Goal: Task Accomplishment & Management: Manage account settings

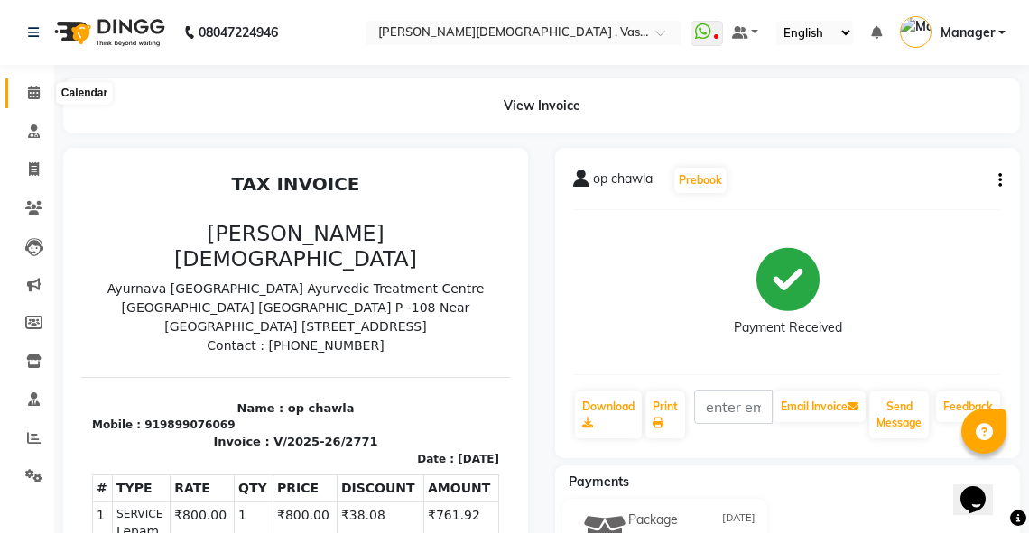
click at [37, 89] on icon at bounding box center [34, 93] width 12 height 14
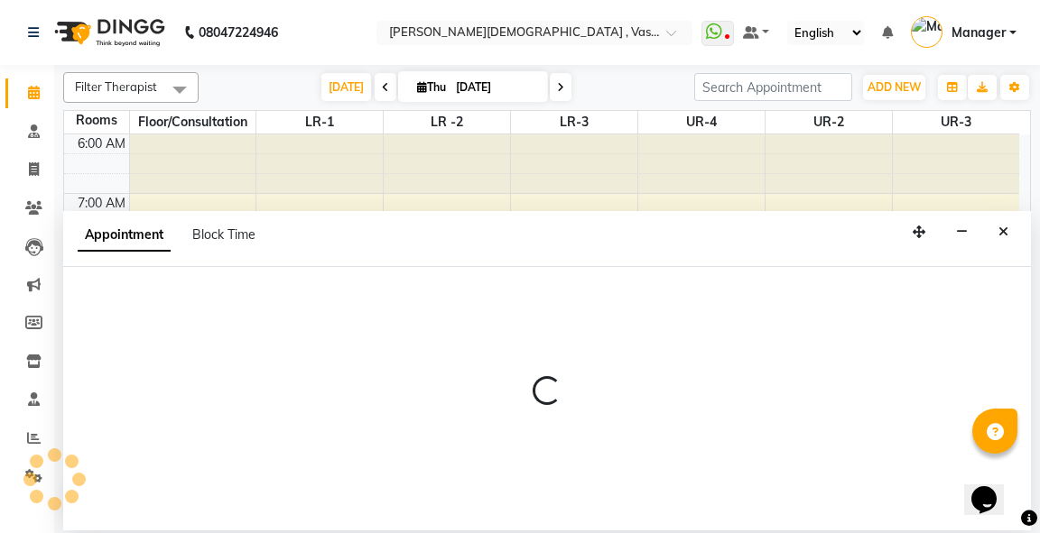
select select "480"
select select "tentative"
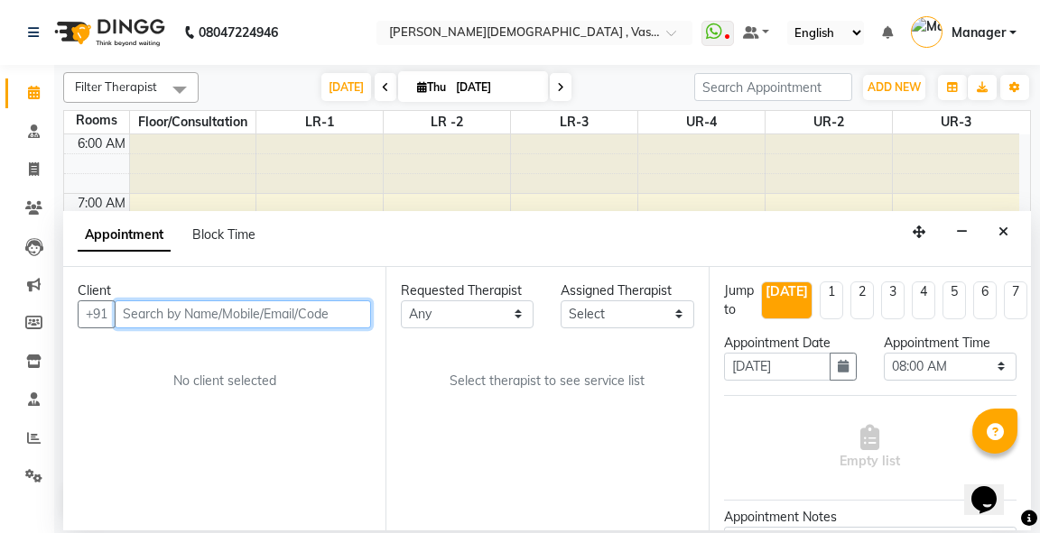
click at [199, 319] on input "text" at bounding box center [243, 315] width 256 height 28
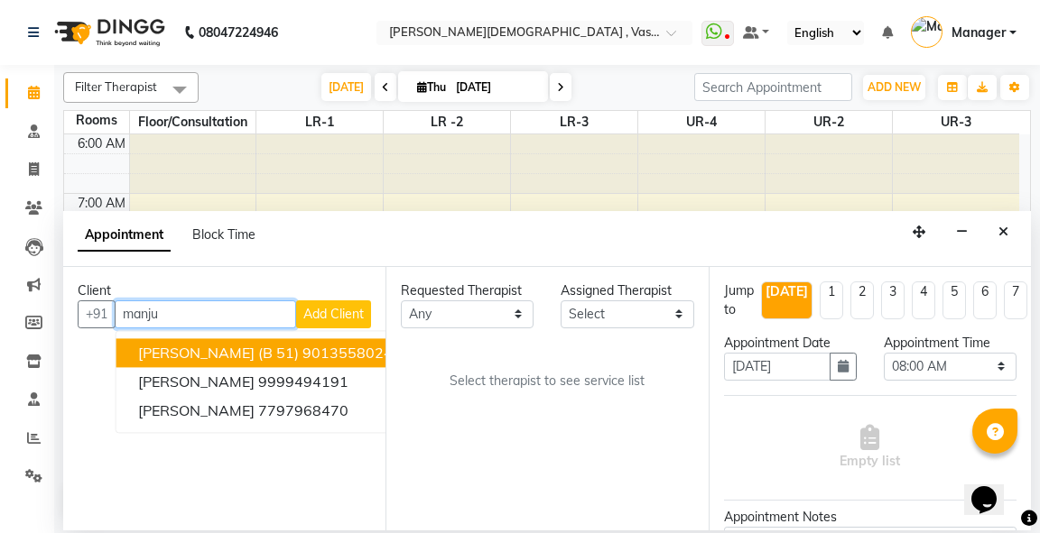
click at [252, 350] on span "[PERSON_NAME] (b 51)" at bounding box center [218, 353] width 161 height 18
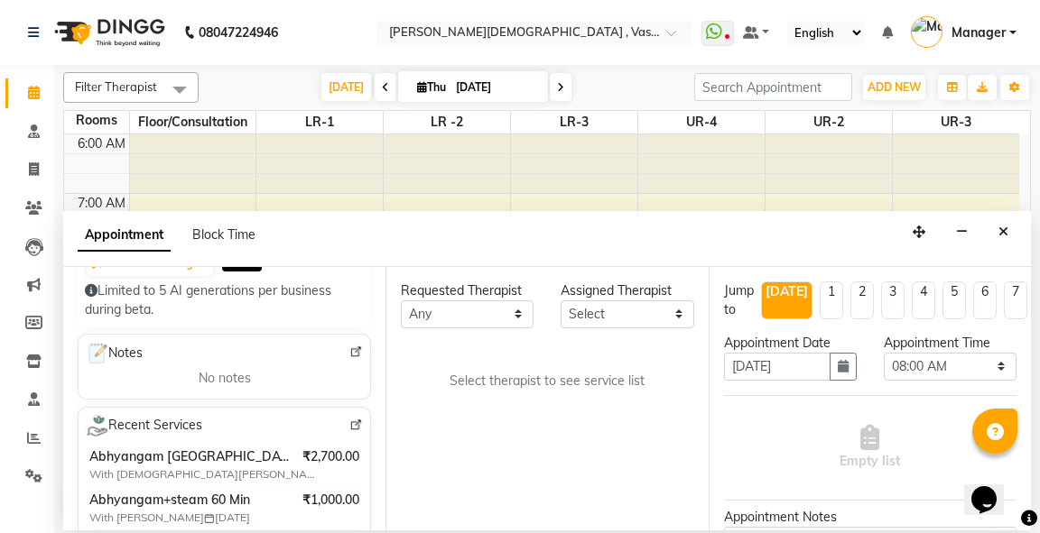
scroll to position [254, 0]
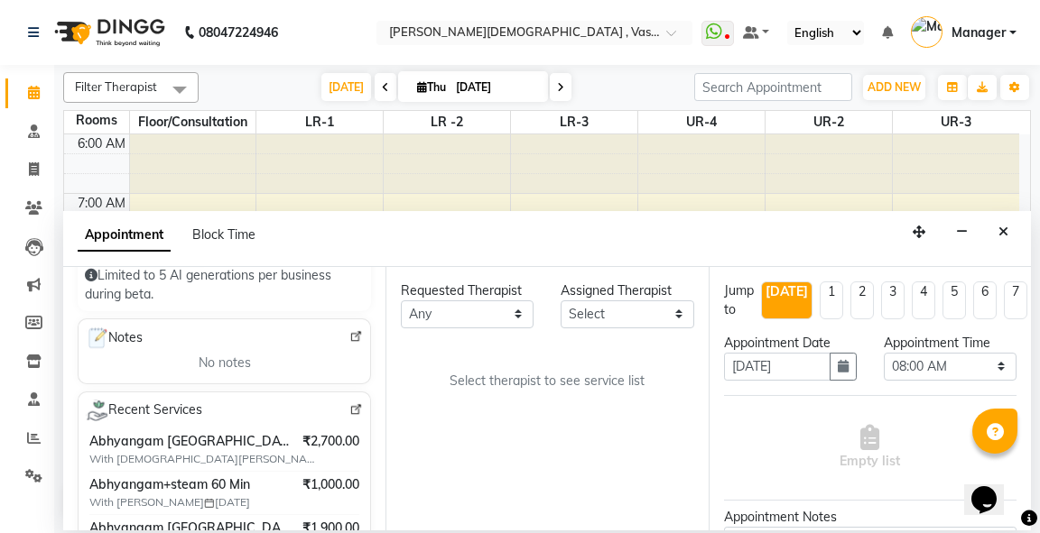
type input "9013558024"
click at [481, 308] on select "Any [PERSON_NAME] V [PERSON_NAME] [PERSON_NAME] A K [PERSON_NAME] N [PERSON_NAM…" at bounding box center [467, 315] width 133 height 28
select select "71369"
click at [401, 301] on select "Any [PERSON_NAME] V [PERSON_NAME] [PERSON_NAME] A K [PERSON_NAME] N [PERSON_NAM…" at bounding box center [467, 315] width 133 height 28
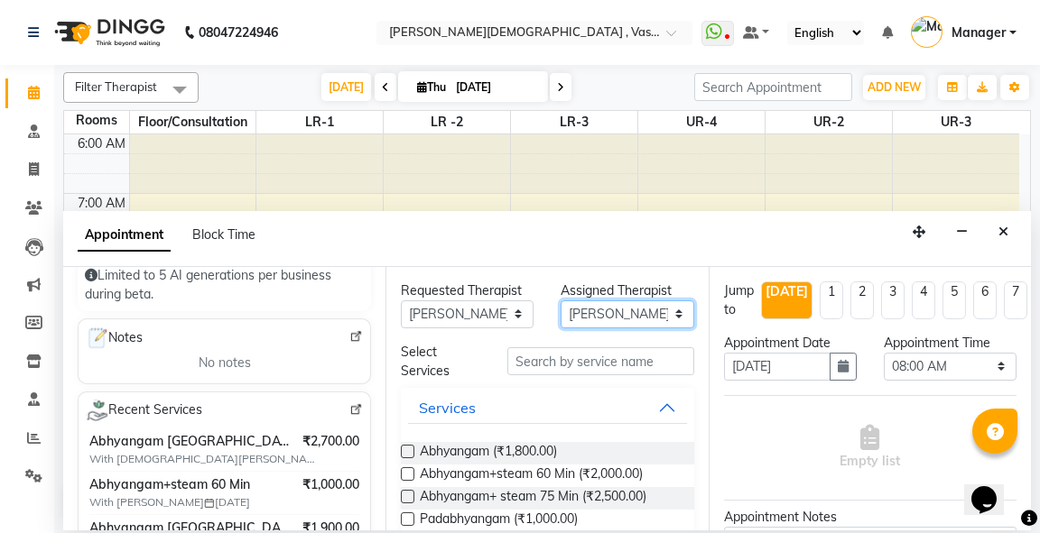
click at [626, 307] on select "Select [PERSON_NAME] V [PERSON_NAME] [PERSON_NAME] A K [PERSON_NAME] N [PERSON_…" at bounding box center [626, 315] width 133 height 28
select select "79242"
click at [560, 301] on select "Select [PERSON_NAME] V [PERSON_NAME] [PERSON_NAME] A K [PERSON_NAME] N [PERSON_…" at bounding box center [626, 315] width 133 height 28
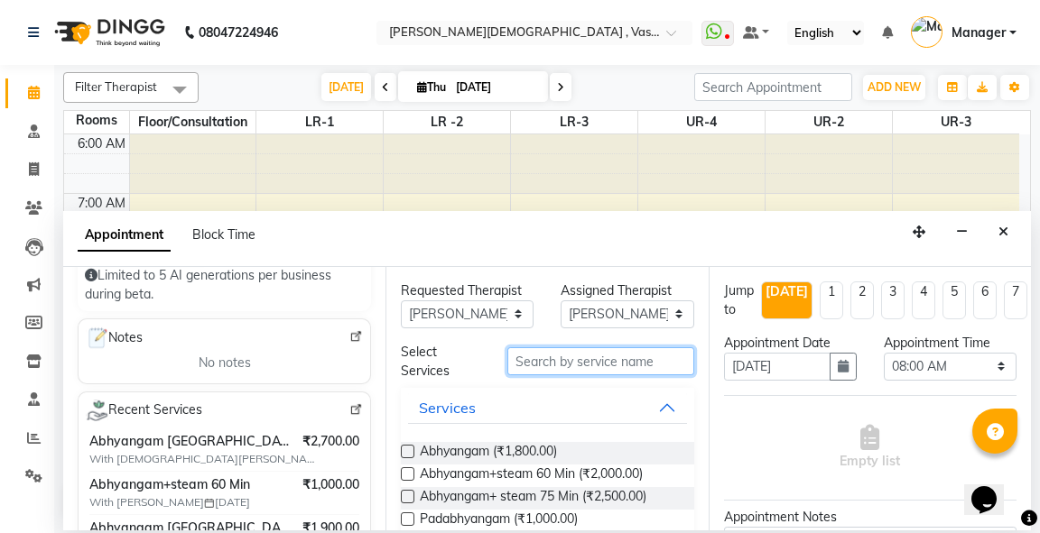
click at [552, 363] on input "text" at bounding box center [600, 361] width 186 height 28
type input "siro"
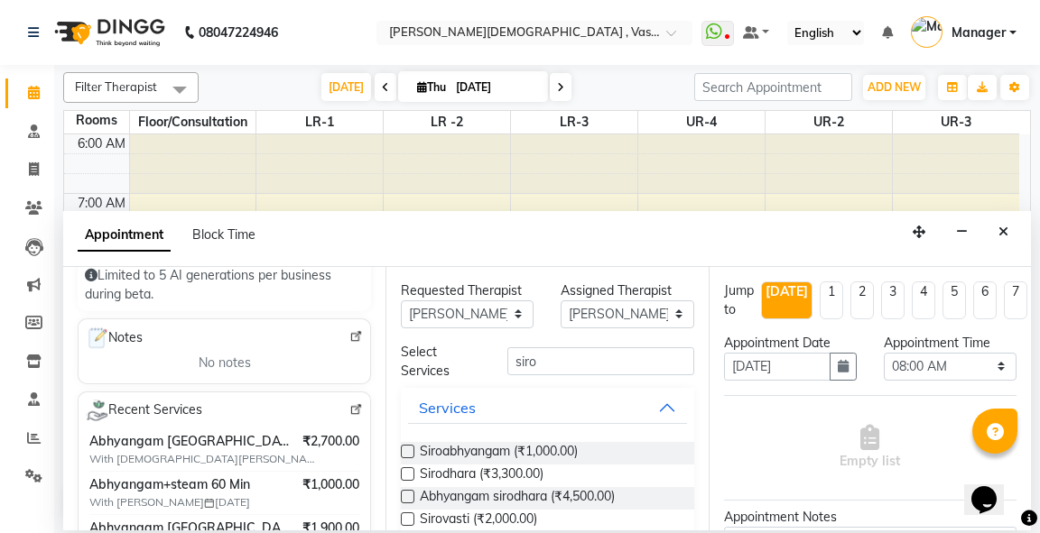
click at [409, 492] on label at bounding box center [408, 497] width 14 height 14
click at [409, 493] on input "checkbox" at bounding box center [407, 499] width 12 height 12
checkbox input "true"
select select "2647"
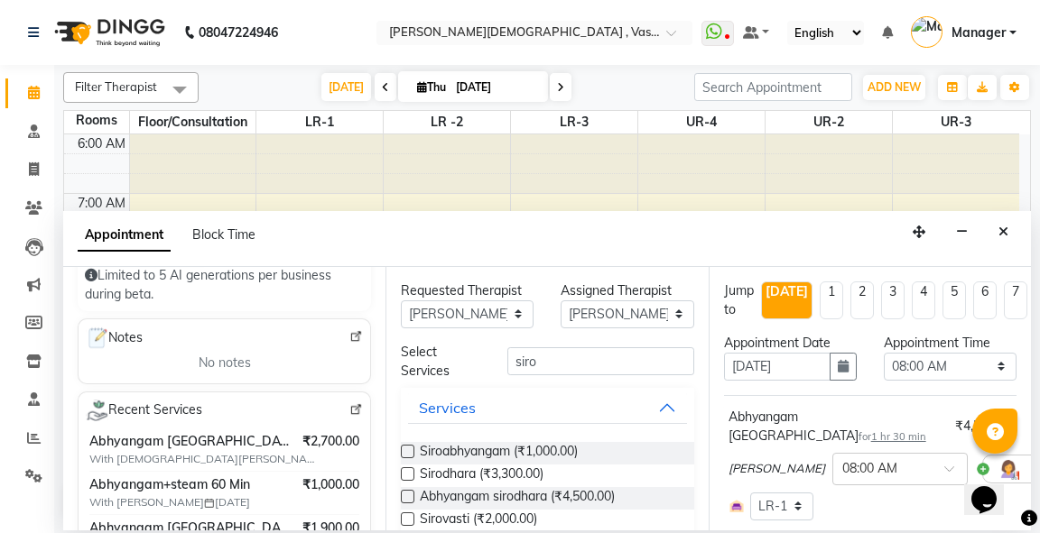
checkbox input "false"
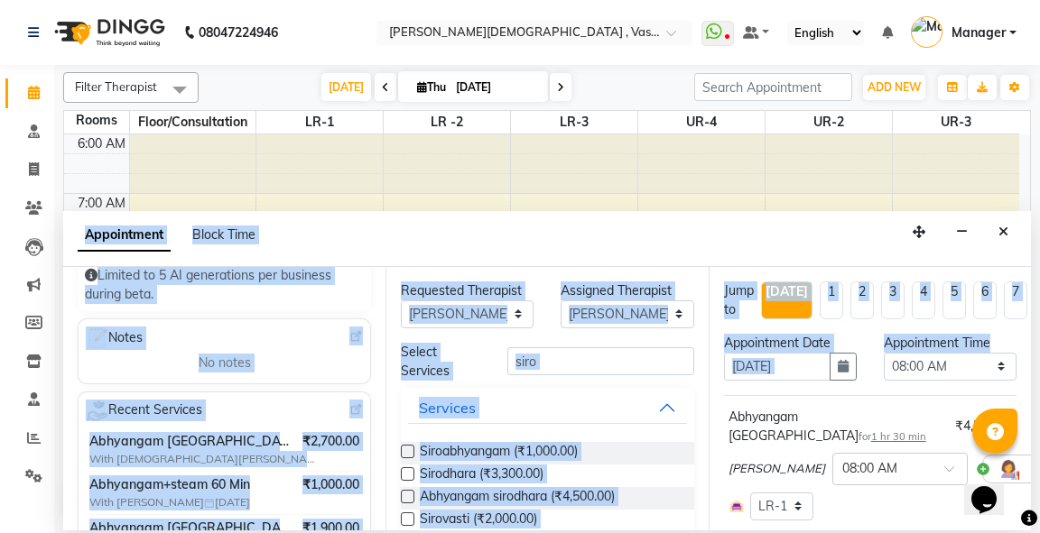
drag, startPoint x: 1039, startPoint y: 419, endPoint x: 1036, endPoint y: 561, distance: 142.6
click at [1028, 533] on html "08047224946 Select Location × Ayurnava Ayurveda , Vasant Kunj WhatsApp Status ✕…" at bounding box center [520, 266] width 1040 height 533
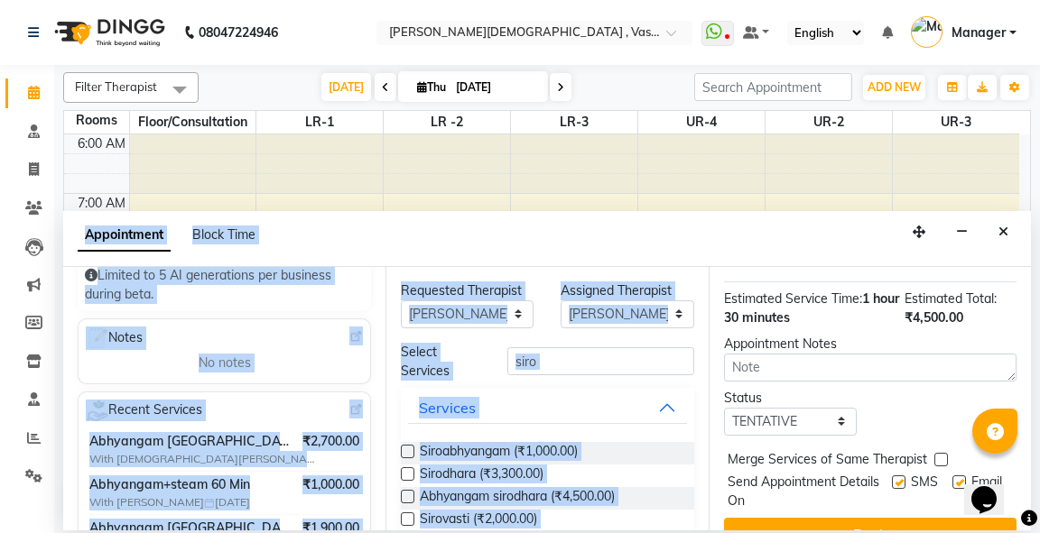
scroll to position [285, 0]
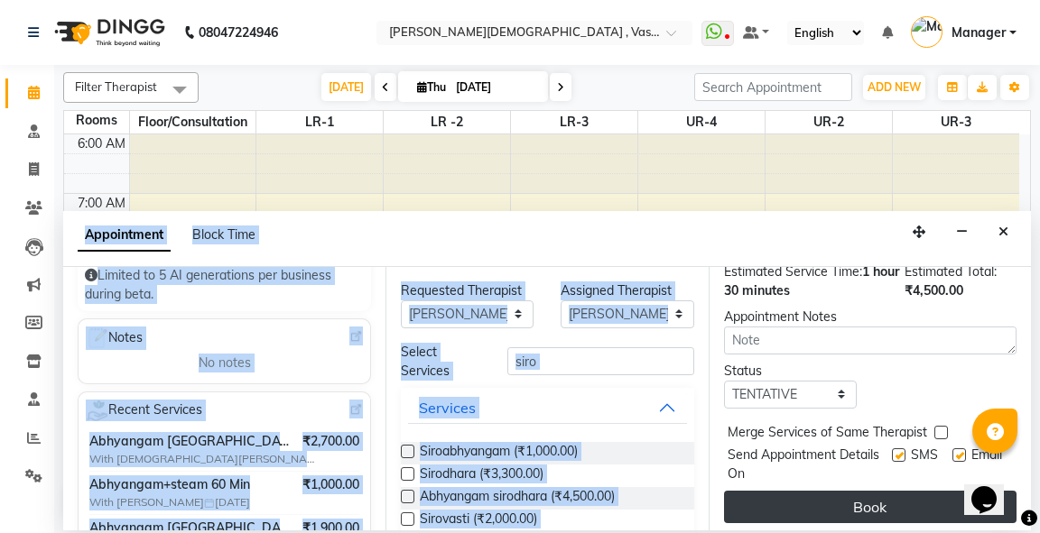
click at [870, 492] on button "Book" at bounding box center [870, 507] width 292 height 32
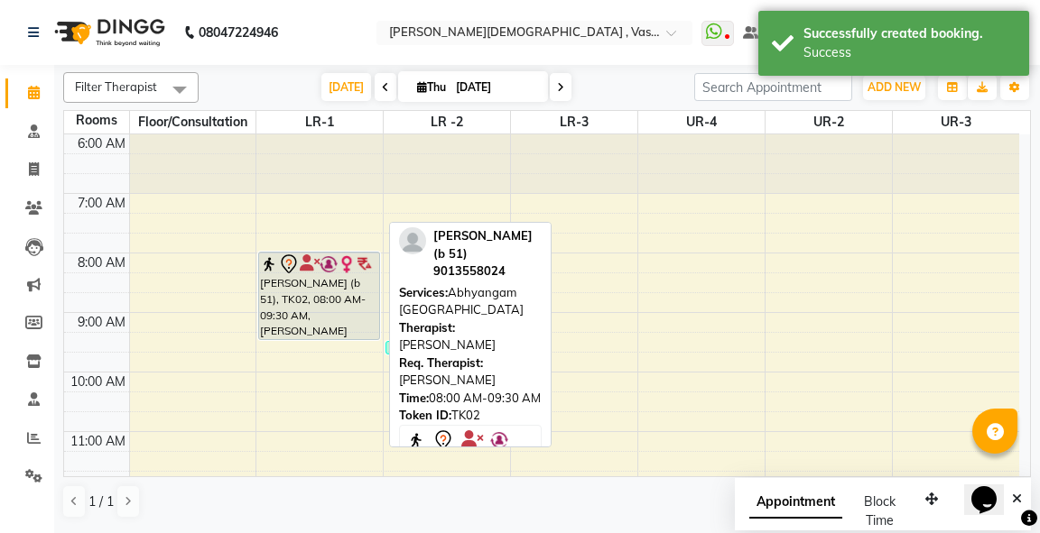
click at [329, 298] on div "[PERSON_NAME] (b 51), TK02, 08:00 AM-09:30 AM, [PERSON_NAME]" at bounding box center [318, 296] width 119 height 87
select select "7"
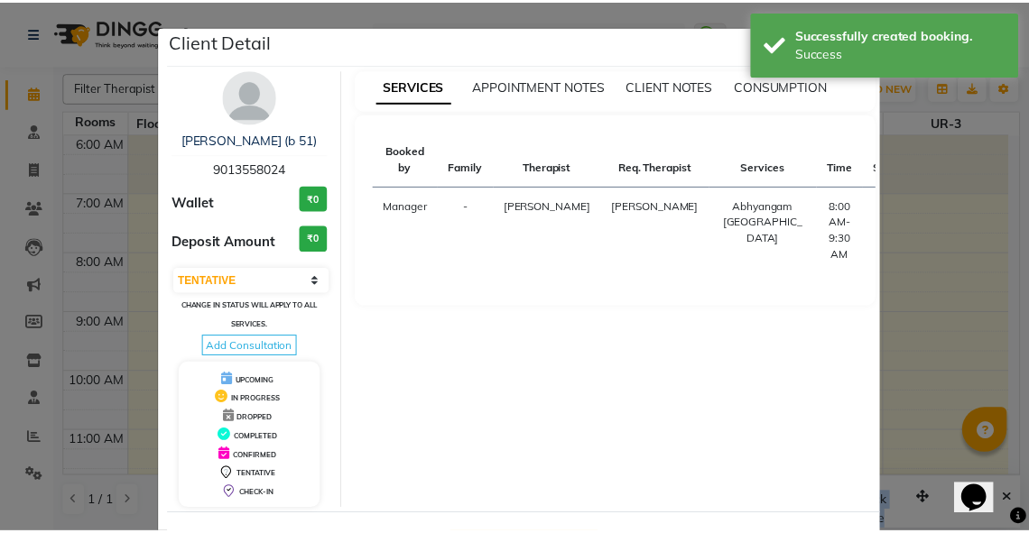
scroll to position [70, 0]
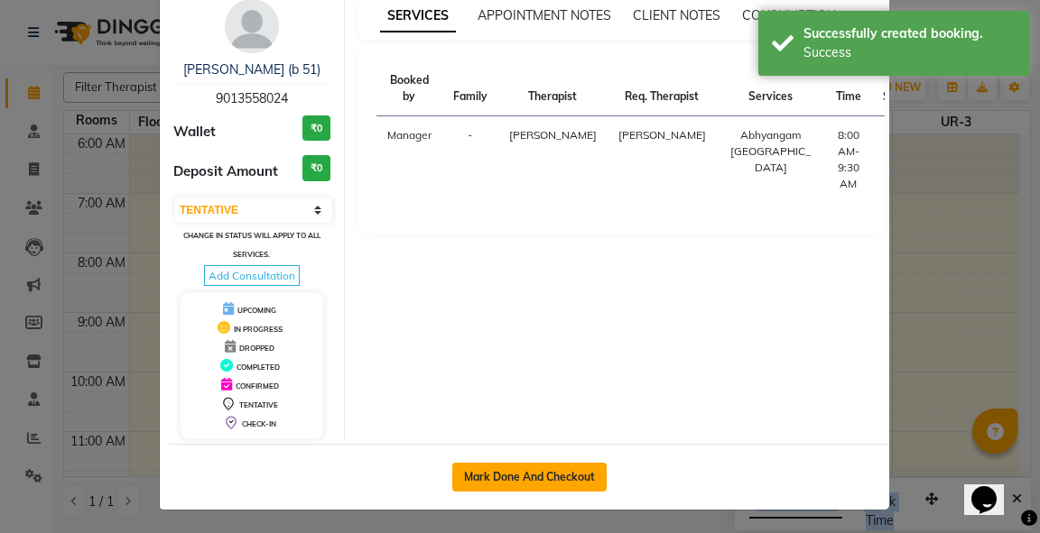
click at [543, 469] on button "Mark Done And Checkout" at bounding box center [529, 477] width 154 height 29
select select "service"
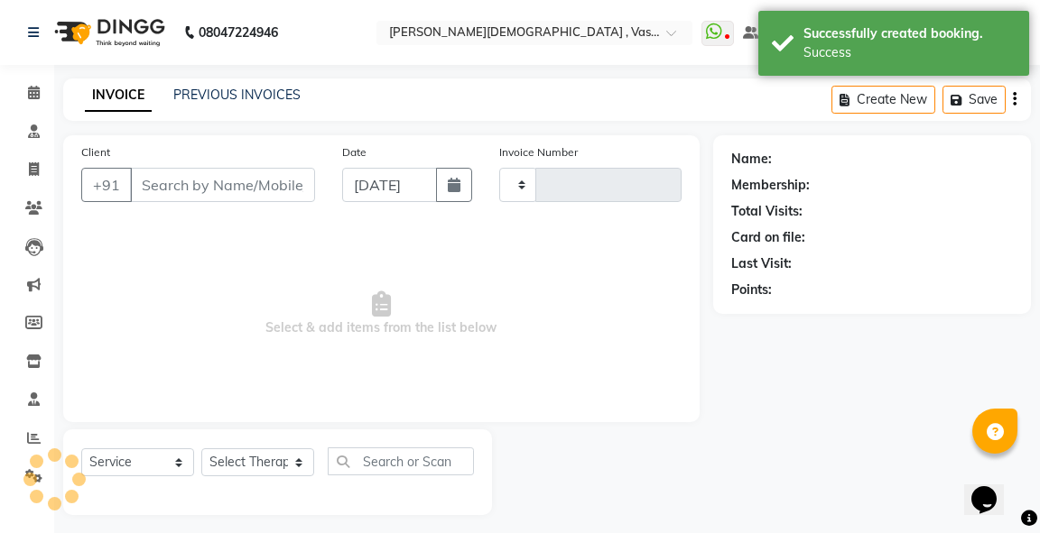
type input "2772"
select select "5571"
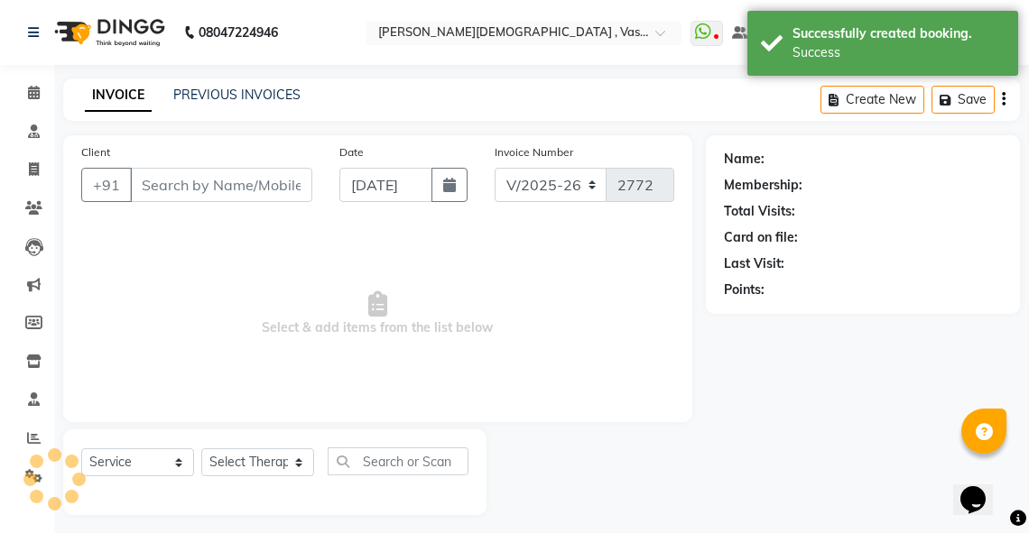
type input "9013558024"
select select "79242"
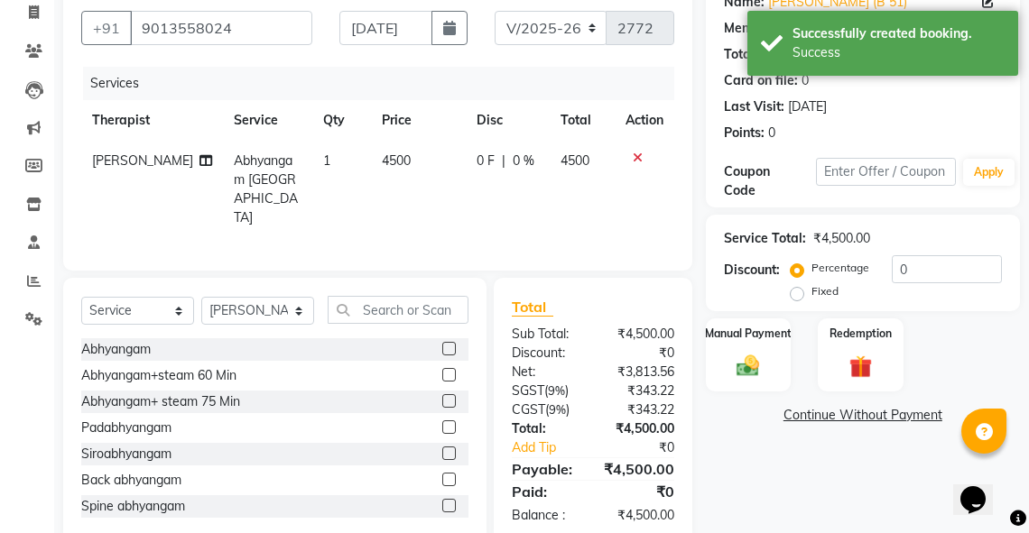
scroll to position [161, 0]
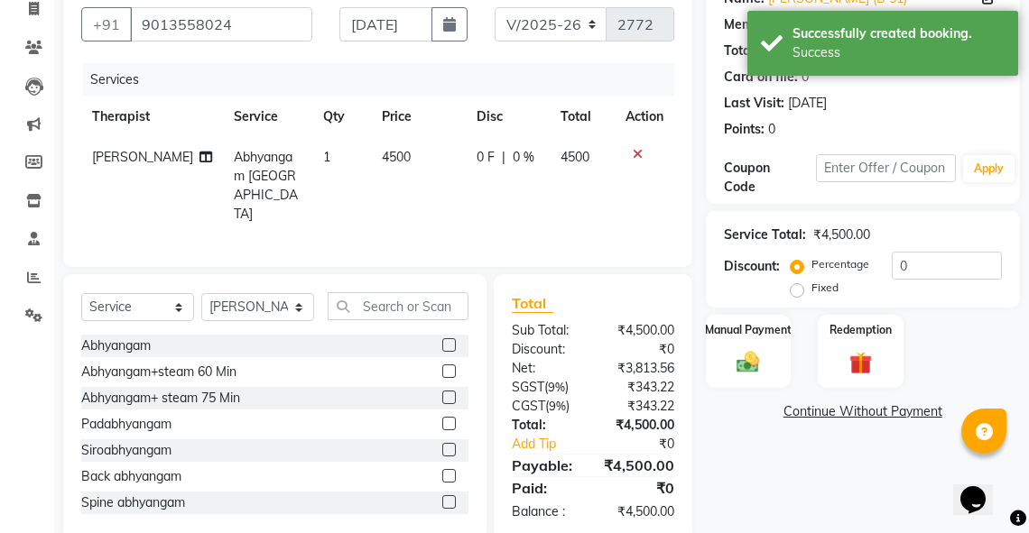
click at [811, 293] on label "Fixed" at bounding box center [824, 288] width 27 height 16
click at [794, 293] on input "Fixed" at bounding box center [800, 288] width 13 height 13
radio input "true"
drag, startPoint x: 949, startPoint y: 264, endPoint x: 842, endPoint y: 270, distance: 106.6
click at [842, 270] on div "Percentage Fixed 0" at bounding box center [898, 276] width 208 height 49
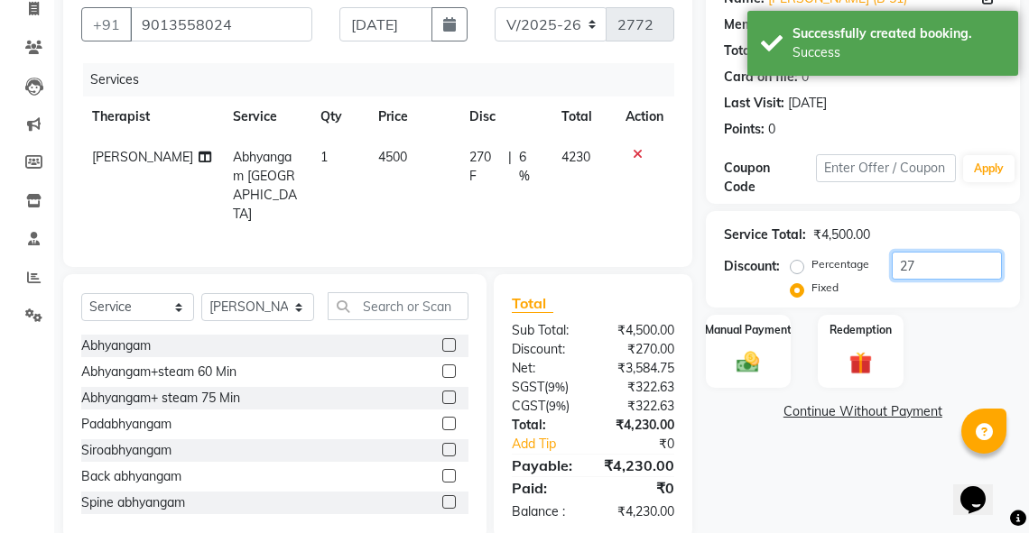
type input "2"
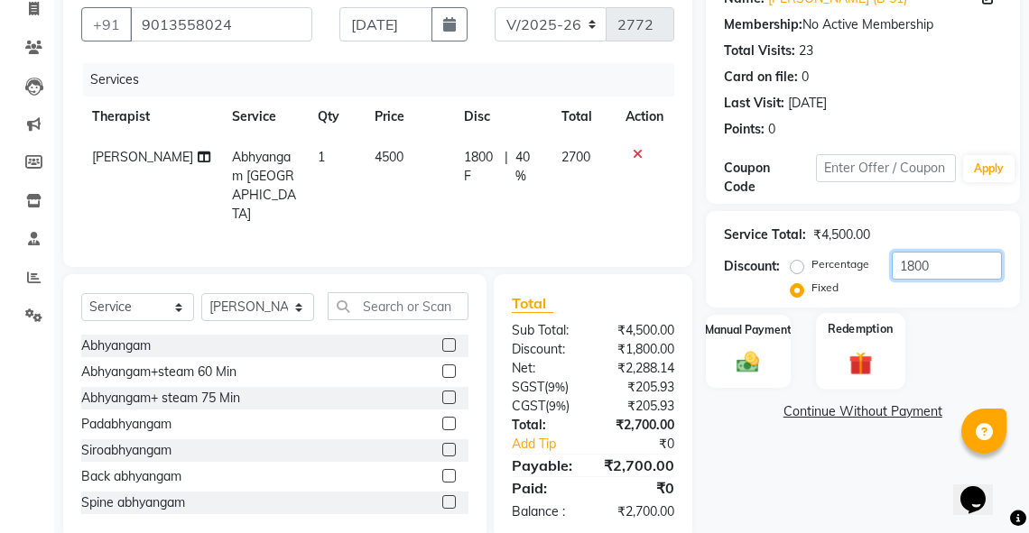
type input "1800"
drag, startPoint x: 835, startPoint y: 338, endPoint x: 892, endPoint y: 371, distance: 65.5
click at [837, 339] on div "Redemption" at bounding box center [860, 351] width 88 height 77
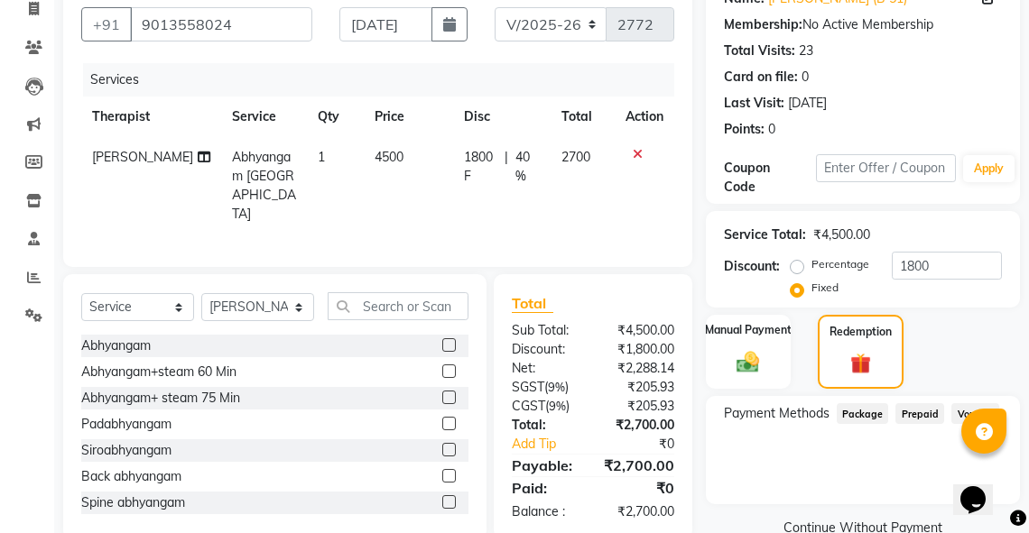
scroll to position [0, 0]
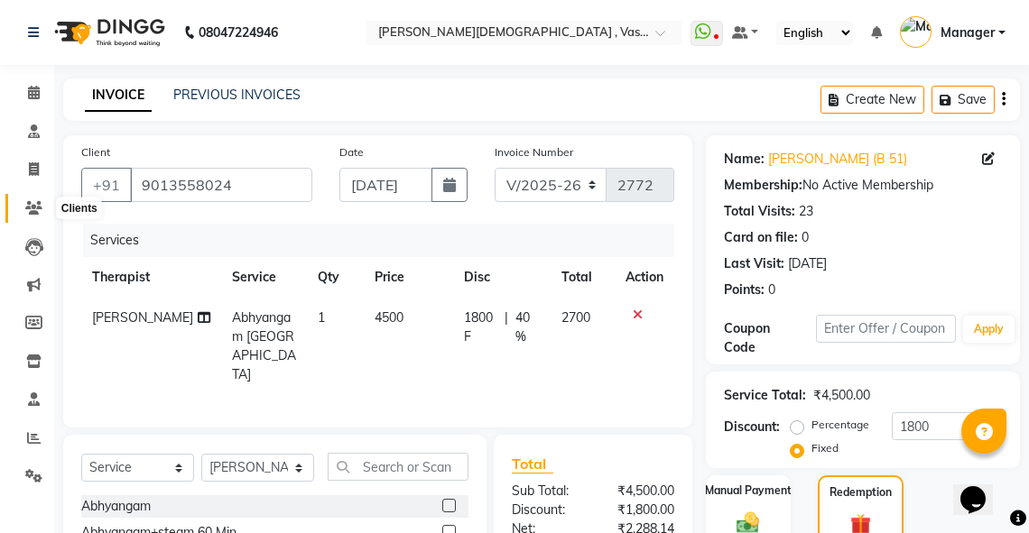
click at [40, 208] on icon at bounding box center [33, 208] width 17 height 14
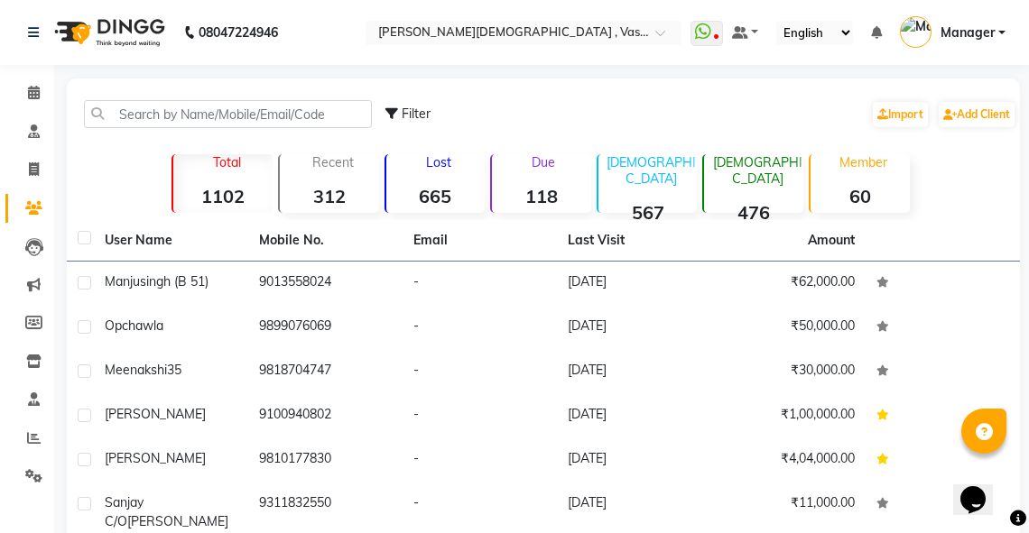
click at [173, 289] on span "singh (b 51)" at bounding box center [174, 281] width 69 height 16
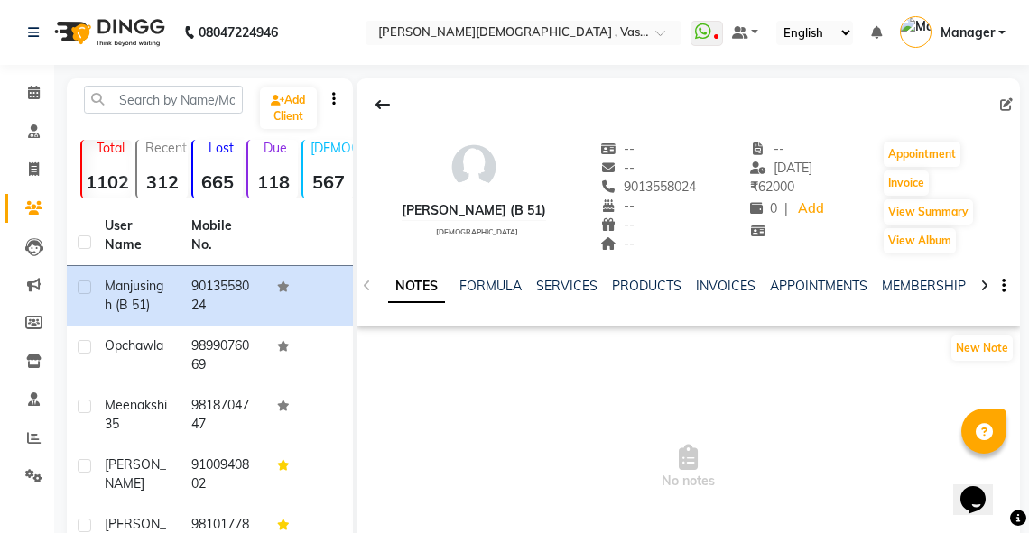
click at [978, 282] on div at bounding box center [984, 284] width 21 height 35
click at [986, 284] on icon at bounding box center [984, 286] width 8 height 13
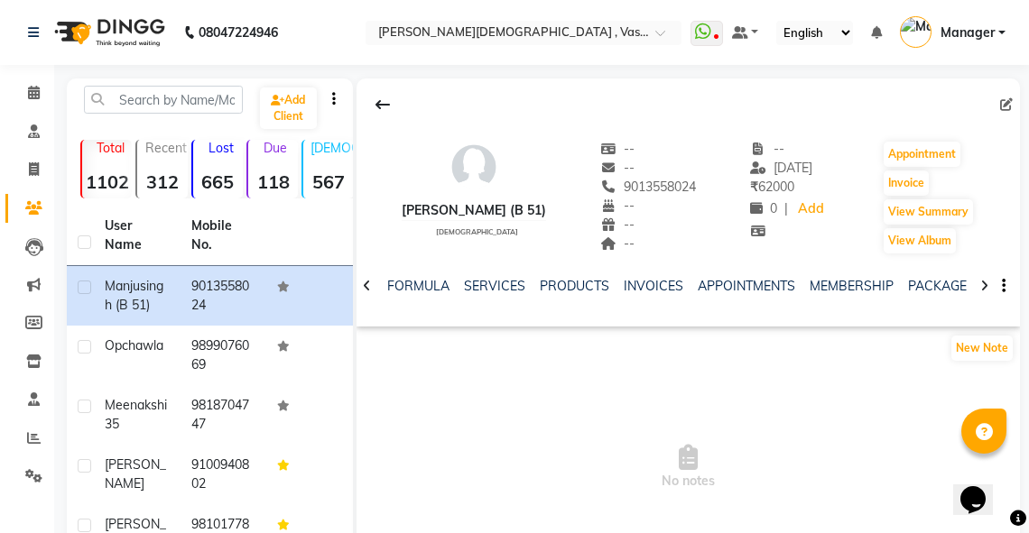
click at [986, 284] on icon at bounding box center [984, 286] width 8 height 13
click at [933, 285] on link "VOUCHERS" at bounding box center [966, 286] width 71 height 16
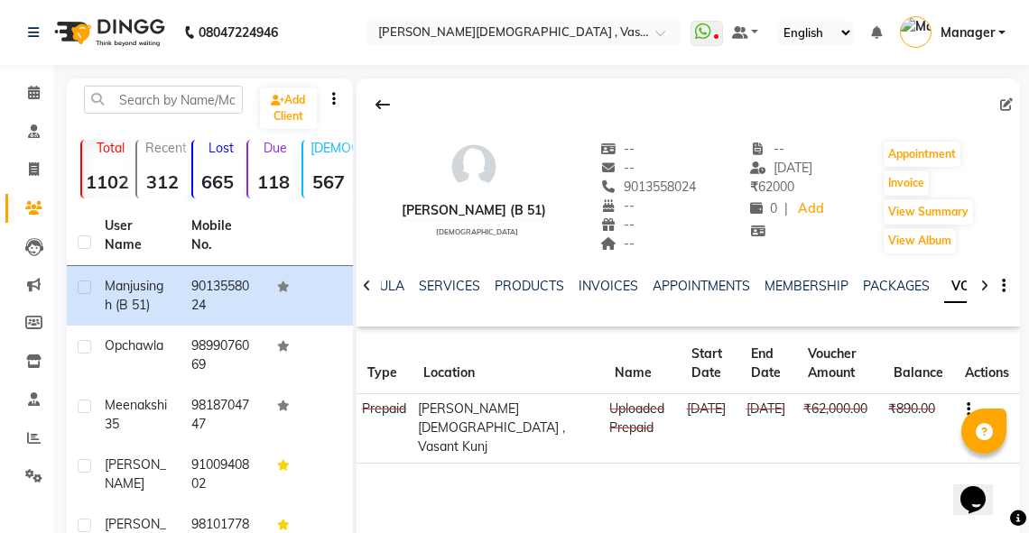
click at [987, 279] on div at bounding box center [984, 284] width 21 height 35
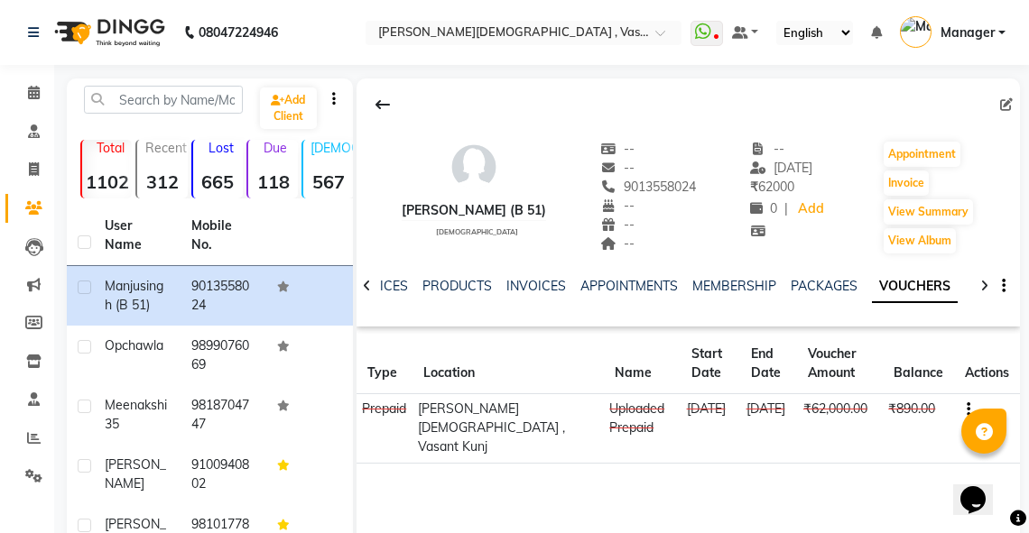
click at [987, 279] on div at bounding box center [984, 284] width 21 height 35
click at [987, 279] on div "NOTES FORMULA SERVICES PRODUCTS INVOICES APPOINTMENTS MEMBERSHIP PACKAGES VOUCH…" at bounding box center [688, 286] width 663 height 62
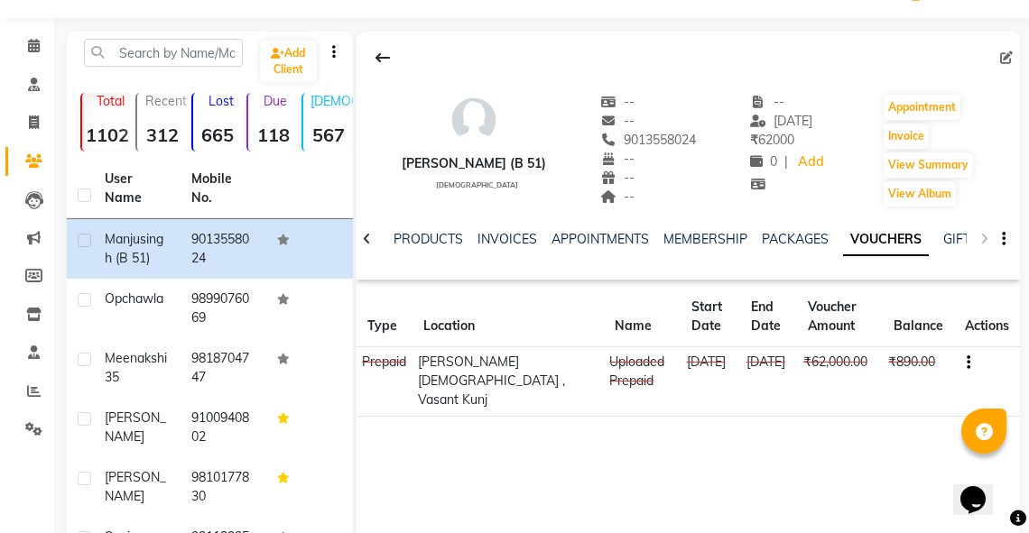
scroll to position [41, 0]
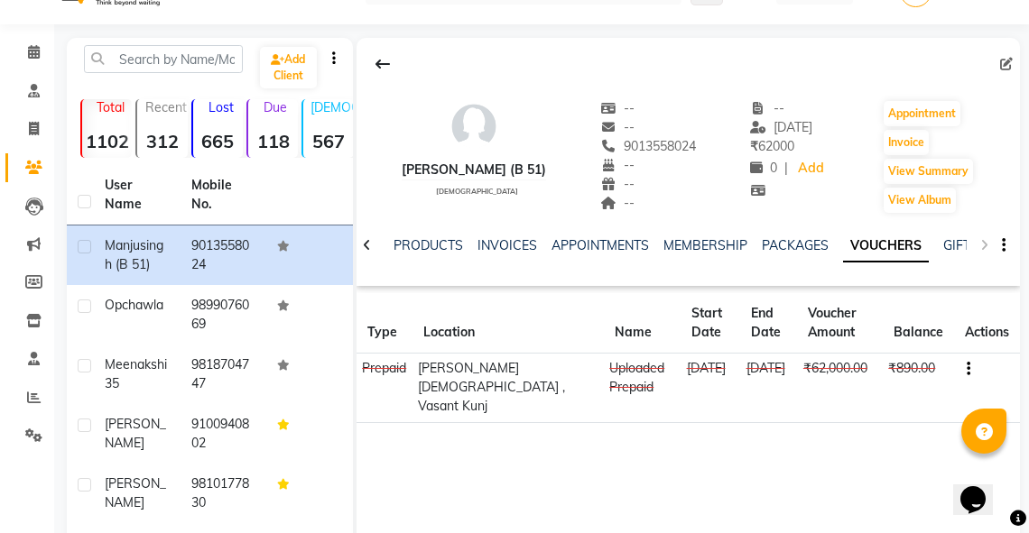
click at [985, 242] on div "NOTES FORMULA SERVICES PRODUCTS INVOICES APPOINTMENTS MEMBERSHIP PACKAGES VOUCH…" at bounding box center [688, 246] width 663 height 62
click at [980, 243] on div "NOTES FORMULA SERVICES PRODUCTS INVOICES APPOINTMENTS MEMBERSHIP PACKAGES VOUCH…" at bounding box center [688, 246] width 663 height 62
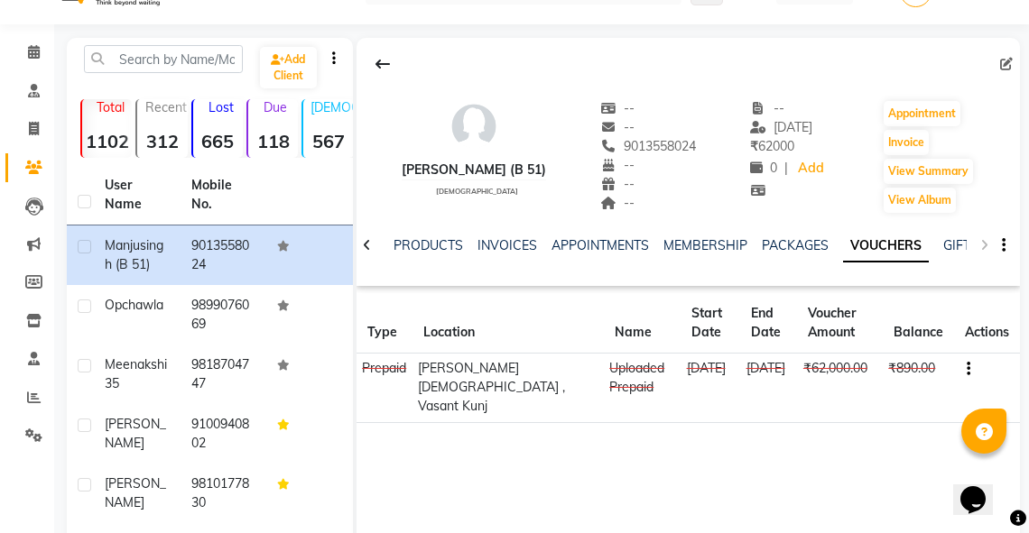
click at [980, 243] on div "NOTES FORMULA SERVICES PRODUCTS INVOICES APPOINTMENTS MEMBERSHIP PACKAGES VOUCH…" at bounding box center [688, 246] width 663 height 62
click at [964, 244] on link "GIFTCARDS" at bounding box center [978, 245] width 70 height 16
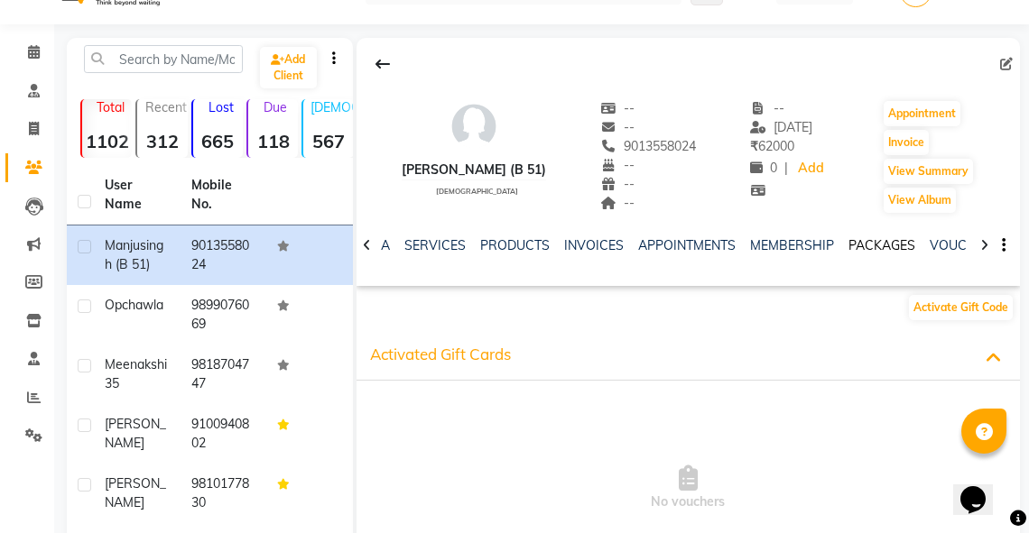
click at [857, 243] on link "PACKAGES" at bounding box center [881, 245] width 67 height 16
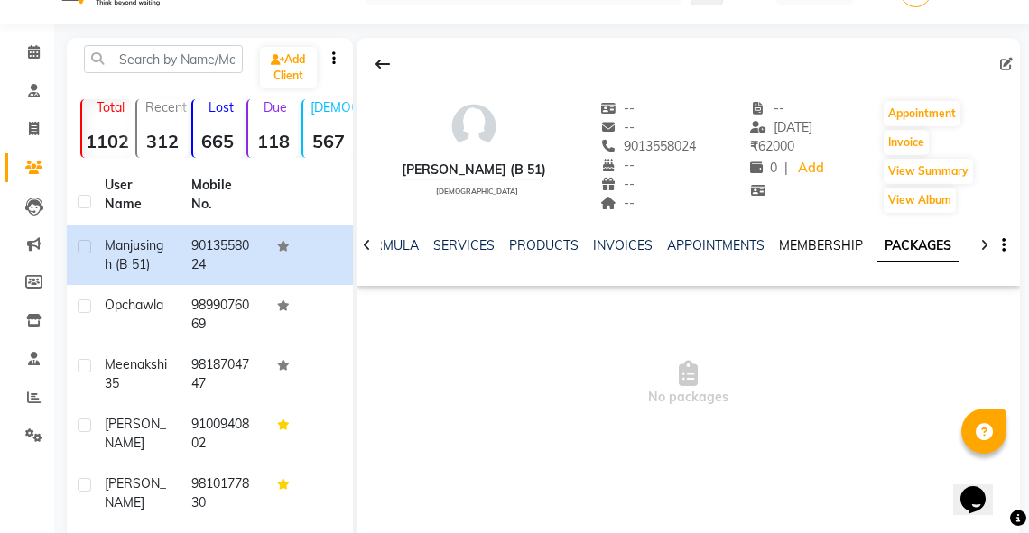
click at [810, 243] on link "MEMBERSHIP" at bounding box center [821, 245] width 84 height 16
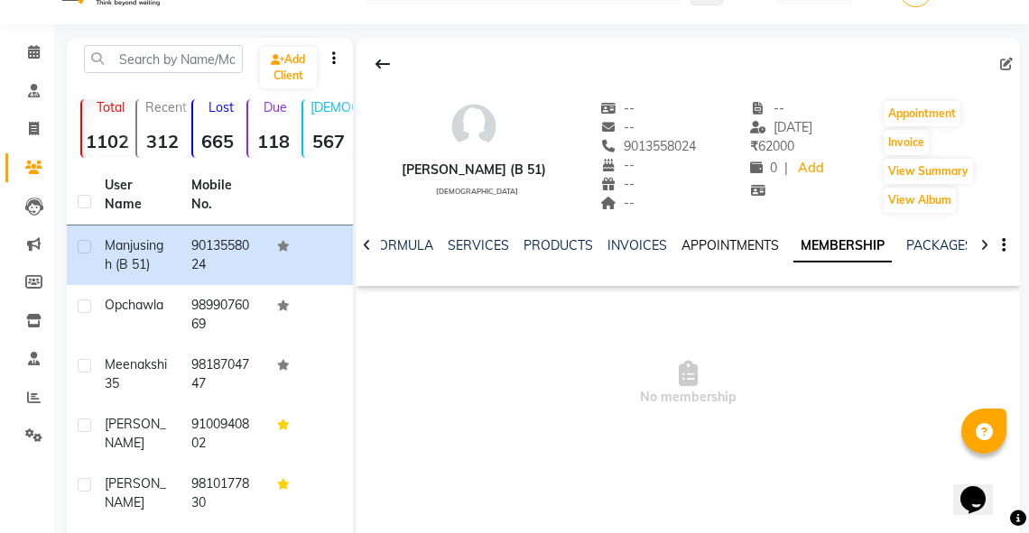
click at [736, 244] on link "APPOINTMENTS" at bounding box center [729, 245] width 97 height 16
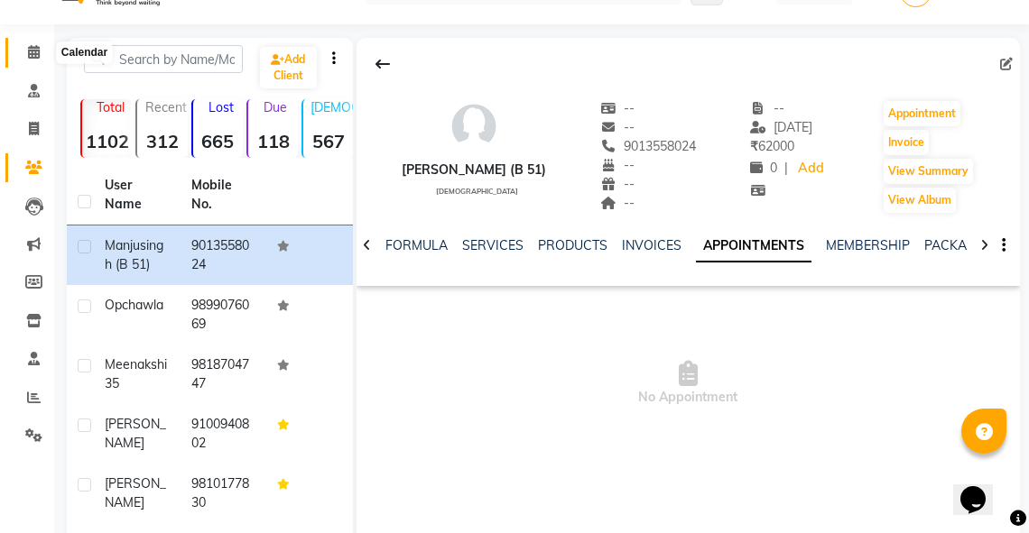
click at [25, 51] on span at bounding box center [34, 52] width 32 height 21
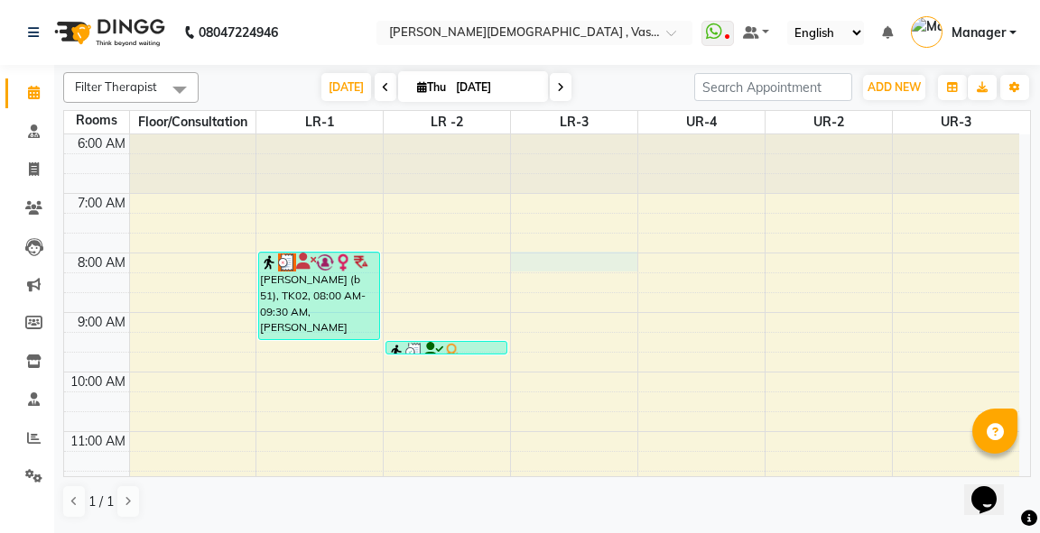
select select "tentative"
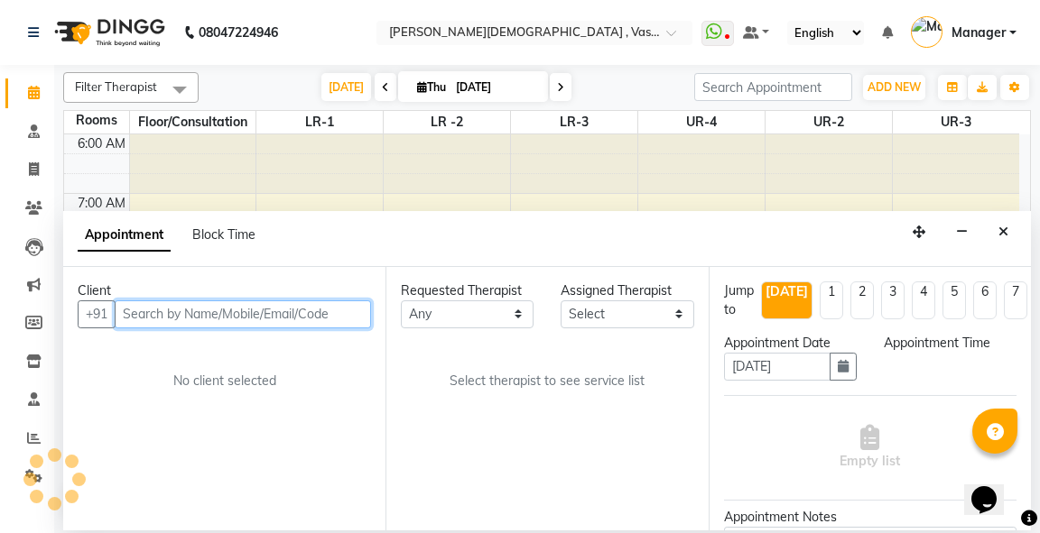
select select "480"
click at [187, 307] on input "text" at bounding box center [243, 315] width 256 height 28
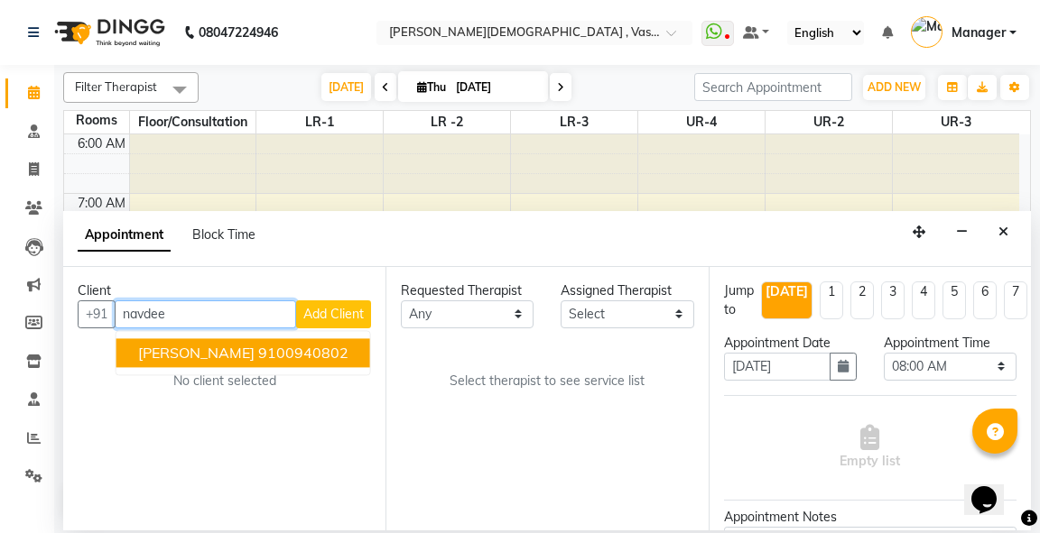
click at [185, 353] on span "[PERSON_NAME]" at bounding box center [196, 353] width 116 height 18
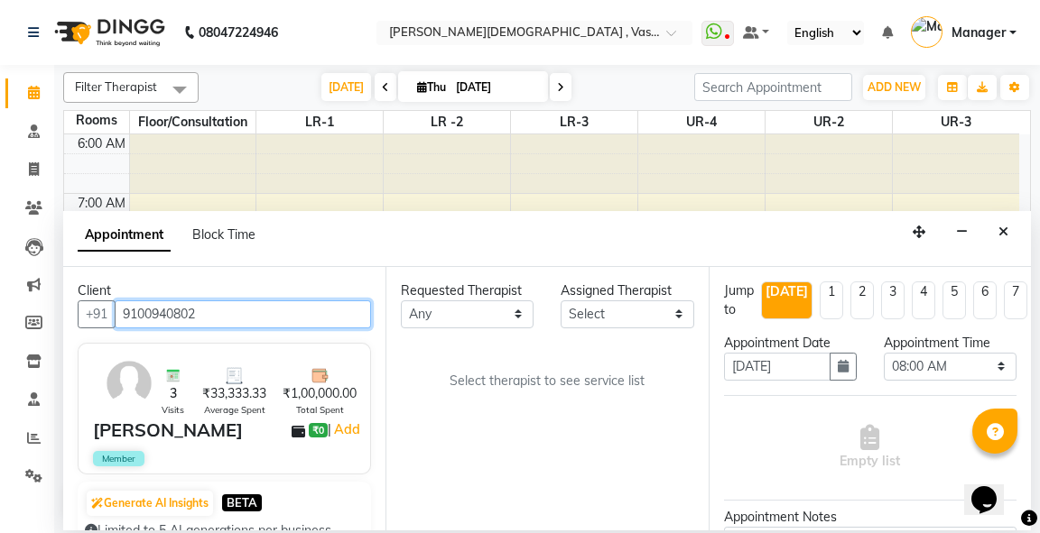
type input "9100940802"
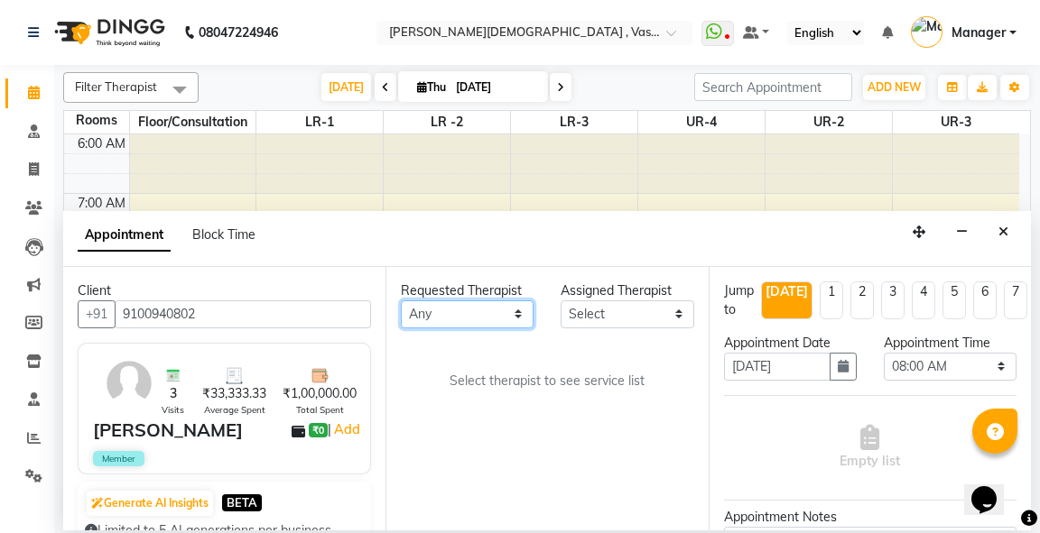
click at [477, 325] on select "Any [PERSON_NAME] V [PERSON_NAME] [PERSON_NAME] A K [PERSON_NAME] N [PERSON_NAM…" at bounding box center [467, 315] width 133 height 28
select select "41713"
click at [401, 301] on select "Any [PERSON_NAME] V [PERSON_NAME] [PERSON_NAME] A K [PERSON_NAME] N [PERSON_NAM…" at bounding box center [467, 315] width 133 height 28
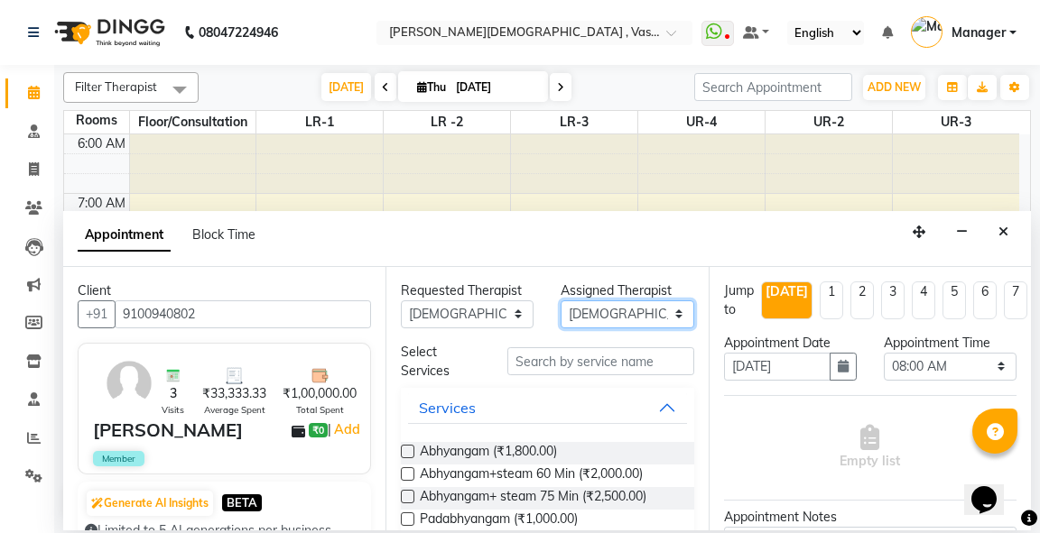
click at [620, 315] on select "Select [PERSON_NAME] V [PERSON_NAME] [PERSON_NAME] A K [PERSON_NAME] N [PERSON_…" at bounding box center [626, 315] width 133 height 28
select select "71499"
click at [560, 301] on select "Select [PERSON_NAME] V [PERSON_NAME] [PERSON_NAME] A K [PERSON_NAME] N [PERSON_…" at bounding box center [626, 315] width 133 height 28
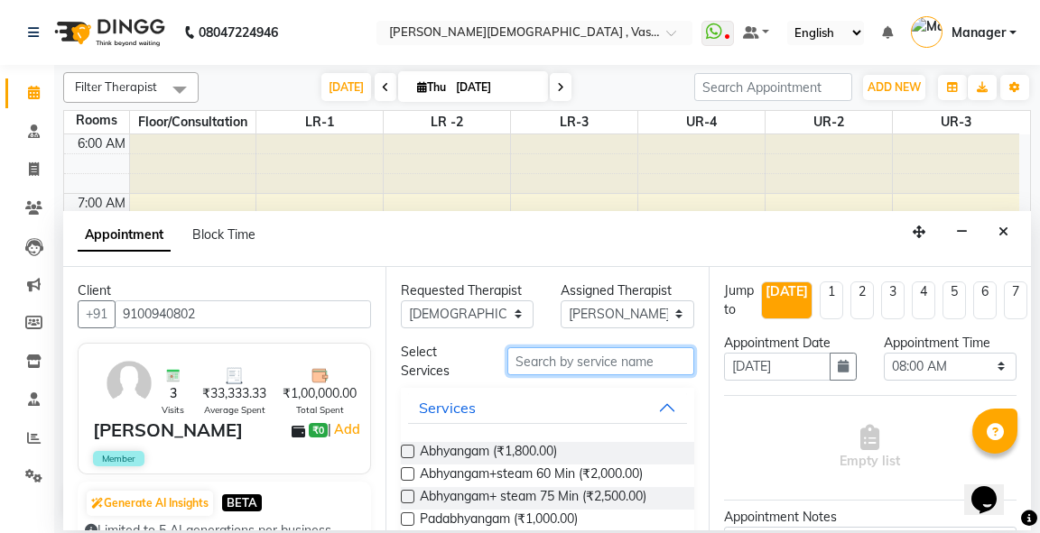
click at [540, 368] on input "text" at bounding box center [600, 361] width 186 height 28
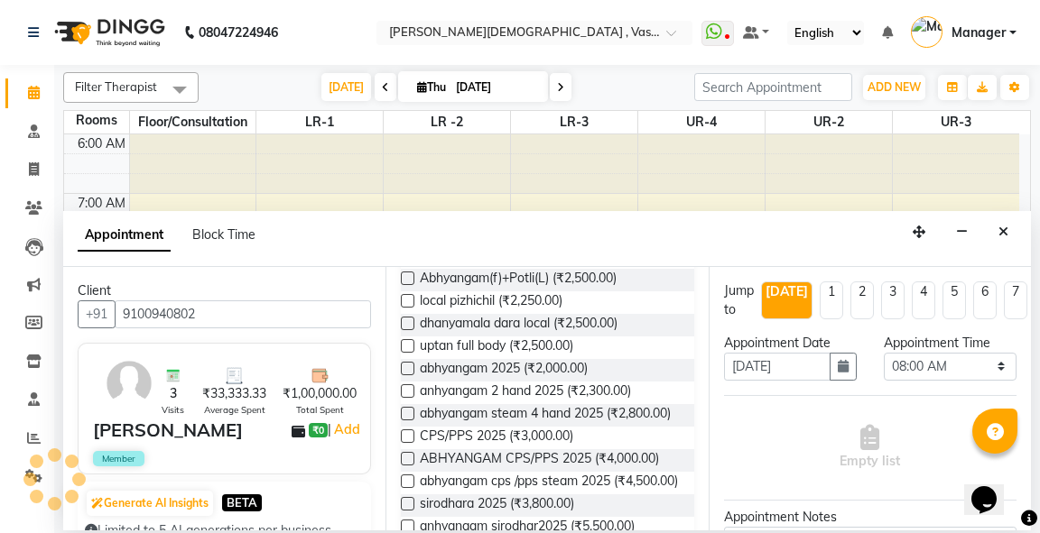
scroll to position [286, 0]
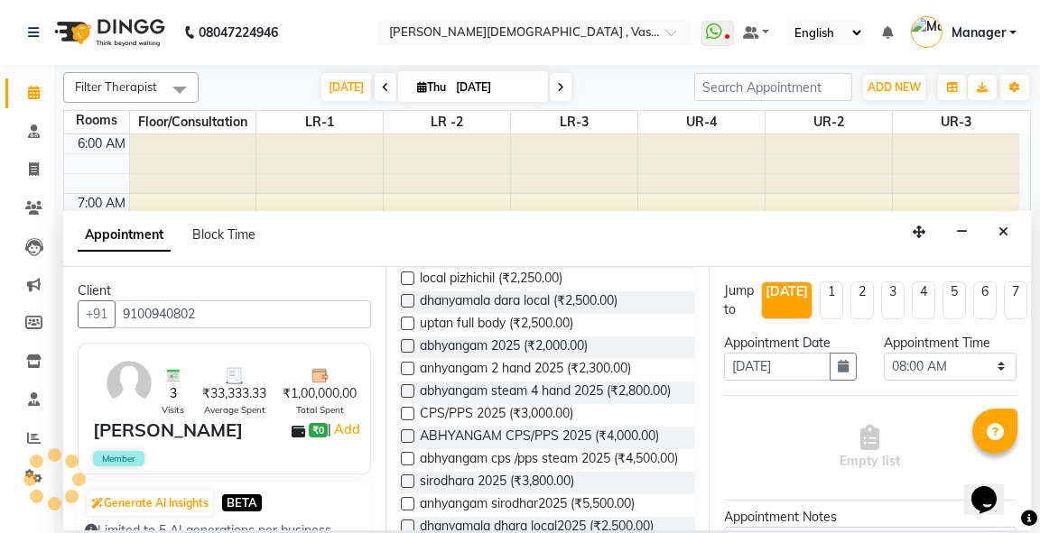
type input "25"
click at [409, 443] on label at bounding box center [408, 437] width 14 height 14
click at [409, 444] on input "checkbox" at bounding box center [407, 438] width 12 height 12
checkbox input "true"
select select "2649"
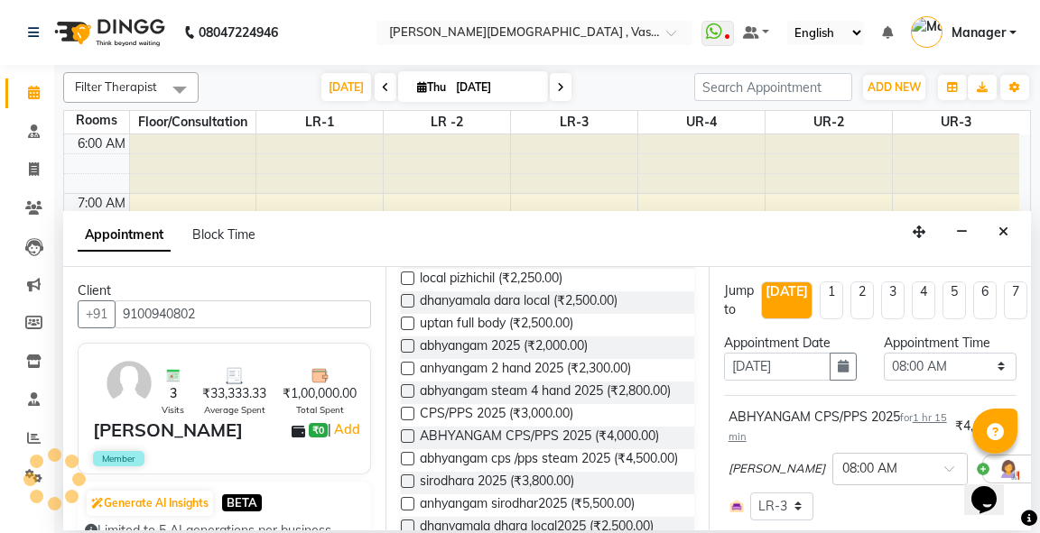
checkbox input "false"
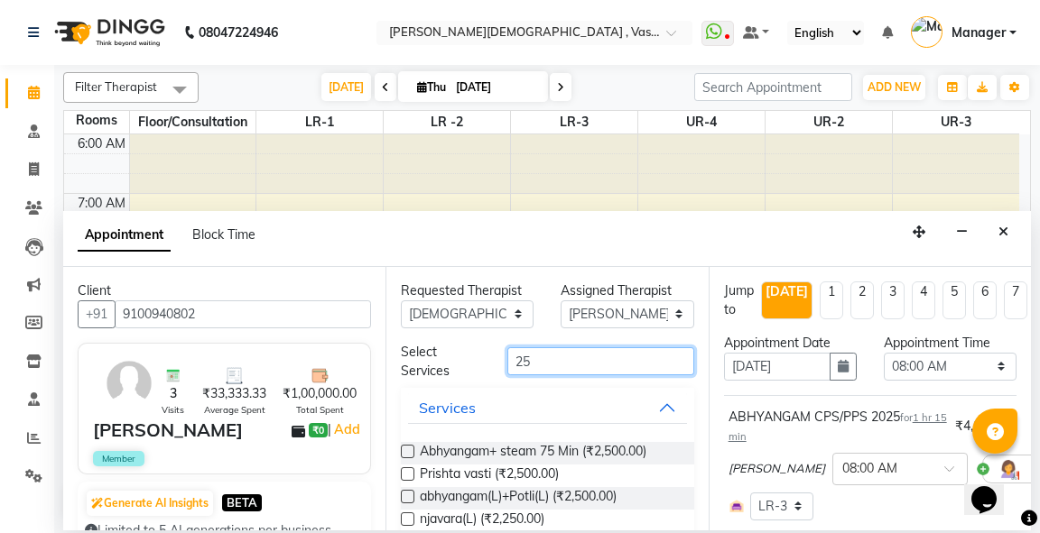
drag, startPoint x: 542, startPoint y: 368, endPoint x: 468, endPoint y: 359, distance: 74.6
click at [468, 359] on div "Select Services 25" at bounding box center [547, 362] width 320 height 38
type input "lep"
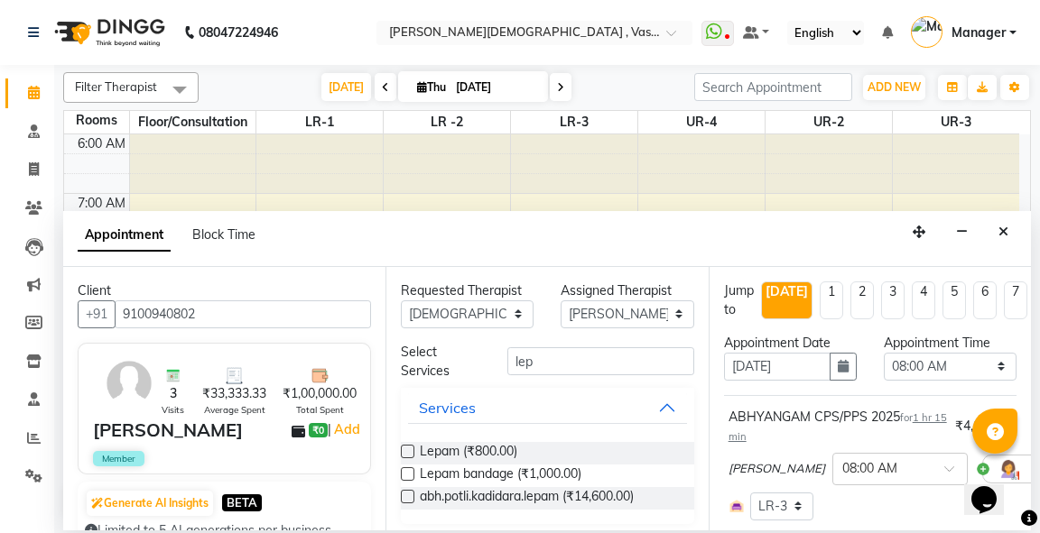
click at [406, 447] on label at bounding box center [408, 452] width 14 height 14
click at [406, 448] on input "checkbox" at bounding box center [407, 454] width 12 height 12
checkbox input "true"
select select "2649"
checkbox input "false"
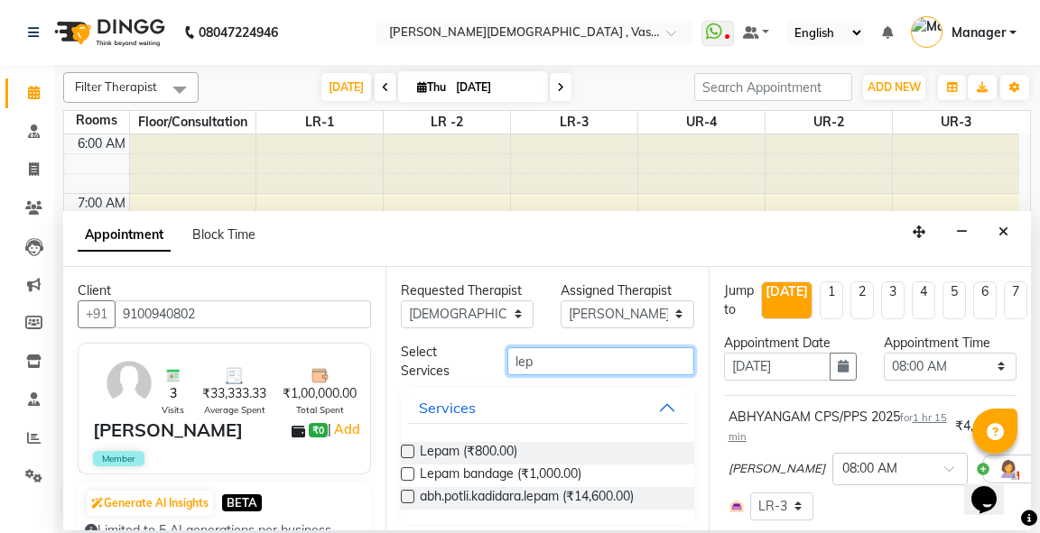
drag, startPoint x: 529, startPoint y: 371, endPoint x: 493, endPoint y: 368, distance: 36.2
click at [494, 368] on div "lep" at bounding box center [600, 361] width 213 height 28
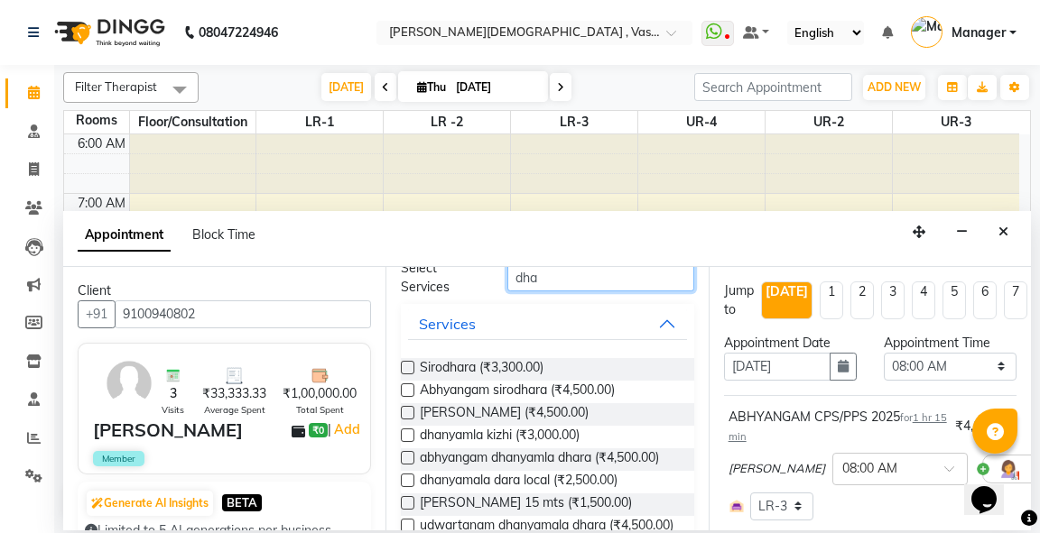
scroll to position [94, 0]
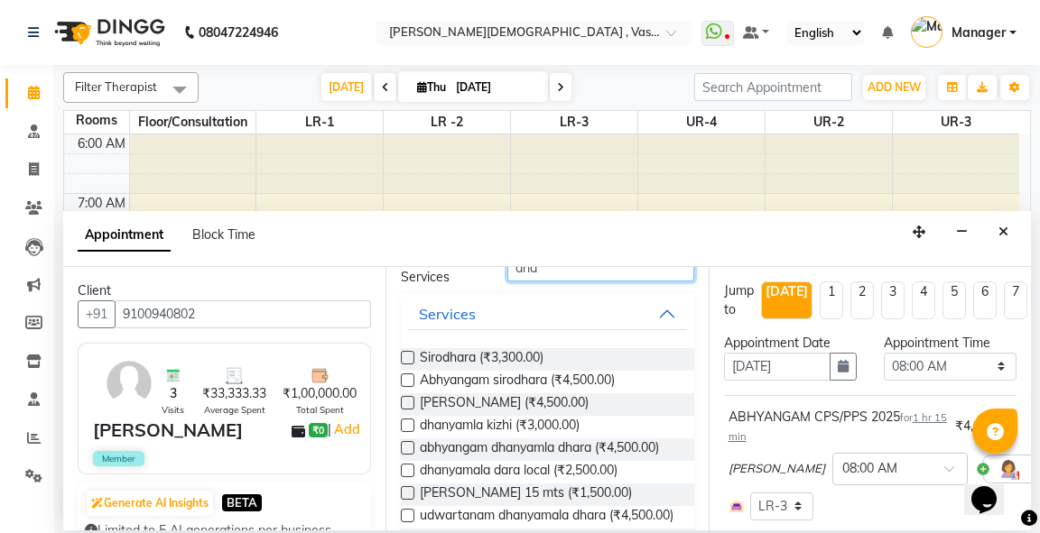
type input "dha"
click at [405, 468] on label at bounding box center [408, 471] width 14 height 14
click at [405, 468] on input "checkbox" at bounding box center [407, 473] width 12 height 12
checkbox input "true"
select select "2649"
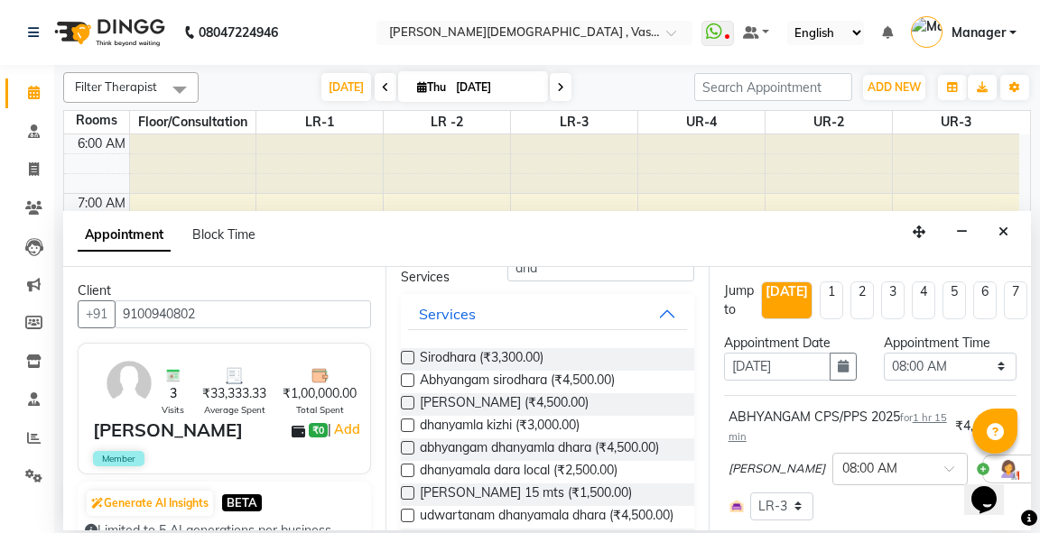
checkbox input "false"
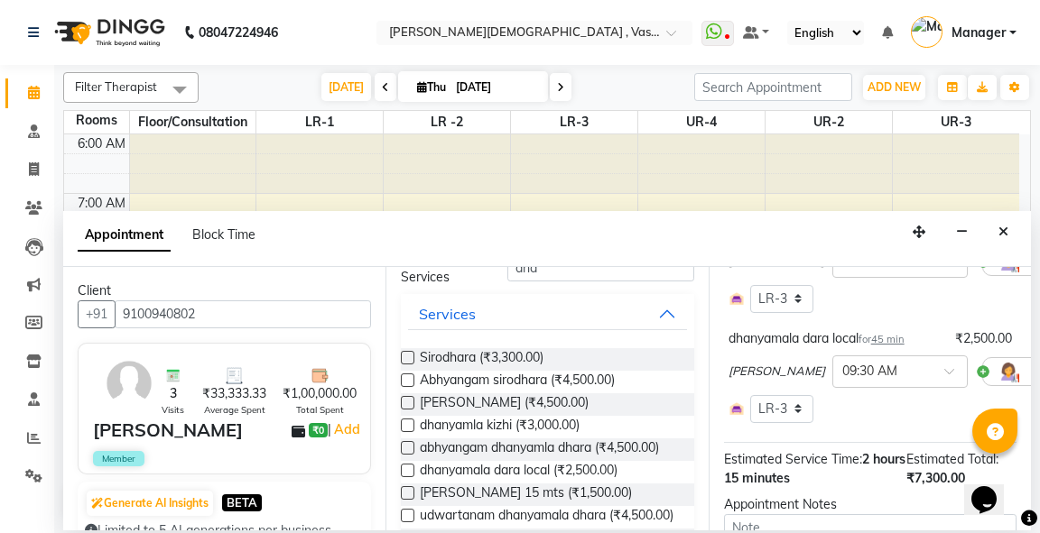
scroll to position [522, 0]
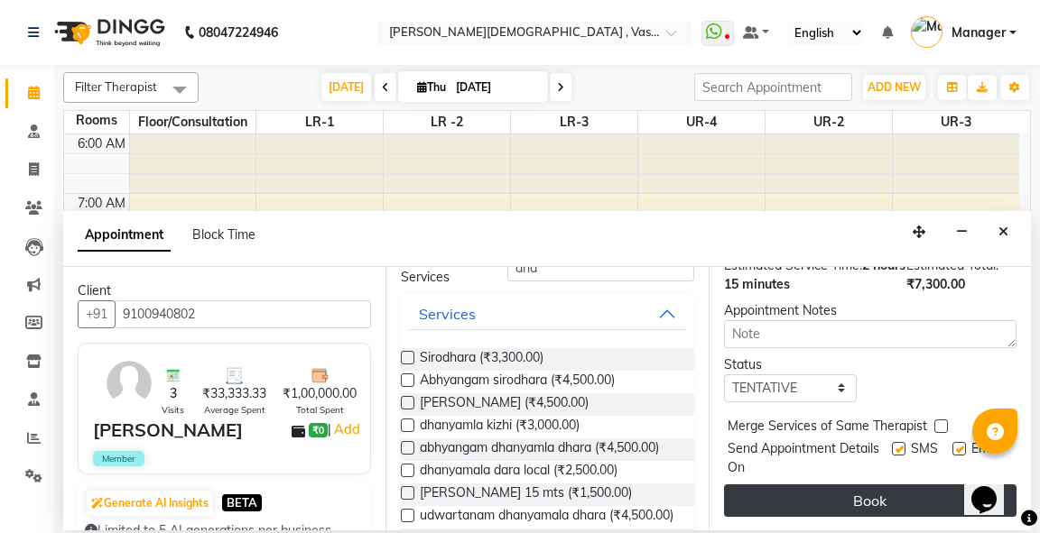
click at [866, 485] on button "Book" at bounding box center [870, 501] width 292 height 32
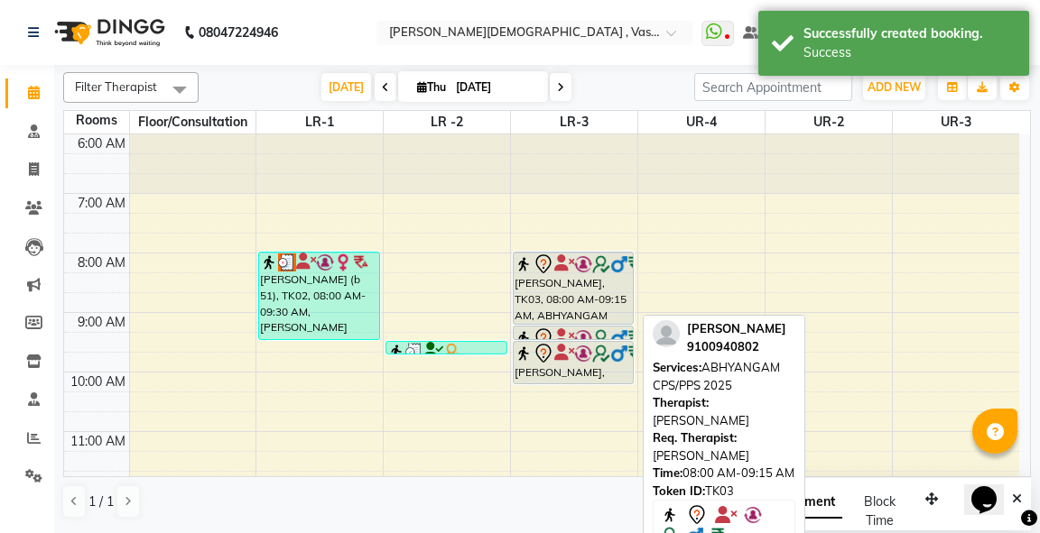
click at [549, 298] on div "[PERSON_NAME], TK03, 08:00 AM-09:15 AM, ABHYANGAM CPS/PPS 2025" at bounding box center [573, 288] width 119 height 71
select select "7"
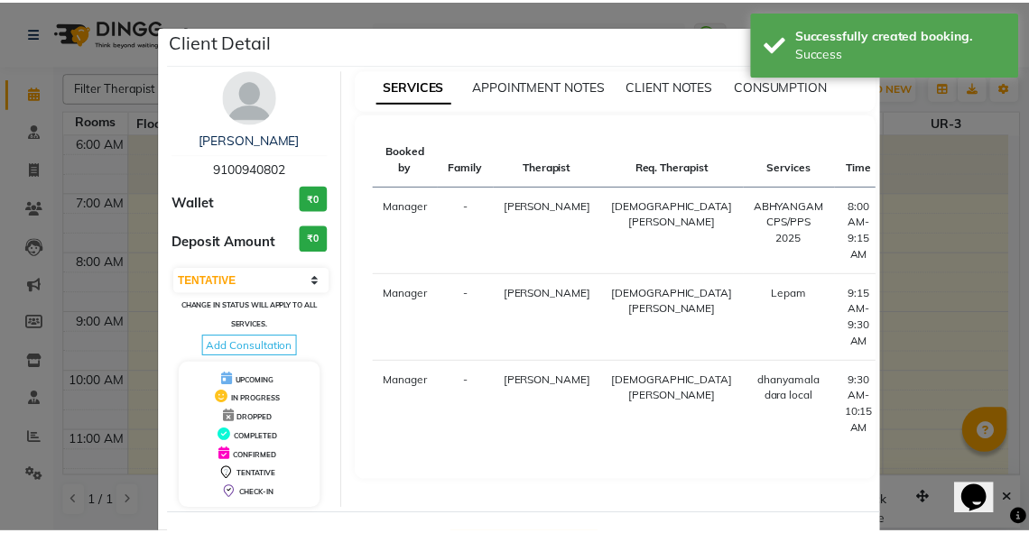
scroll to position [70, 0]
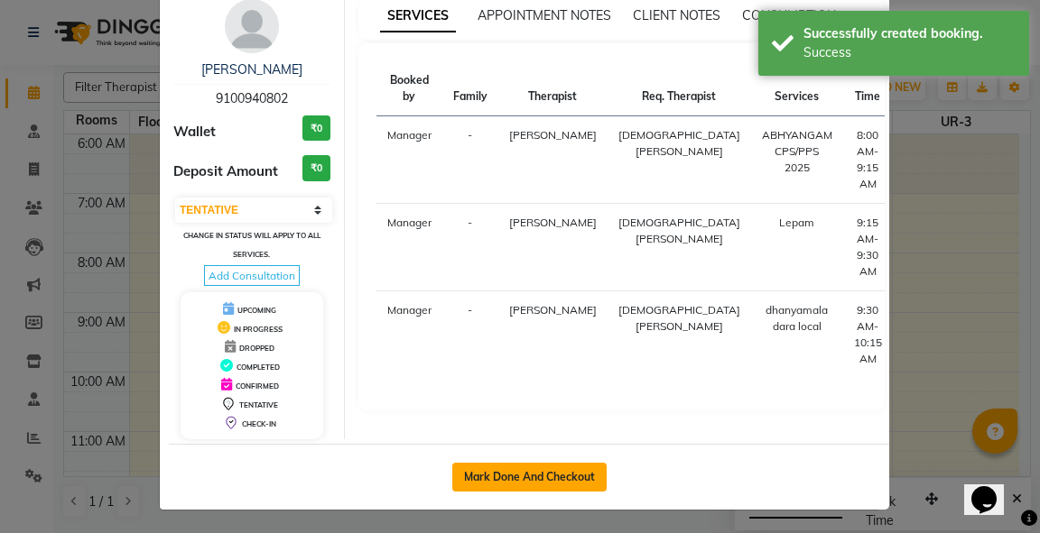
click at [575, 477] on button "Mark Done And Checkout" at bounding box center [529, 477] width 154 height 29
select select "5571"
select select "service"
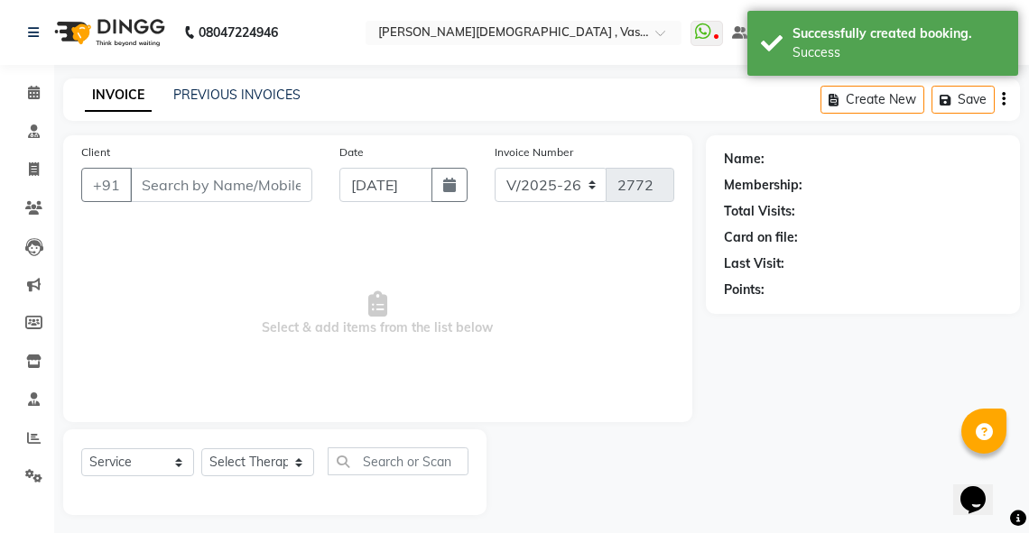
type input "9100940802"
select select "71499"
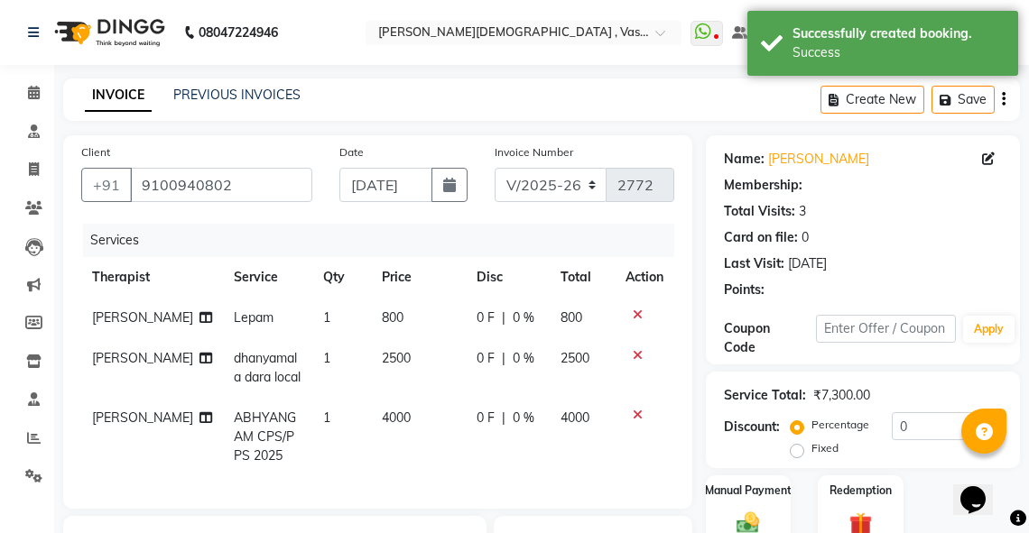
select select "1: Object"
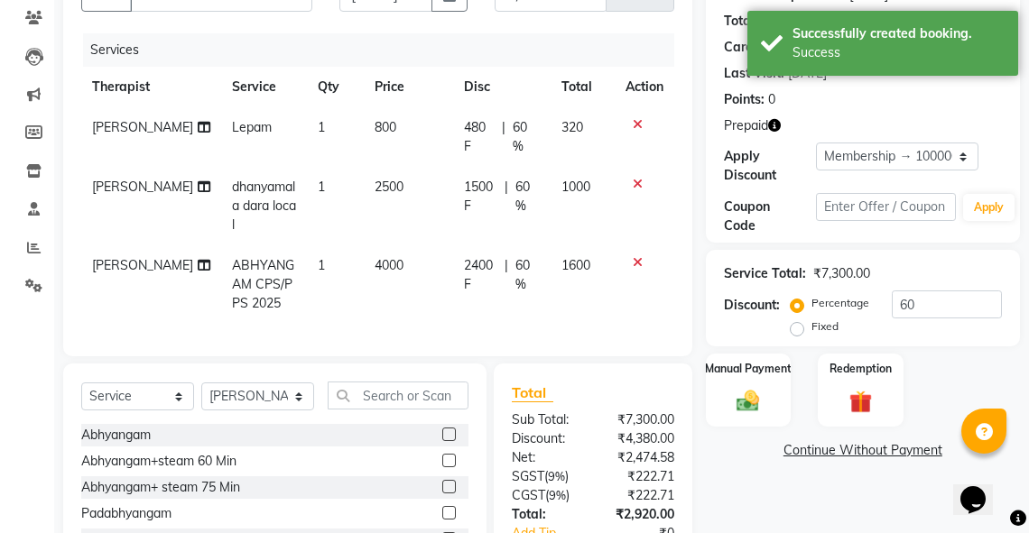
scroll to position [249, 0]
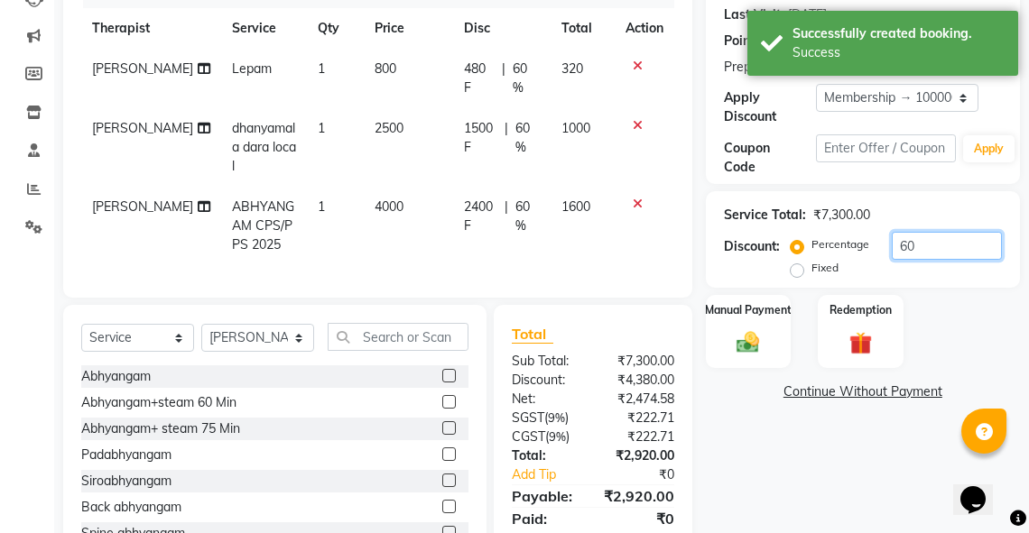
drag, startPoint x: 925, startPoint y: 246, endPoint x: 879, endPoint y: 259, distance: 47.7
click at [879, 259] on div "Percentage Fixed 60" at bounding box center [898, 256] width 208 height 49
type input "40"
click at [867, 331] on img at bounding box center [860, 344] width 39 height 30
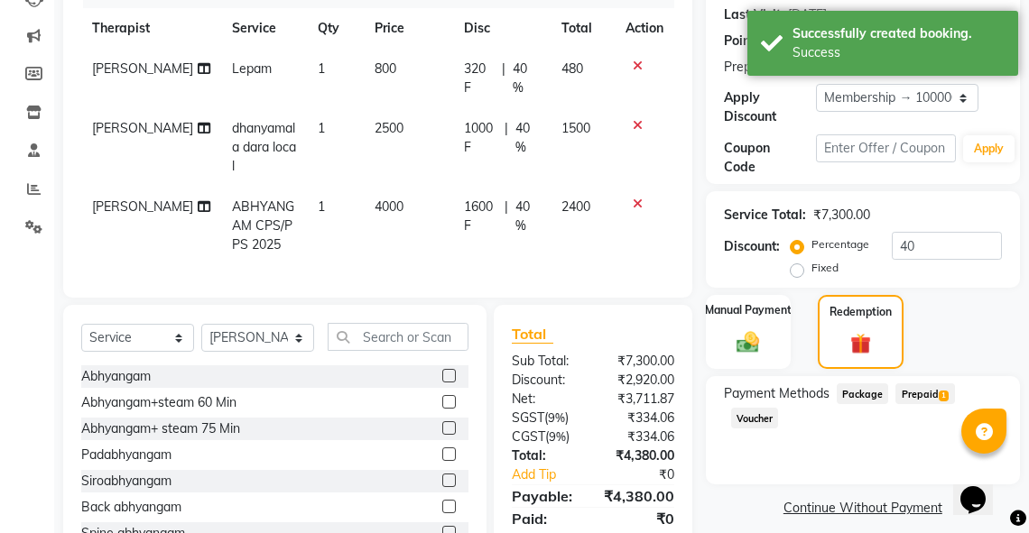
click at [935, 393] on span "Prepaid 1" at bounding box center [924, 394] width 59 height 21
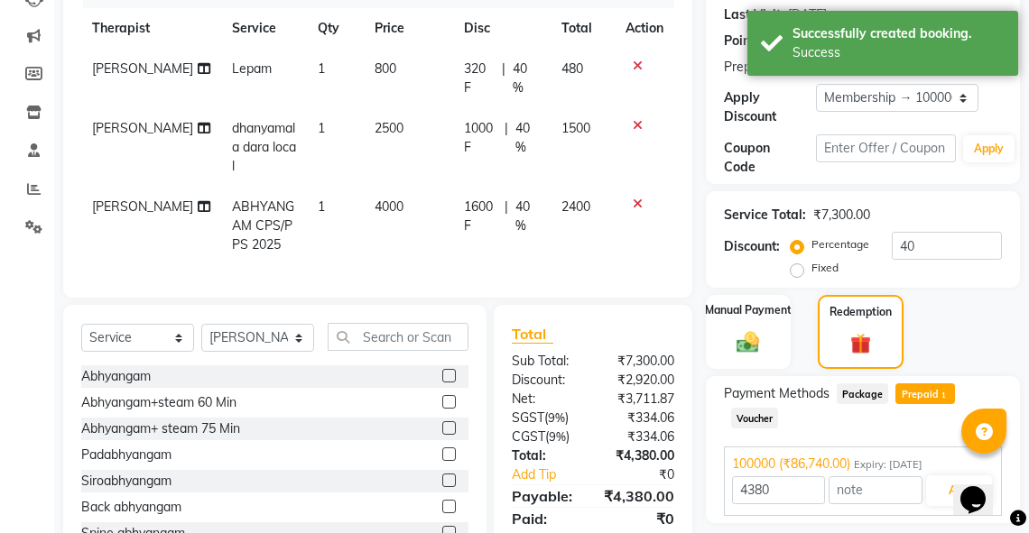
scroll to position [303, 0]
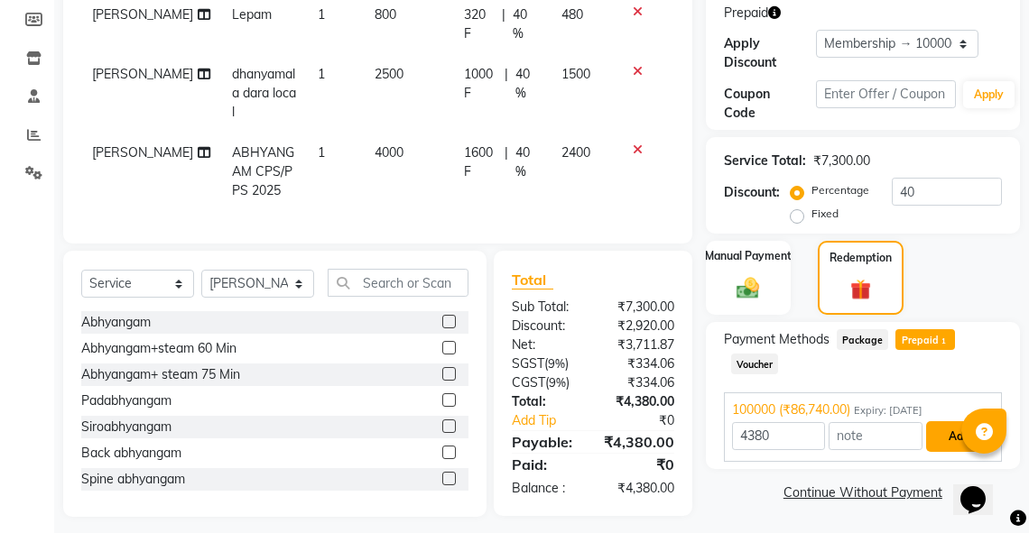
click at [959, 437] on button "Add" at bounding box center [959, 436] width 66 height 31
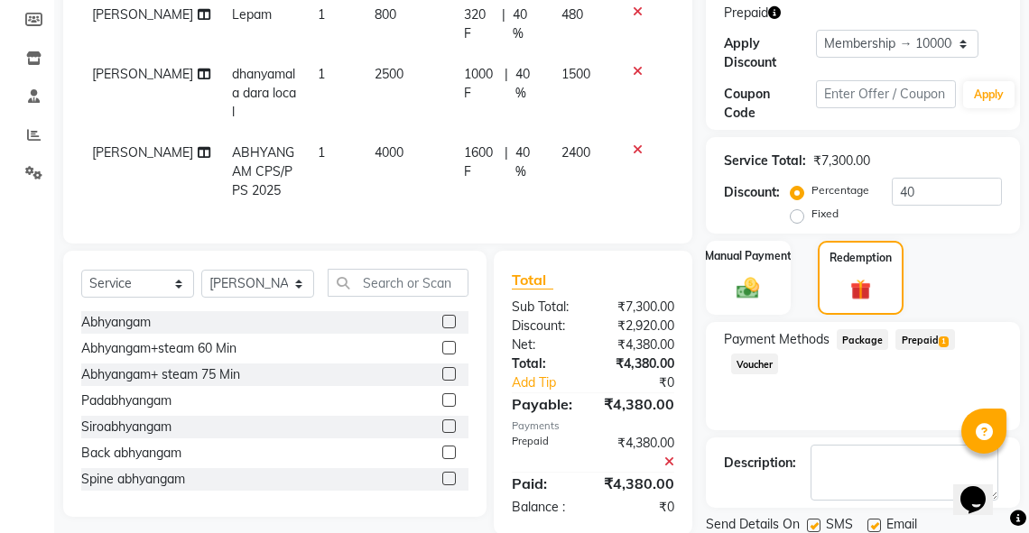
scroll to position [365, 0]
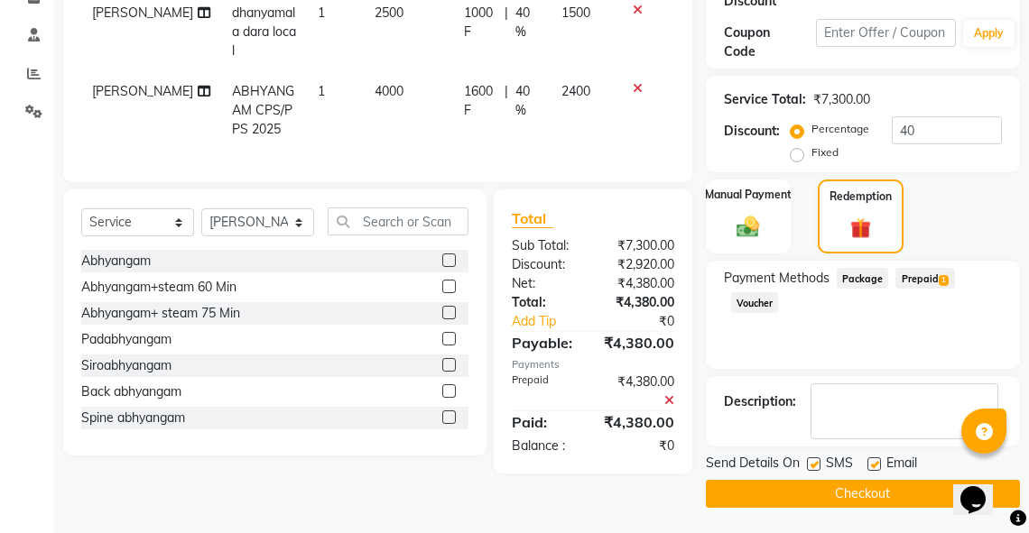
click at [874, 460] on label at bounding box center [874, 465] width 14 height 14
click at [874, 460] on input "checkbox" at bounding box center [873, 465] width 12 height 12
checkbox input "false"
click at [810, 463] on label at bounding box center [814, 465] width 14 height 14
click at [810, 463] on input "checkbox" at bounding box center [813, 465] width 12 height 12
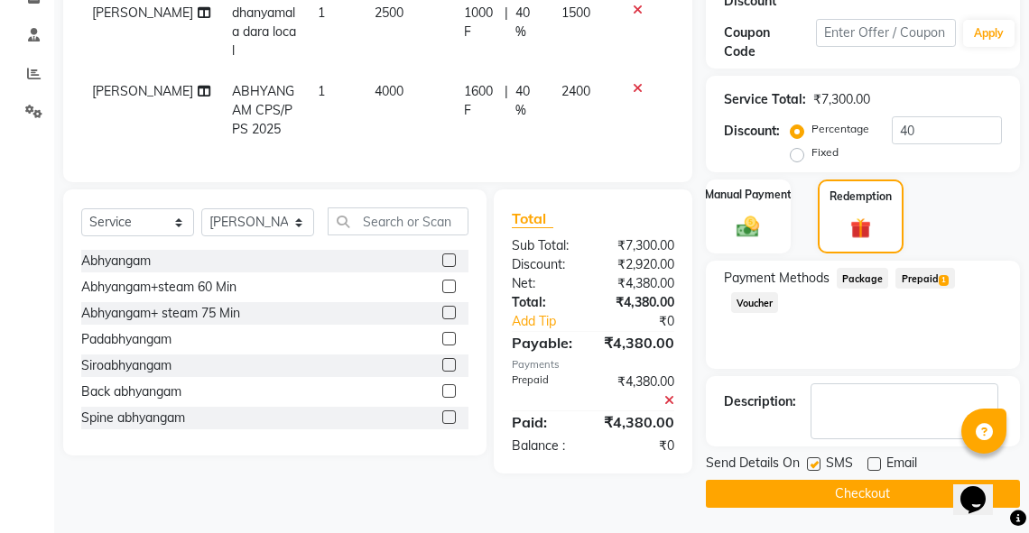
checkbox input "false"
click at [821, 487] on button "Checkout" at bounding box center [863, 494] width 314 height 28
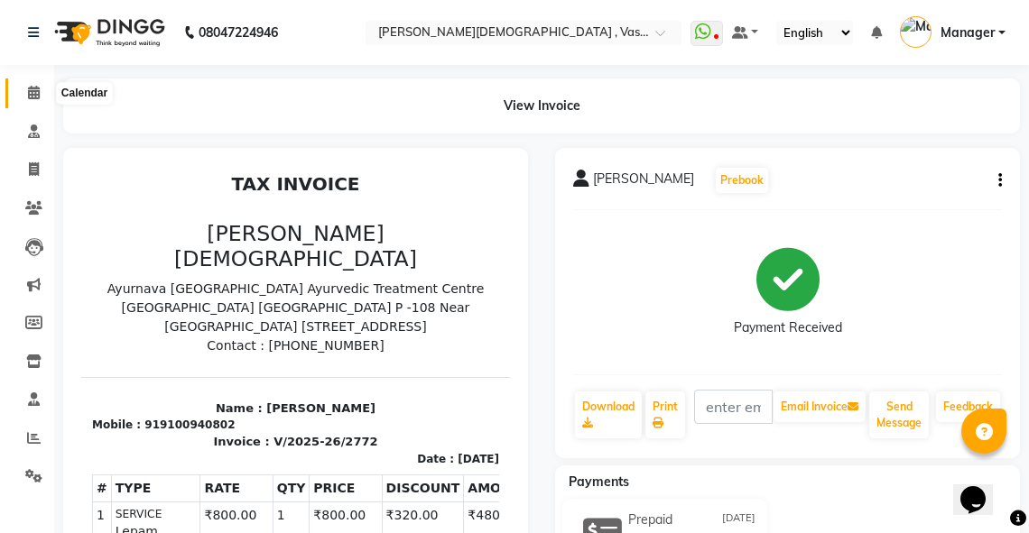
click at [34, 83] on span at bounding box center [34, 93] width 32 height 21
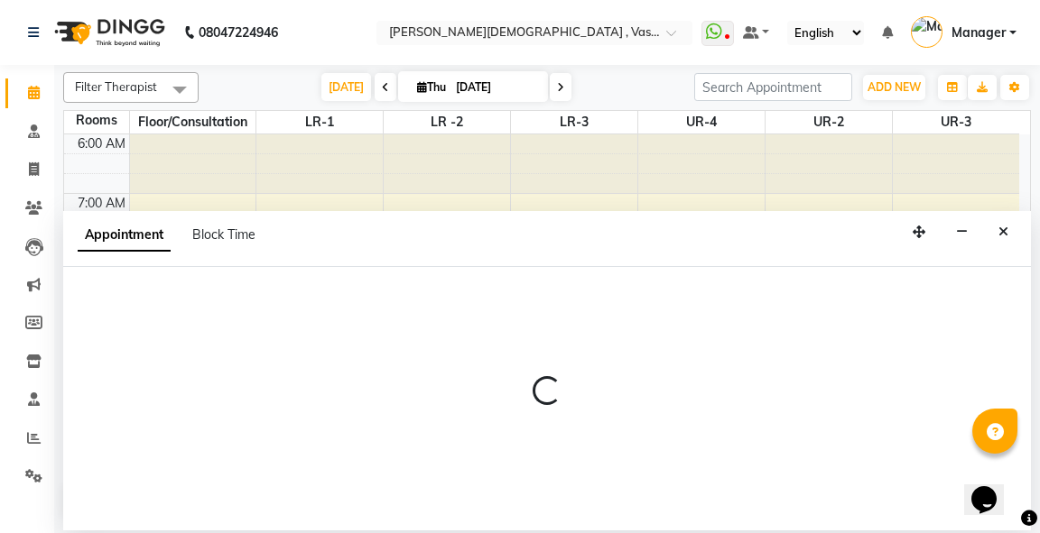
select select "615"
select select "tentative"
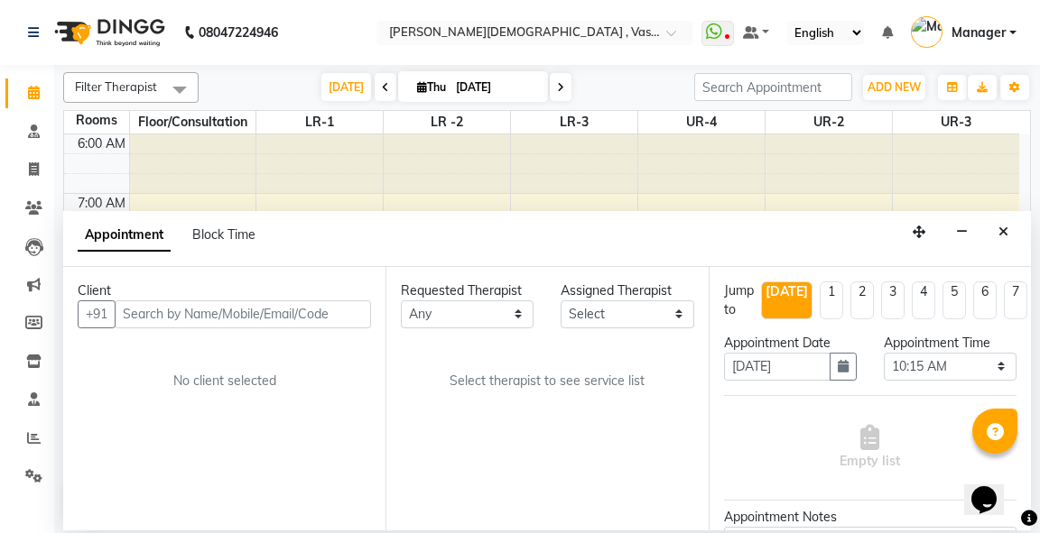
click at [181, 320] on input "text" at bounding box center [243, 315] width 256 height 28
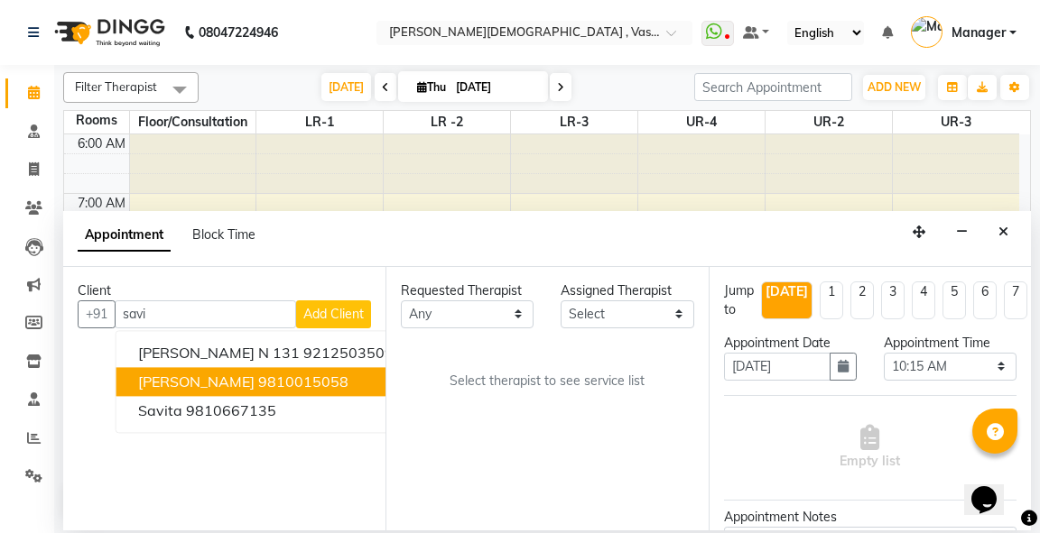
click at [258, 378] on ngb-highlight "9810015058" at bounding box center [303, 382] width 90 height 18
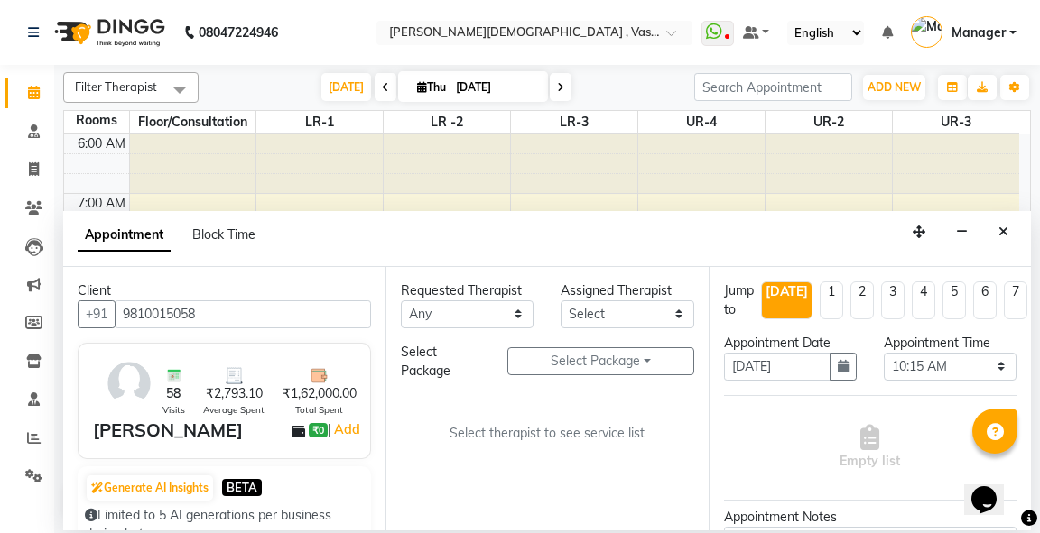
type input "9810015058"
click at [493, 315] on select "Any [PERSON_NAME] V [PERSON_NAME] [PERSON_NAME] A K [PERSON_NAME] N [PERSON_NAM…" at bounding box center [467, 315] width 133 height 28
select select "71369"
click at [401, 301] on select "Any [PERSON_NAME] V [PERSON_NAME] [PERSON_NAME] A K [PERSON_NAME] N [PERSON_NAM…" at bounding box center [467, 315] width 133 height 28
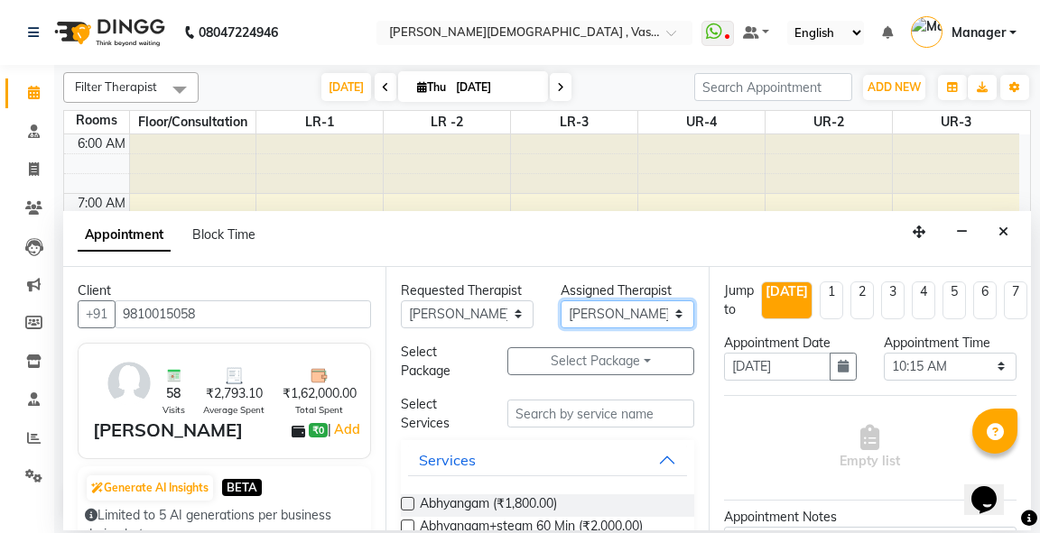
click at [627, 311] on select "Select [PERSON_NAME] V [PERSON_NAME] [PERSON_NAME] A K [PERSON_NAME] N [PERSON_…" at bounding box center [626, 315] width 133 height 28
select select "79242"
click at [560, 301] on select "Select [PERSON_NAME] V [PERSON_NAME] [PERSON_NAME] A K [PERSON_NAME] N [PERSON_…" at bounding box center [626, 315] width 133 height 28
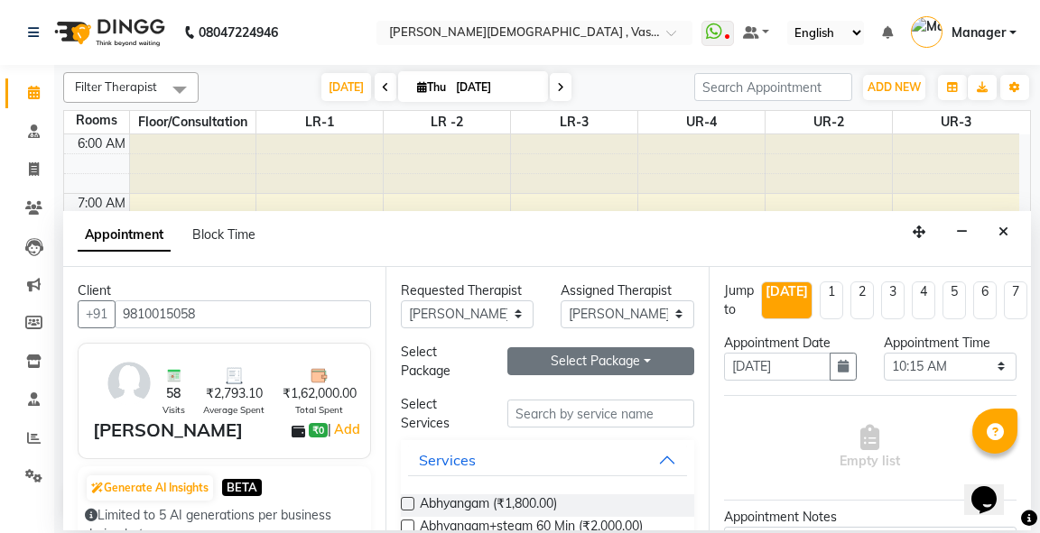
click at [589, 353] on button "Select Package Toggle Dropdown" at bounding box center [600, 361] width 186 height 28
click at [587, 396] on li "[PERSON_NAME] 2" at bounding box center [586, 397] width 156 height 26
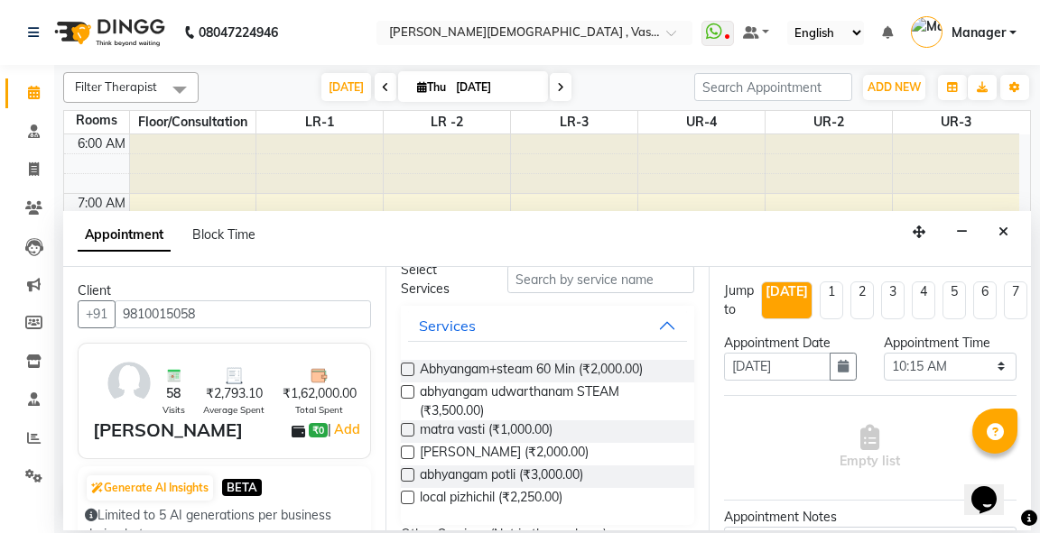
scroll to position [171, 0]
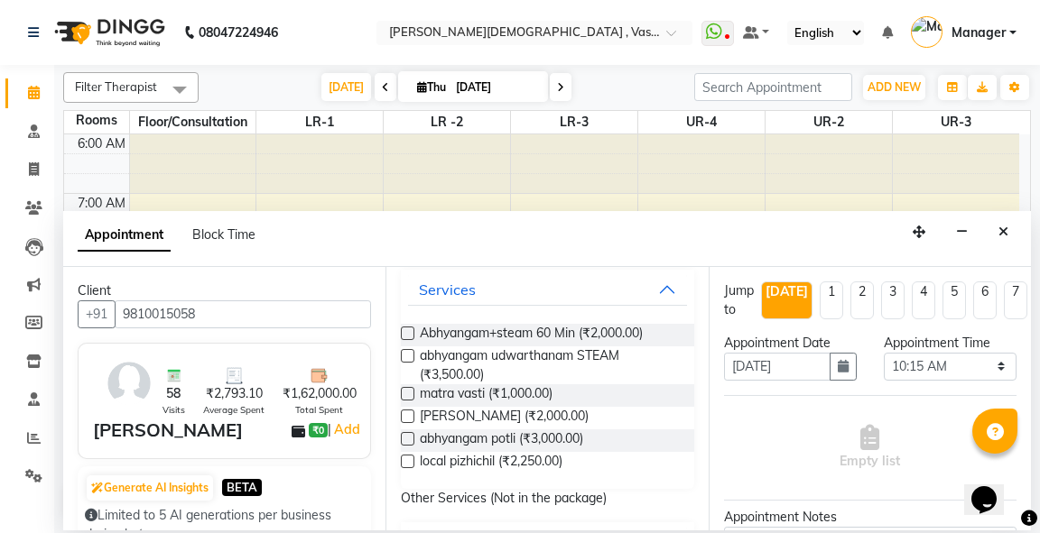
click at [408, 434] on label at bounding box center [408, 439] width 14 height 14
click at [408, 435] on input "checkbox" at bounding box center [407, 441] width 12 height 12
checkbox input "true"
select select "2647"
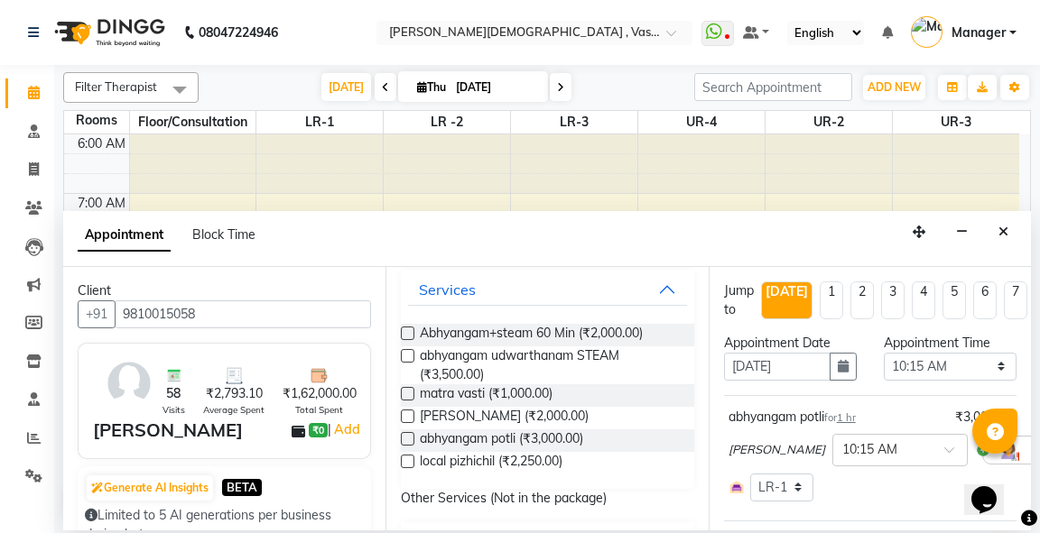
checkbox input "false"
click at [408, 393] on label at bounding box center [408, 394] width 14 height 14
click at [408, 393] on input "checkbox" at bounding box center [407, 396] width 12 height 12
checkbox input "true"
select select "2647"
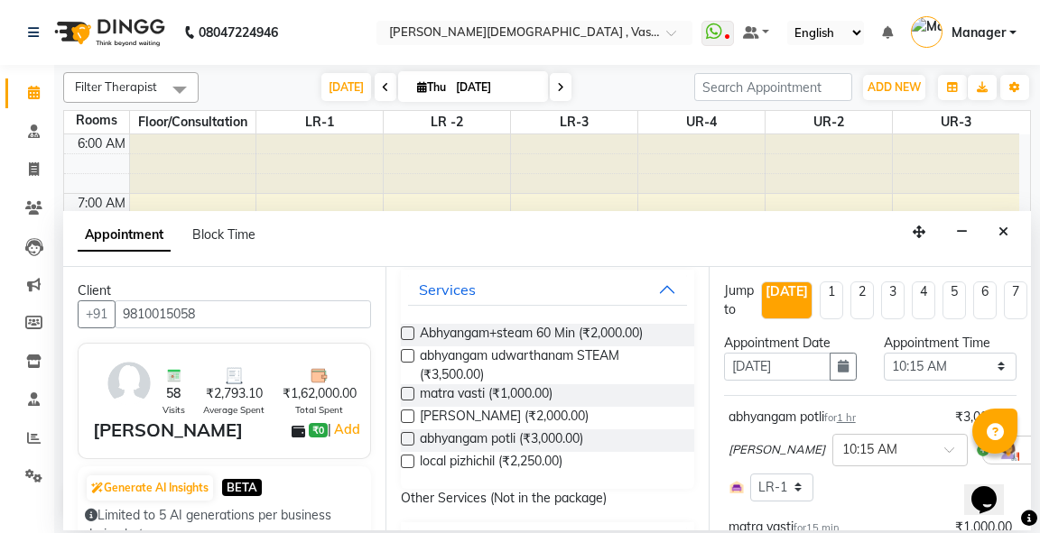
checkbox input "false"
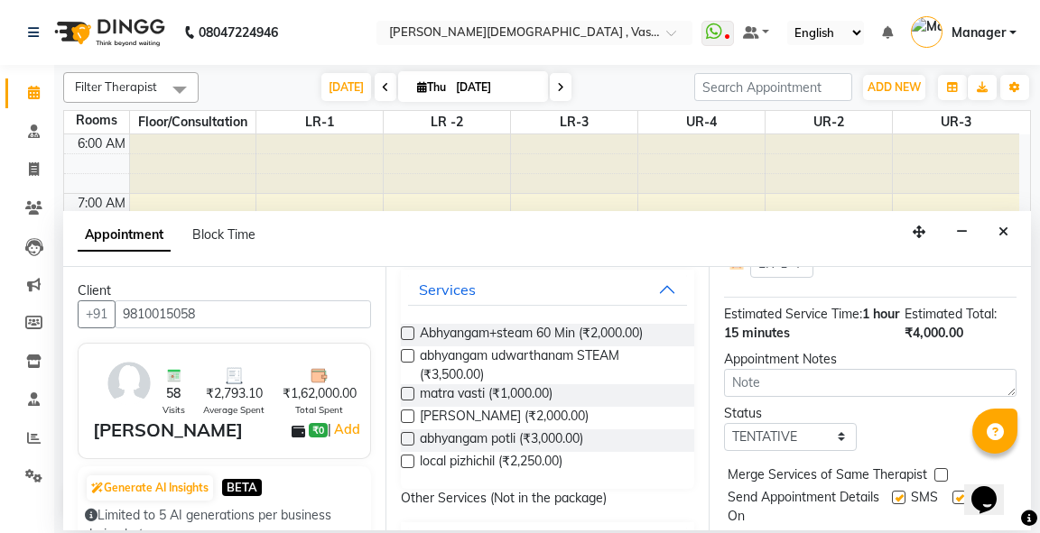
scroll to position [398, 0]
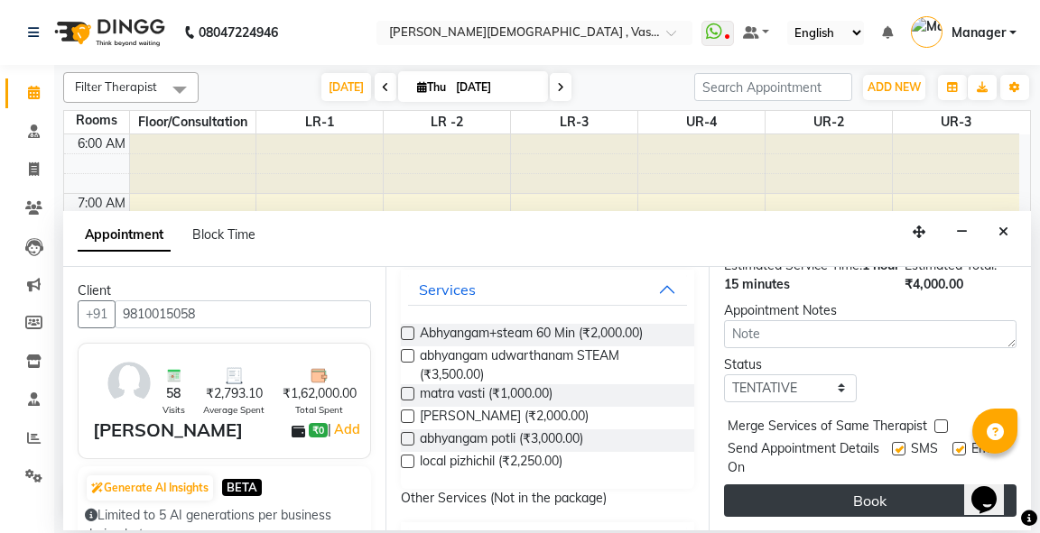
click at [883, 485] on button "Book" at bounding box center [870, 501] width 292 height 32
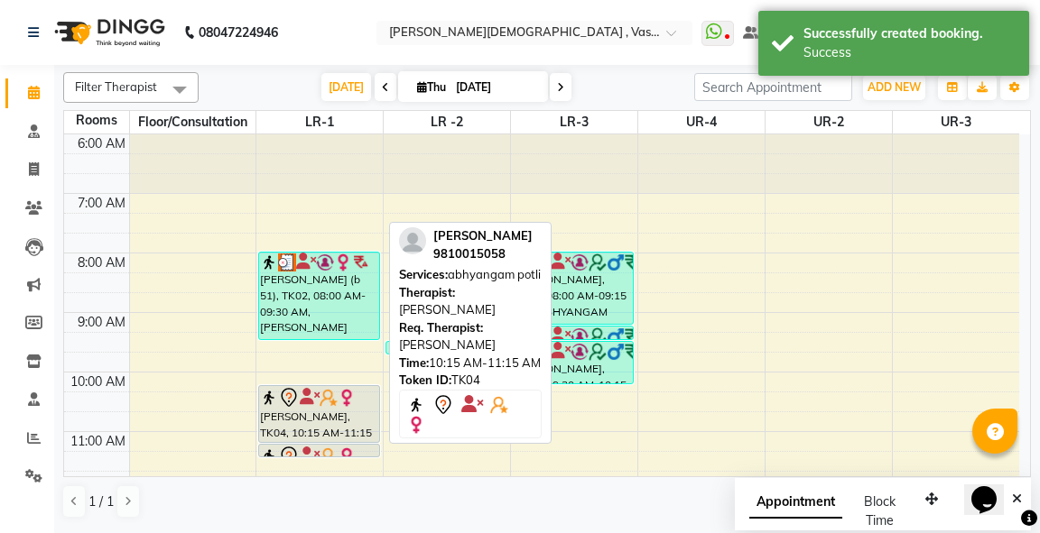
click at [318, 409] on div "[PERSON_NAME], TK04, 10:15 AM-11:15 AM, abhyangam potli" at bounding box center [318, 414] width 119 height 56
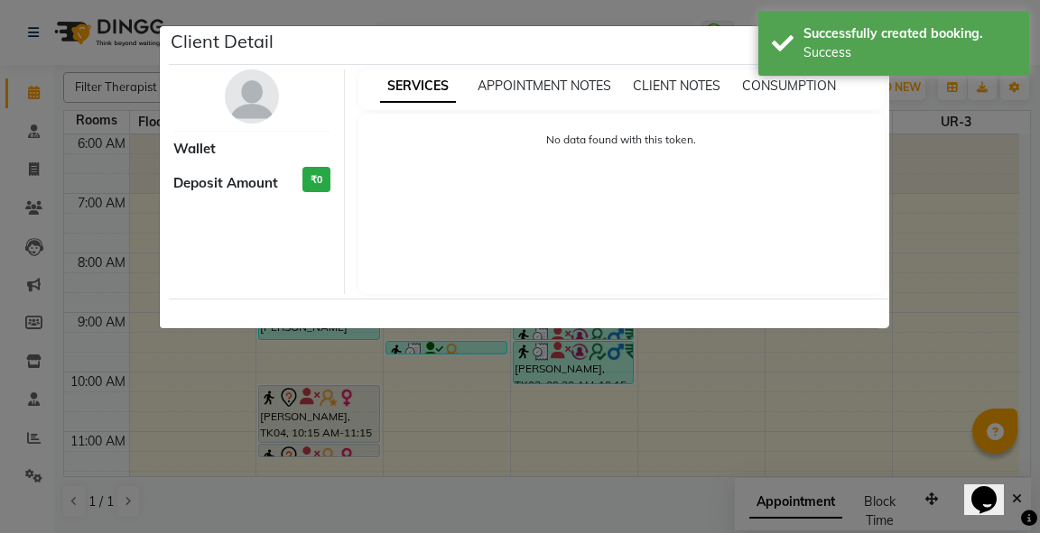
select select "7"
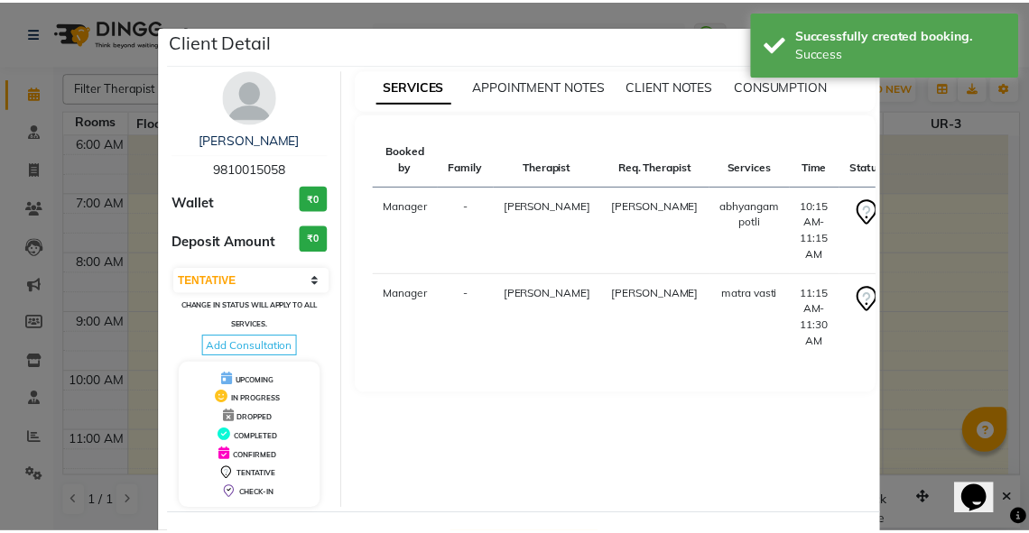
scroll to position [70, 0]
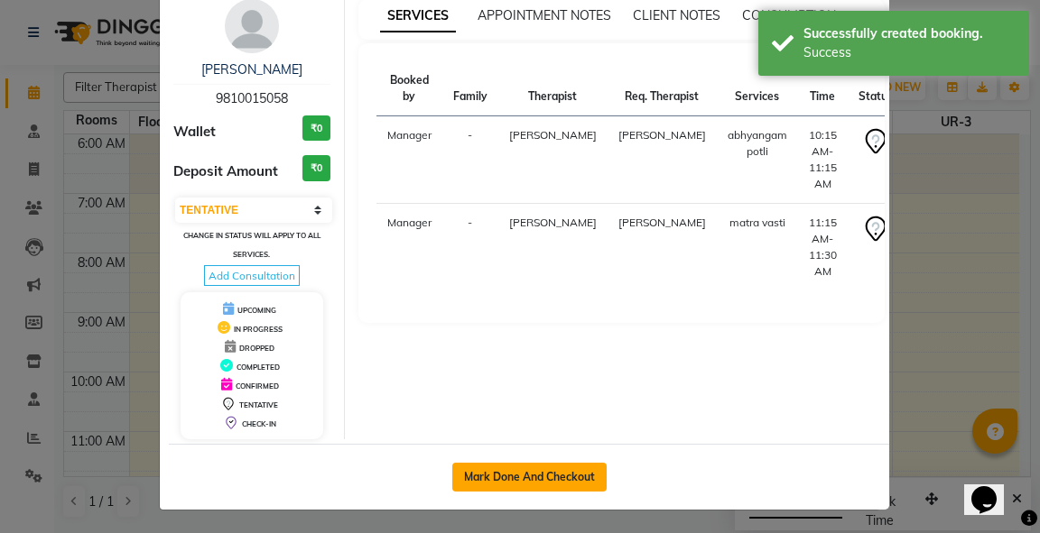
click at [526, 477] on button "Mark Done And Checkout" at bounding box center [529, 477] width 154 height 29
select select "service"
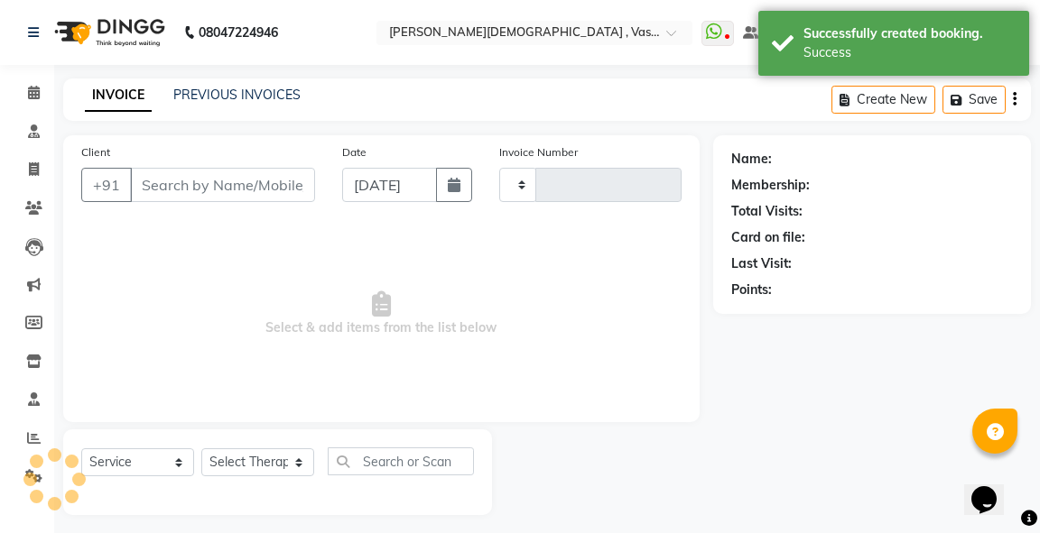
type input "2773"
select select "5571"
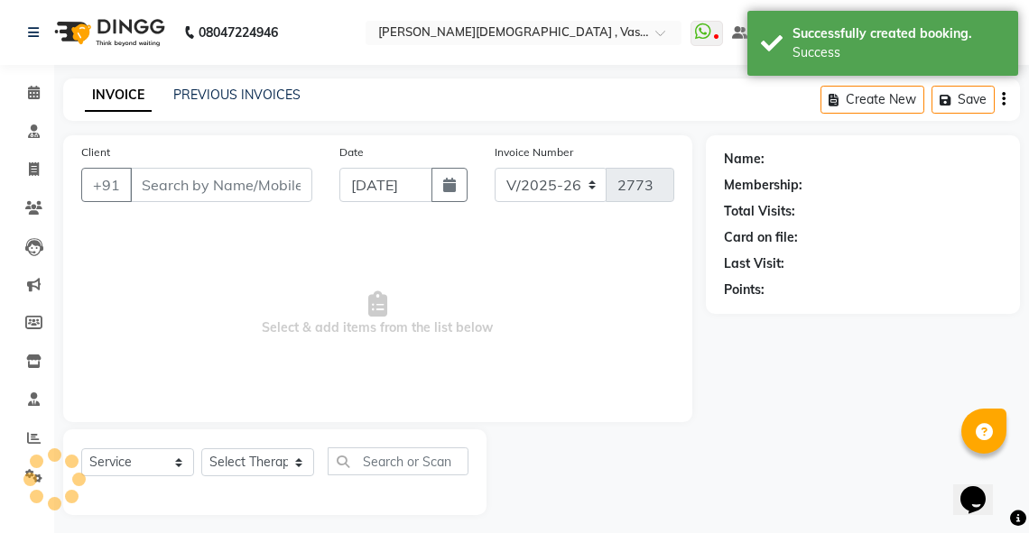
type input "9810015058"
select select "79242"
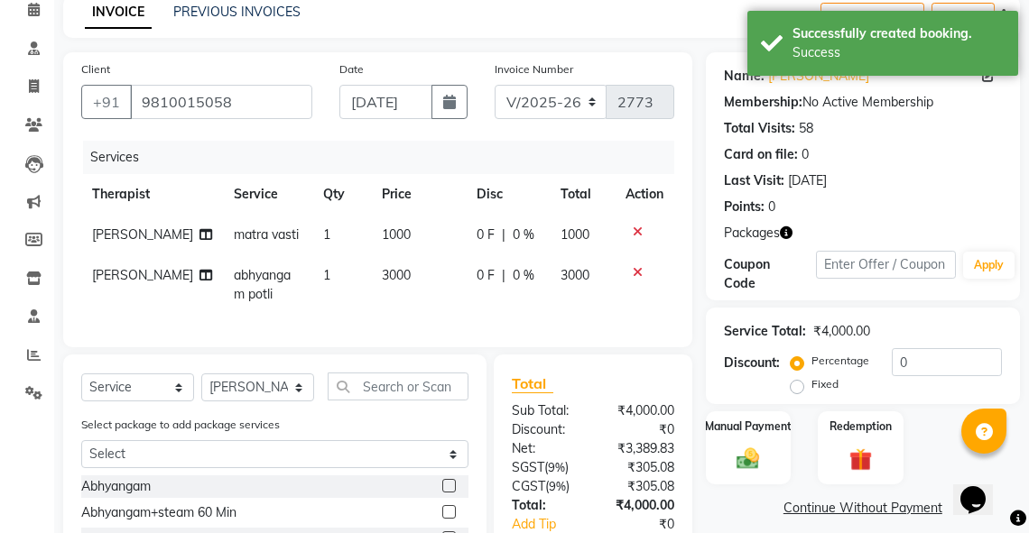
scroll to position [289, 0]
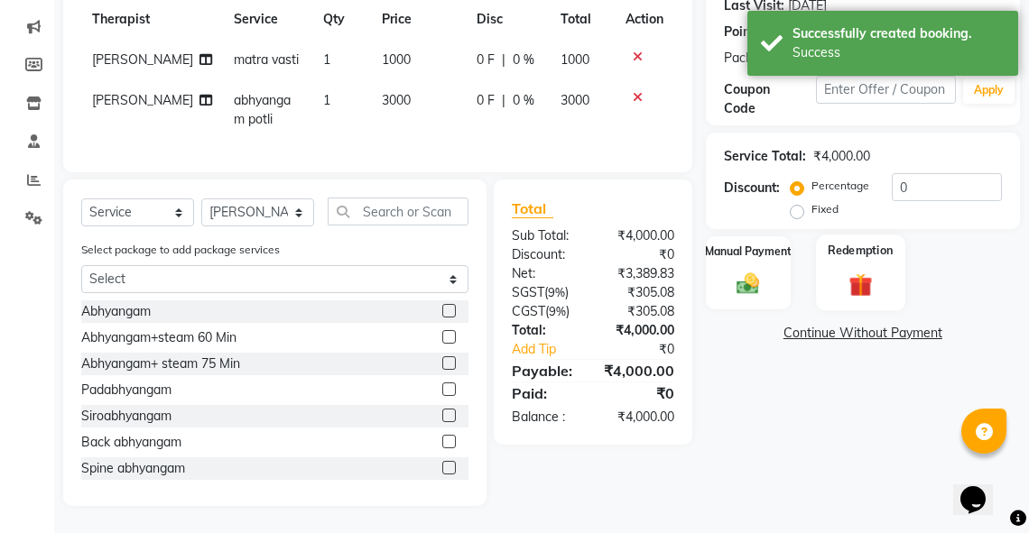
click at [850, 236] on div "Redemption" at bounding box center [860, 273] width 88 height 77
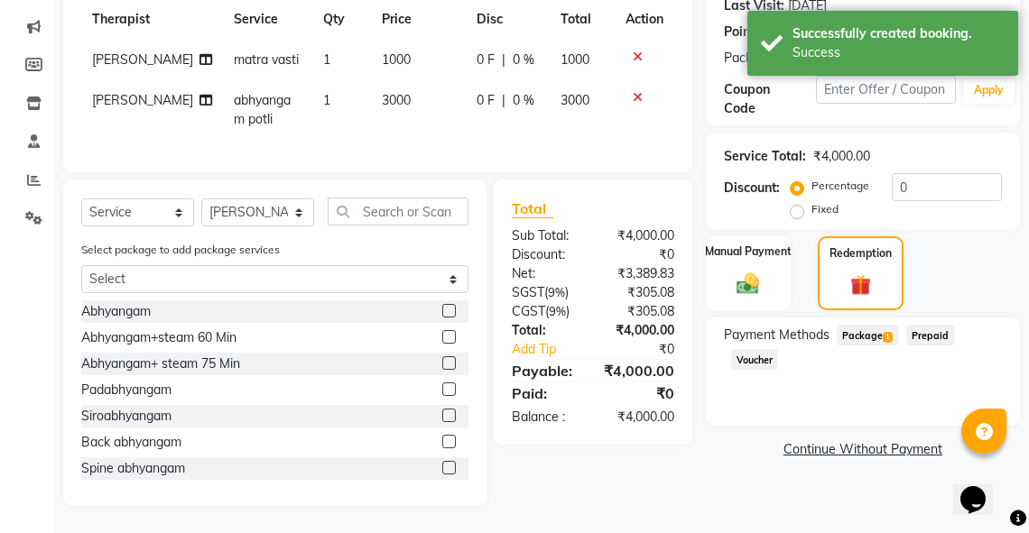
click at [866, 325] on span "Package 1" at bounding box center [868, 335] width 62 height 21
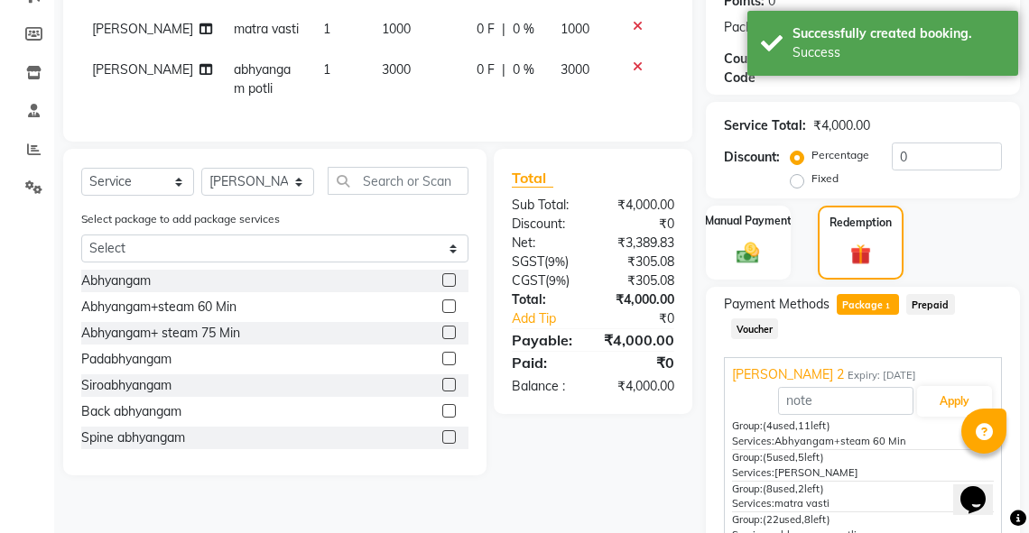
scroll to position [385, 0]
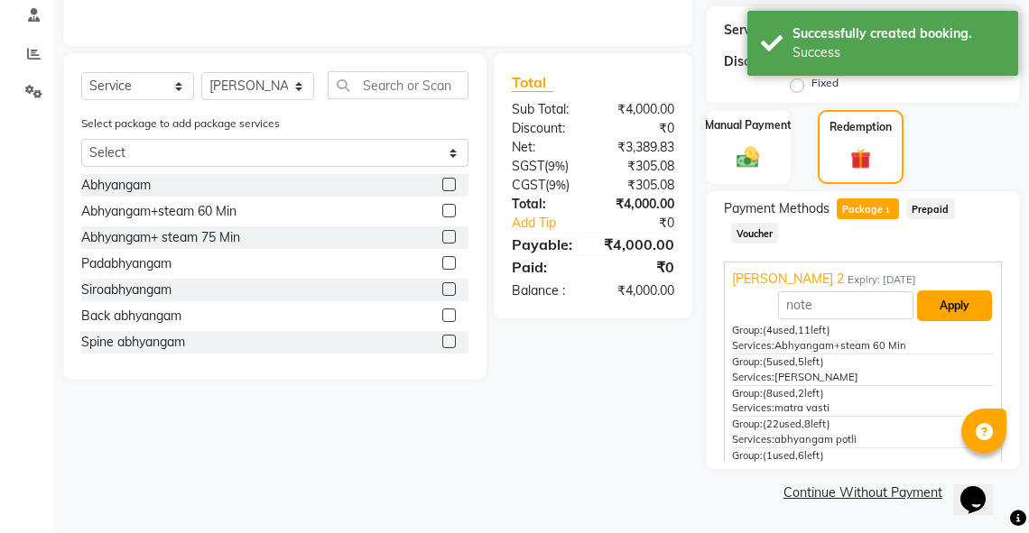
click at [955, 305] on button "Apply" at bounding box center [954, 306] width 75 height 31
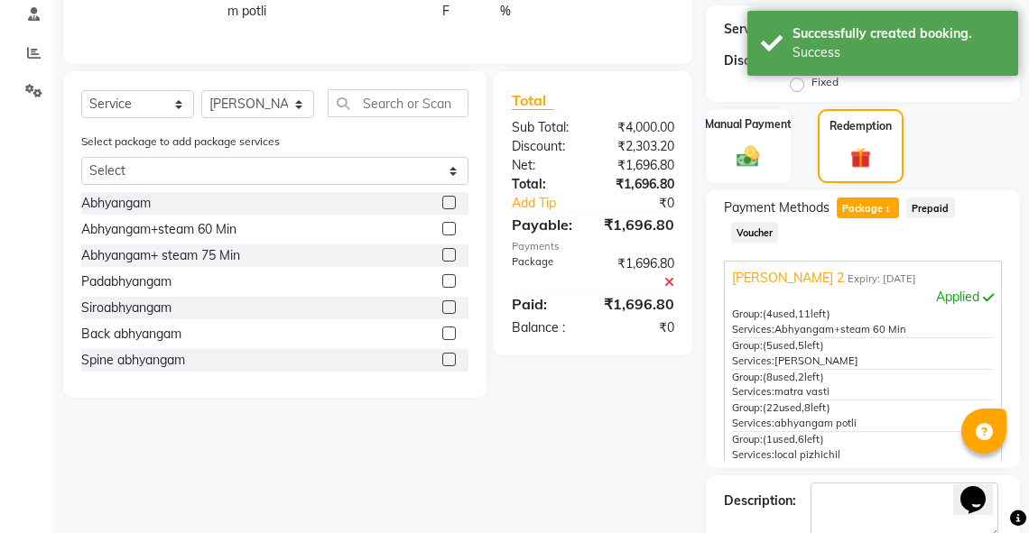
scroll to position [486, 0]
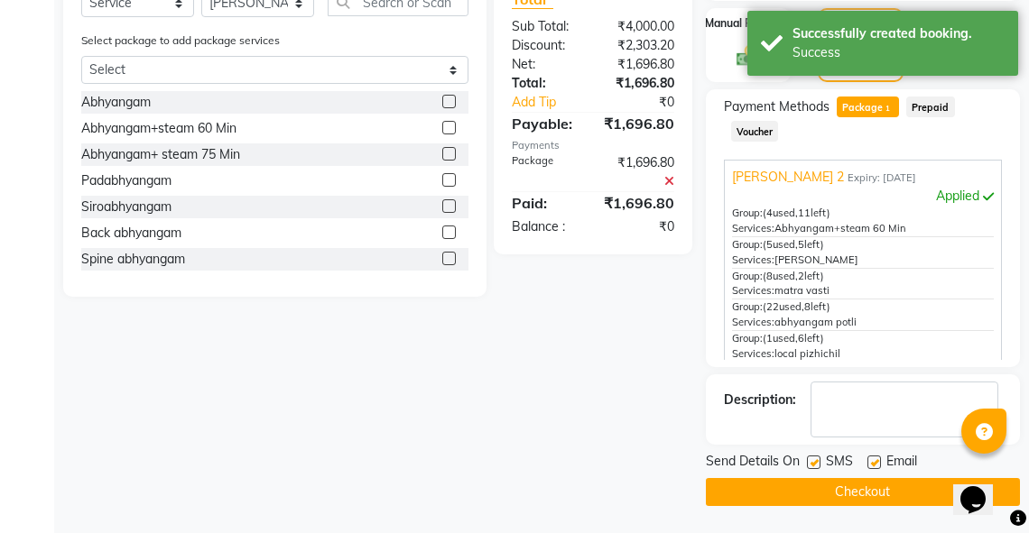
click at [874, 492] on button "Checkout" at bounding box center [863, 492] width 314 height 28
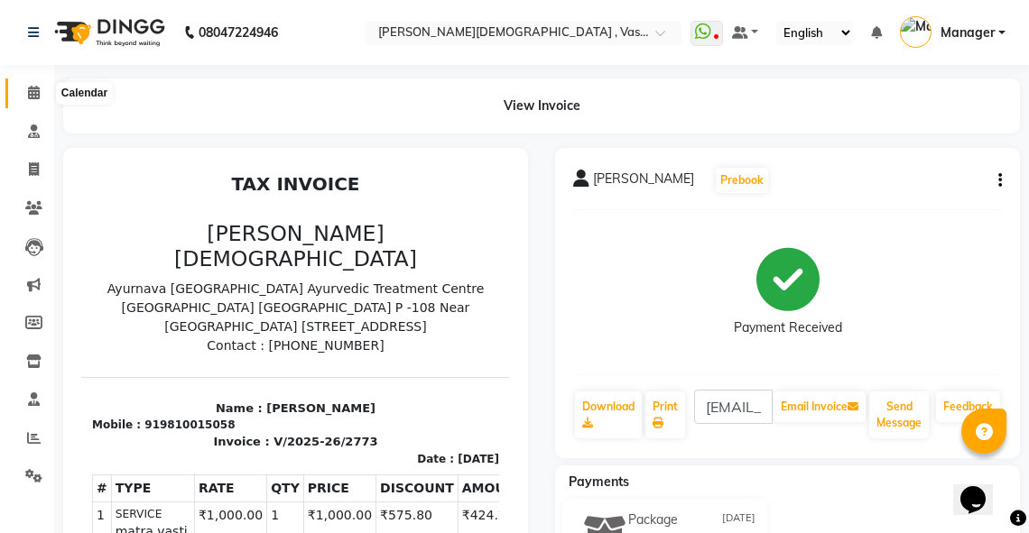
click at [37, 93] on icon at bounding box center [34, 93] width 12 height 14
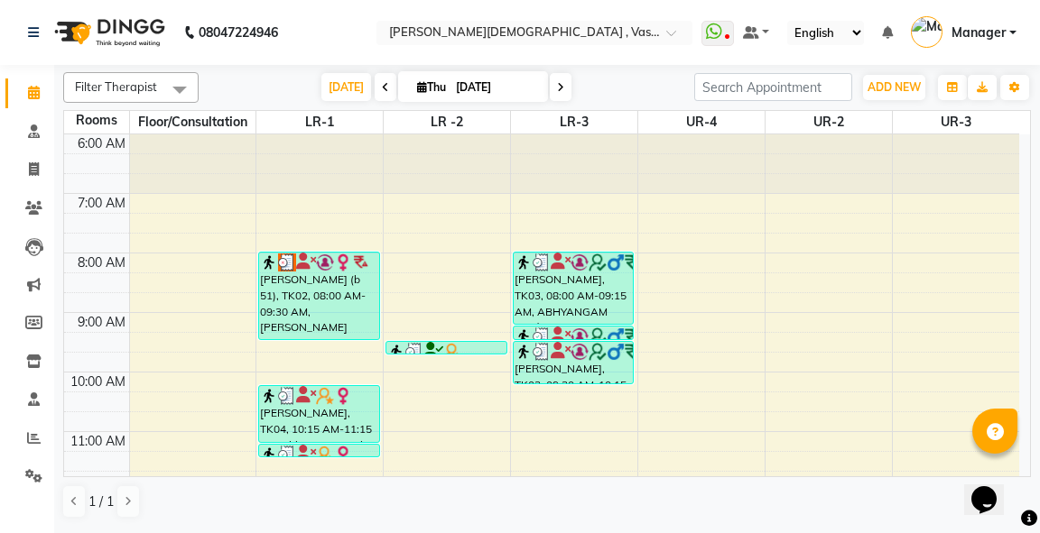
select select "480"
select select "tentative"
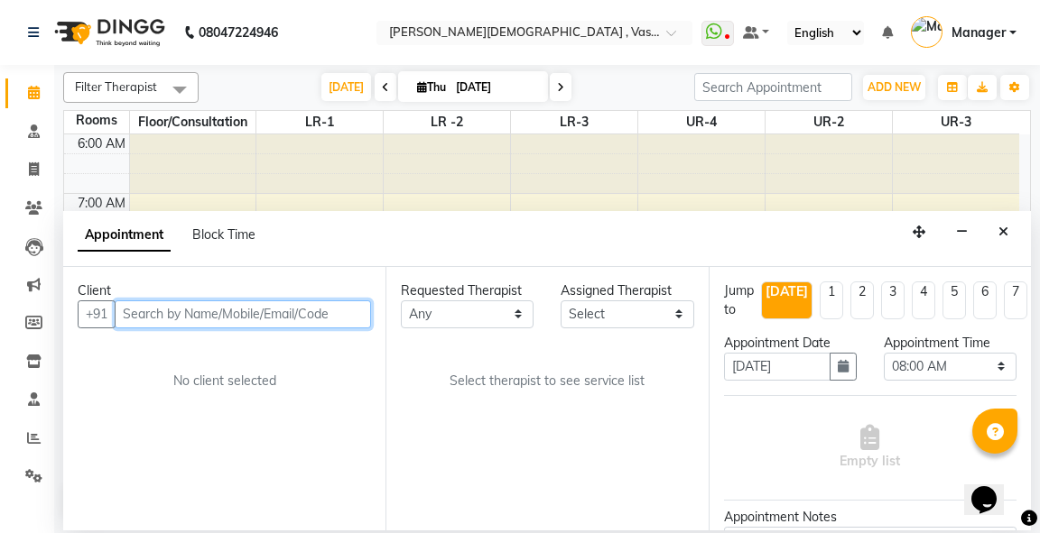
click at [224, 303] on input "text" at bounding box center [243, 315] width 256 height 28
type input "r"
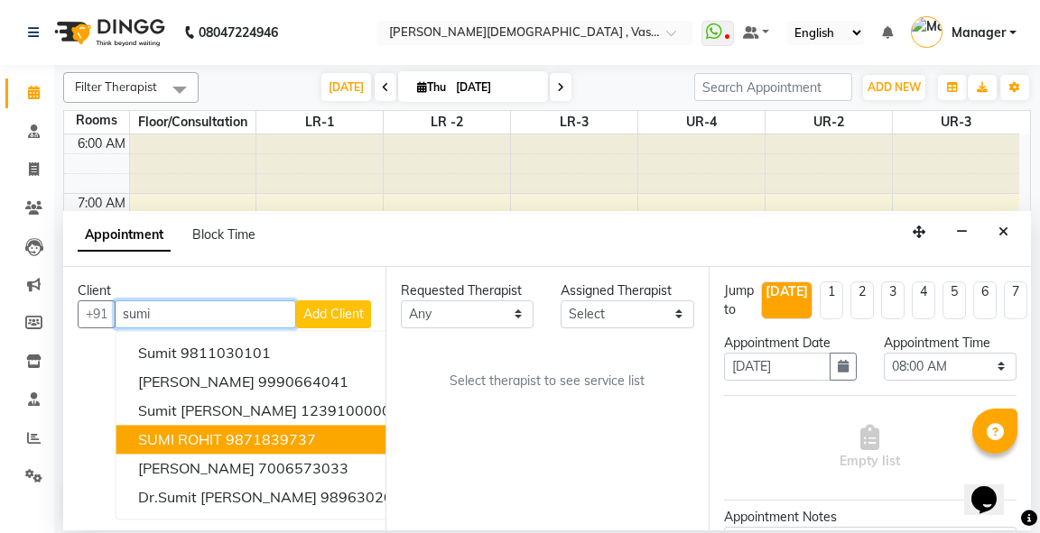
click at [217, 438] on span "SUMI ROHIT" at bounding box center [180, 440] width 84 height 18
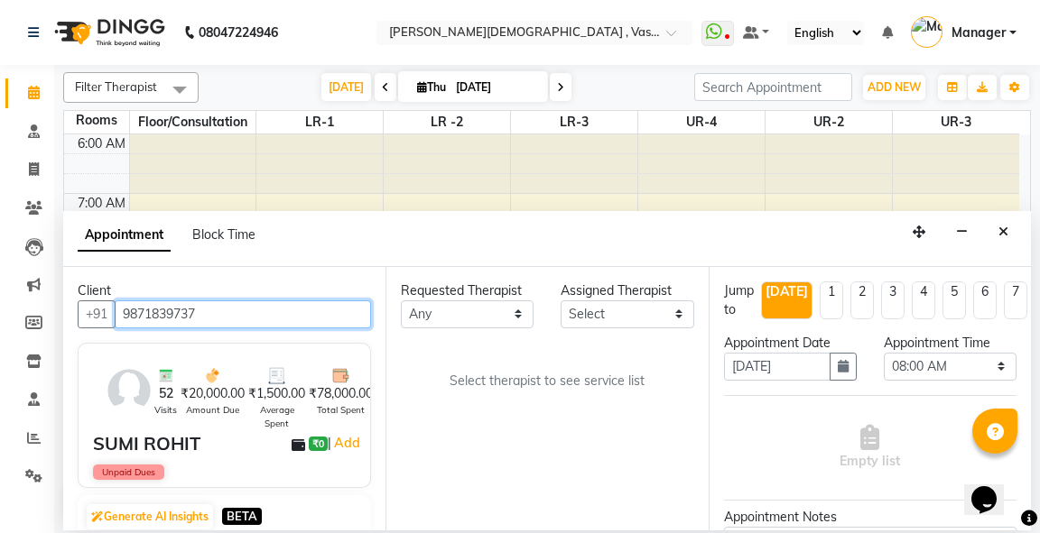
type input "9871839737"
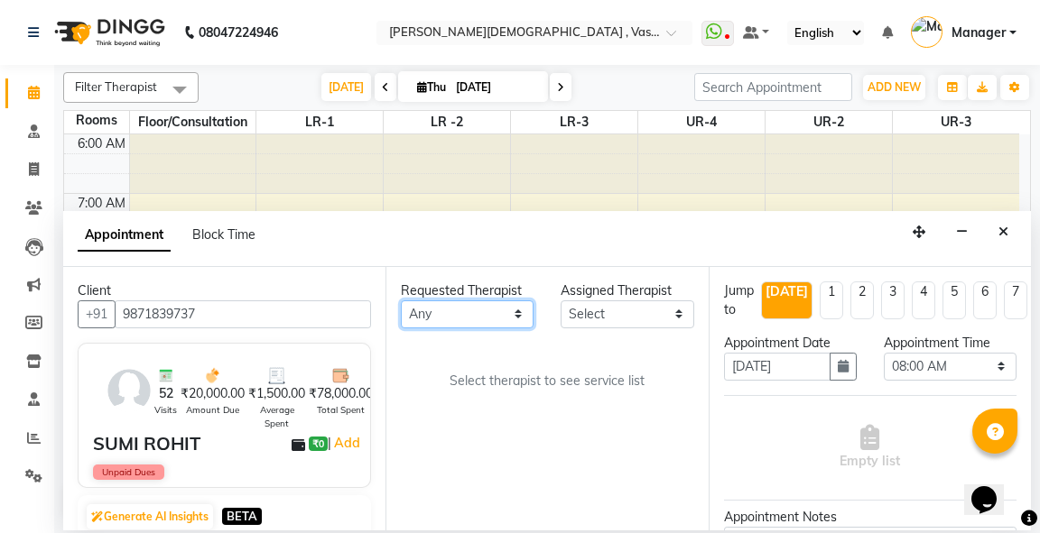
click at [489, 307] on select "Any [PERSON_NAME] V [PERSON_NAME] [PERSON_NAME] A K [PERSON_NAME] N [PERSON_NAM…" at bounding box center [467, 315] width 133 height 28
select select "81006"
click at [401, 301] on select "Any [PERSON_NAME] V [PERSON_NAME] [PERSON_NAME] A K [PERSON_NAME] N [PERSON_NAM…" at bounding box center [467, 315] width 133 height 28
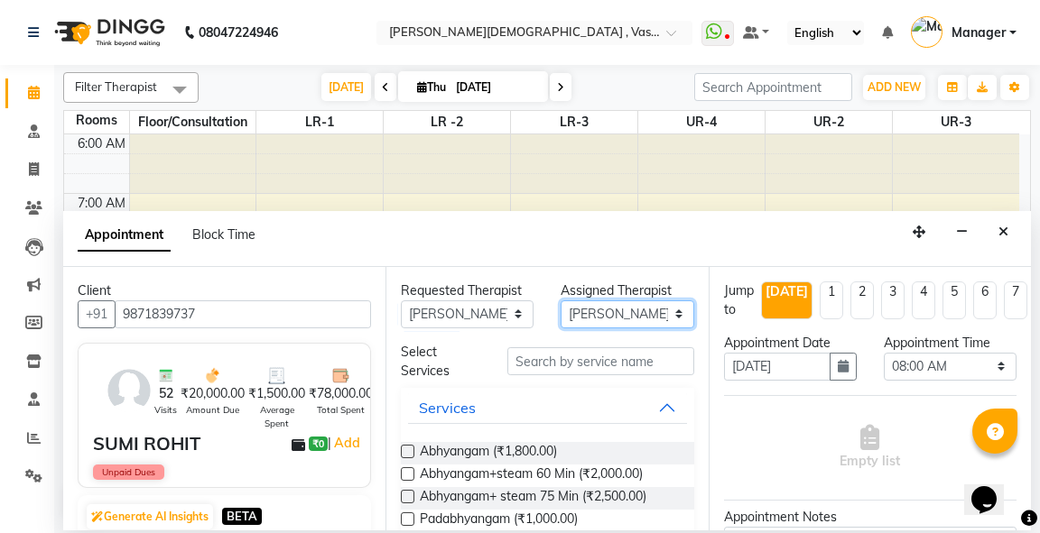
click at [599, 310] on select "Select [PERSON_NAME] V [PERSON_NAME] [PERSON_NAME] A K [PERSON_NAME] N [PERSON_…" at bounding box center [626, 315] width 133 height 28
select select "48503"
click at [560, 301] on select "Select [PERSON_NAME] V [PERSON_NAME] [PERSON_NAME] A K [PERSON_NAME] N [PERSON_…" at bounding box center [626, 315] width 133 height 28
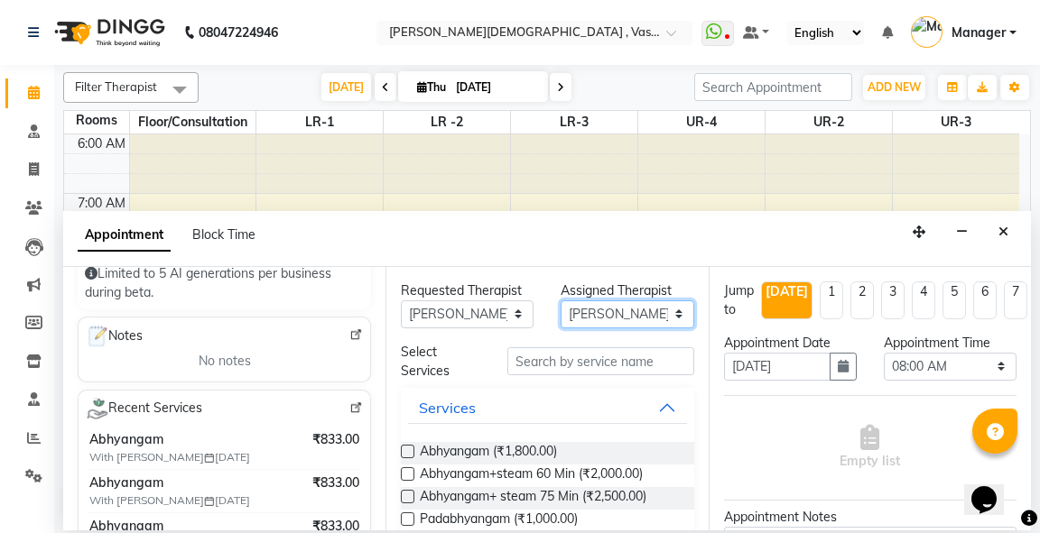
scroll to position [289, 0]
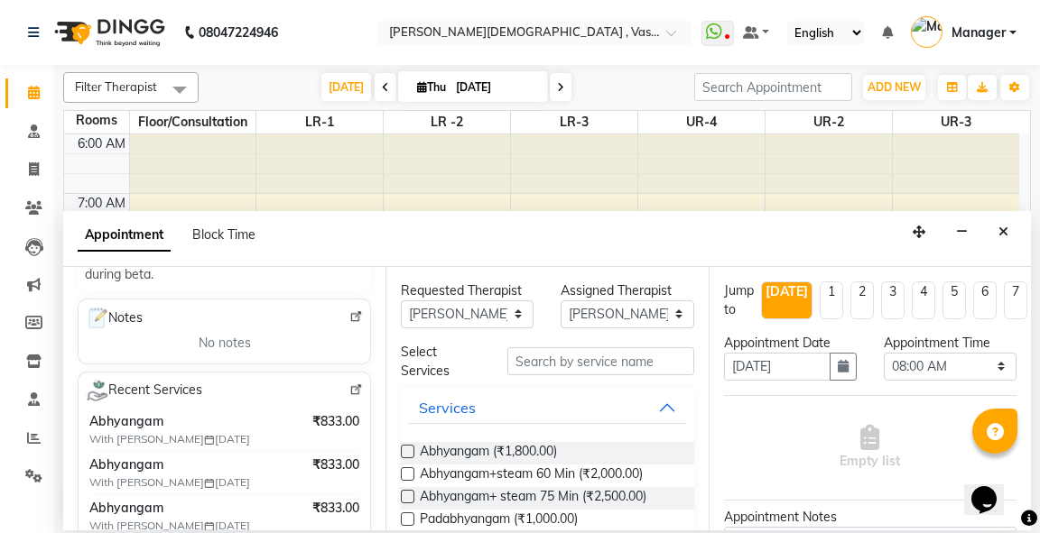
click at [407, 449] on label at bounding box center [408, 452] width 14 height 14
click at [407, 449] on input "checkbox" at bounding box center [407, 454] width 12 height 12
checkbox input "true"
select select "2650"
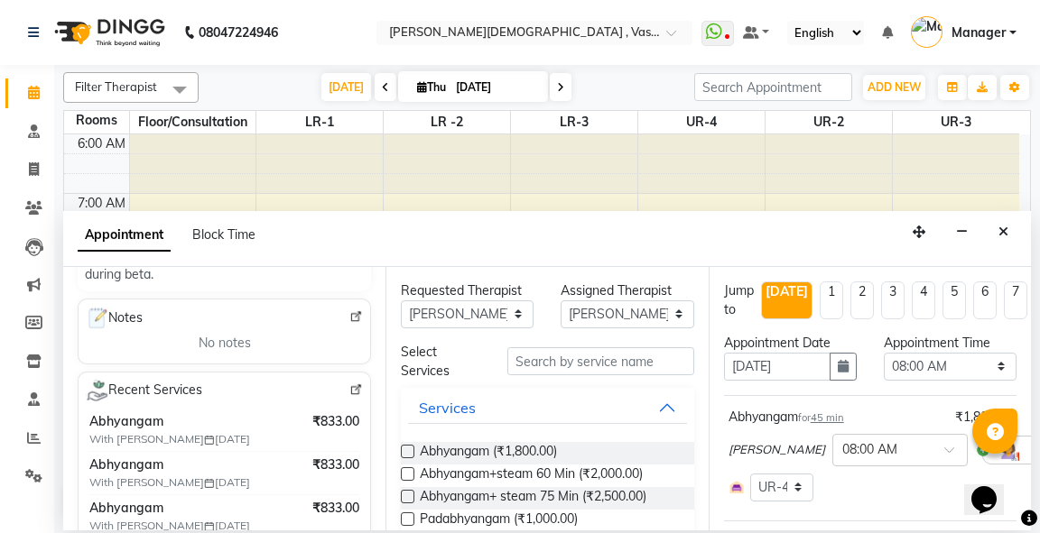
checkbox input "false"
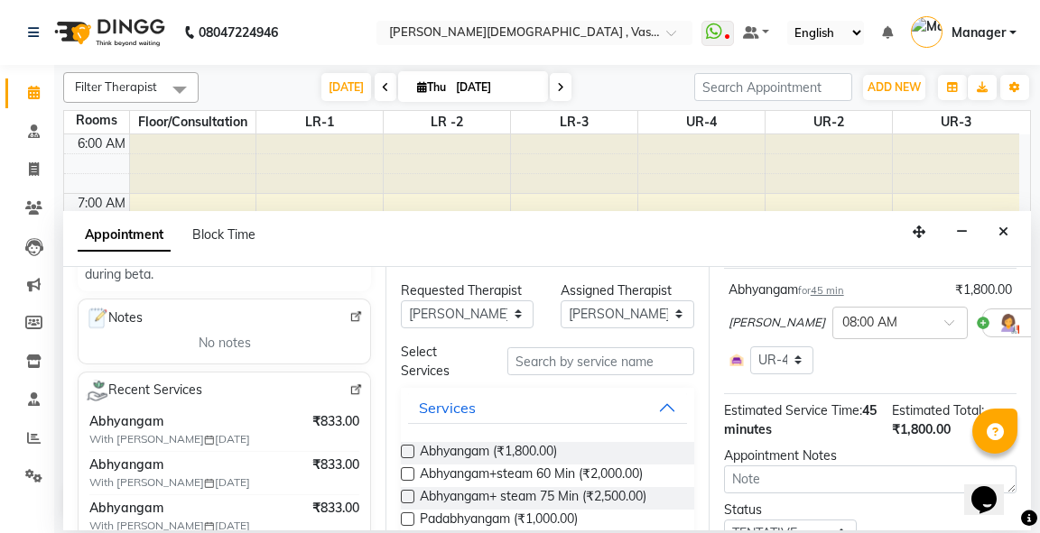
scroll to position [283, 0]
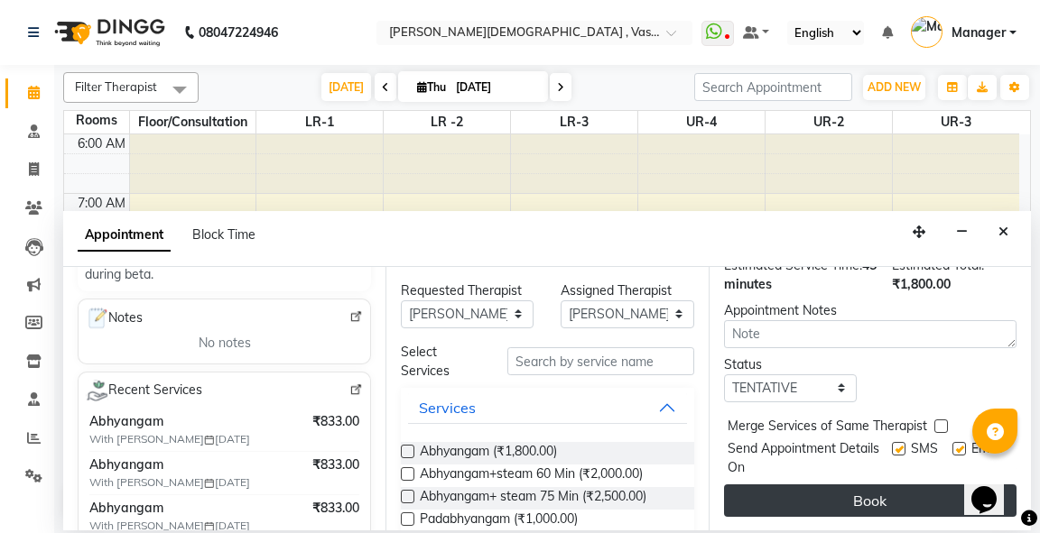
click at [886, 488] on button "Book" at bounding box center [870, 501] width 292 height 32
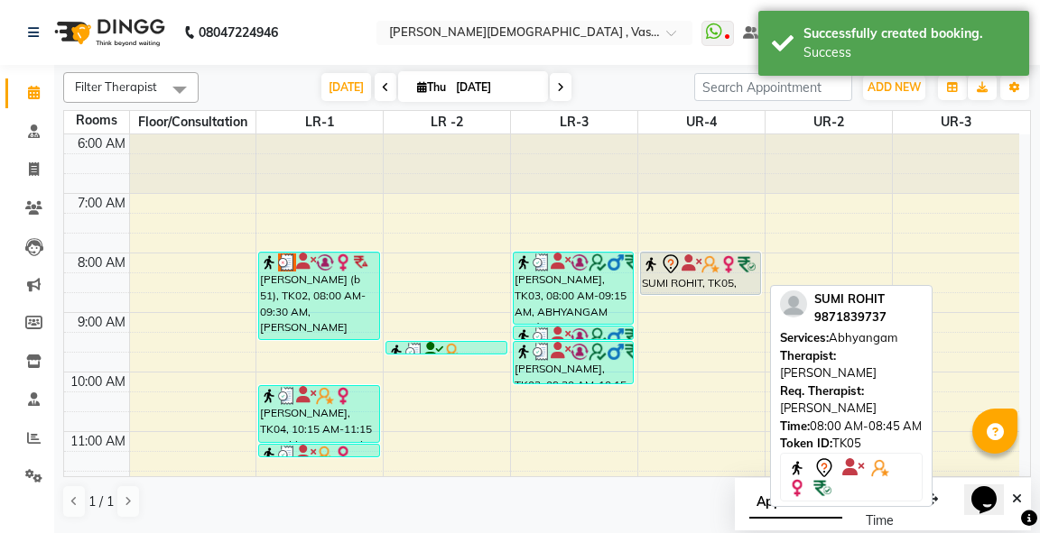
click at [719, 260] on img at bounding box center [728, 264] width 18 height 18
select select "7"
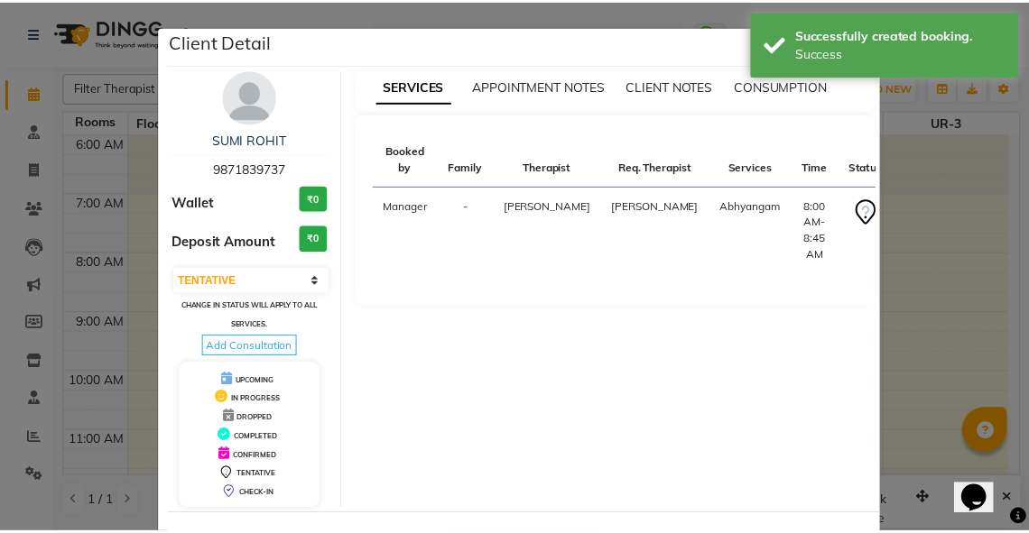
scroll to position [70, 0]
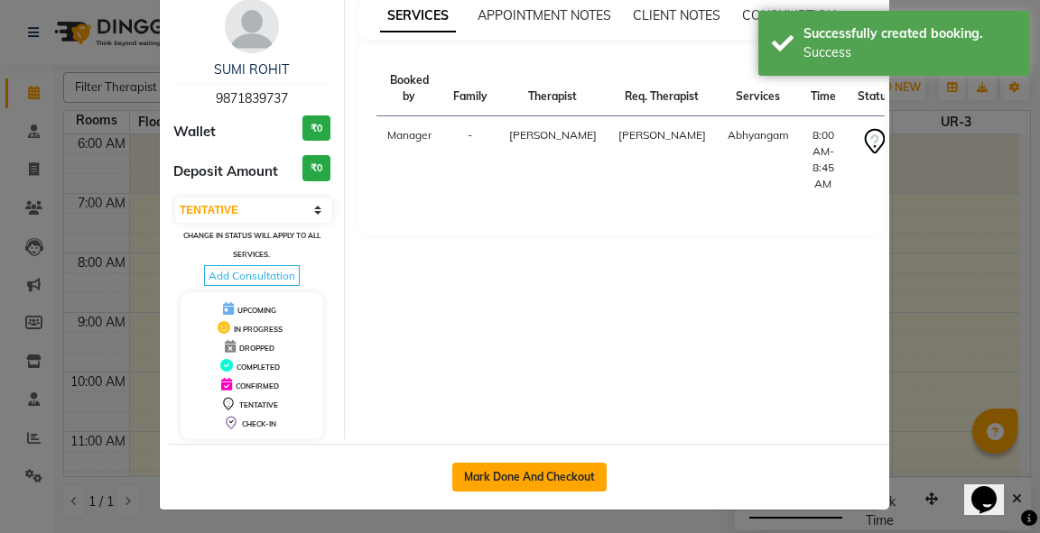
click at [534, 481] on button "Mark Done And Checkout" at bounding box center [529, 477] width 154 height 29
select select "service"
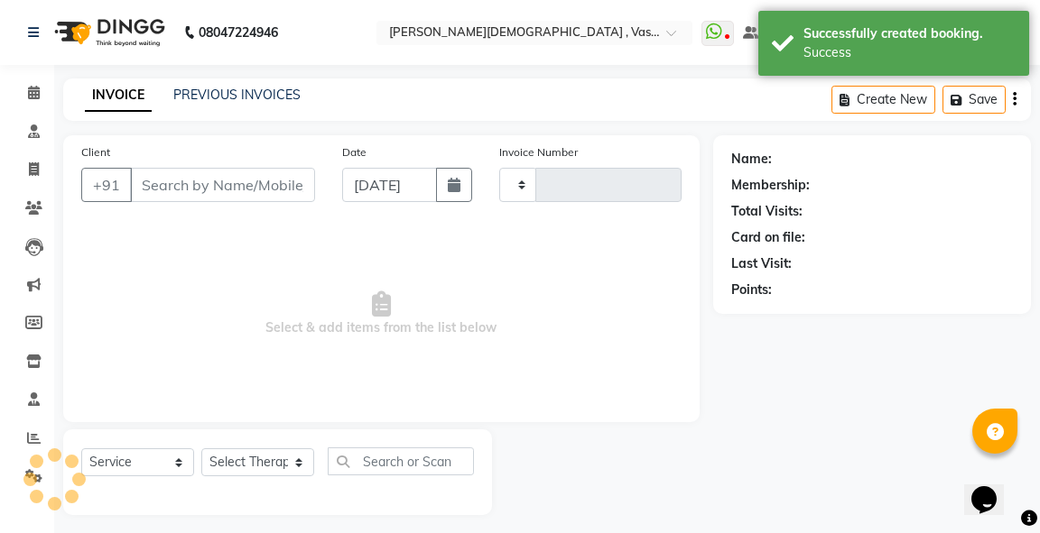
type input "2774"
select select "5571"
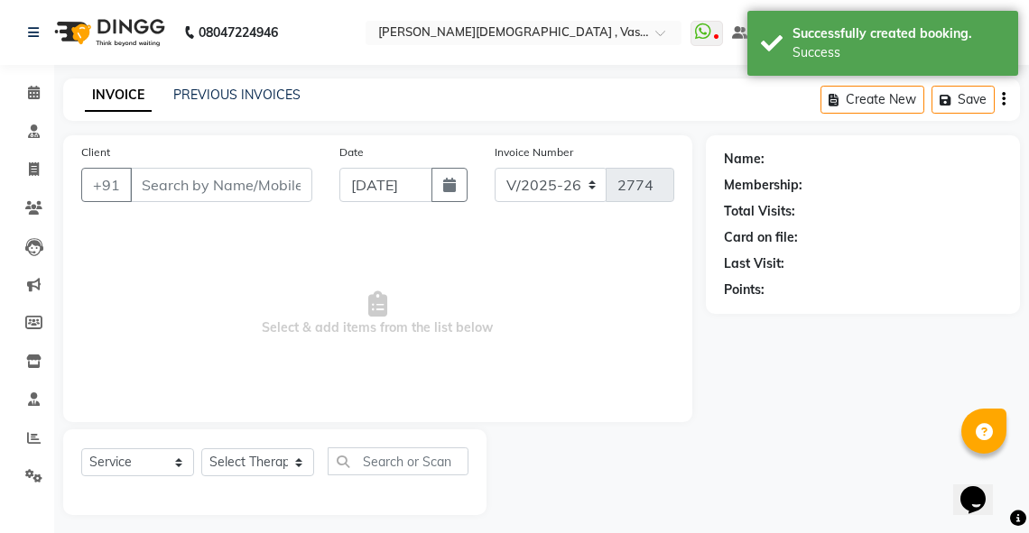
type input "9871839737"
select select "48503"
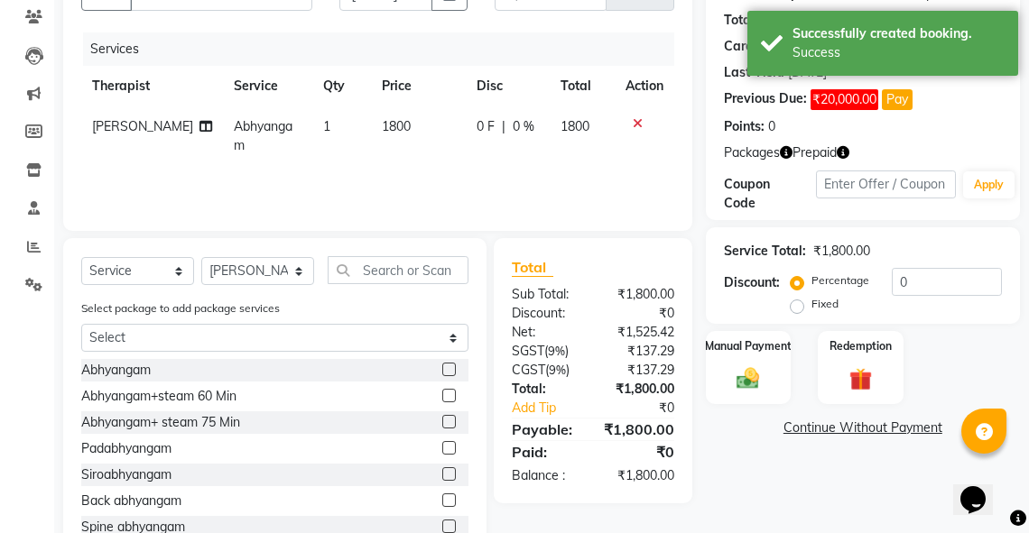
scroll to position [180, 0]
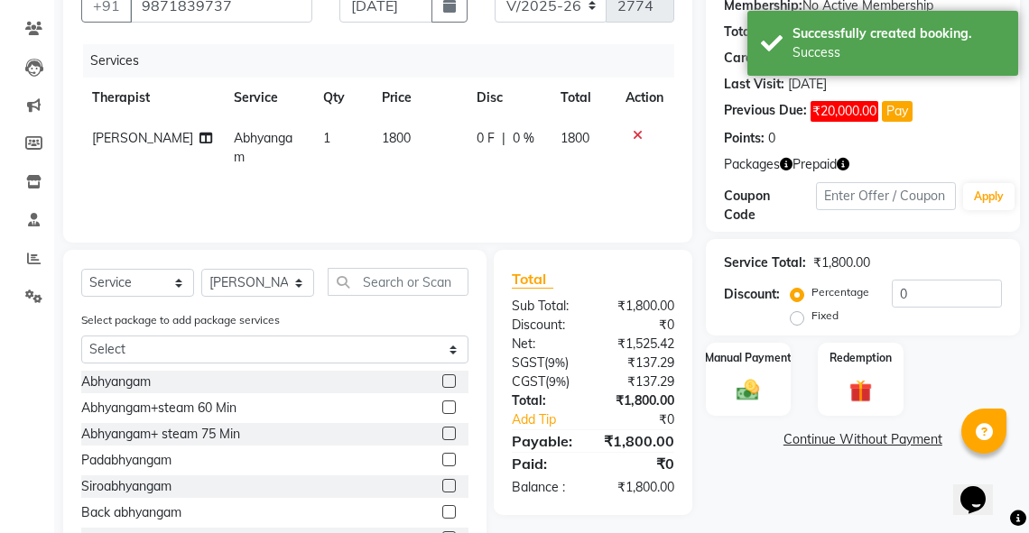
click at [811, 320] on label "Fixed" at bounding box center [824, 316] width 27 height 16
click at [797, 320] on input "Fixed" at bounding box center [800, 316] width 13 height 13
radio input "true"
drag, startPoint x: 932, startPoint y: 292, endPoint x: 870, endPoint y: 304, distance: 63.4
click at [870, 304] on div "Percentage Fixed 0" at bounding box center [898, 304] width 208 height 49
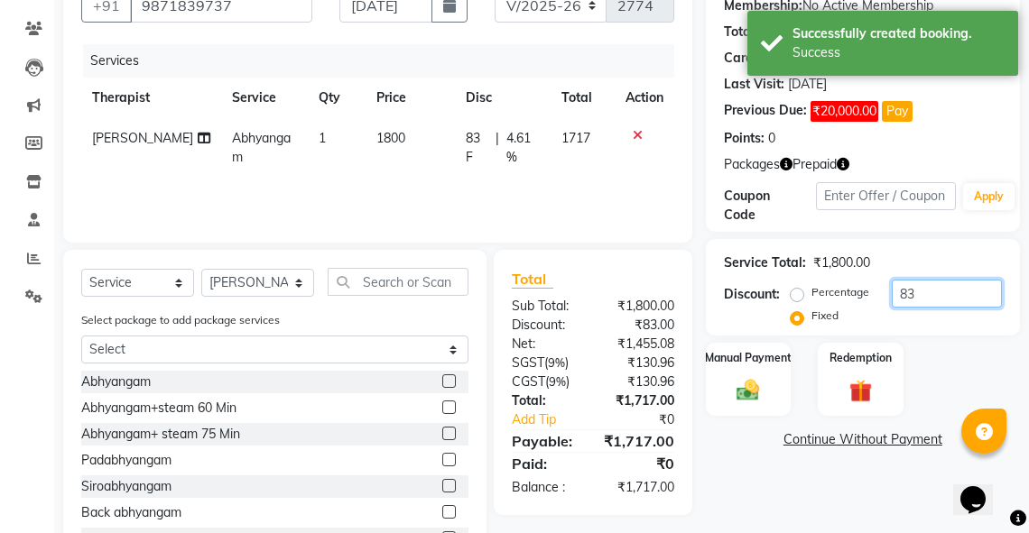
type input "8"
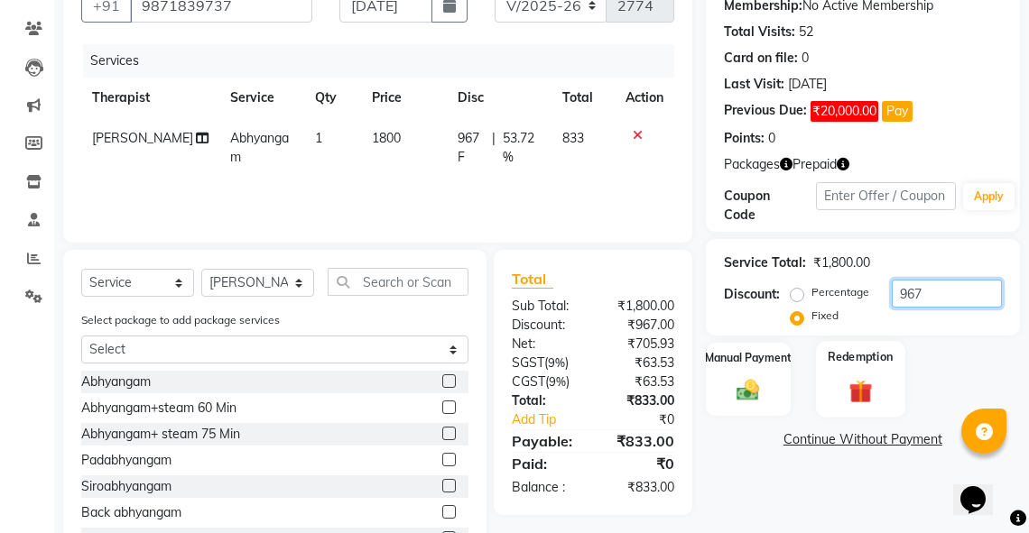
type input "967"
click at [866, 361] on label "Redemption" at bounding box center [861, 356] width 65 height 17
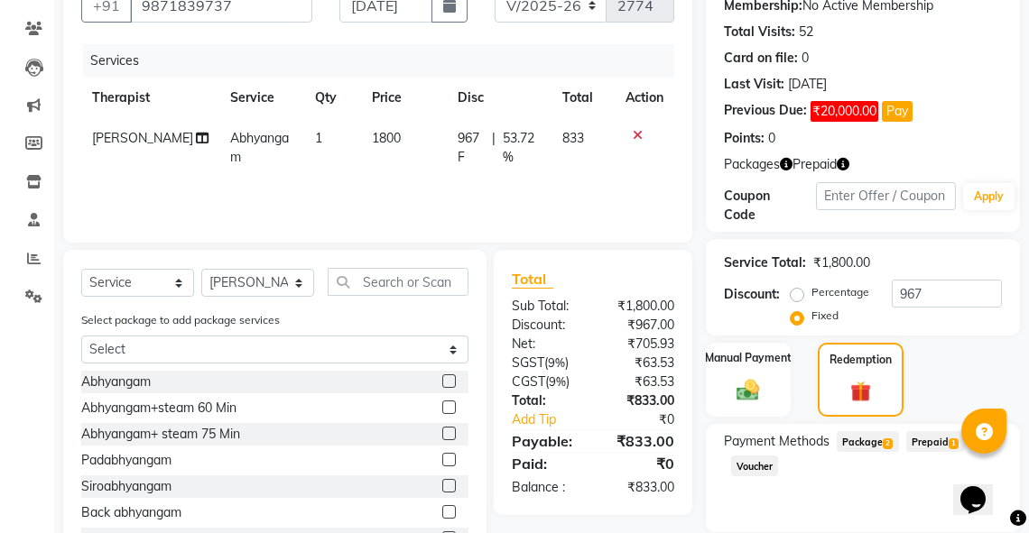
click at [924, 441] on span "Prepaid 1" at bounding box center [935, 441] width 59 height 21
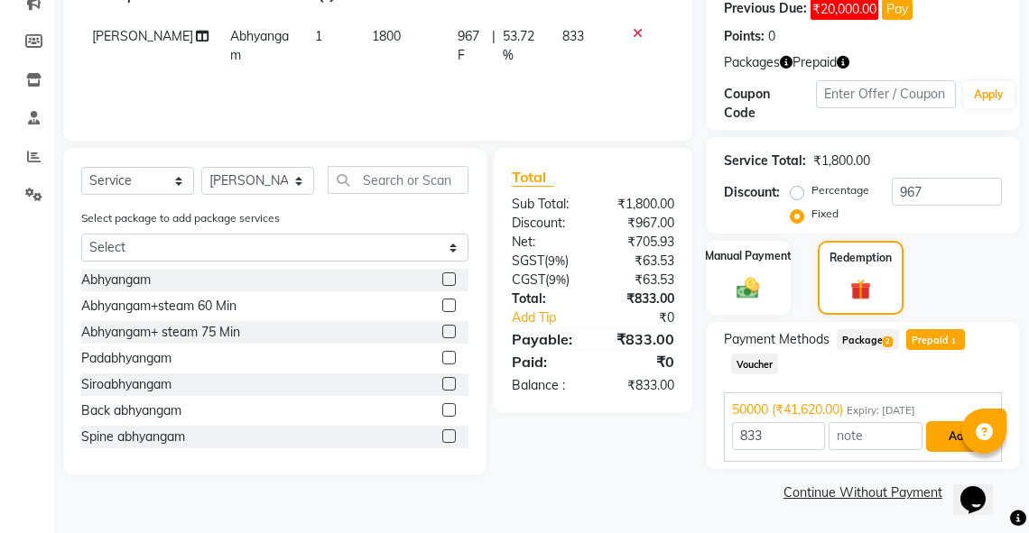
click at [953, 431] on button "Add" at bounding box center [959, 436] width 66 height 31
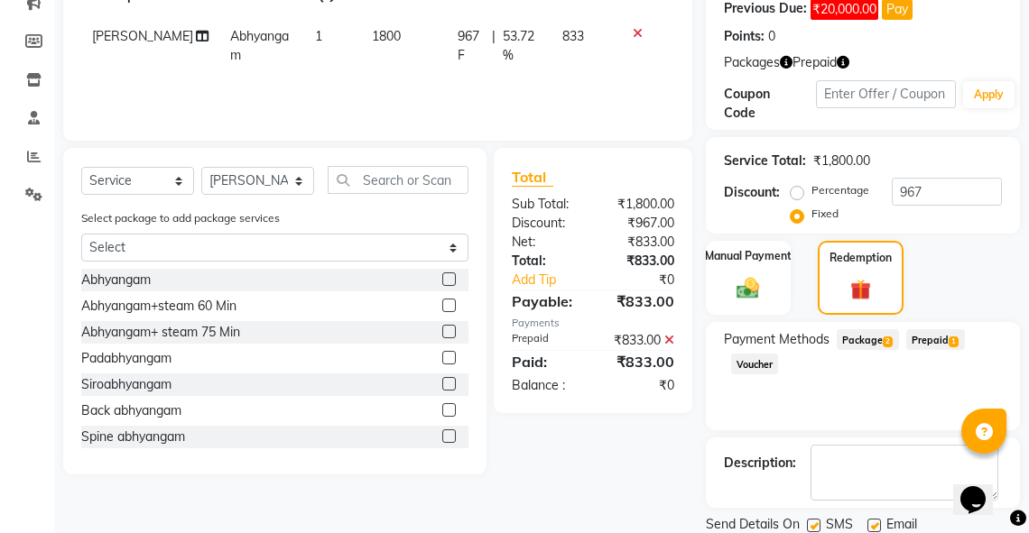
scroll to position [343, 0]
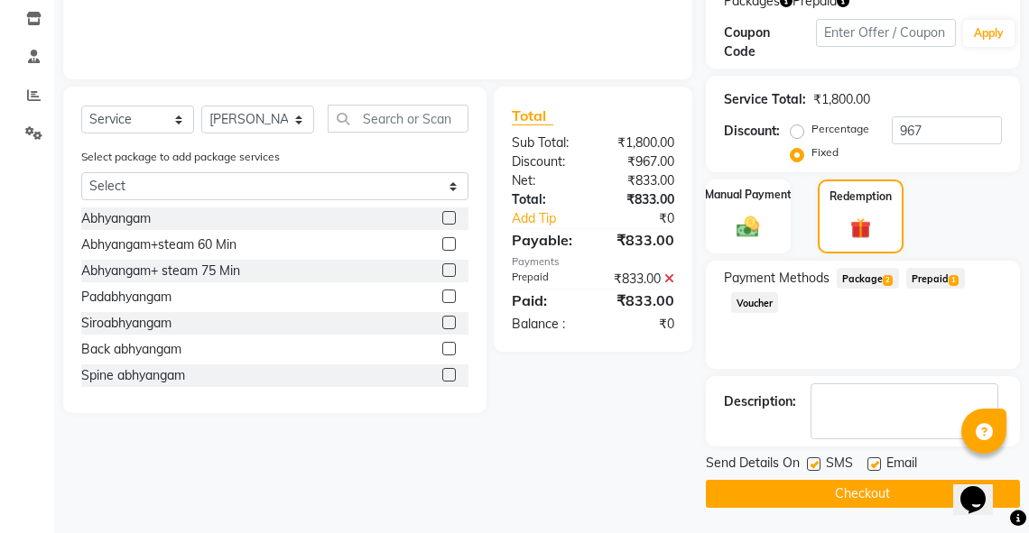
click at [908, 490] on button "Checkout" at bounding box center [863, 494] width 314 height 28
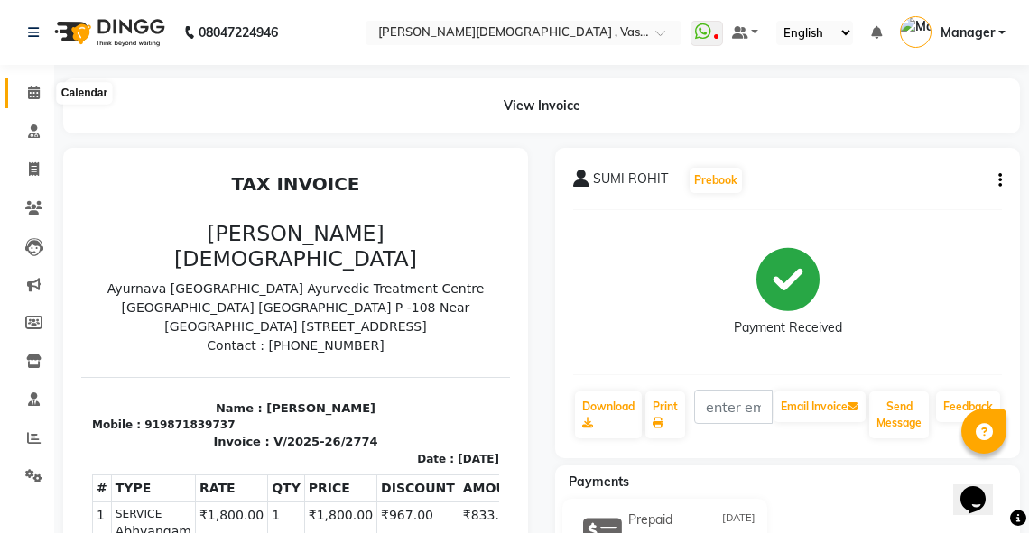
click at [36, 94] on icon at bounding box center [34, 93] width 12 height 14
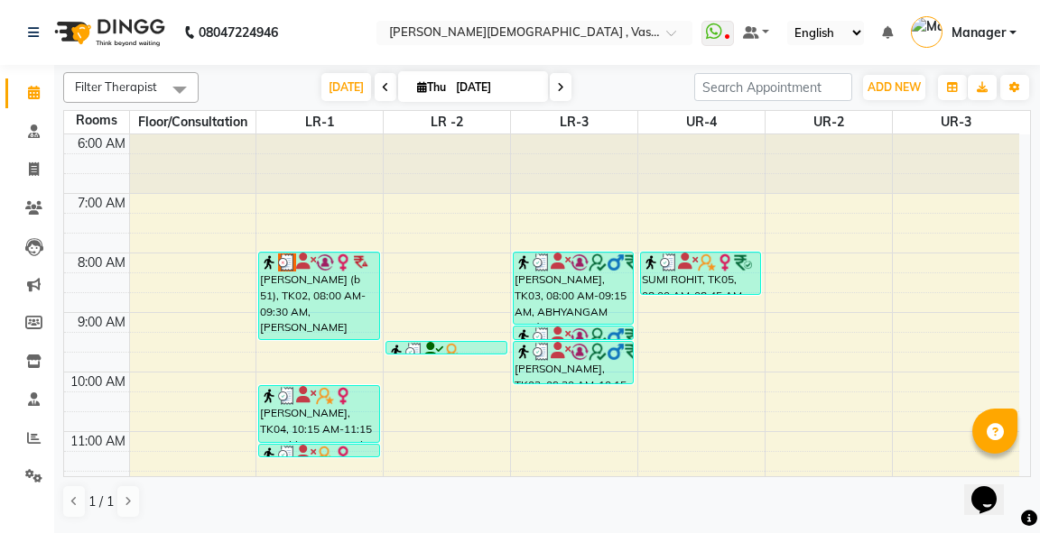
select select "tentative"
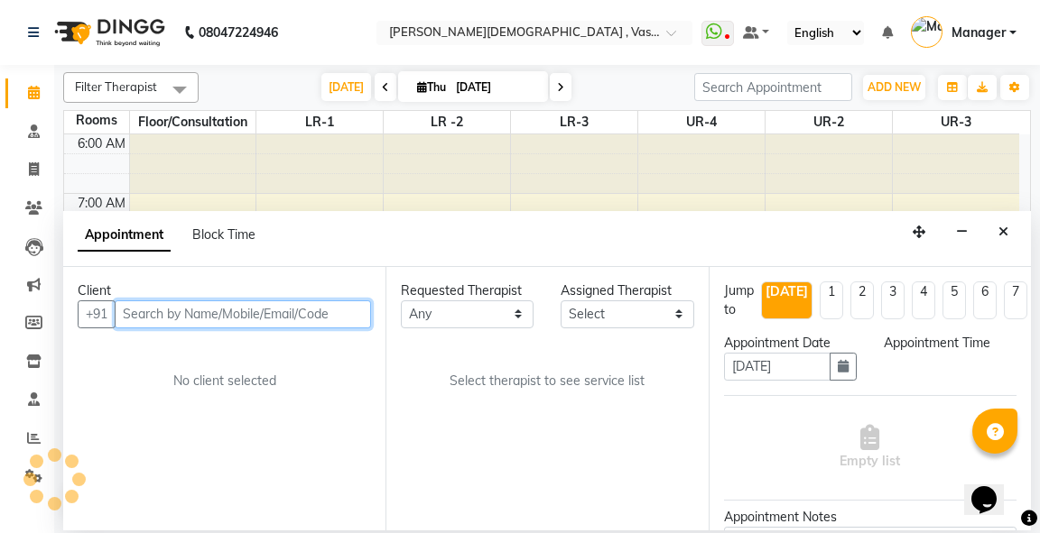
select select "480"
click at [183, 312] on input "text" at bounding box center [243, 315] width 256 height 28
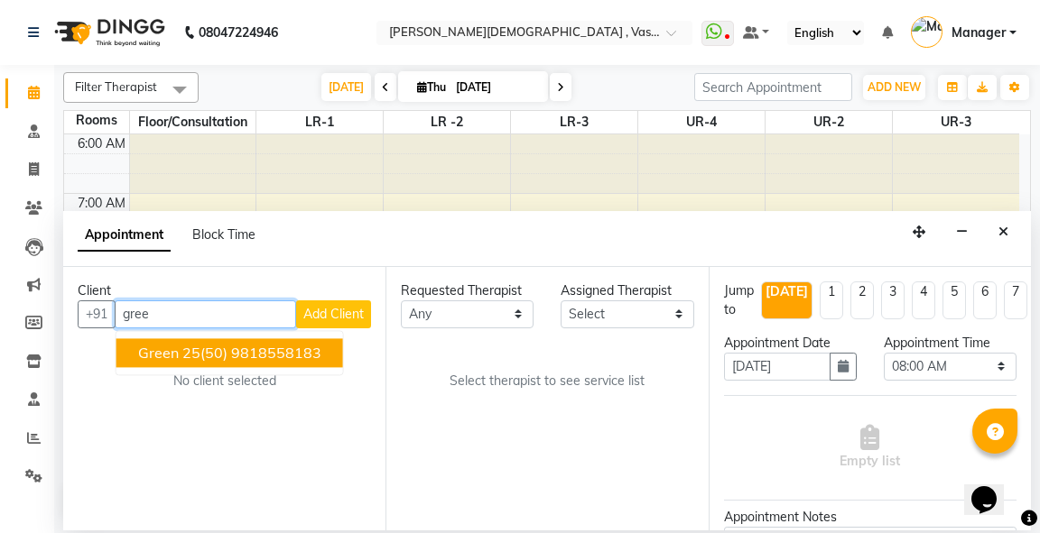
click at [197, 359] on span "Green 25(50)" at bounding box center [182, 353] width 89 height 18
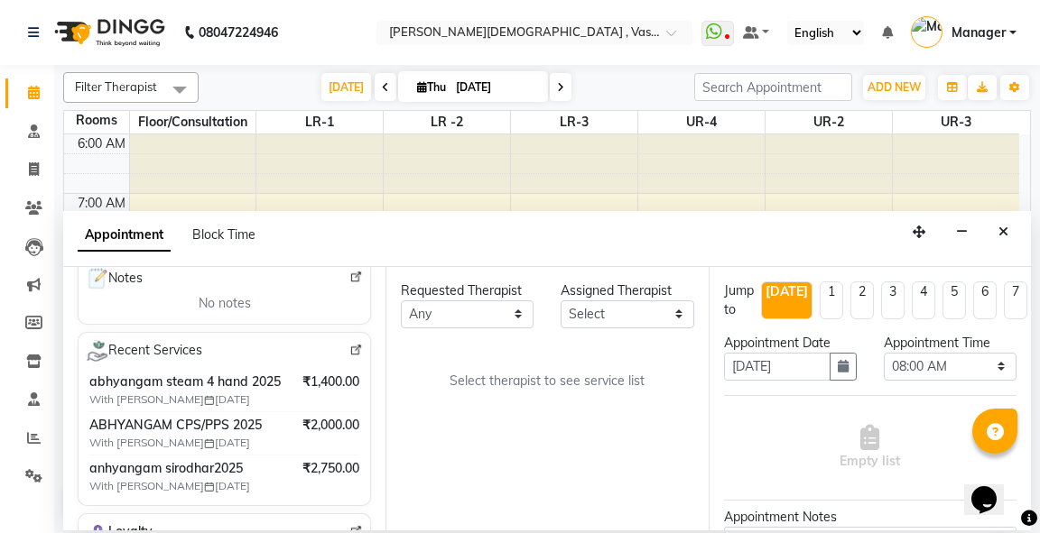
scroll to position [310, 0]
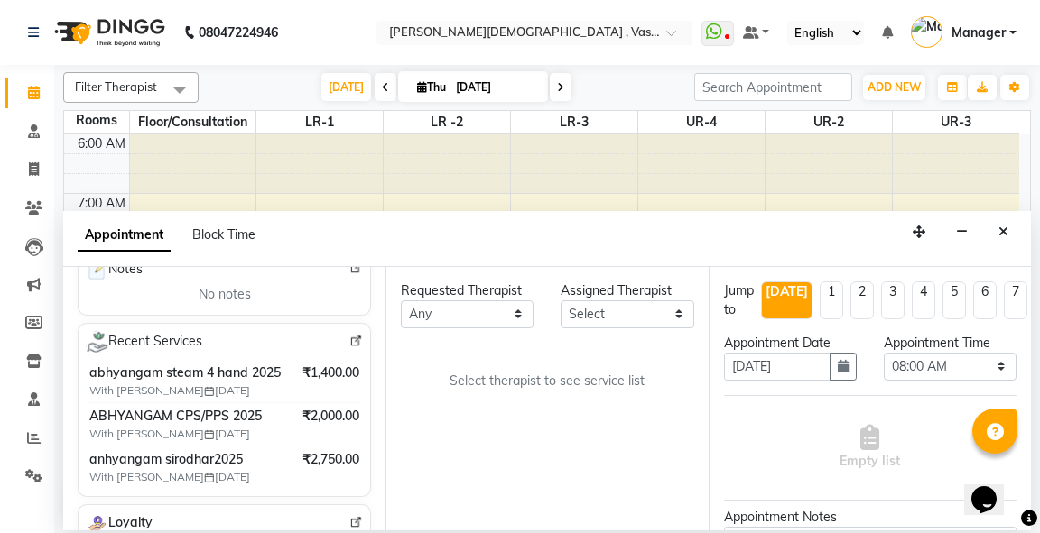
type input "9818558183"
click at [510, 314] on select "Any [PERSON_NAME] V [PERSON_NAME] [PERSON_NAME] A K [PERSON_NAME] N [PERSON_NAM…" at bounding box center [467, 315] width 133 height 28
select select "39036"
click at [401, 301] on select "Any [PERSON_NAME] V [PERSON_NAME] [PERSON_NAME] A K [PERSON_NAME] N [PERSON_NAM…" at bounding box center [467, 315] width 133 height 28
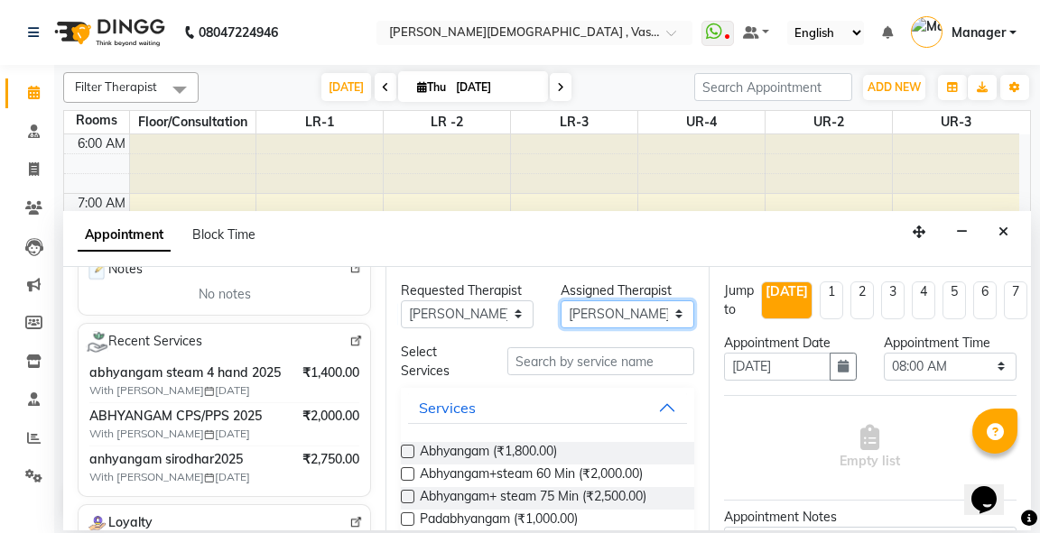
click at [641, 306] on select "Select [PERSON_NAME] V [PERSON_NAME] [PERSON_NAME] A K [PERSON_NAME] N [PERSON_…" at bounding box center [626, 315] width 133 height 28
select select "48502"
click at [560, 301] on select "Select [PERSON_NAME] V [PERSON_NAME] [PERSON_NAME] A K [PERSON_NAME] N [PERSON_…" at bounding box center [626, 315] width 133 height 28
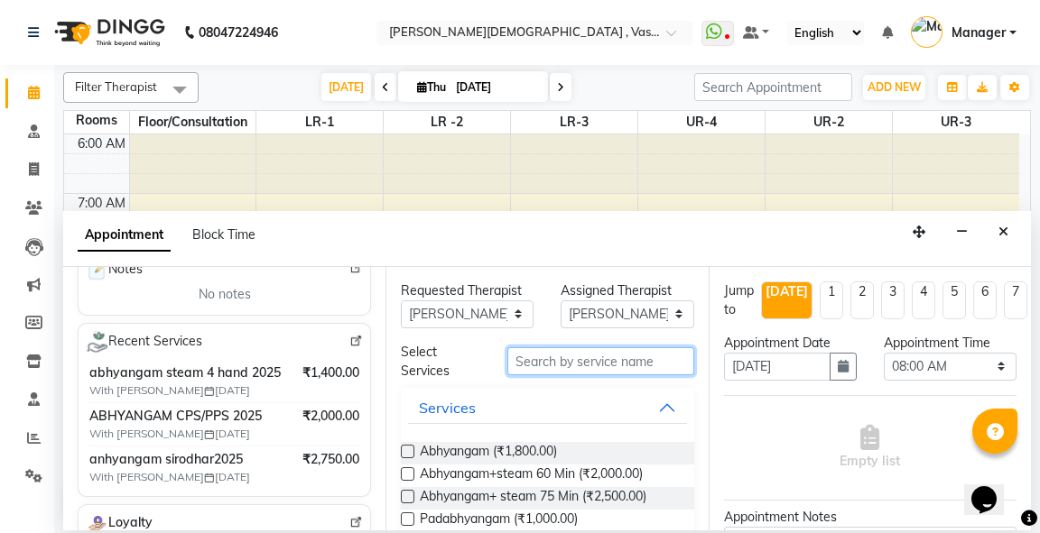
click at [584, 366] on input "text" at bounding box center [600, 361] width 186 height 28
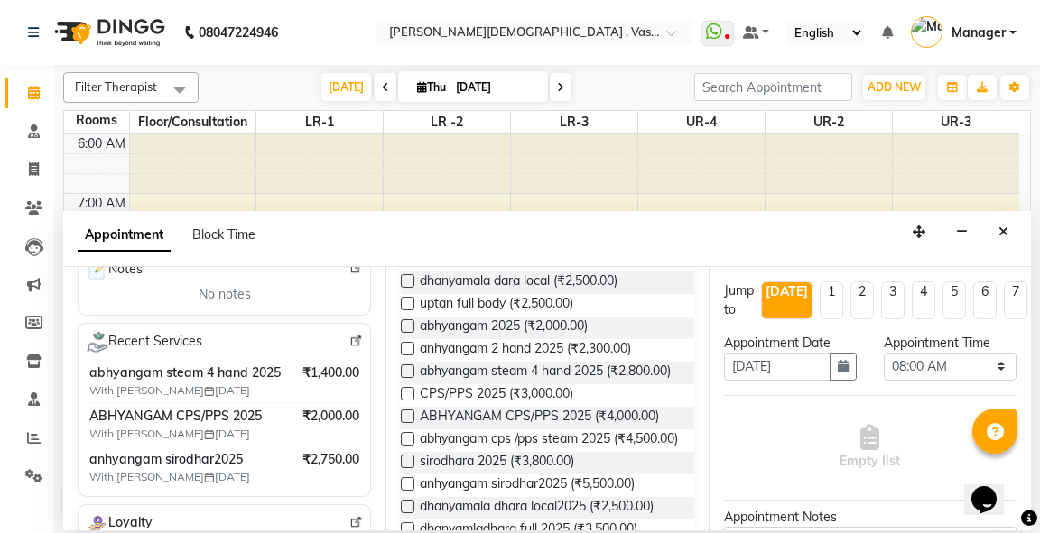
scroll to position [308, 0]
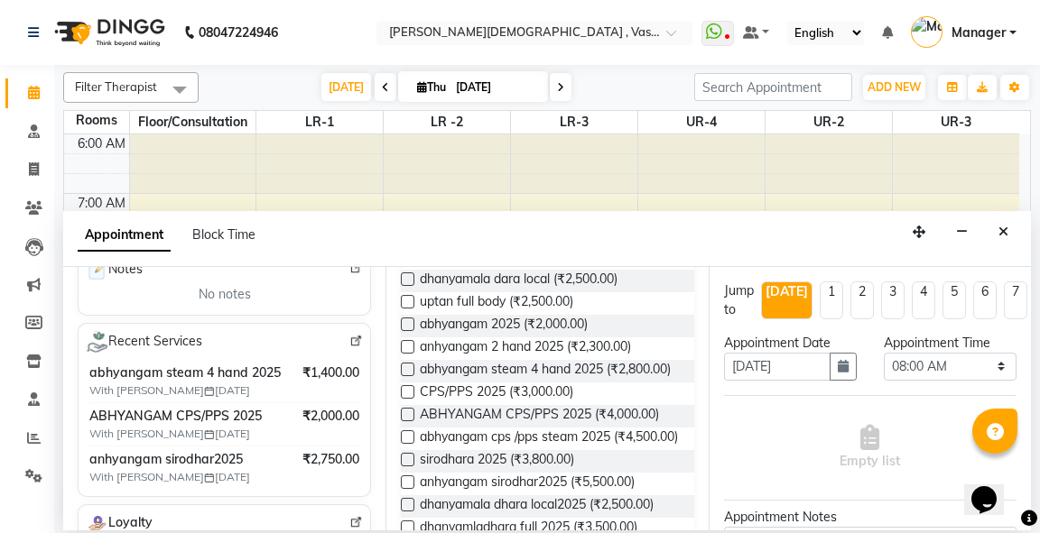
type input "25"
click at [408, 421] on label at bounding box center [408, 415] width 14 height 14
click at [408, 422] on input "checkbox" at bounding box center [407, 417] width 12 height 12
checkbox input "true"
select select "4234"
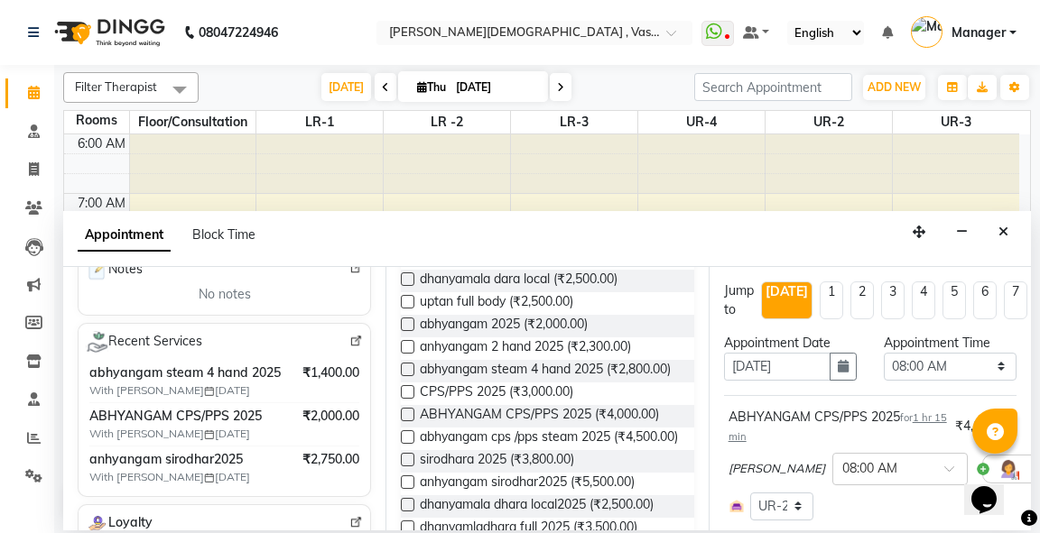
checkbox input "false"
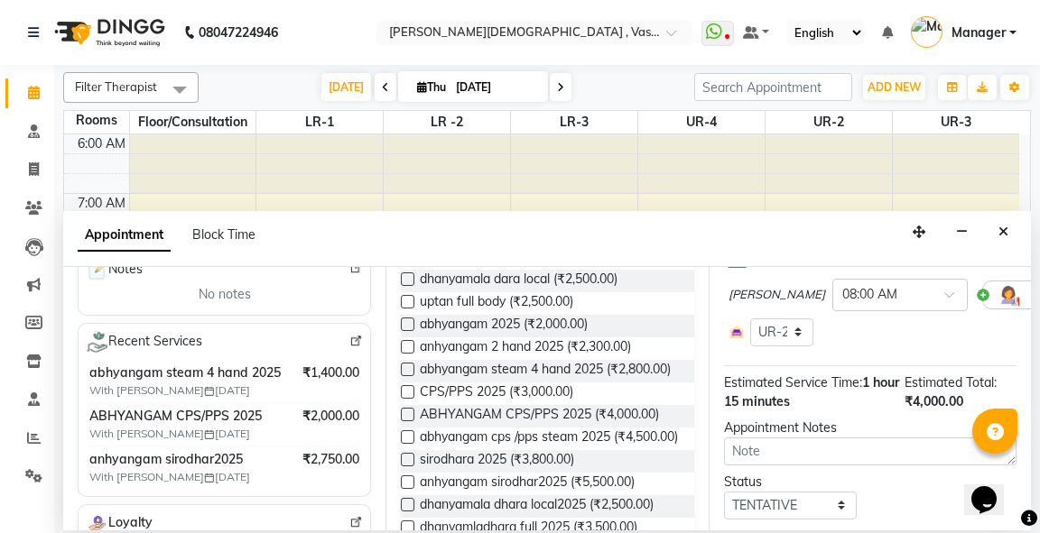
scroll to position [301, 0]
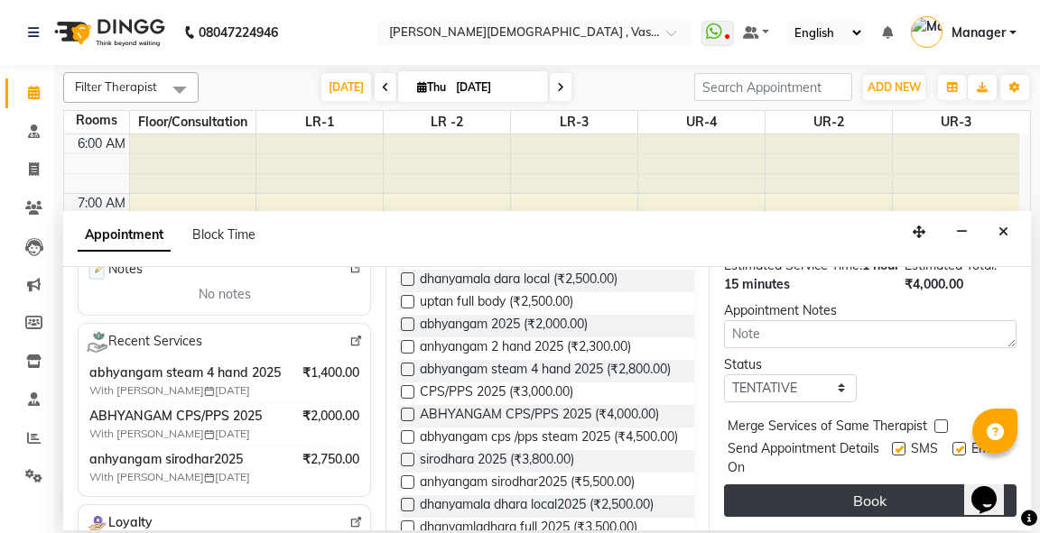
click at [866, 494] on button "Book" at bounding box center [870, 501] width 292 height 32
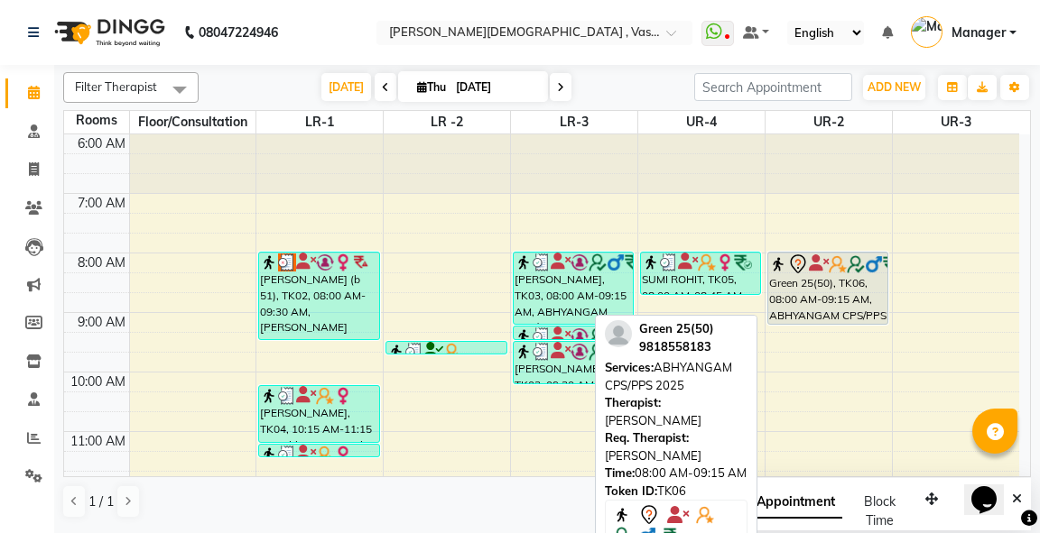
click at [830, 304] on div "Green 25(50), TK06, 08:00 AM-09:15 AM, ABHYANGAM CPS/PPS 2025" at bounding box center [827, 288] width 119 height 71
select select "7"
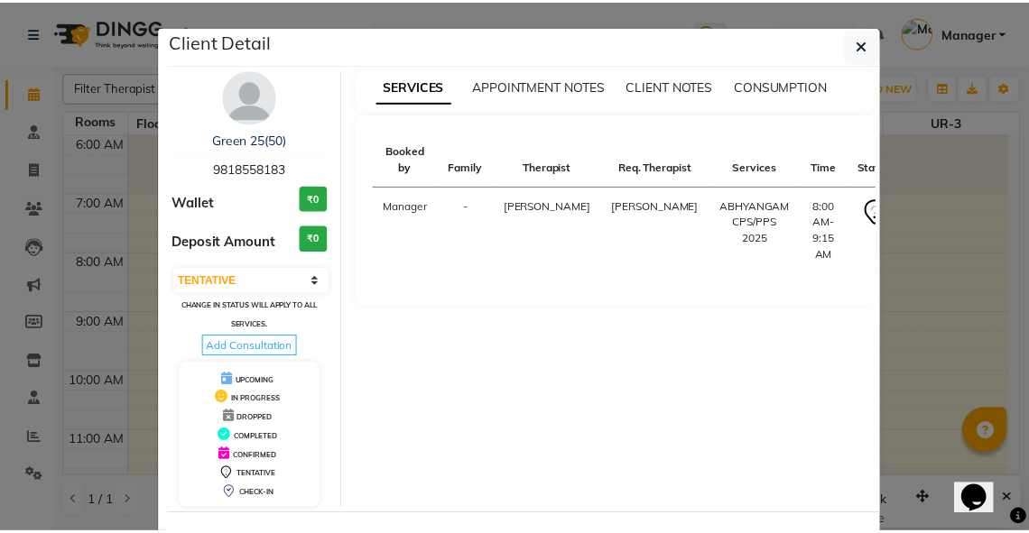
scroll to position [70, 0]
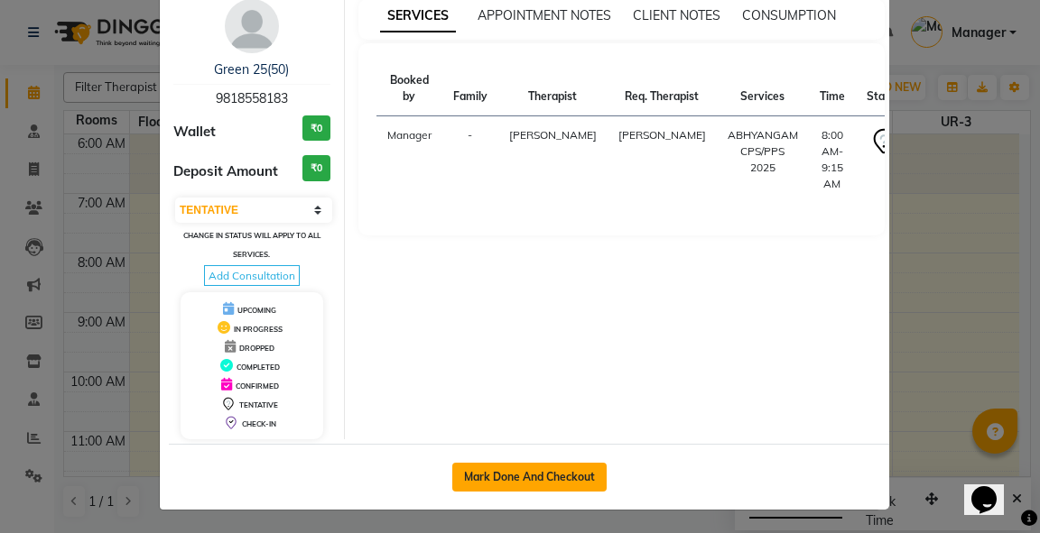
click at [562, 477] on button "Mark Done And Checkout" at bounding box center [529, 477] width 154 height 29
select select "service"
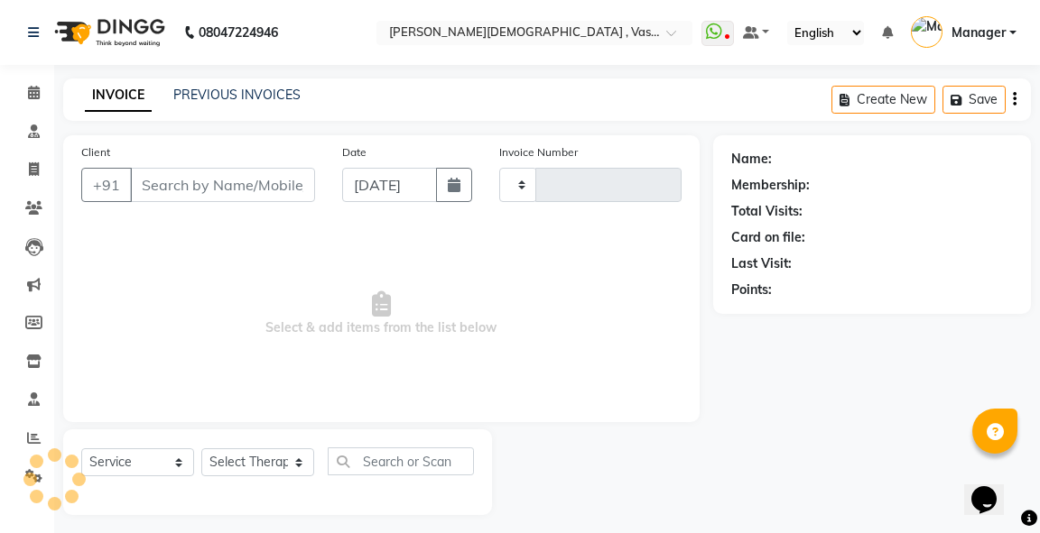
type input "2775"
select select "3"
select select "5571"
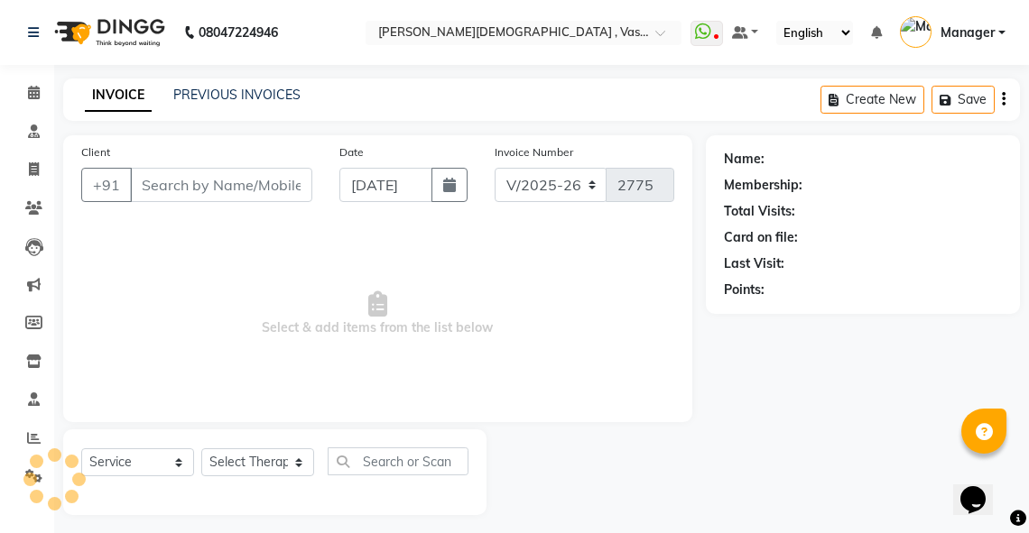
type input "9818558183"
select select "48502"
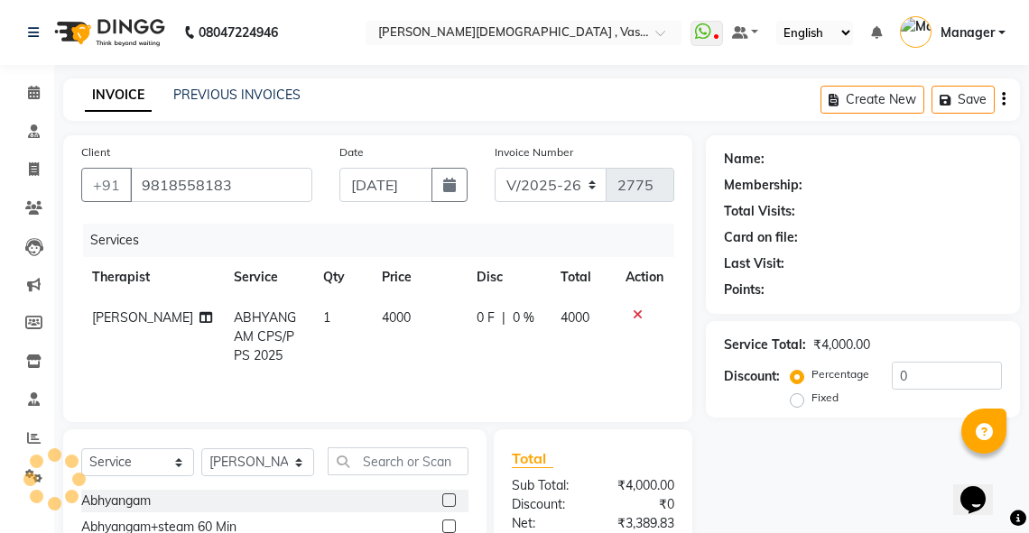
select select "1: Object"
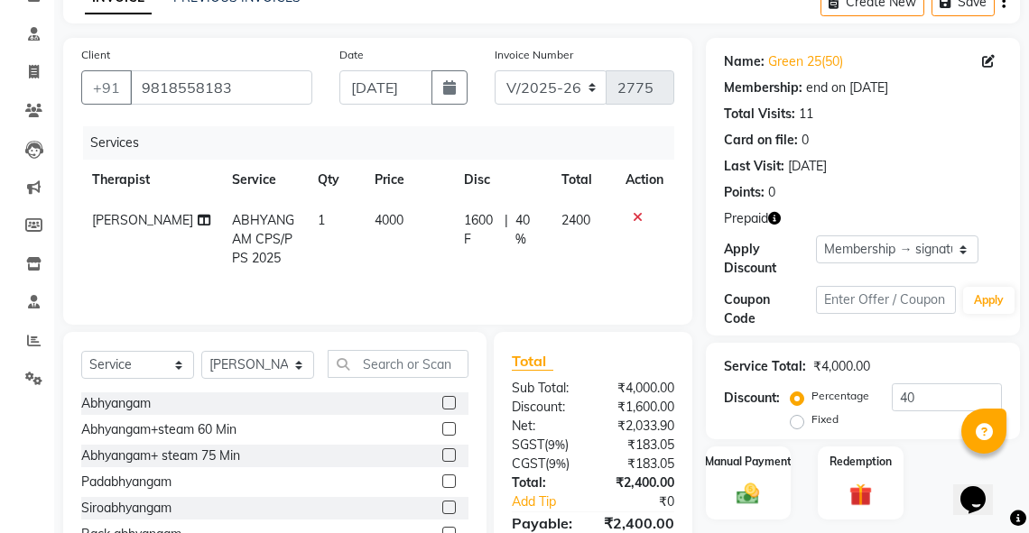
scroll to position [190, 0]
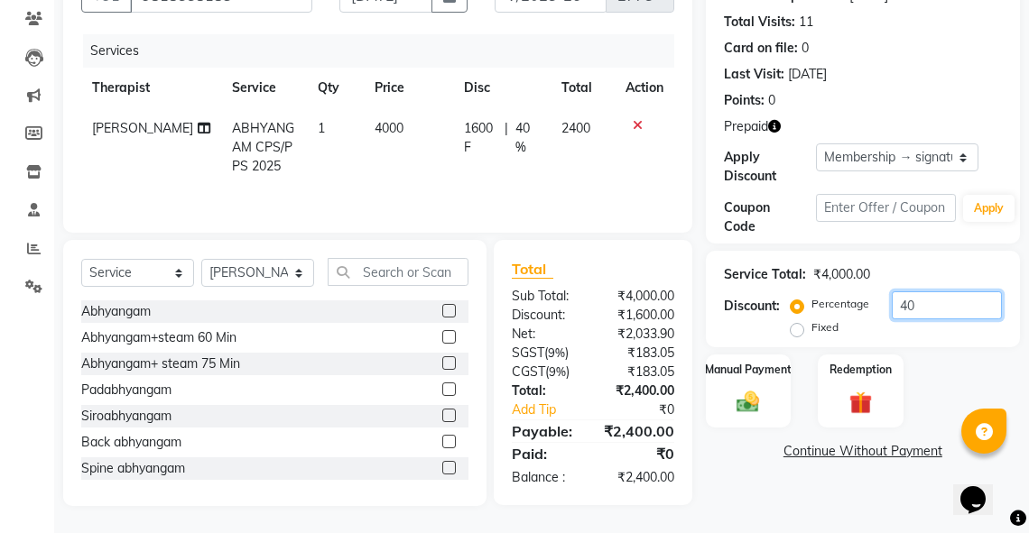
drag, startPoint x: 942, startPoint y: 310, endPoint x: 868, endPoint y: 316, distance: 74.3
click at [868, 316] on div "Percentage Fixed 40" at bounding box center [898, 316] width 208 height 49
type input "50"
click at [845, 389] on img at bounding box center [860, 403] width 39 height 30
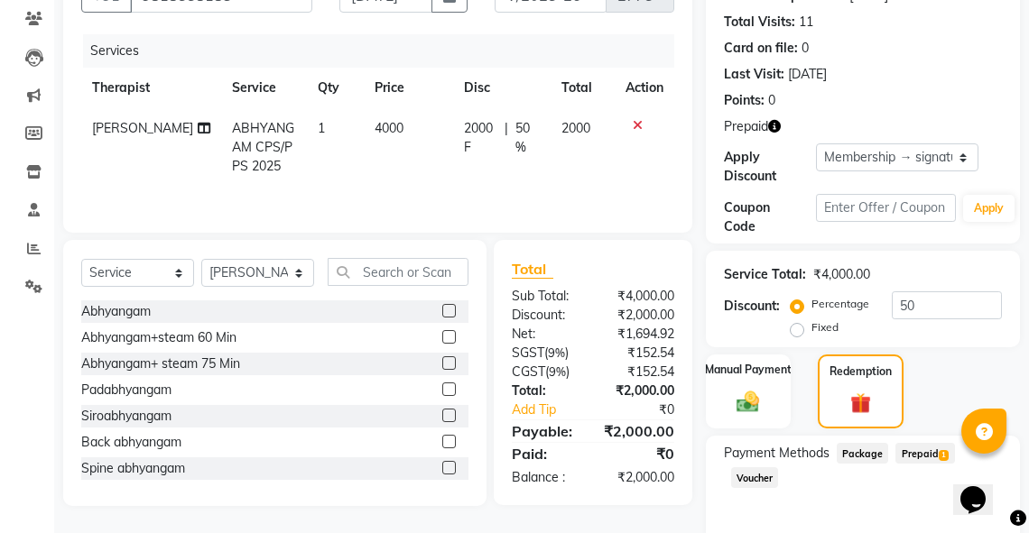
drag, startPoint x: 909, startPoint y: 452, endPoint x: 1039, endPoint y: 374, distance: 151.8
click at [910, 452] on span "Prepaid 1" at bounding box center [924, 453] width 59 height 21
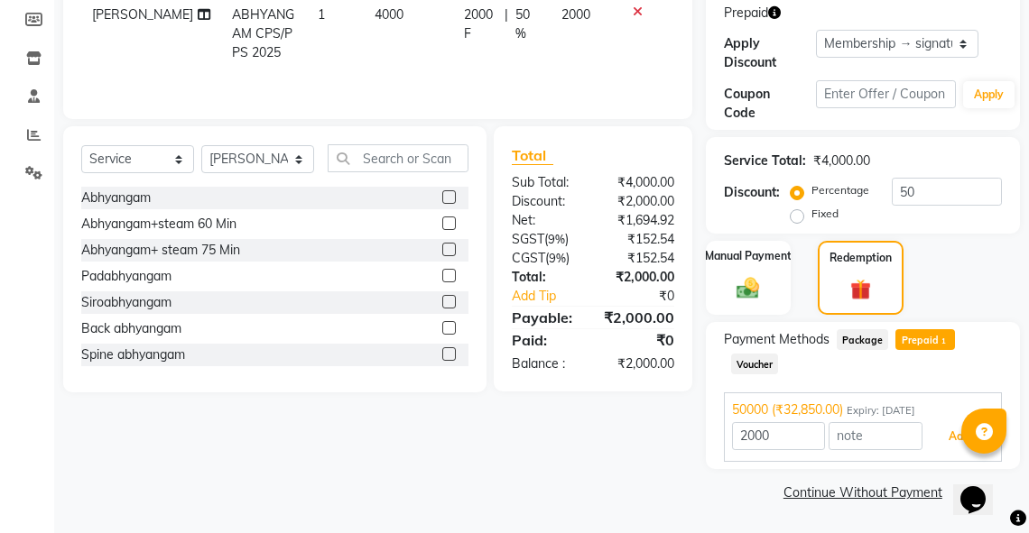
drag, startPoint x: 942, startPoint y: 427, endPoint x: 1039, endPoint y: 434, distance: 96.8
click at [948, 427] on button "Add" at bounding box center [959, 436] width 66 height 31
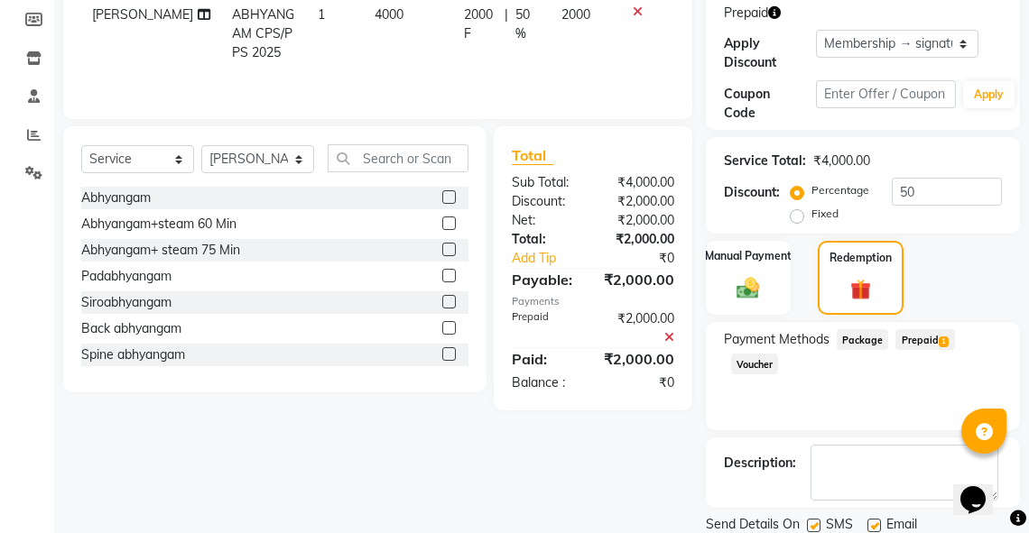
scroll to position [365, 0]
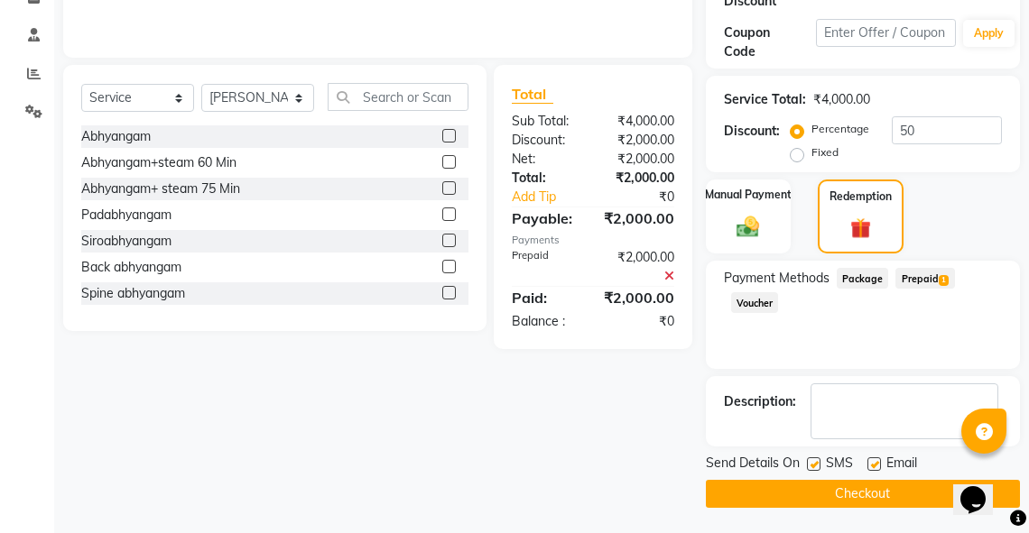
click at [895, 495] on button "Checkout" at bounding box center [863, 494] width 314 height 28
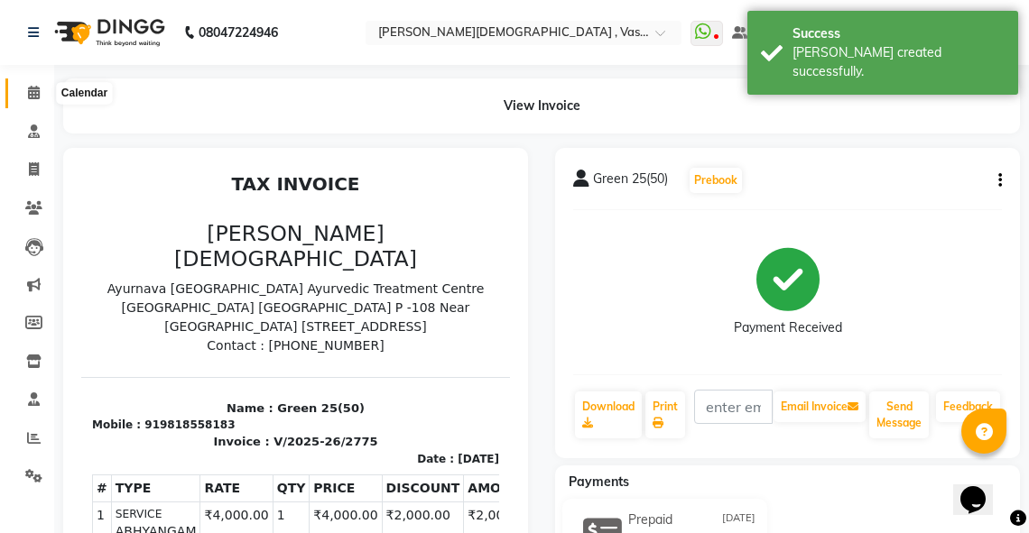
click at [39, 90] on icon at bounding box center [34, 93] width 12 height 14
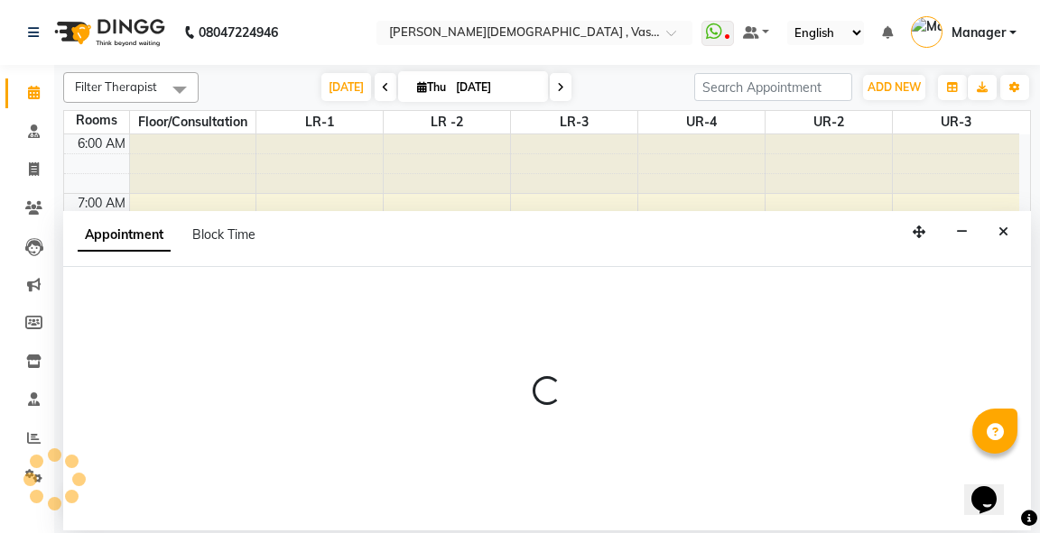
select select "615"
select select "tentative"
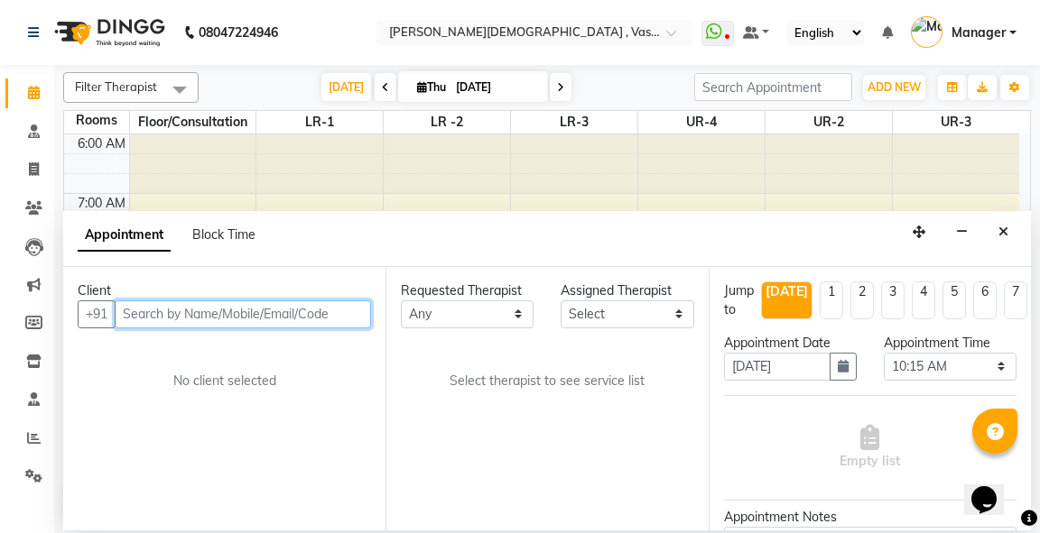
click at [191, 318] on input "text" at bounding box center [243, 315] width 256 height 28
click at [131, 323] on input "text" at bounding box center [243, 315] width 256 height 28
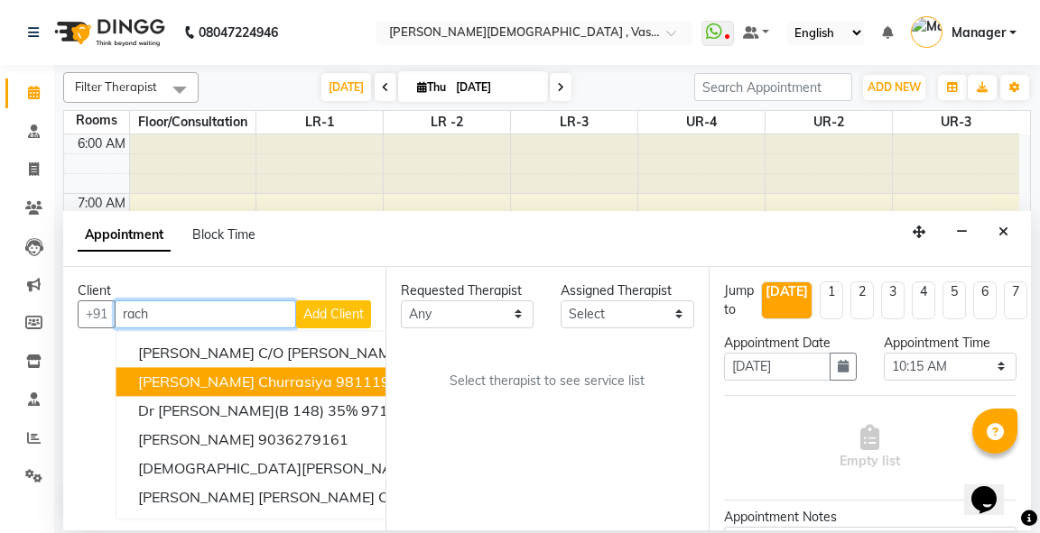
click at [257, 384] on span "[PERSON_NAME] churrasiya" at bounding box center [235, 382] width 194 height 18
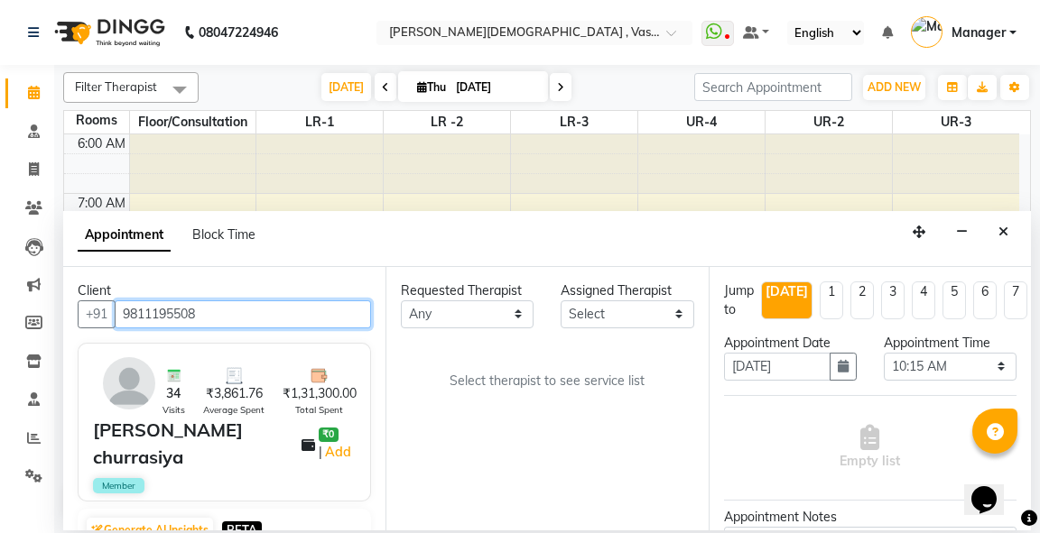
type input "9811195508"
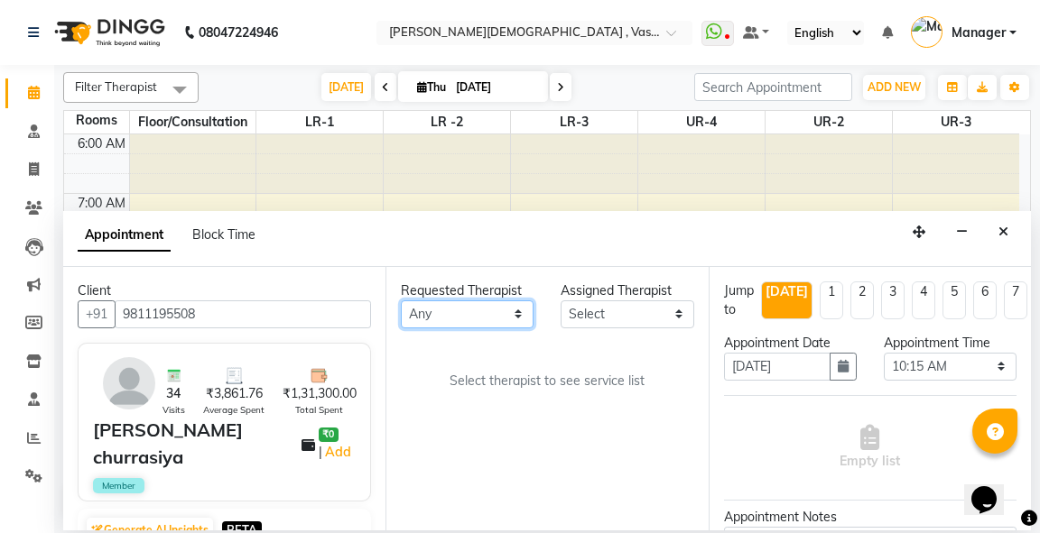
click at [473, 302] on select "Any [PERSON_NAME] V [PERSON_NAME] [PERSON_NAME] A K [PERSON_NAME] N [PERSON_NAM…" at bounding box center [467, 315] width 133 height 28
select select "48503"
click at [401, 301] on select "Any [PERSON_NAME] V [PERSON_NAME] [PERSON_NAME] A K [PERSON_NAME] N [PERSON_NAM…" at bounding box center [467, 315] width 133 height 28
select select "48503"
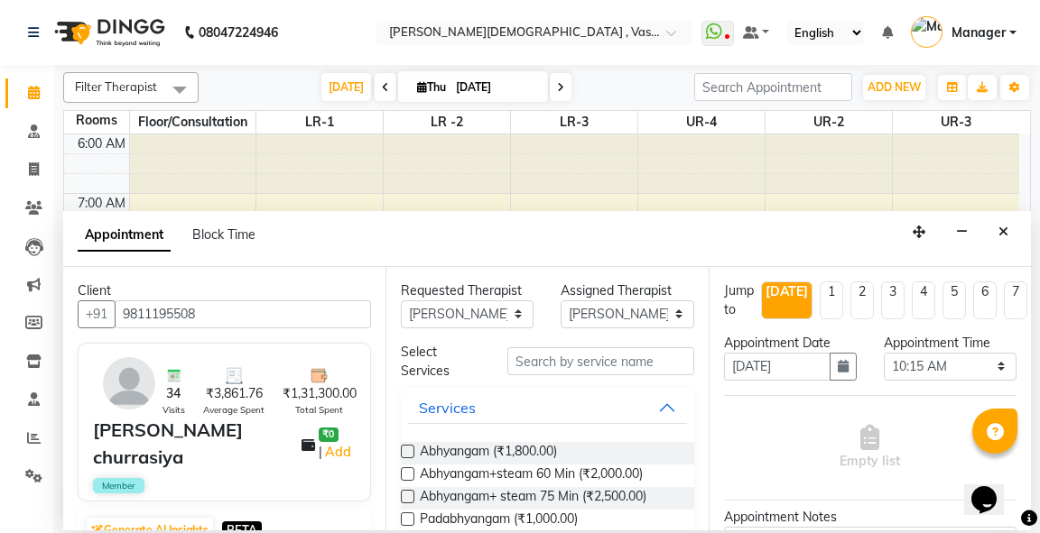
click at [405, 472] on label at bounding box center [408, 475] width 14 height 14
click at [405, 472] on input "checkbox" at bounding box center [407, 476] width 12 height 12
checkbox input "true"
select select "2648"
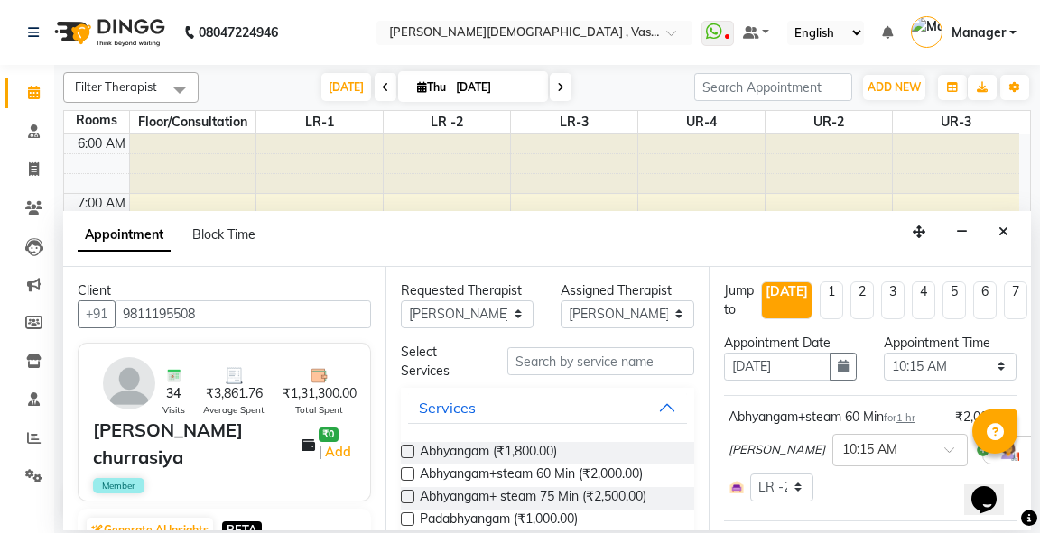
checkbox input "false"
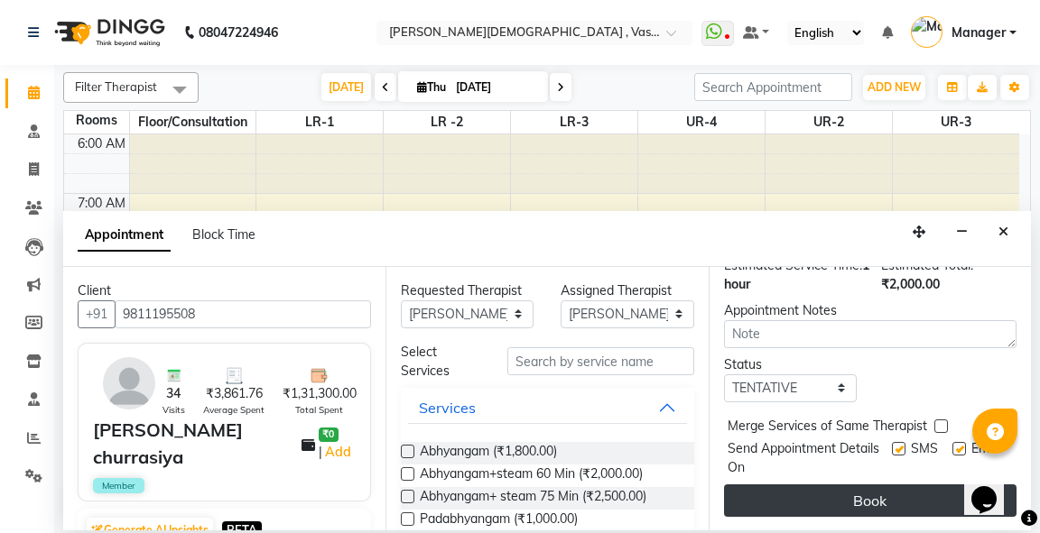
click at [885, 485] on button "Book" at bounding box center [870, 501] width 292 height 32
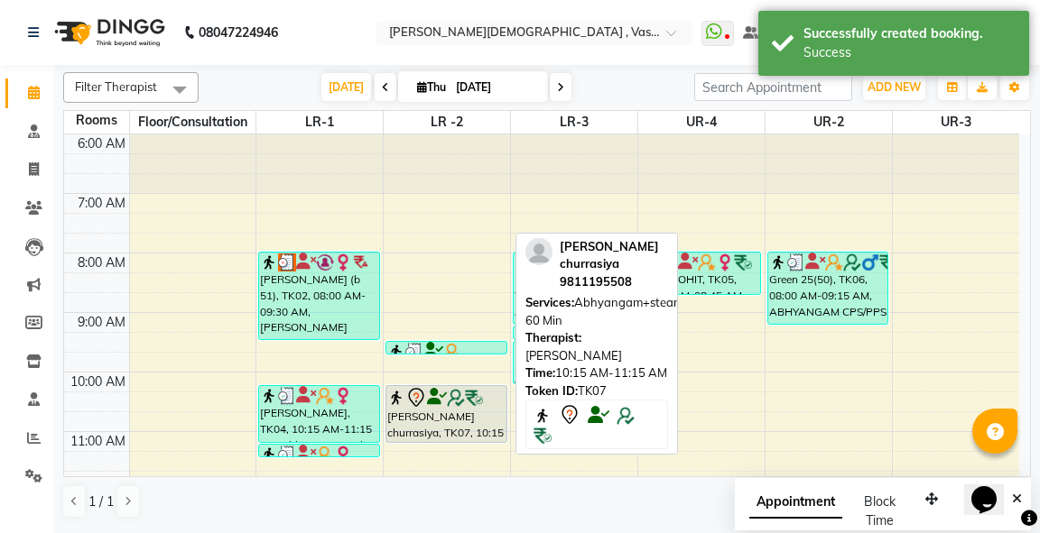
click at [444, 425] on div "[PERSON_NAME] churrasiya, TK07, 10:15 AM-11:15 AM, Abhyangam+steam 60 Min" at bounding box center [445, 414] width 119 height 56
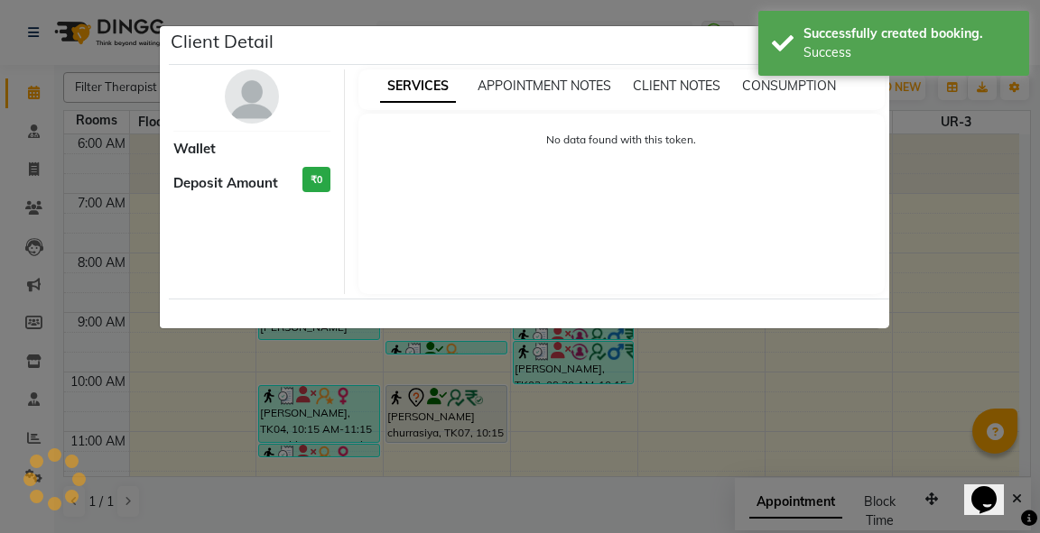
select select "7"
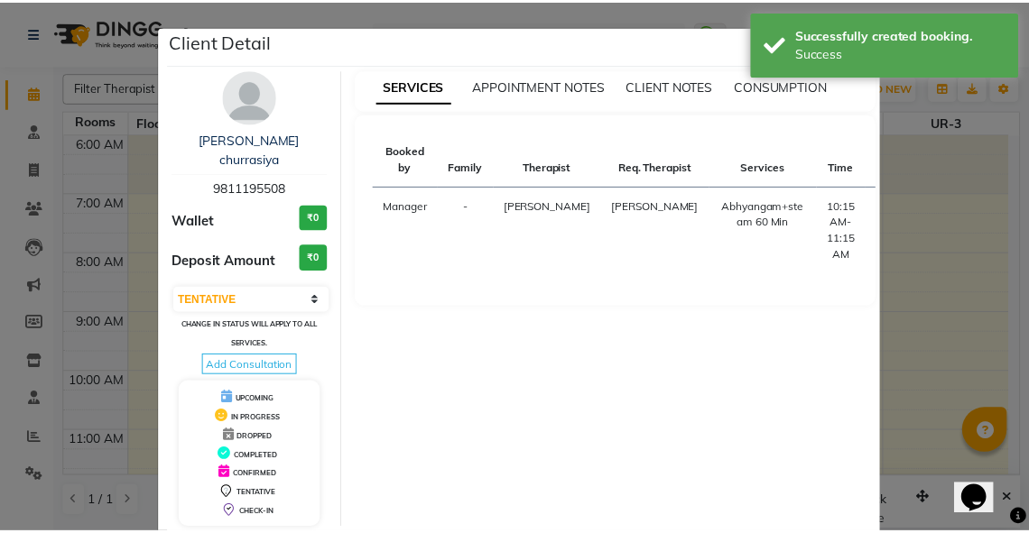
scroll to position [70, 0]
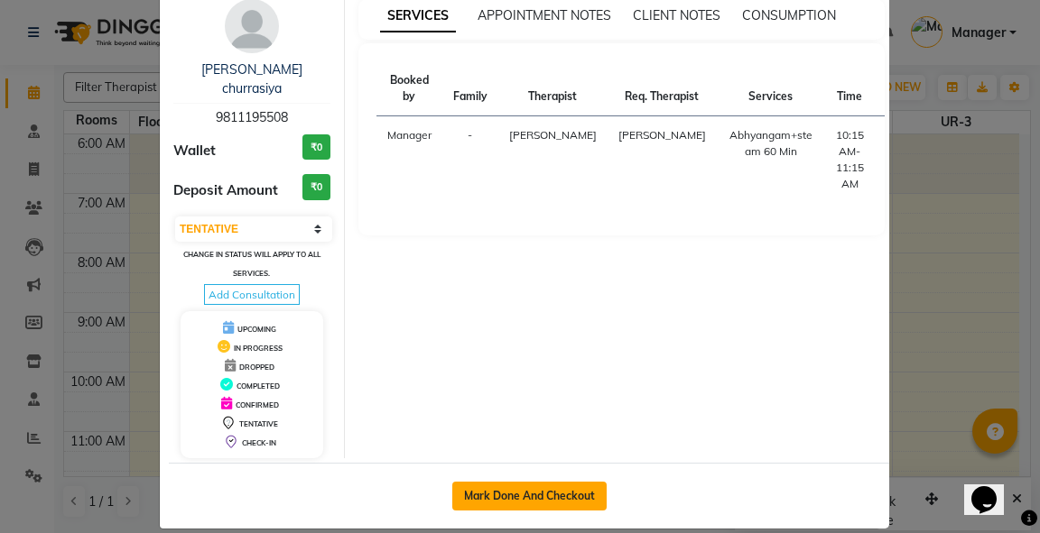
click at [544, 482] on button "Mark Done And Checkout" at bounding box center [529, 496] width 154 height 29
select select "5571"
select select "service"
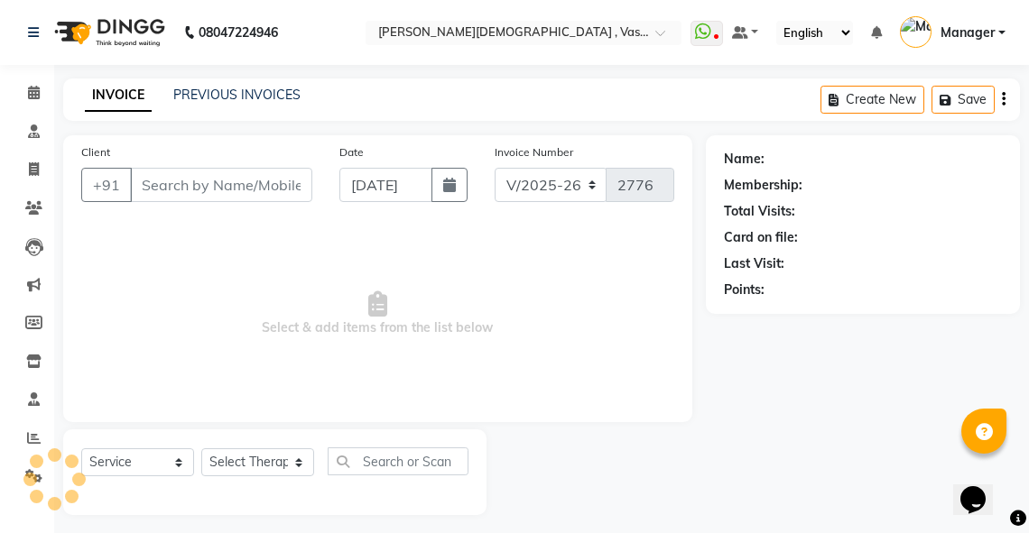
type input "9811195508"
select select "48503"
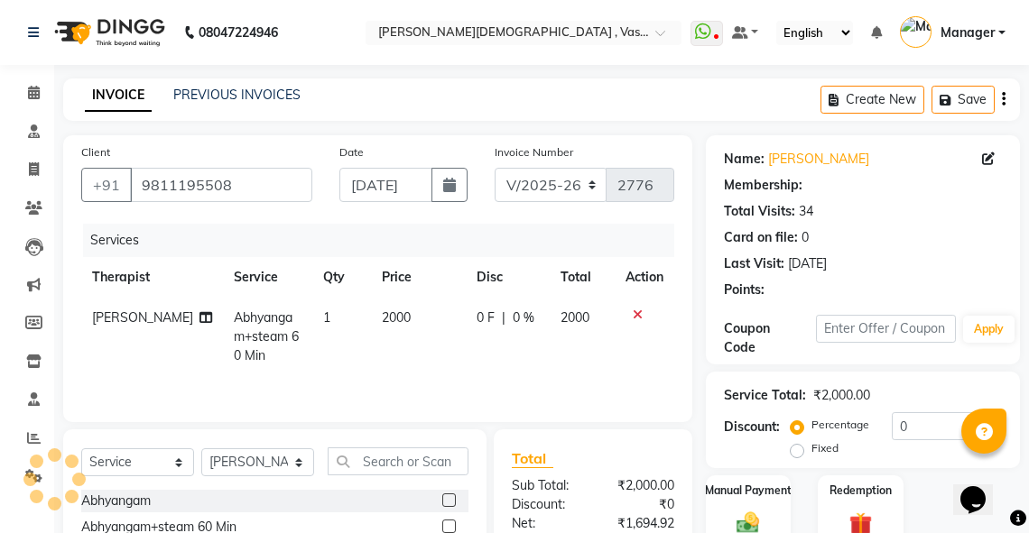
select select "1: Object"
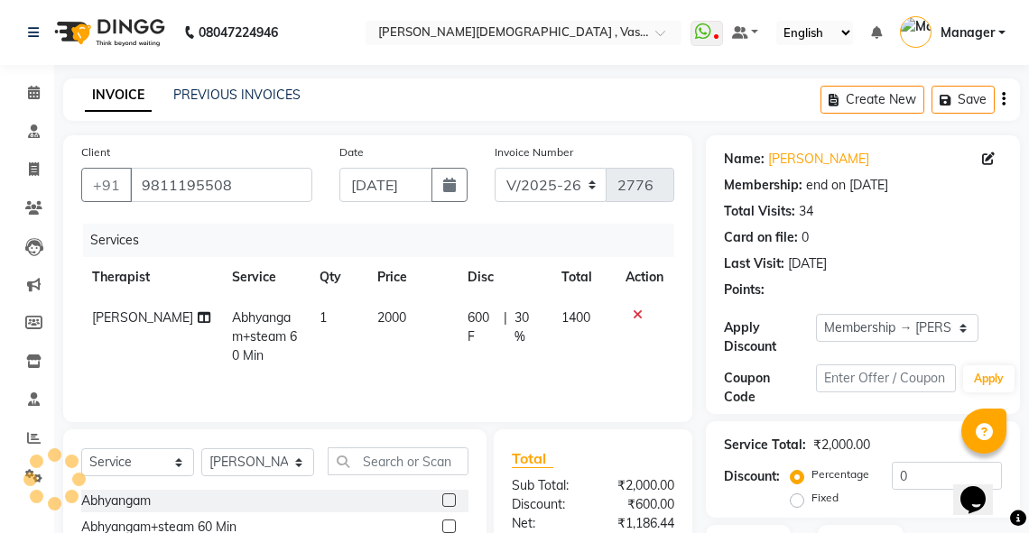
type input "30"
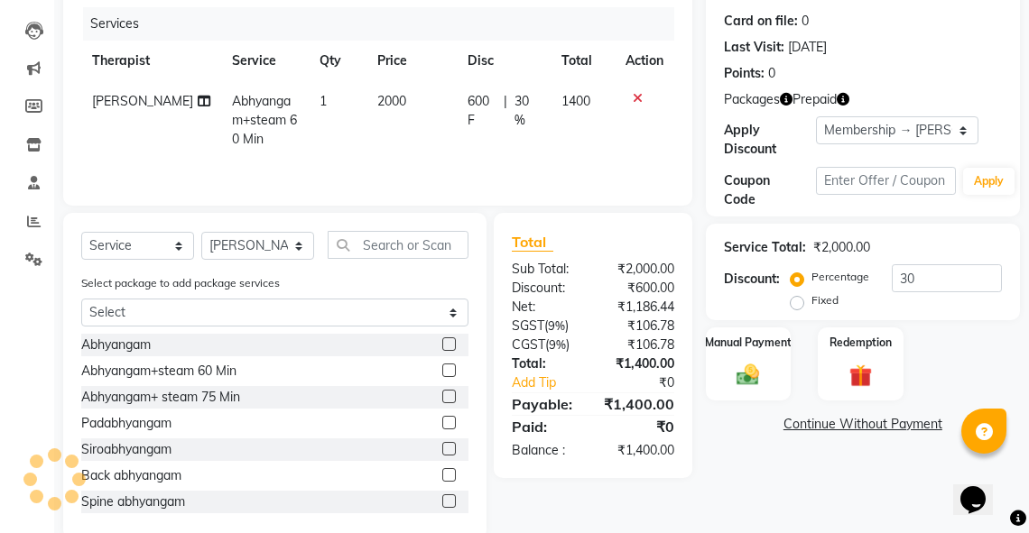
scroll to position [235, 0]
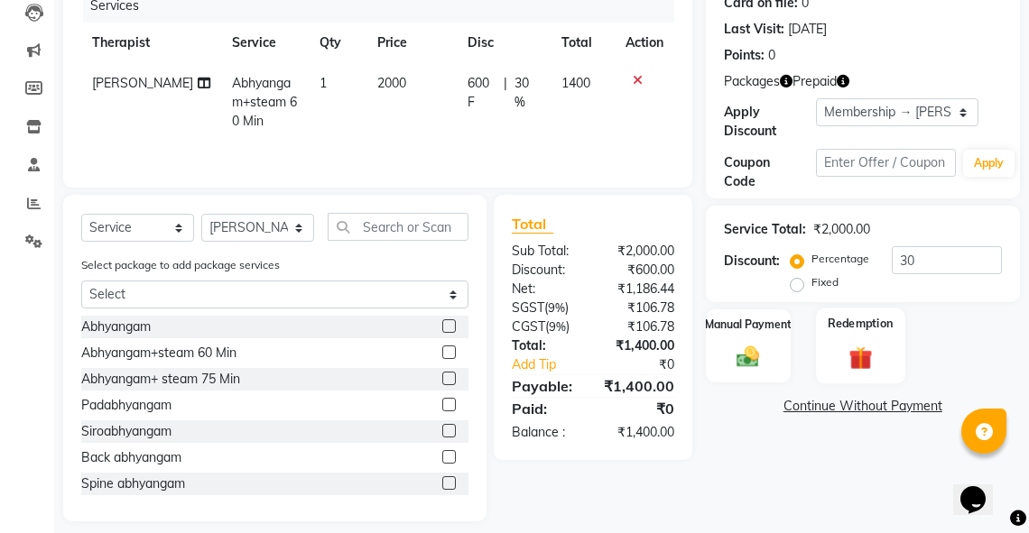
click at [854, 348] on img at bounding box center [860, 358] width 39 height 30
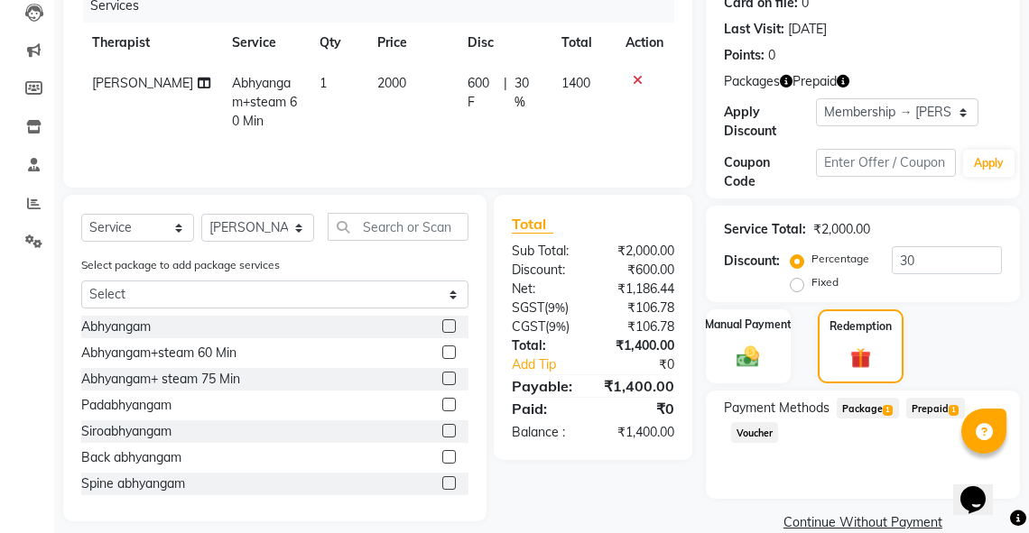
drag, startPoint x: 927, startPoint y: 406, endPoint x: 978, endPoint y: 401, distance: 51.7
click at [927, 405] on span "Prepaid 1" at bounding box center [935, 408] width 59 height 21
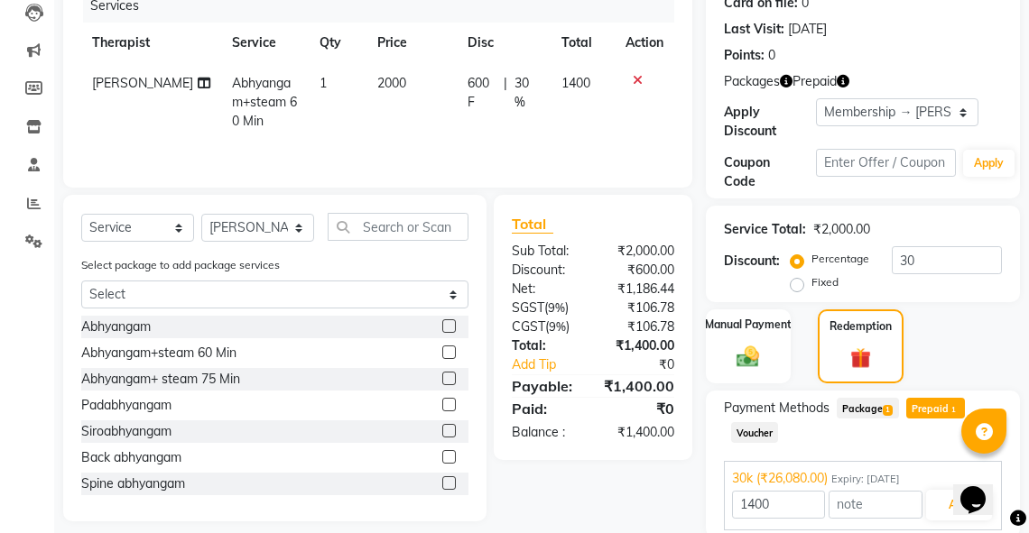
scroll to position [303, 0]
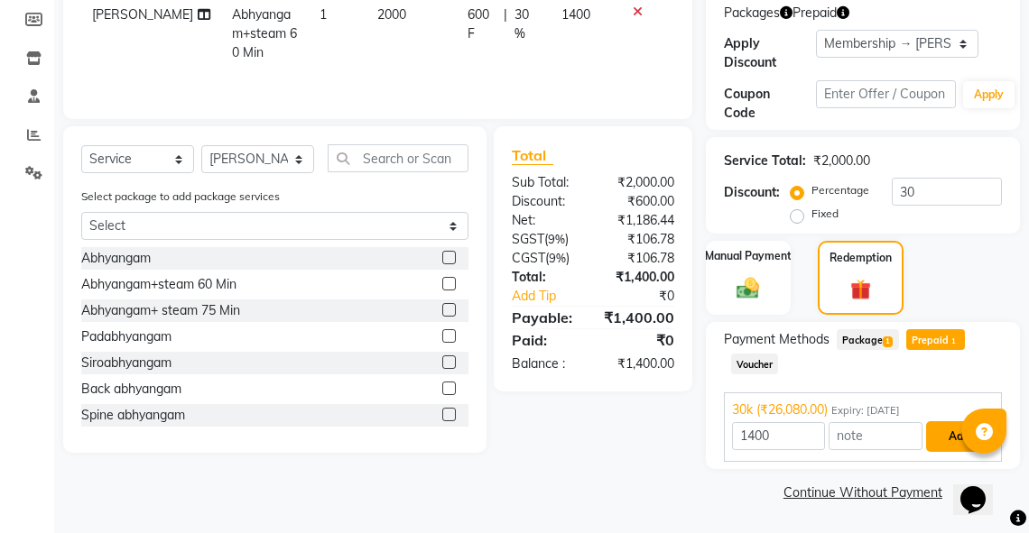
drag, startPoint x: 936, startPoint y: 430, endPoint x: 1027, endPoint y: 429, distance: 91.2
click at [938, 430] on button "Add" at bounding box center [959, 436] width 66 height 31
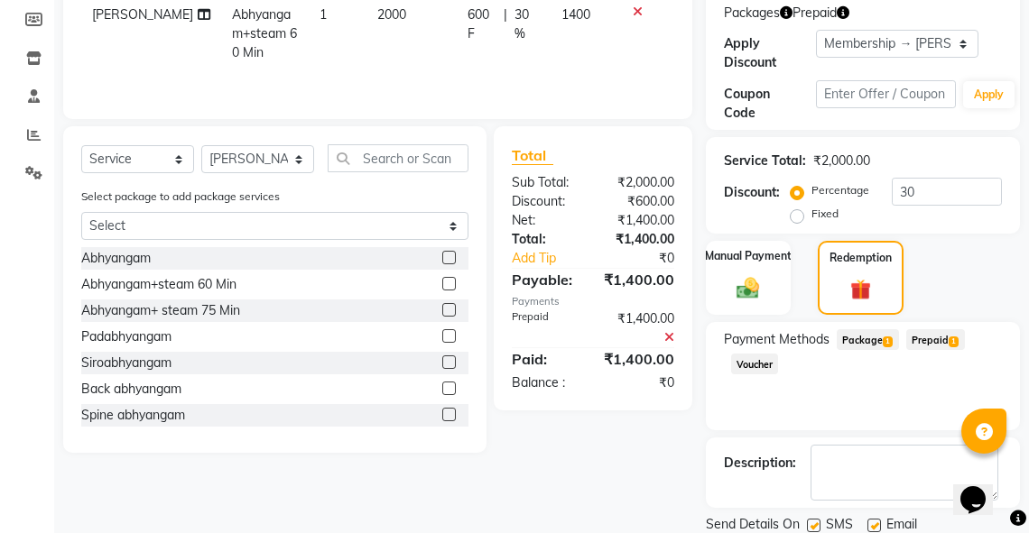
scroll to position [365, 0]
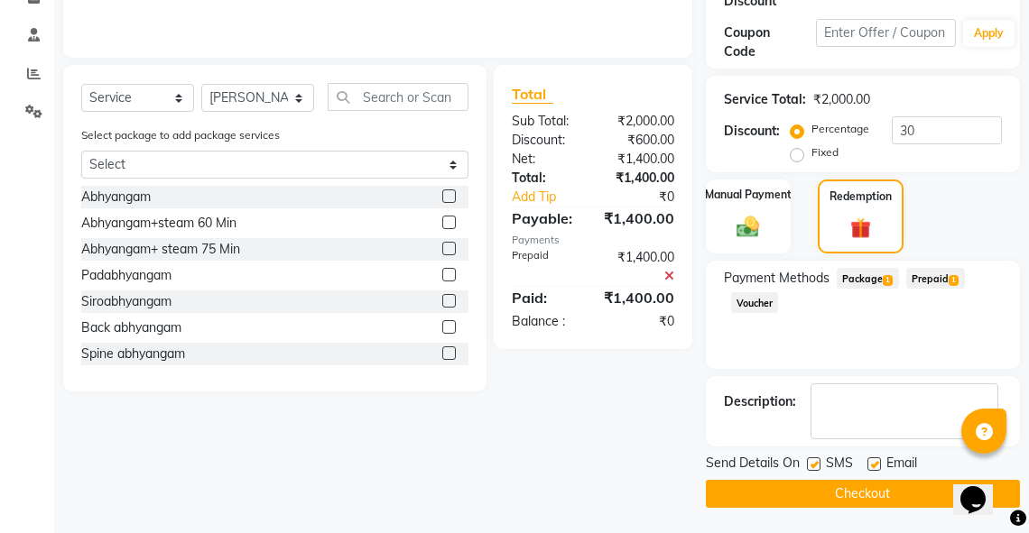
click at [876, 495] on button "Checkout" at bounding box center [863, 494] width 314 height 28
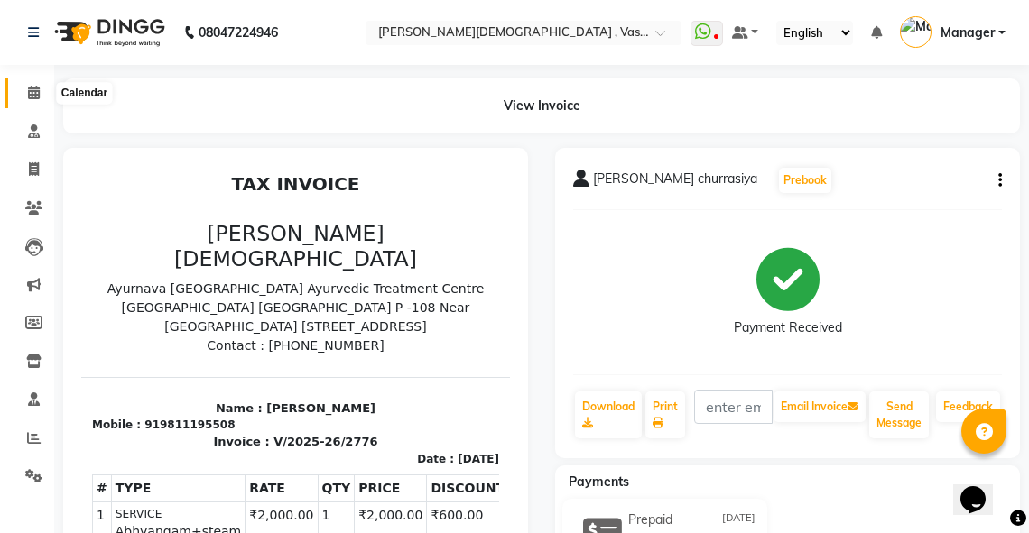
click at [25, 92] on span at bounding box center [34, 93] width 32 height 21
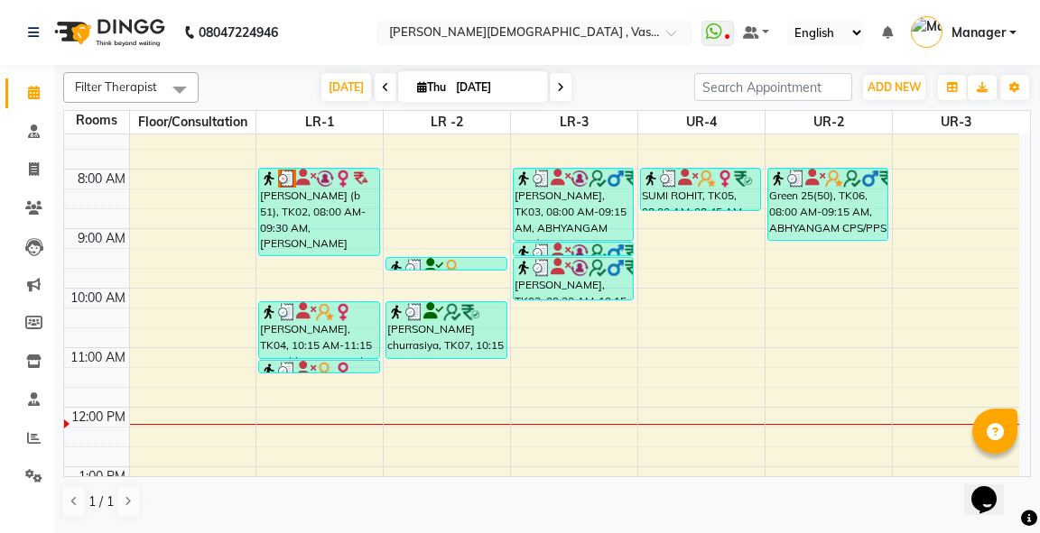
scroll to position [94, 0]
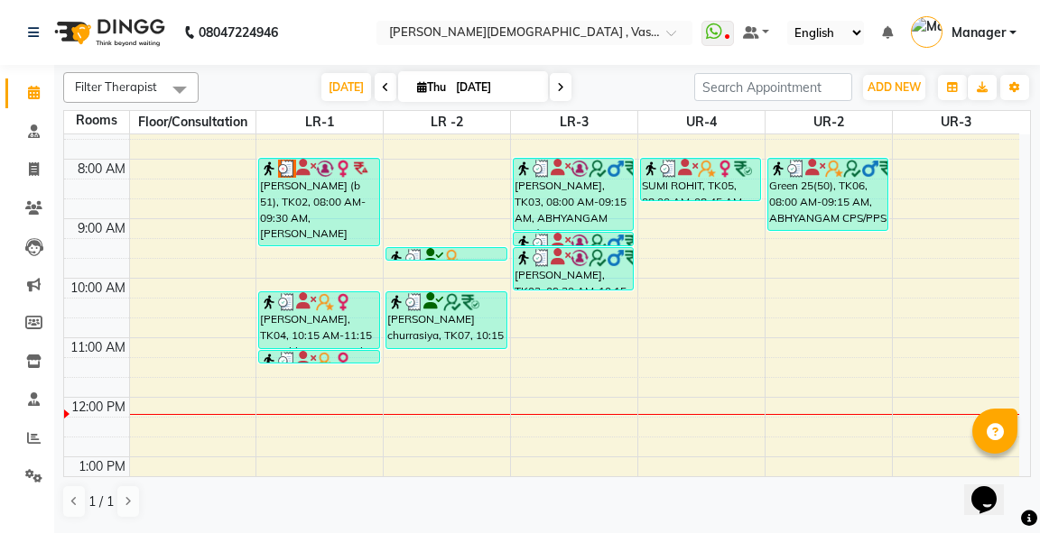
click at [542, 357] on div "6:00 AM 7:00 AM 8:00 AM 9:00 AM 10:00 AM 11:00 AM 12:00 PM 1:00 PM 2:00 PM 3:00…" at bounding box center [541, 487] width 955 height 893
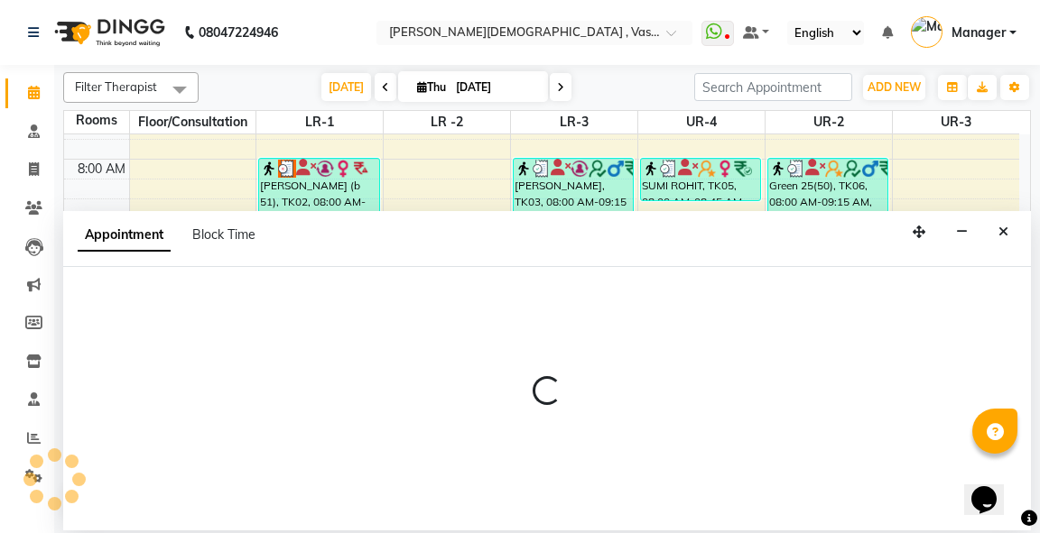
select select "675"
select select "tentative"
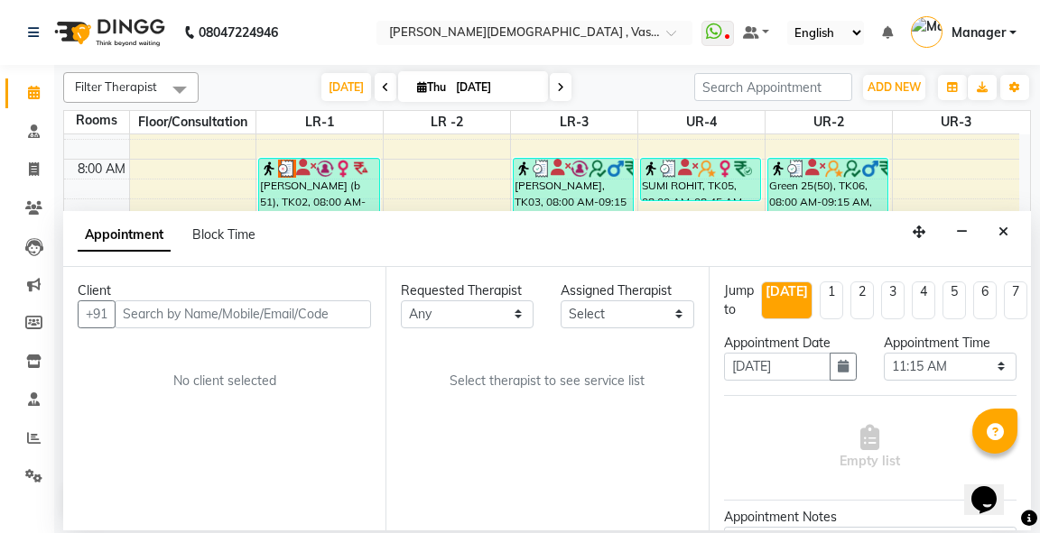
click at [220, 310] on input "text" at bounding box center [243, 315] width 256 height 28
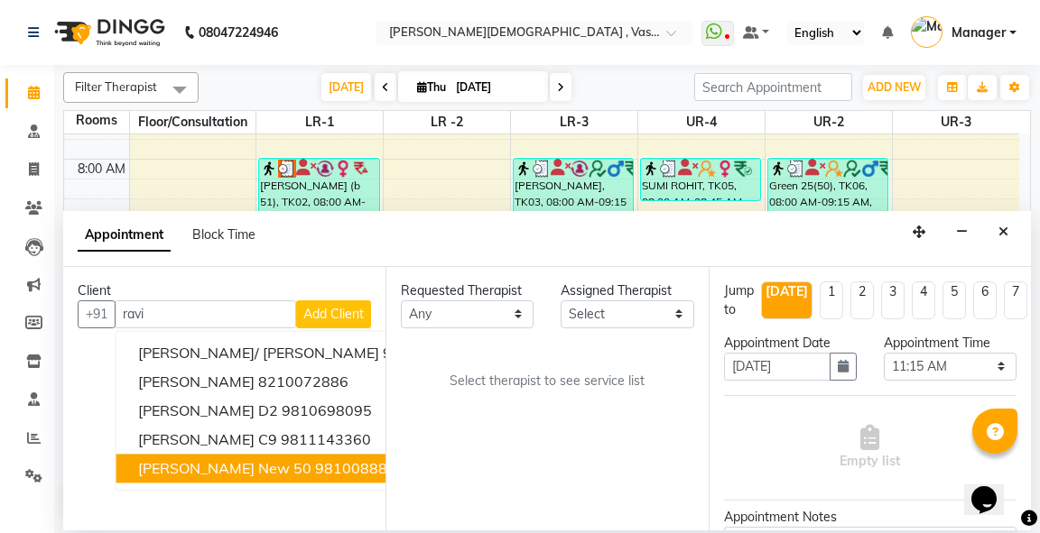
click at [315, 475] on ngb-highlight "9810088828" at bounding box center [360, 468] width 90 height 18
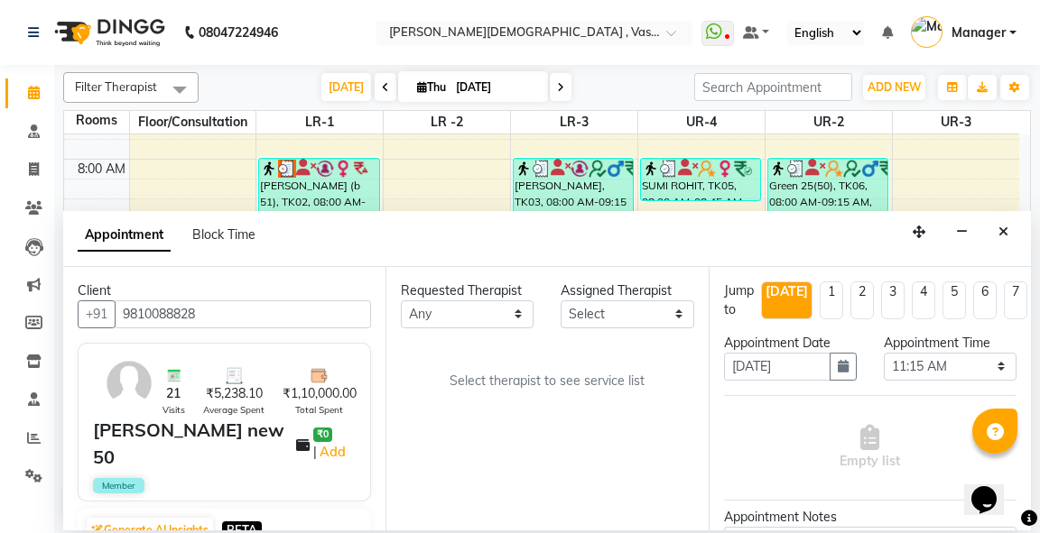
type input "9810088828"
click at [501, 312] on select "Any [PERSON_NAME] V [PERSON_NAME] [PERSON_NAME] A K [PERSON_NAME] N [PERSON_NAM…" at bounding box center [467, 315] width 133 height 28
select select "39036"
click at [401, 301] on select "Any [PERSON_NAME] V [PERSON_NAME] [PERSON_NAME] A K [PERSON_NAME] N [PERSON_NAM…" at bounding box center [467, 315] width 133 height 28
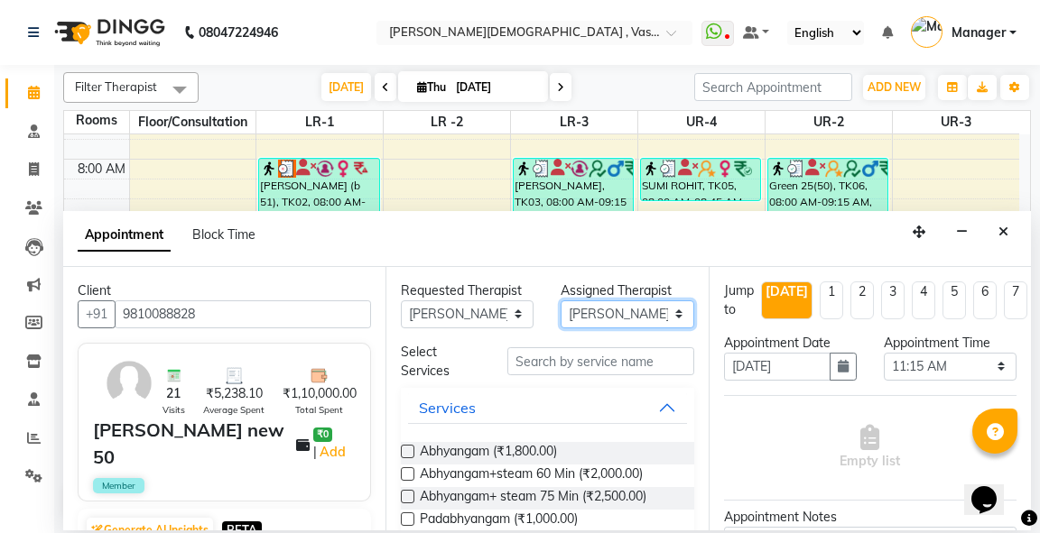
click at [609, 309] on select "Select [PERSON_NAME] V [PERSON_NAME] [PERSON_NAME] A K [PERSON_NAME] N [PERSON_…" at bounding box center [626, 315] width 133 height 28
select select "81006"
click at [560, 301] on select "Select [PERSON_NAME] V [PERSON_NAME] [PERSON_NAME] A K [PERSON_NAME] N [PERSON_…" at bounding box center [626, 315] width 133 height 28
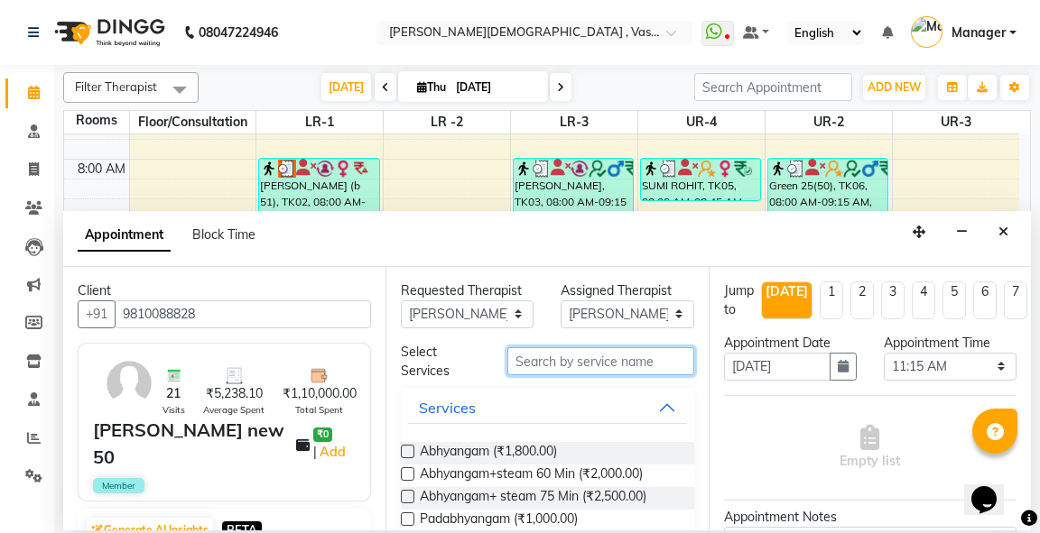
click at [549, 361] on input "text" at bounding box center [600, 361] width 186 height 28
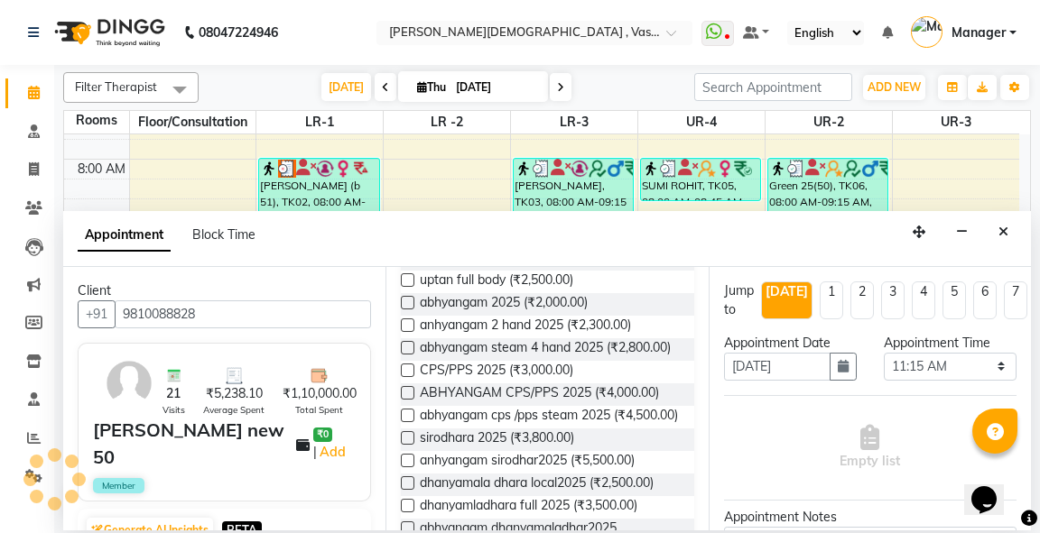
scroll to position [340, 0]
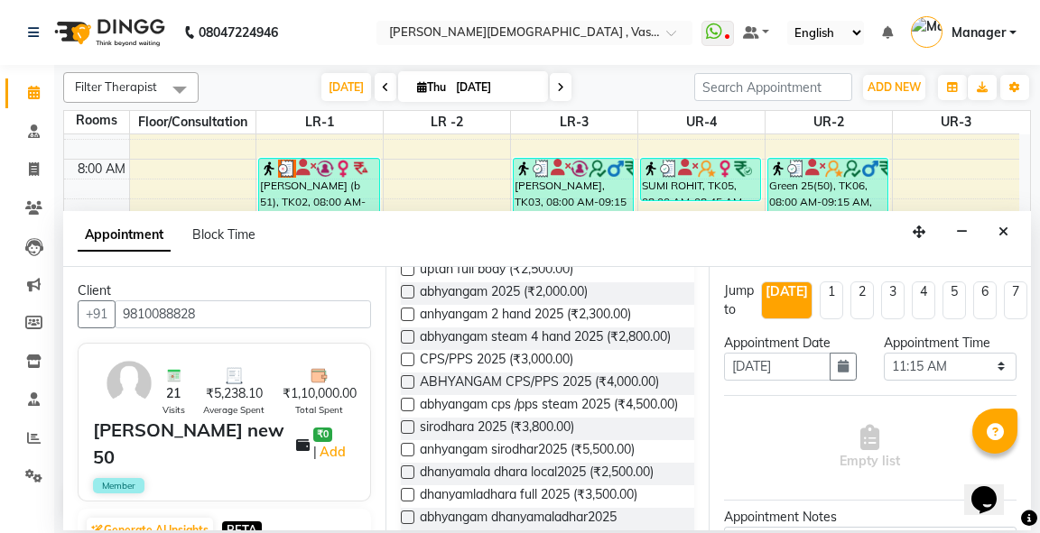
type input "25"
click at [410, 457] on label at bounding box center [408, 450] width 14 height 14
click at [410, 458] on input "checkbox" at bounding box center [407, 452] width 12 height 12
checkbox input "true"
select select "2649"
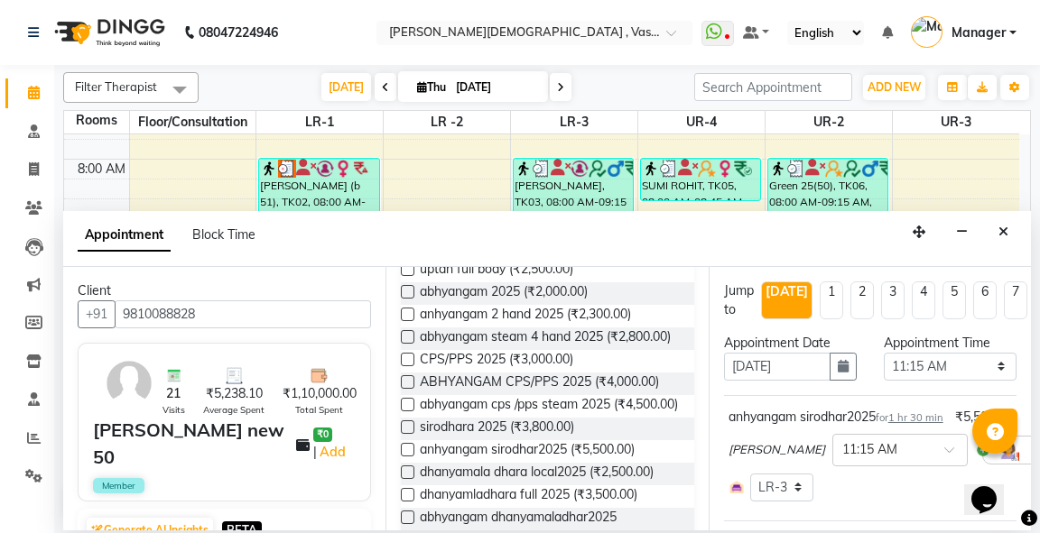
checkbox input "false"
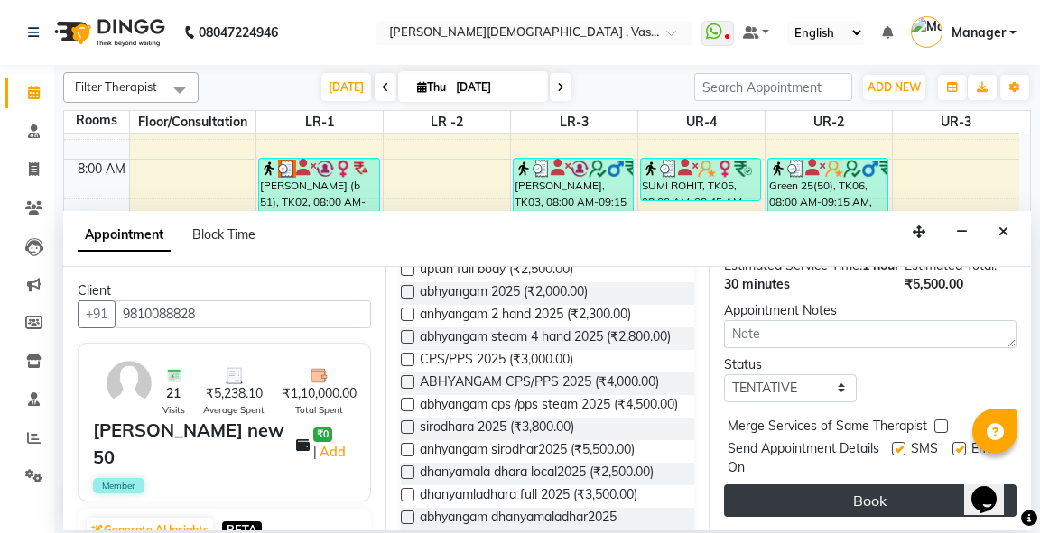
click at [905, 486] on button "Book" at bounding box center [870, 501] width 292 height 32
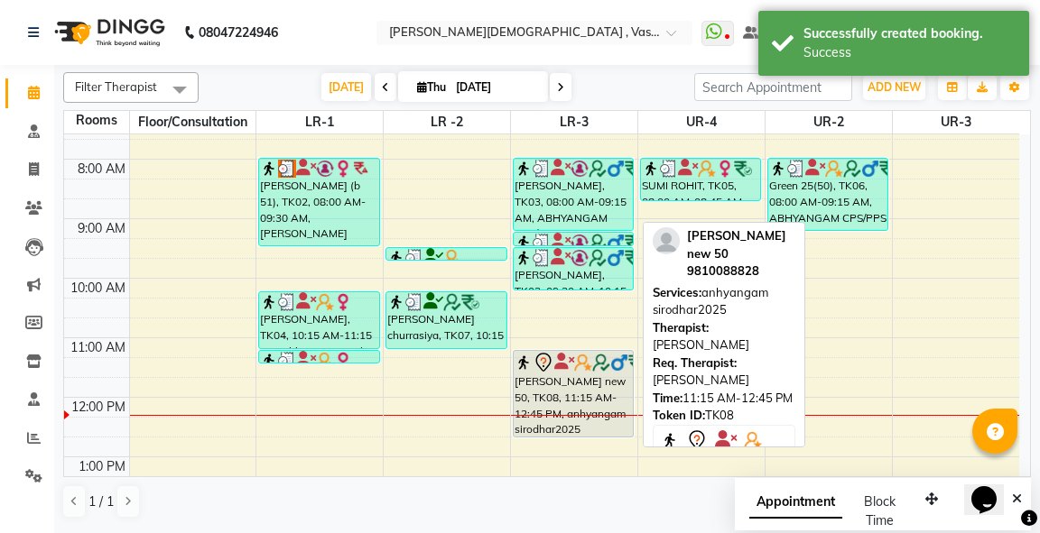
click at [523, 374] on div "[PERSON_NAME] new 50, TK08, 11:15 AM-12:45 PM, anhyangam sirodhar2025" at bounding box center [573, 394] width 119 height 86
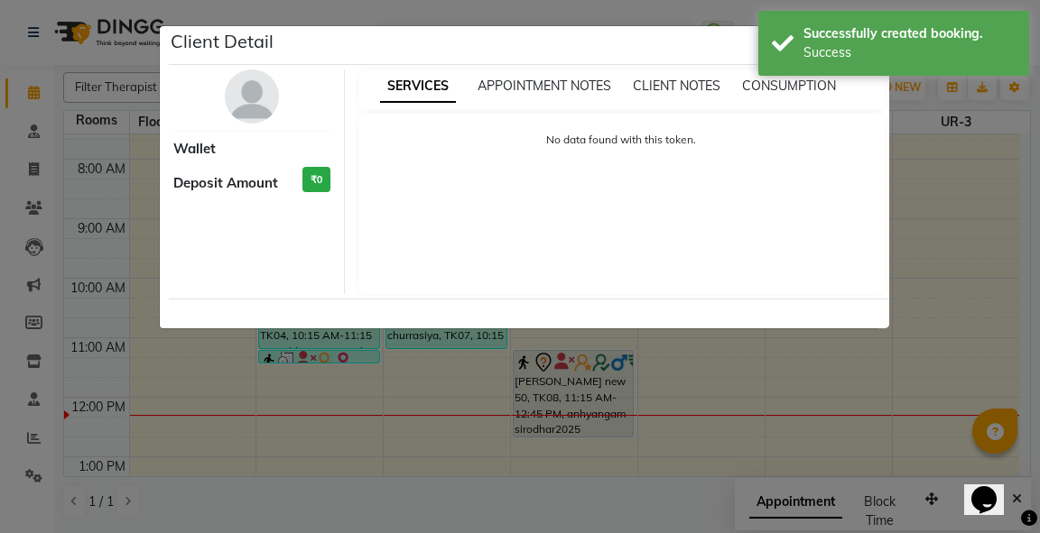
select select "7"
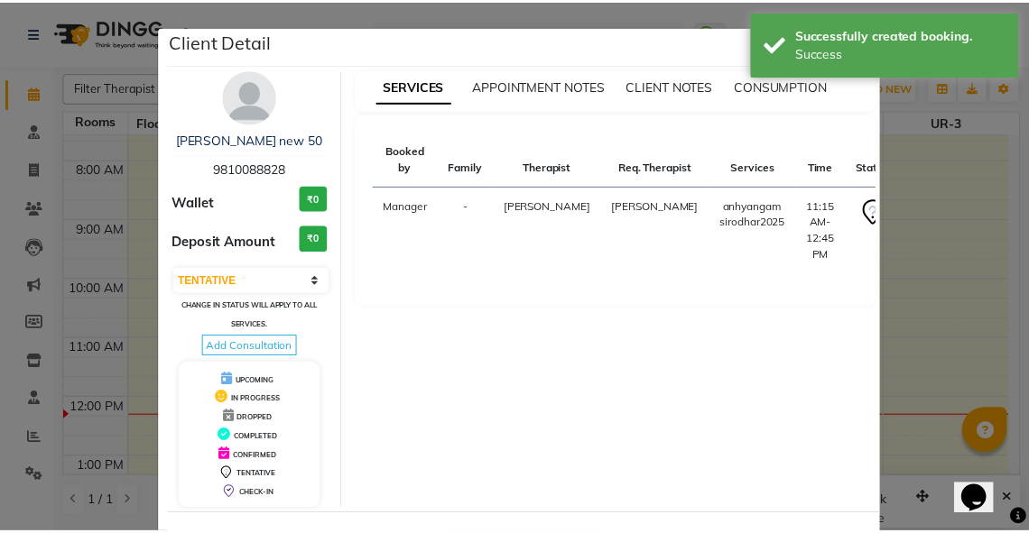
scroll to position [70, 0]
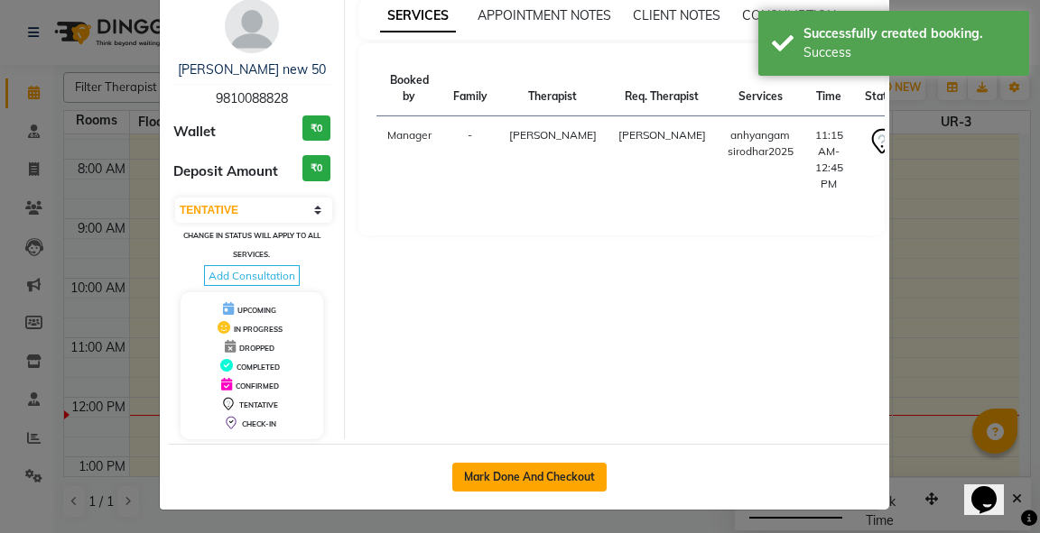
click at [554, 467] on button "Mark Done And Checkout" at bounding box center [529, 477] width 154 height 29
select select "service"
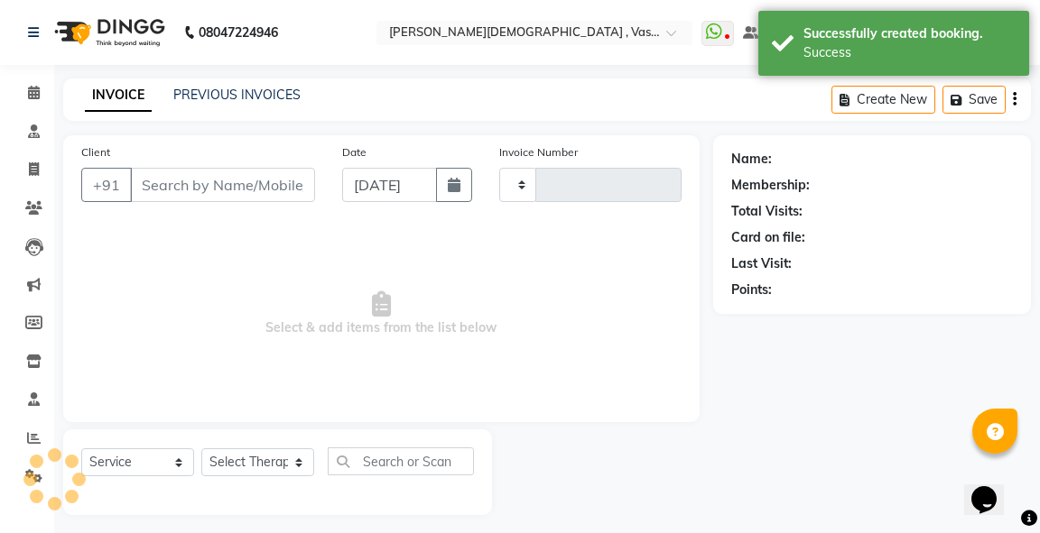
type input "2777"
select select "5571"
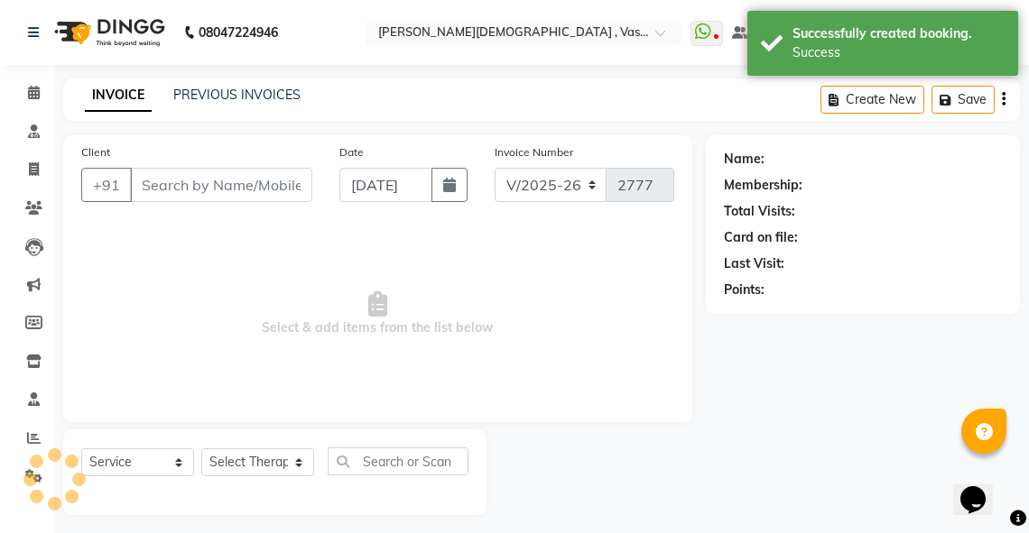
type input "9810088828"
select select "81006"
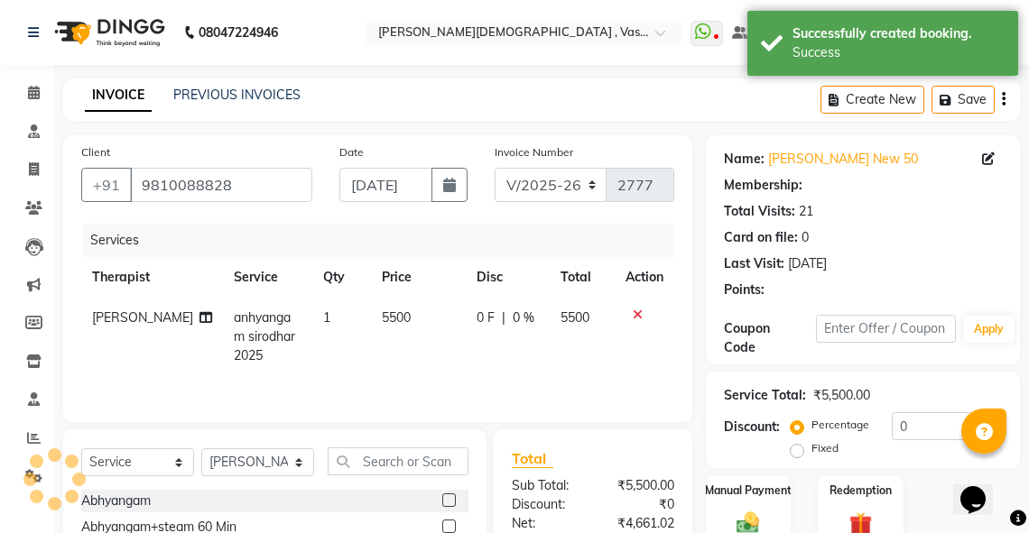
select select "1: Object"
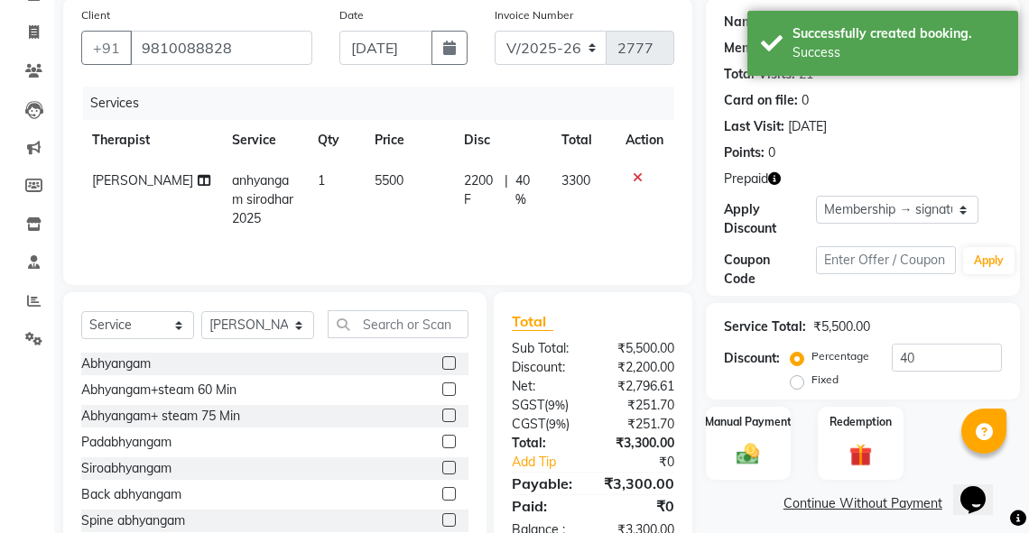
scroll to position [184, 0]
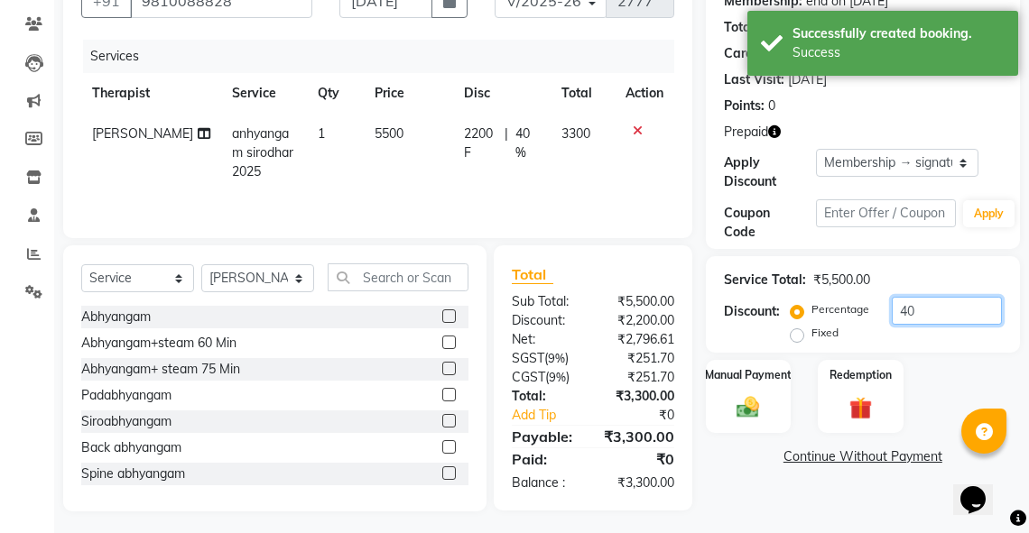
drag, startPoint x: 922, startPoint y: 311, endPoint x: 853, endPoint y: 310, distance: 68.6
click at [853, 310] on div "Percentage Fixed 40" at bounding box center [898, 321] width 208 height 49
type input "50"
click at [848, 380] on label "Redemption" at bounding box center [861, 374] width 65 height 17
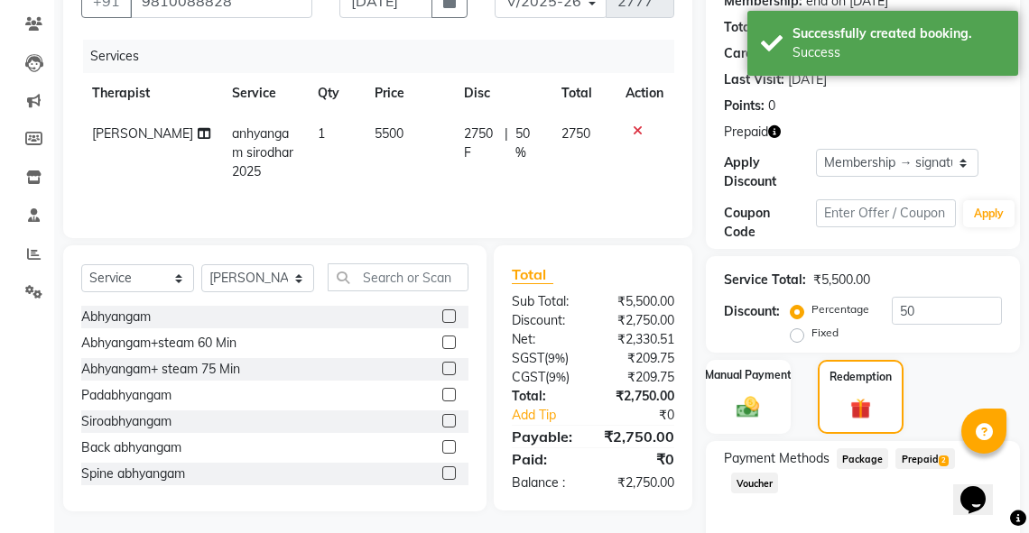
click at [924, 462] on span "Prepaid 2" at bounding box center [924, 459] width 59 height 21
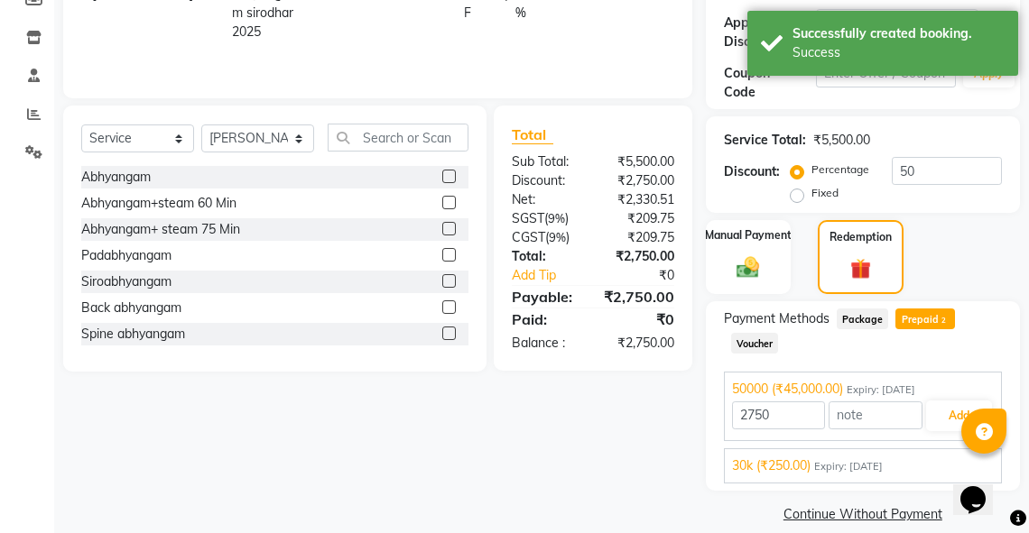
scroll to position [346, 0]
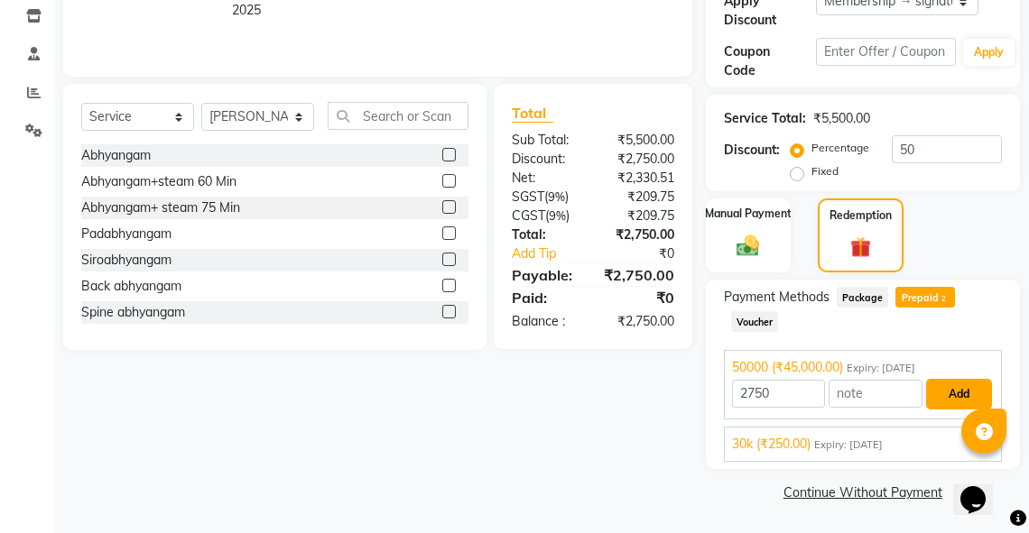
click at [951, 391] on button "Add" at bounding box center [959, 394] width 66 height 31
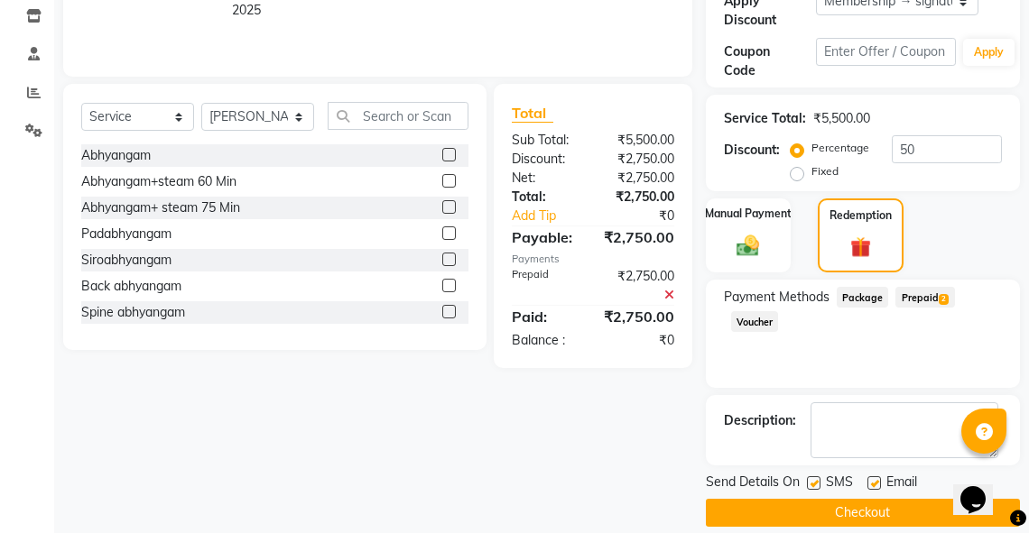
scroll to position [365, 0]
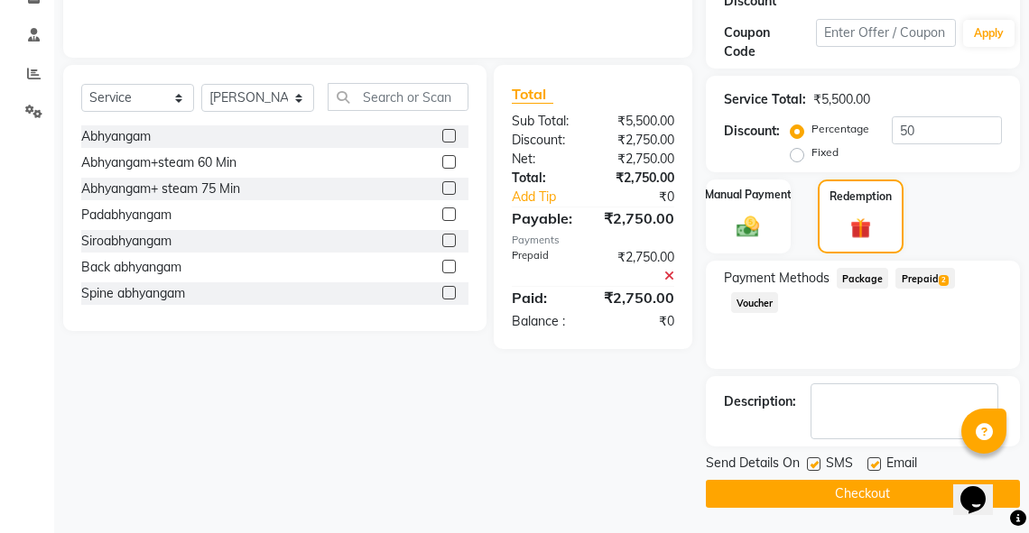
click at [869, 488] on button "Checkout" at bounding box center [863, 494] width 314 height 28
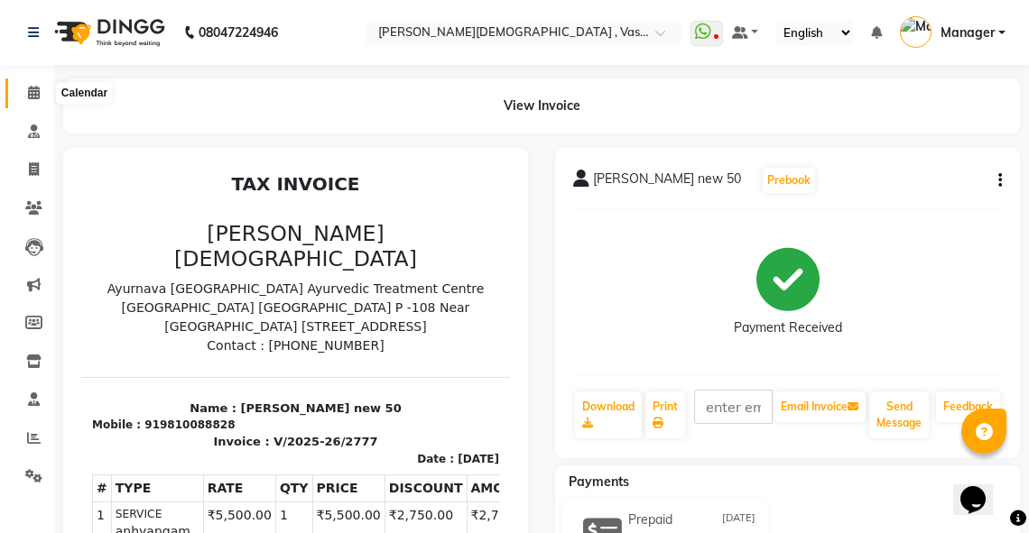
click at [38, 90] on icon at bounding box center [34, 93] width 12 height 14
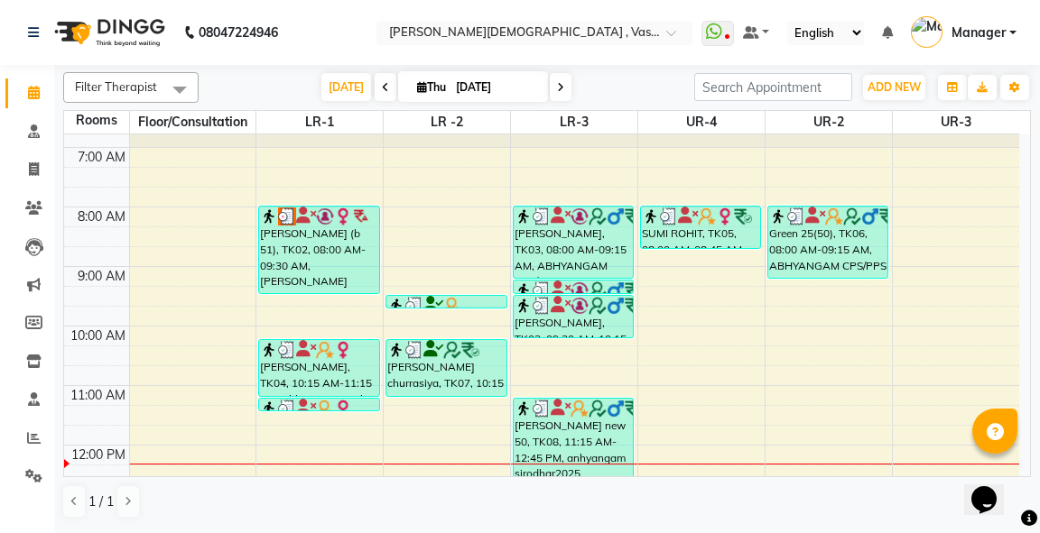
scroll to position [42, 0]
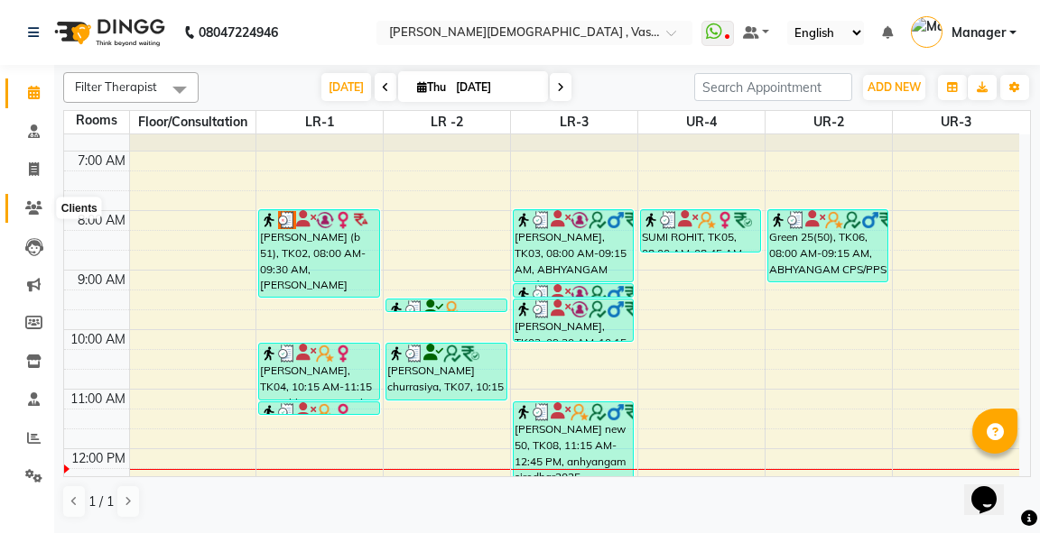
click at [30, 209] on icon at bounding box center [33, 208] width 17 height 14
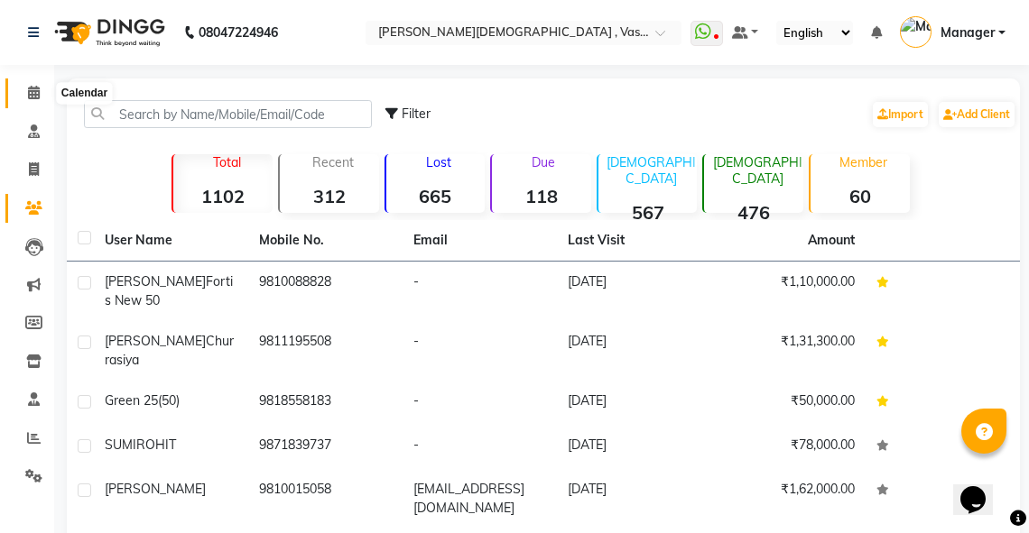
click at [39, 94] on icon at bounding box center [34, 93] width 12 height 14
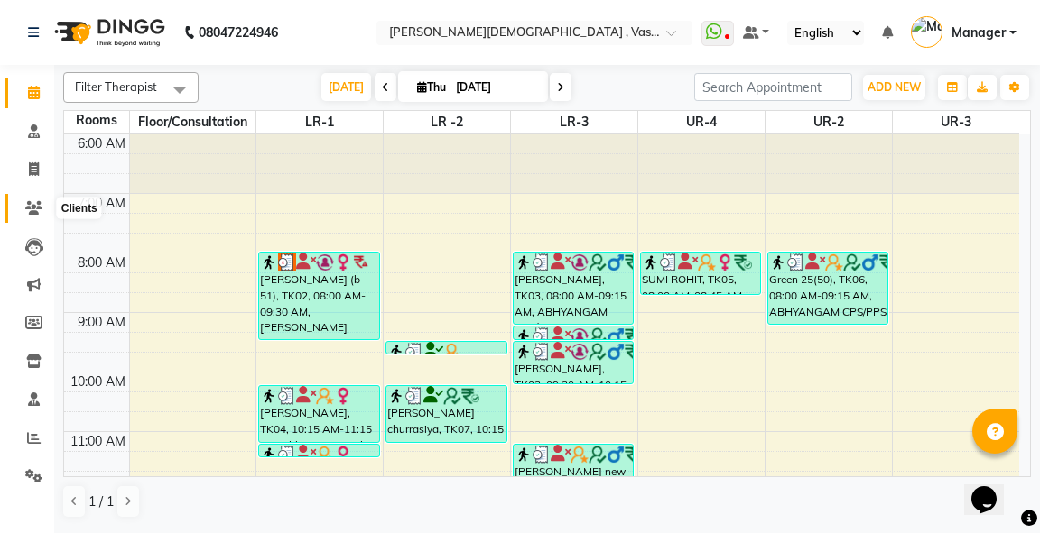
click at [25, 203] on icon at bounding box center [33, 208] width 17 height 14
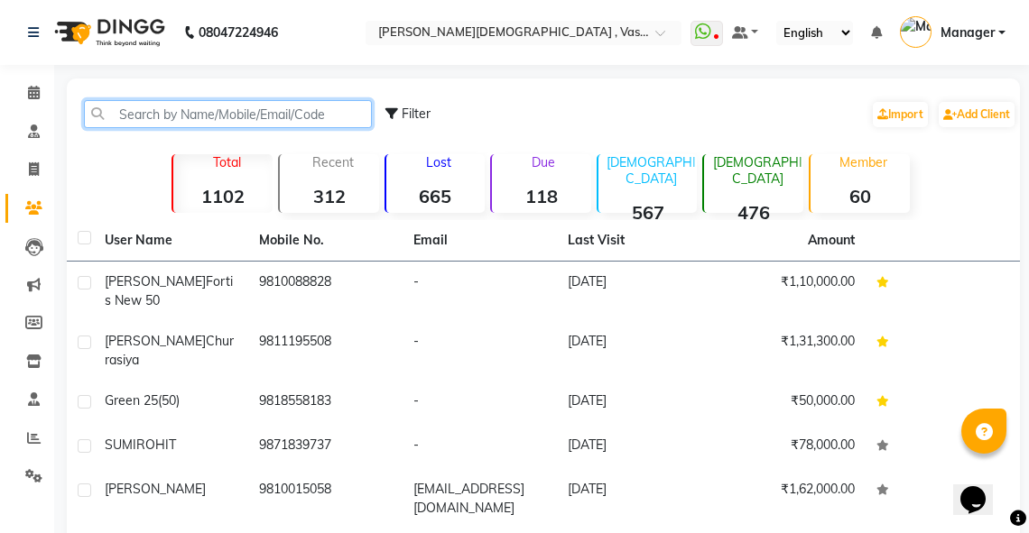
click at [137, 112] on input "text" at bounding box center [228, 114] width 288 height 28
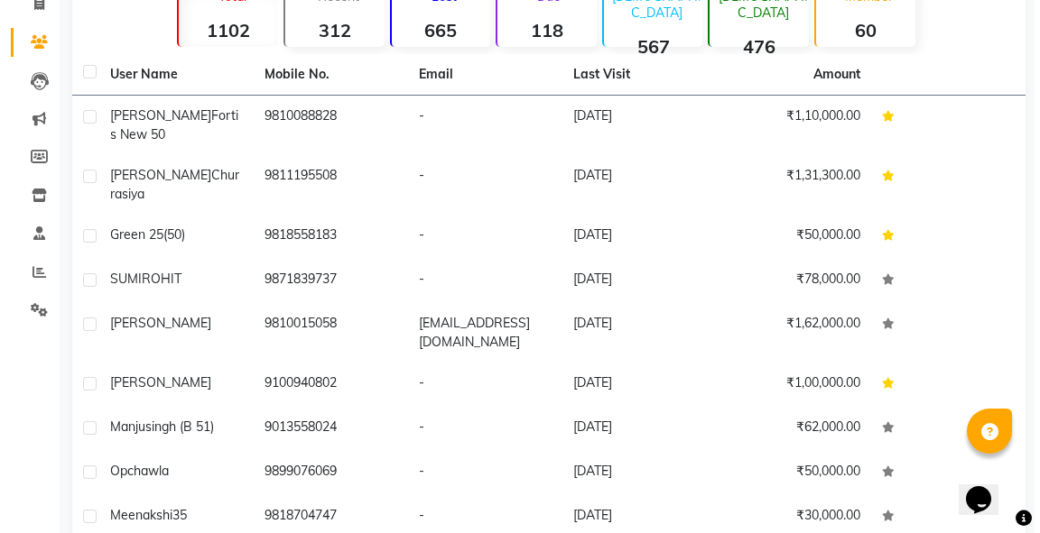
scroll to position [171, 0]
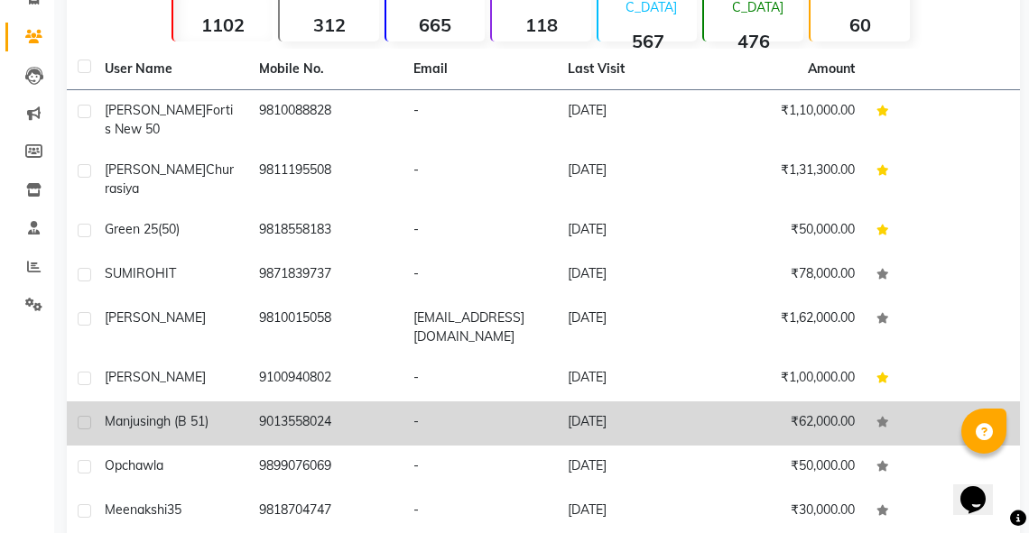
click at [347, 402] on td "9013558024" at bounding box center [325, 424] width 154 height 44
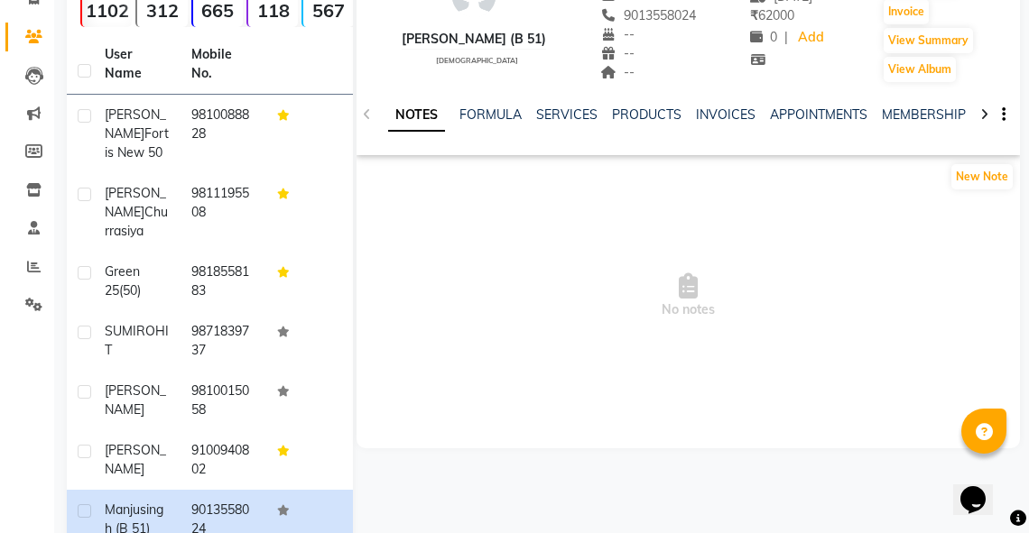
click at [980, 108] on icon at bounding box center [984, 114] width 8 height 13
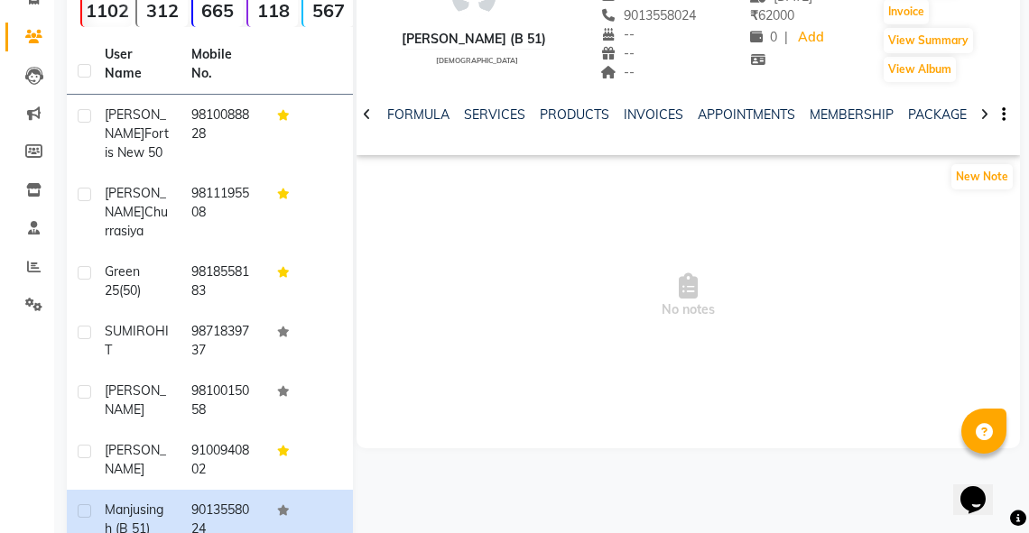
click at [980, 108] on icon at bounding box center [984, 114] width 8 height 13
click at [887, 110] on link "PACKAGES" at bounding box center [912, 115] width 67 height 16
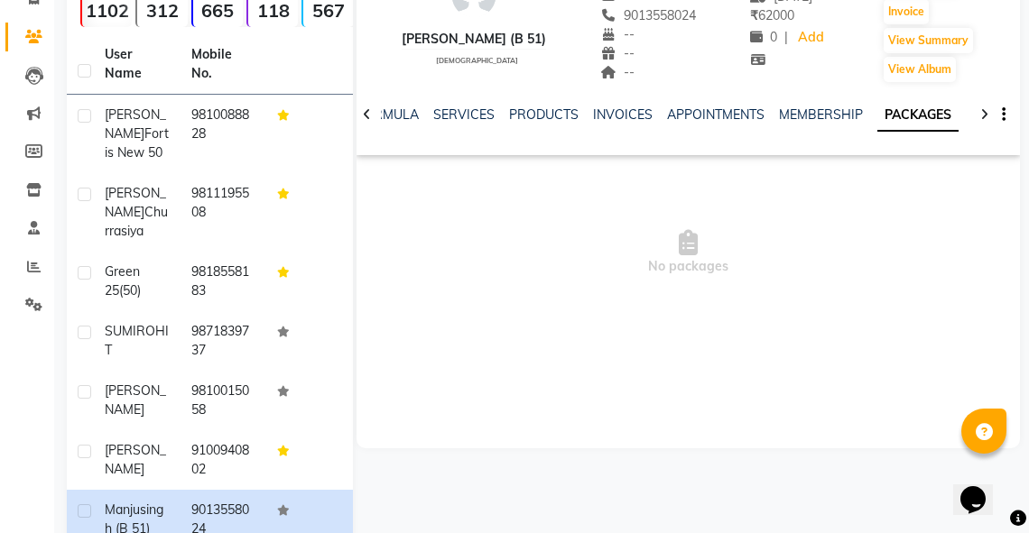
click at [899, 112] on link "PACKAGES" at bounding box center [917, 115] width 81 height 32
click at [978, 109] on div at bounding box center [984, 113] width 21 height 35
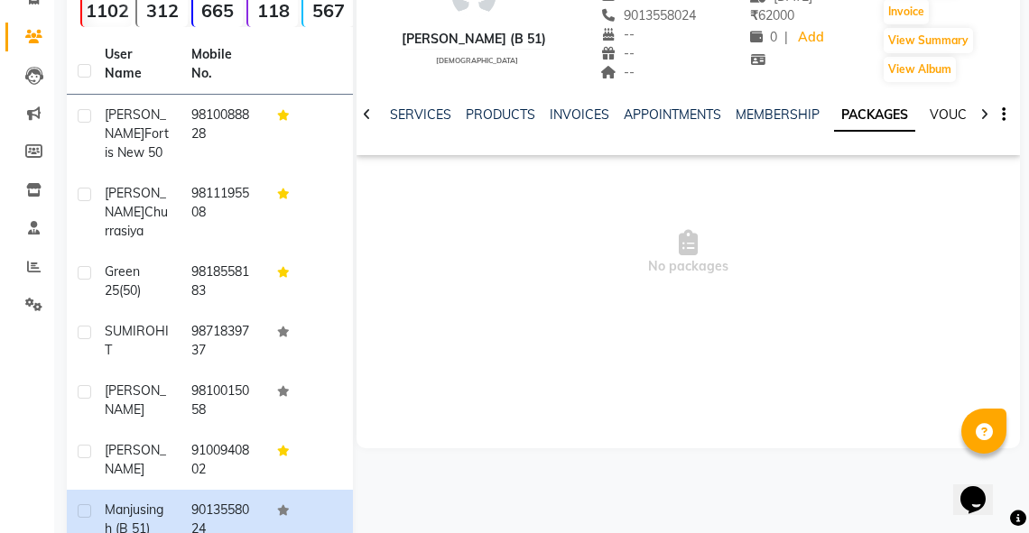
click at [946, 112] on link "VOUCHERS" at bounding box center [965, 115] width 71 height 16
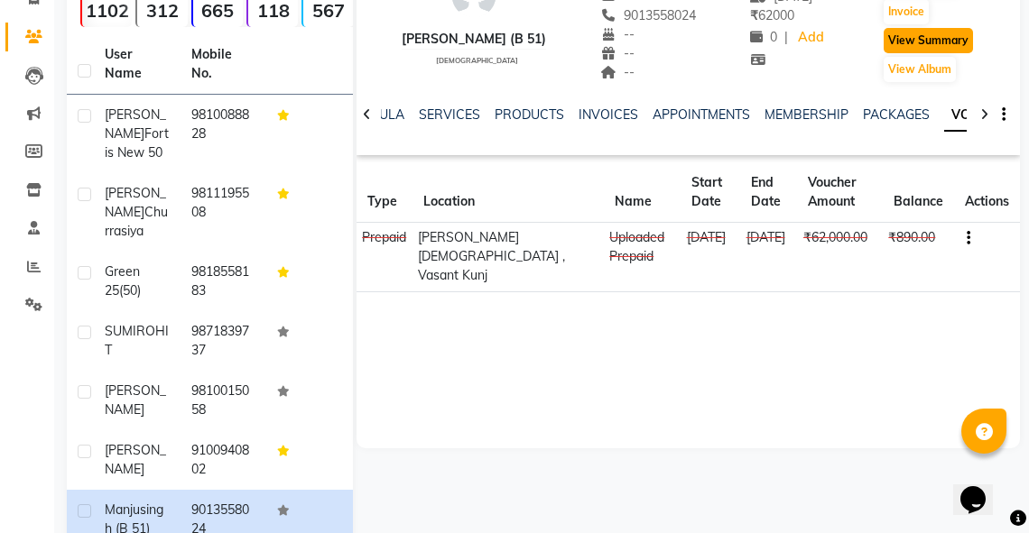
click at [931, 32] on button "View Summary" at bounding box center [928, 40] width 89 height 25
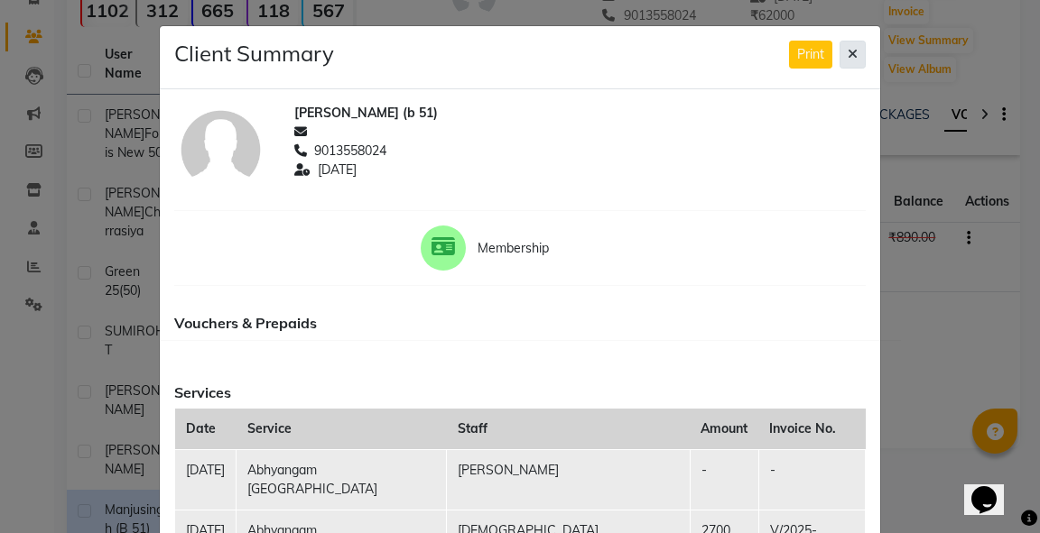
click at [848, 52] on icon at bounding box center [853, 54] width 10 height 13
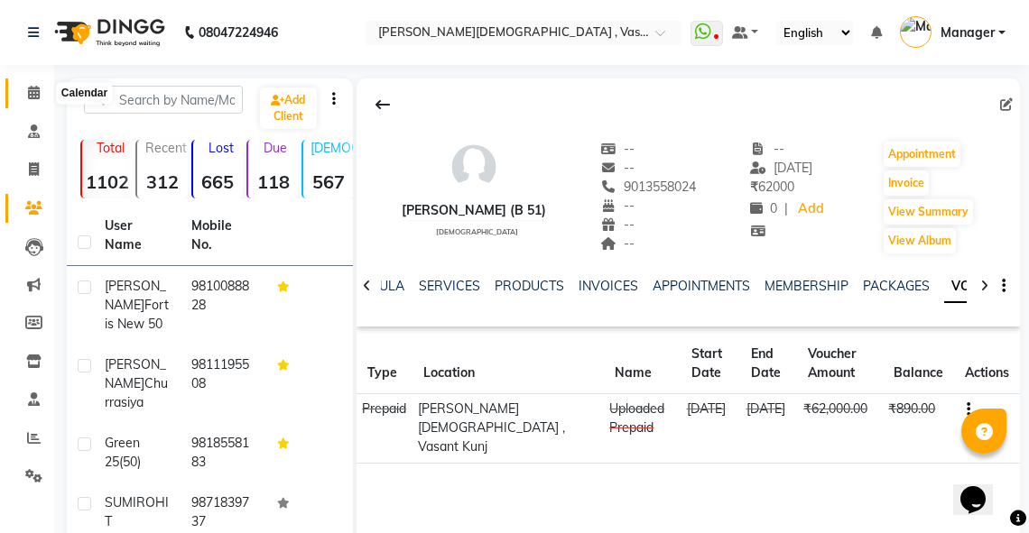
click at [32, 93] on icon at bounding box center [34, 93] width 12 height 14
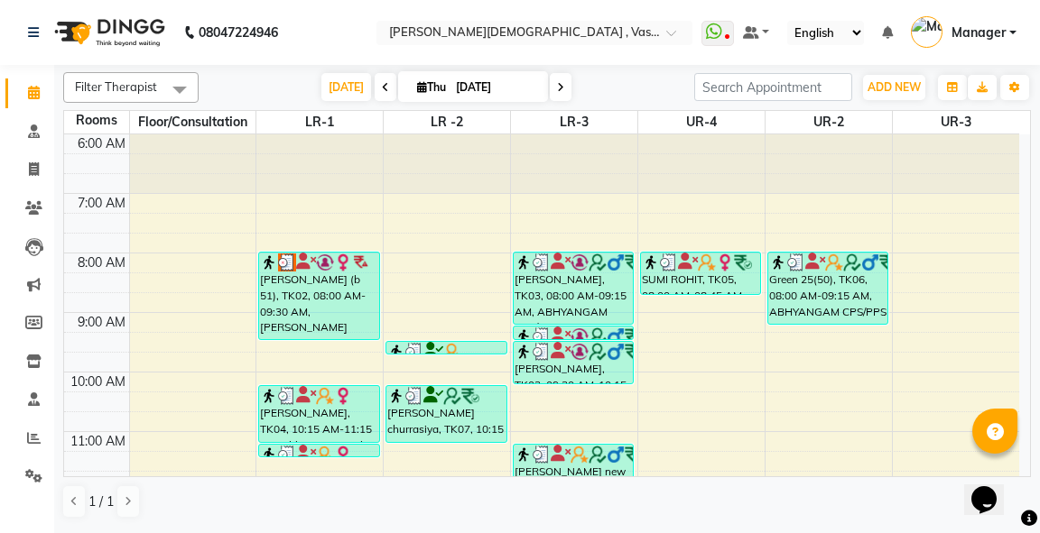
click at [29, 87] on icon at bounding box center [34, 93] width 12 height 14
click at [417, 84] on icon at bounding box center [422, 87] width 10 height 12
select select "9"
select select "2025"
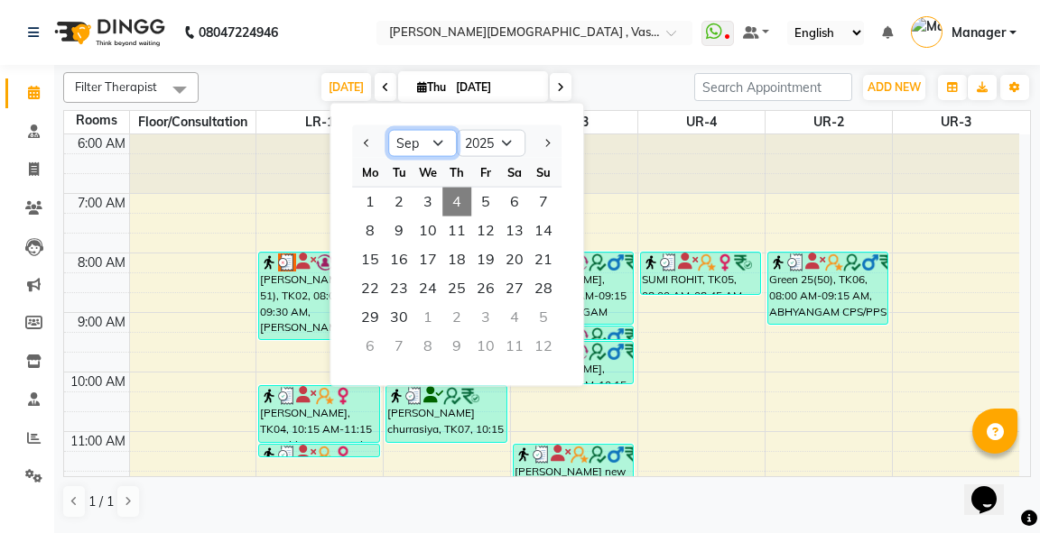
click at [437, 141] on select "Jan Feb Mar Apr May Jun [DATE] Aug Sep Oct Nov Dec" at bounding box center [422, 143] width 69 height 27
select select "8"
click at [388, 130] on select "Jan Feb Mar Apr May Jun [DATE] Aug Sep Oct Nov Dec" at bounding box center [422, 143] width 69 height 27
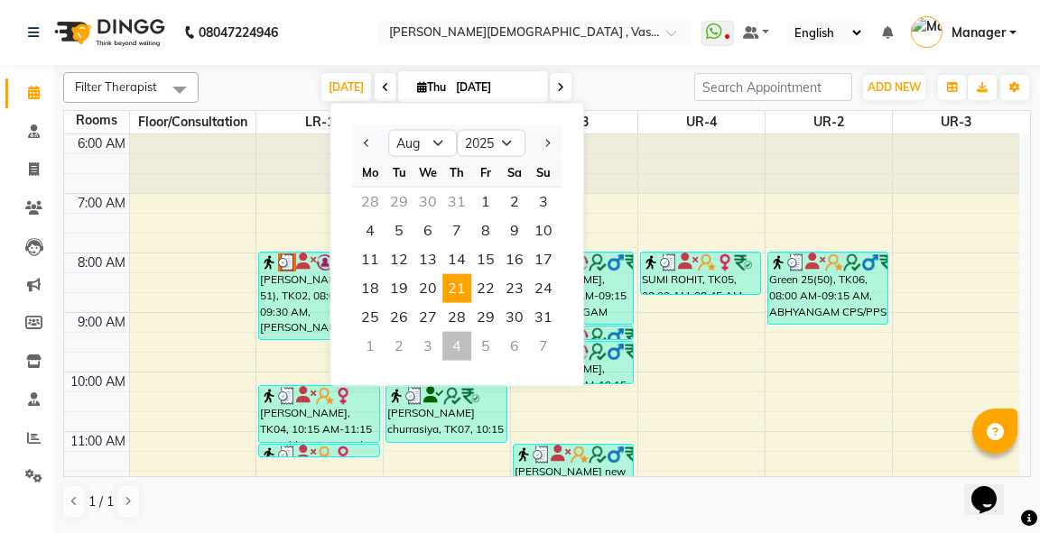
click at [458, 290] on span "21" at bounding box center [456, 288] width 29 height 29
type input "[DATE]"
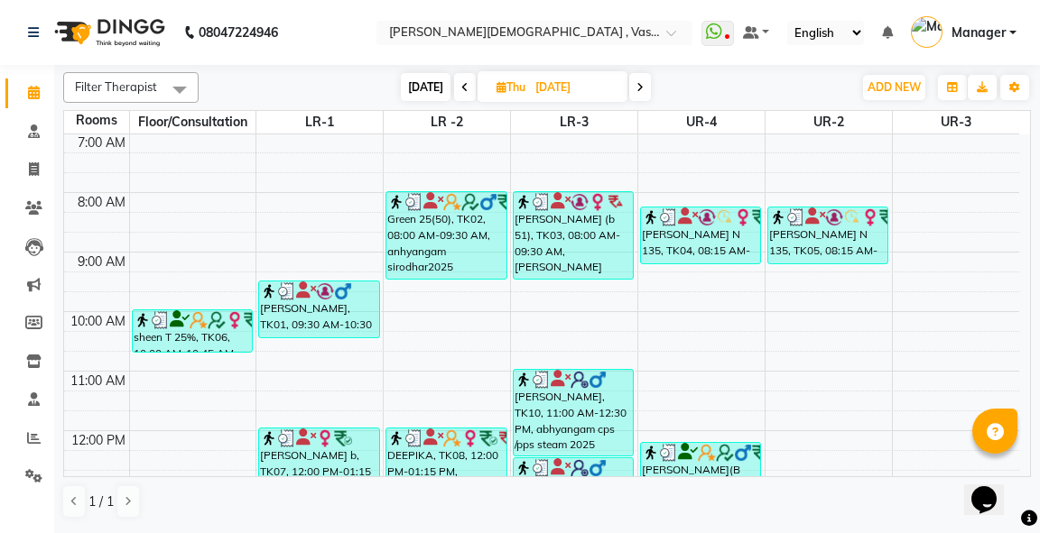
scroll to position [58, 0]
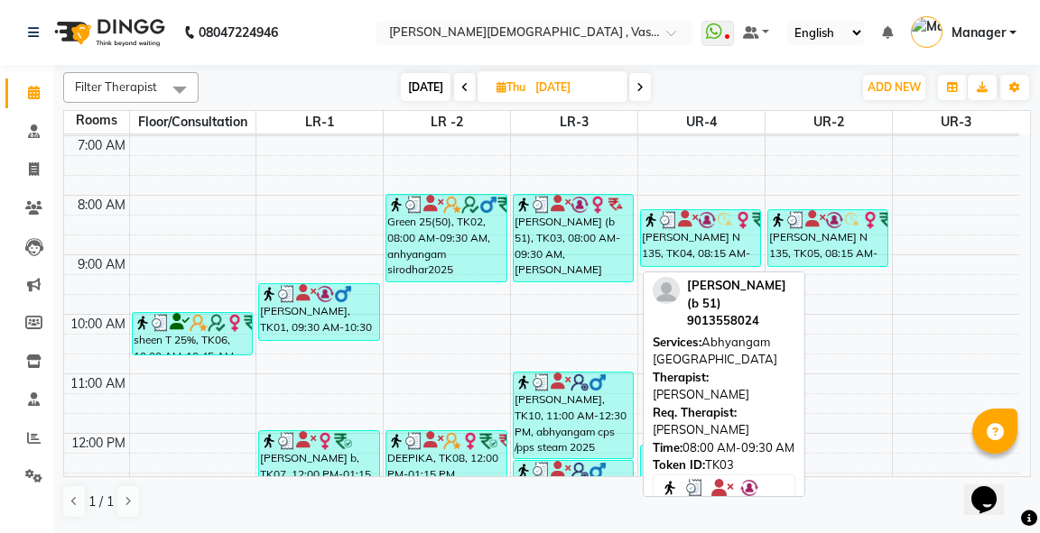
click at [586, 252] on div "[PERSON_NAME] (b 51), TK03, 08:00 AM-09:30 AM, [PERSON_NAME]" at bounding box center [573, 238] width 119 height 87
select select "3"
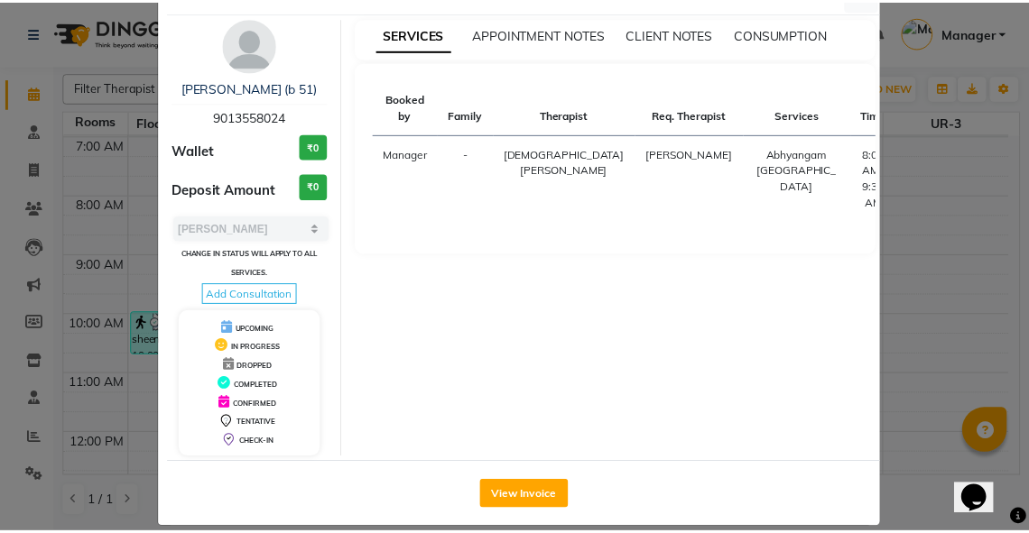
scroll to position [70, 0]
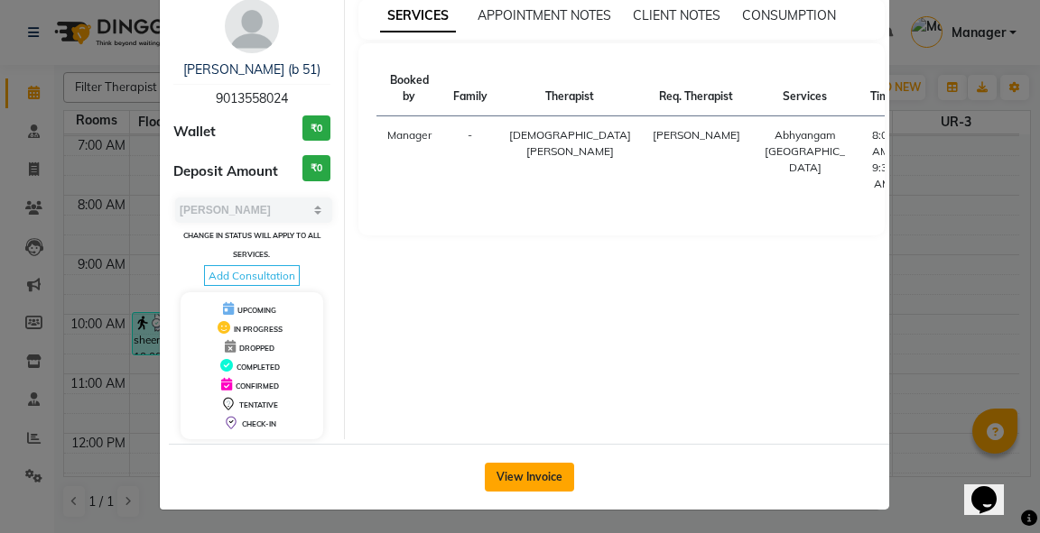
click at [538, 475] on button "View Invoice" at bounding box center [529, 477] width 89 height 29
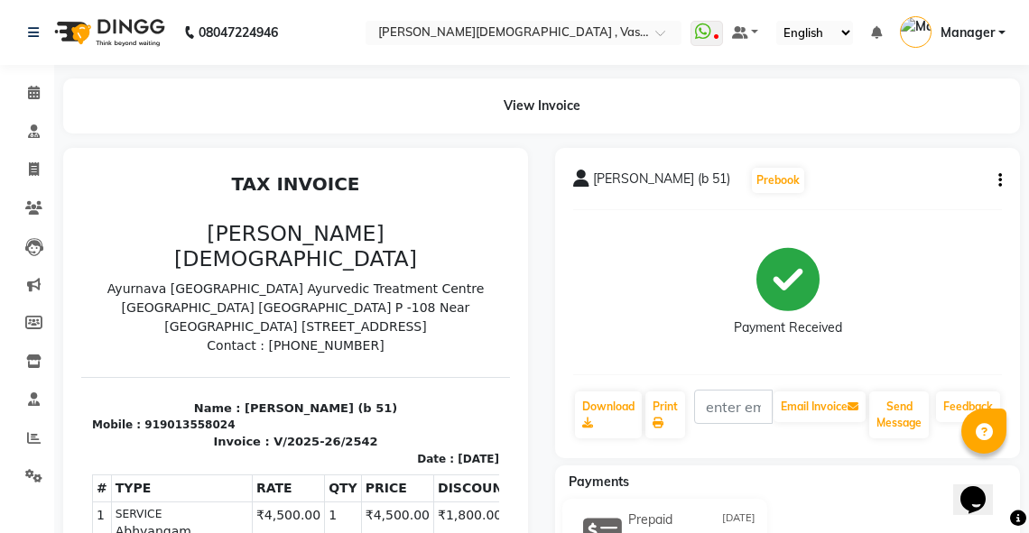
click at [998, 181] on icon "button" at bounding box center [1000, 181] width 4 height 1
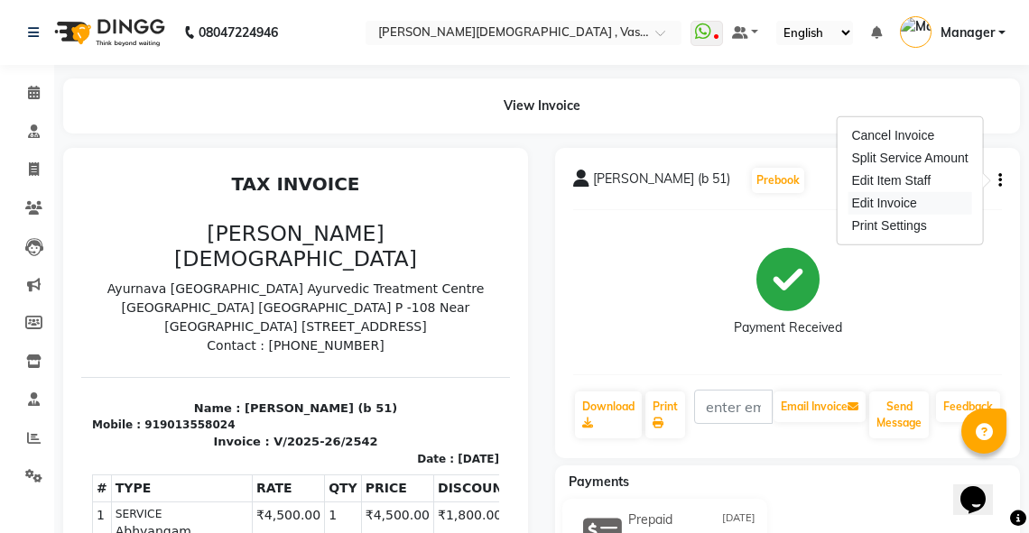
click at [917, 205] on div "Edit Invoice" at bounding box center [910, 203] width 124 height 23
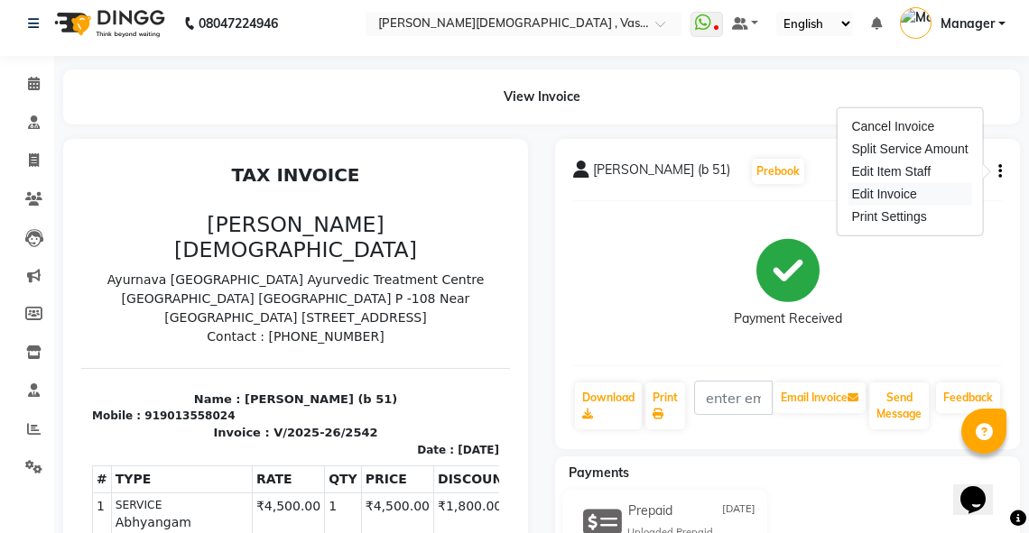
select select "service"
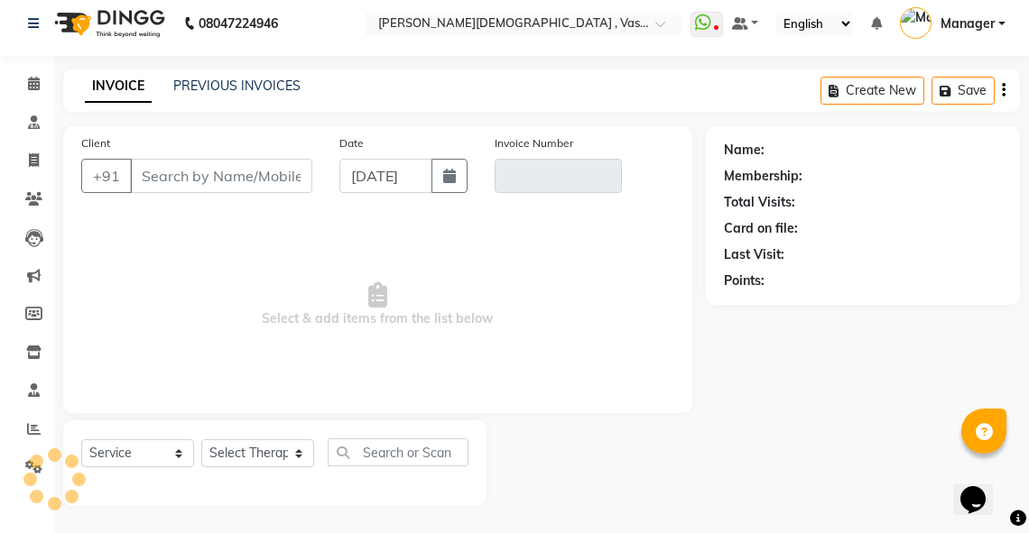
type input "9013558024"
type input "V/2025-26/2542"
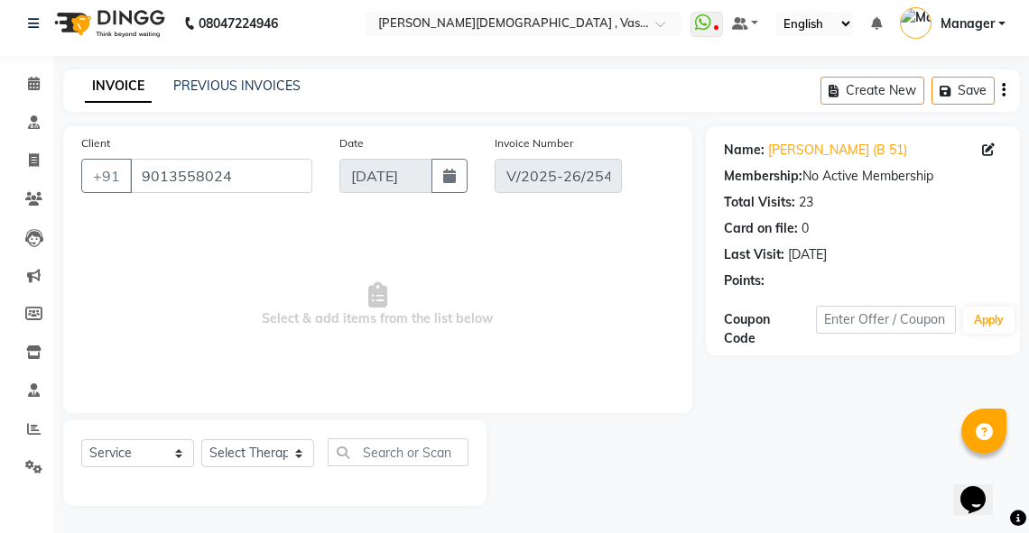
type input "[DATE]"
select select "select"
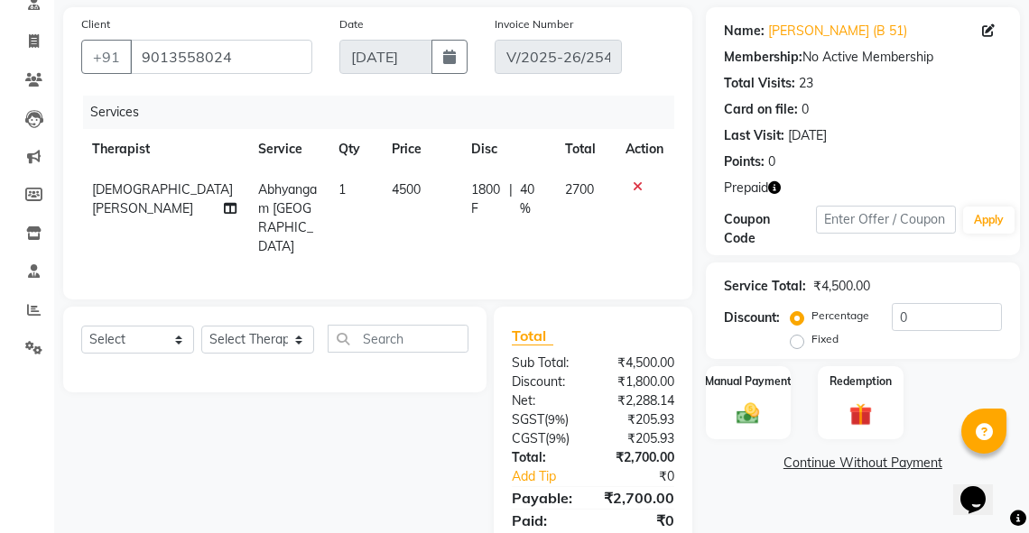
scroll to position [171, 0]
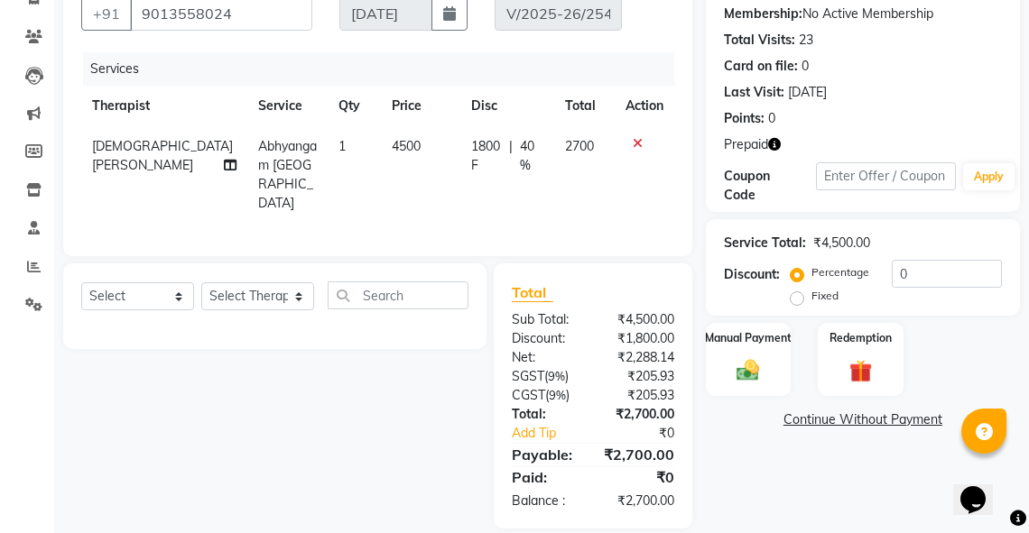
click at [811, 296] on label "Fixed" at bounding box center [824, 296] width 27 height 16
click at [797, 296] on input "Fixed" at bounding box center [800, 296] width 13 height 13
radio input "true"
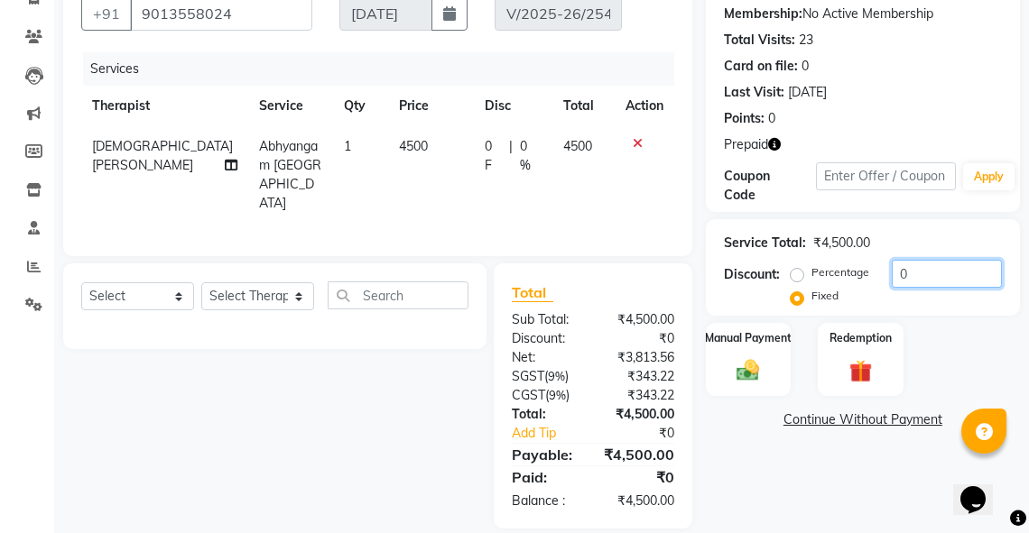
drag, startPoint x: 940, startPoint y: 276, endPoint x: 874, endPoint y: 274, distance: 65.9
click at [877, 276] on div "Percentage Fixed 0" at bounding box center [898, 284] width 208 height 49
type input "1"
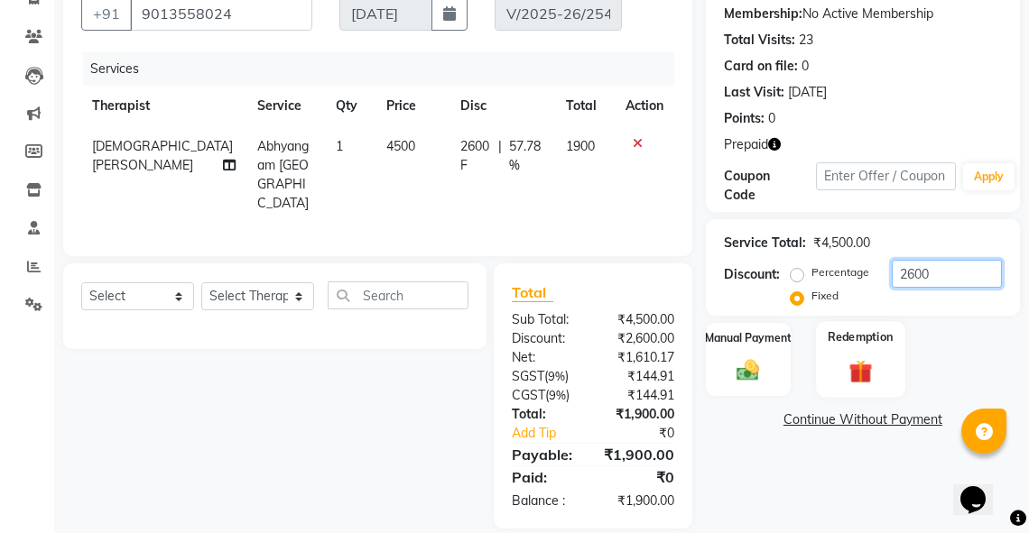
type input "2600"
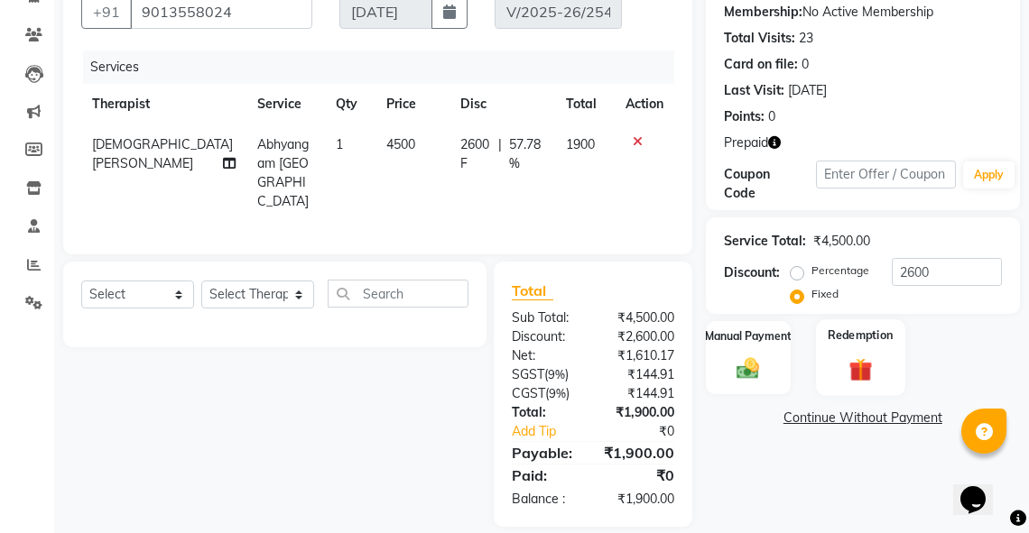
click at [850, 375] on img at bounding box center [860, 370] width 39 height 30
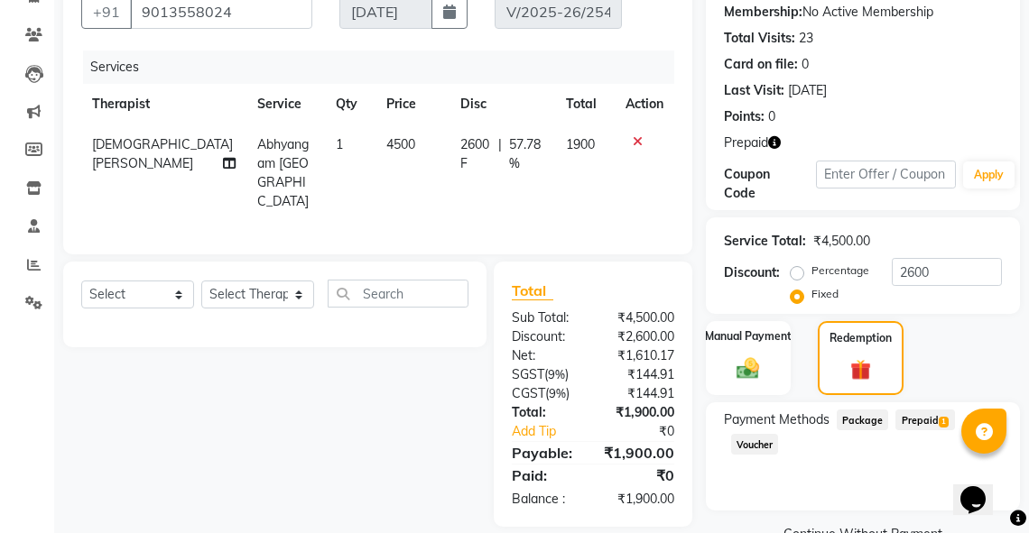
scroll to position [214, 0]
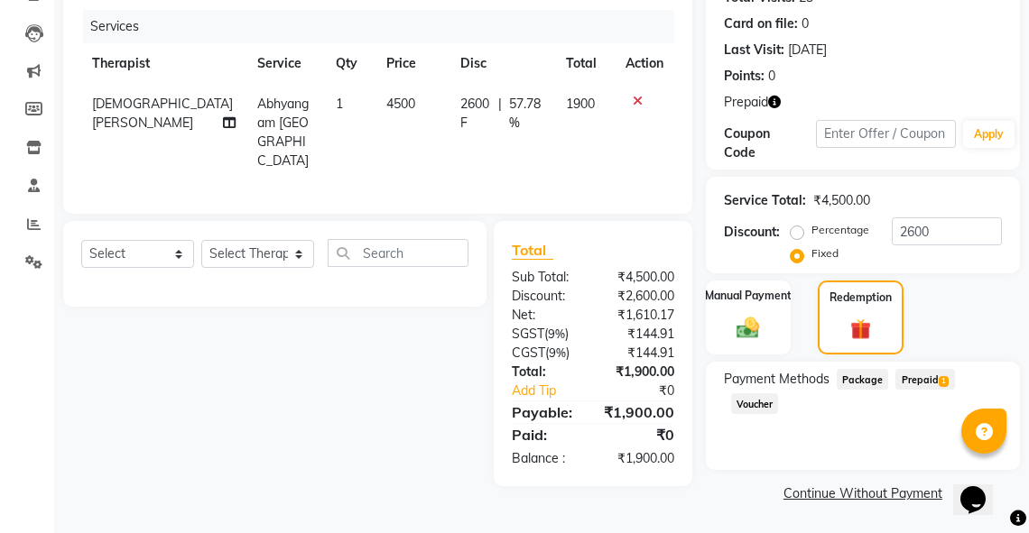
click at [917, 380] on span "Prepaid 1" at bounding box center [924, 379] width 59 height 21
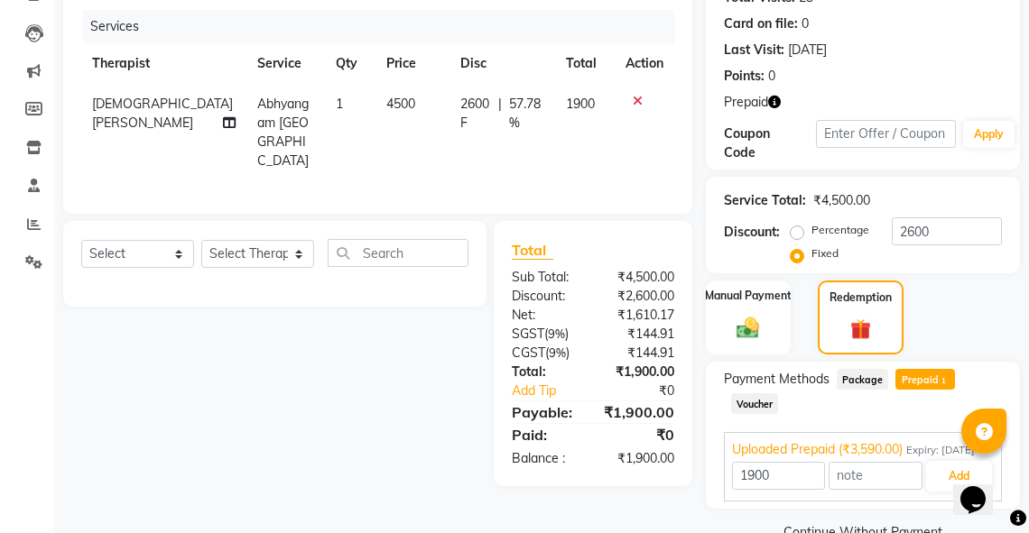
scroll to position [273, 0]
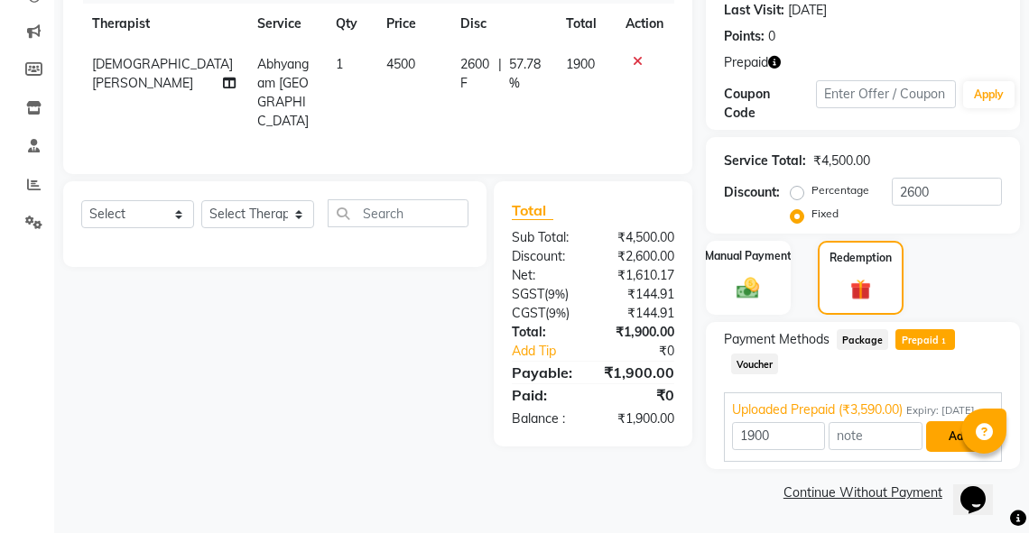
click at [949, 433] on button "Add" at bounding box center [959, 436] width 66 height 31
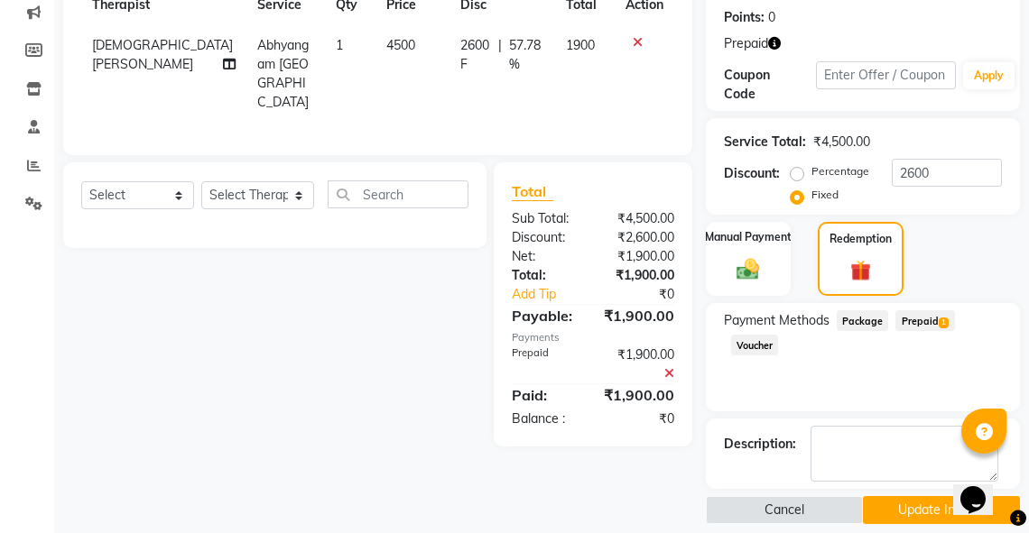
scroll to position [289, 0]
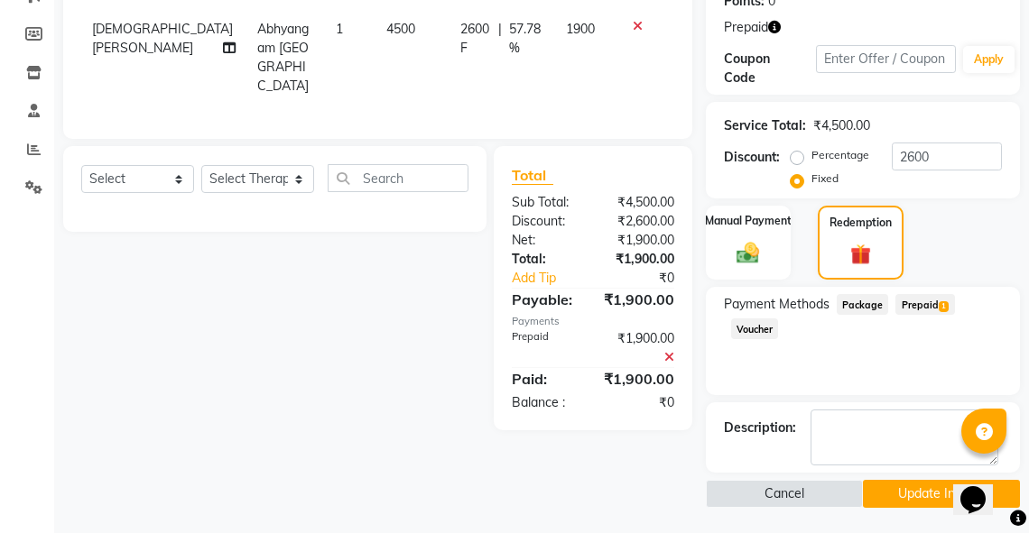
click at [899, 494] on button "Update Invoice" at bounding box center [941, 494] width 157 height 28
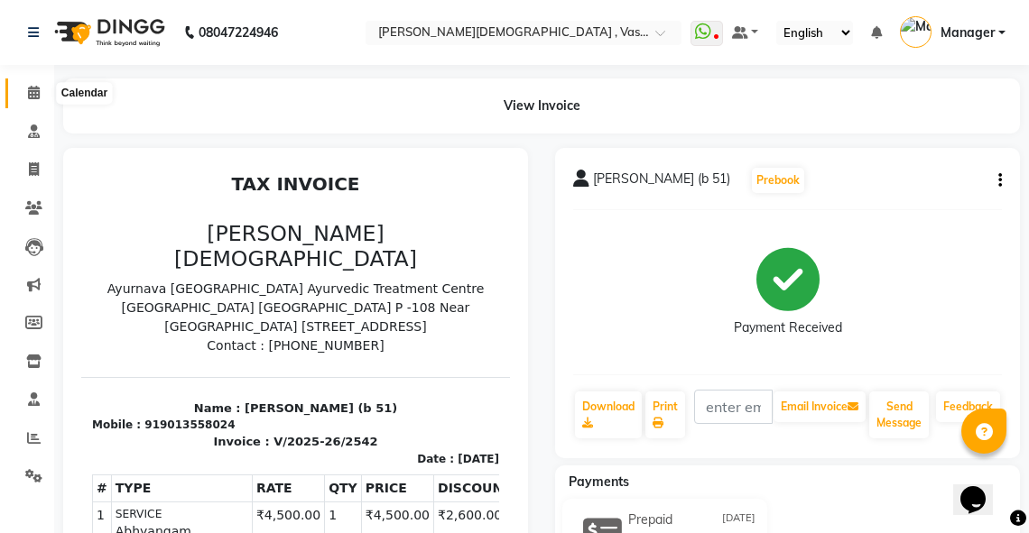
click at [34, 83] on span at bounding box center [34, 93] width 32 height 21
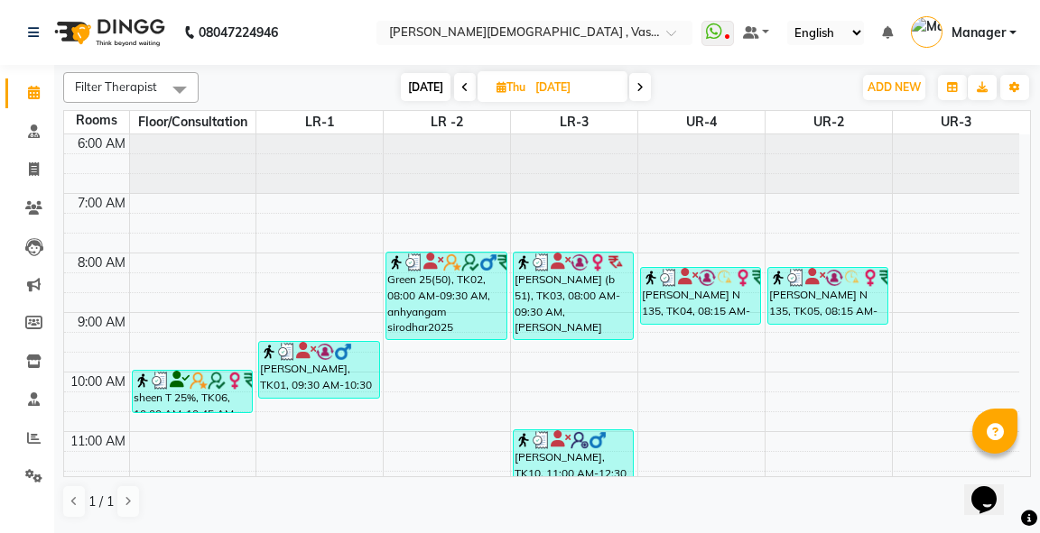
click at [498, 85] on icon at bounding box center [501, 87] width 10 height 12
select select "8"
select select "2025"
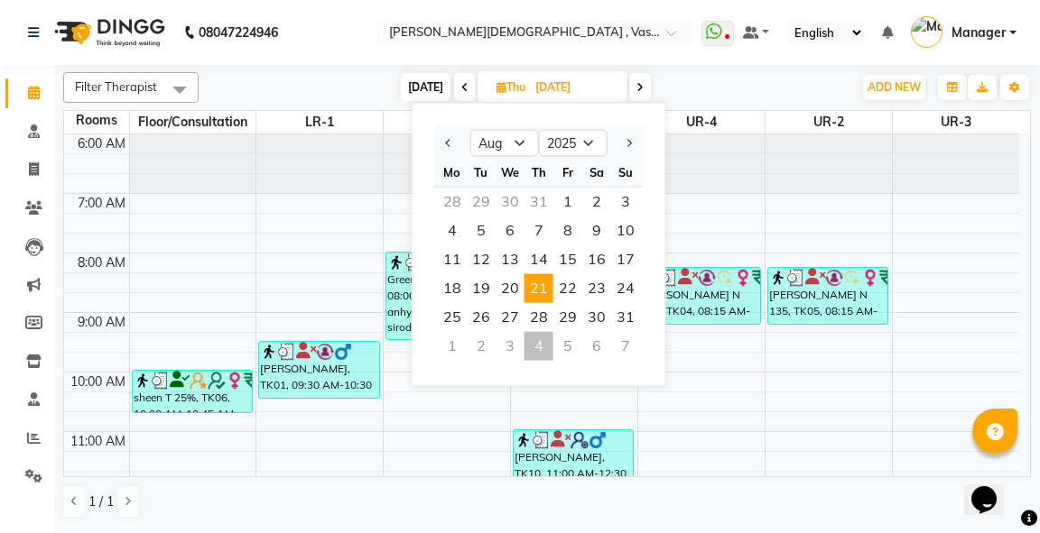
click at [537, 286] on span "21" at bounding box center [538, 288] width 29 height 29
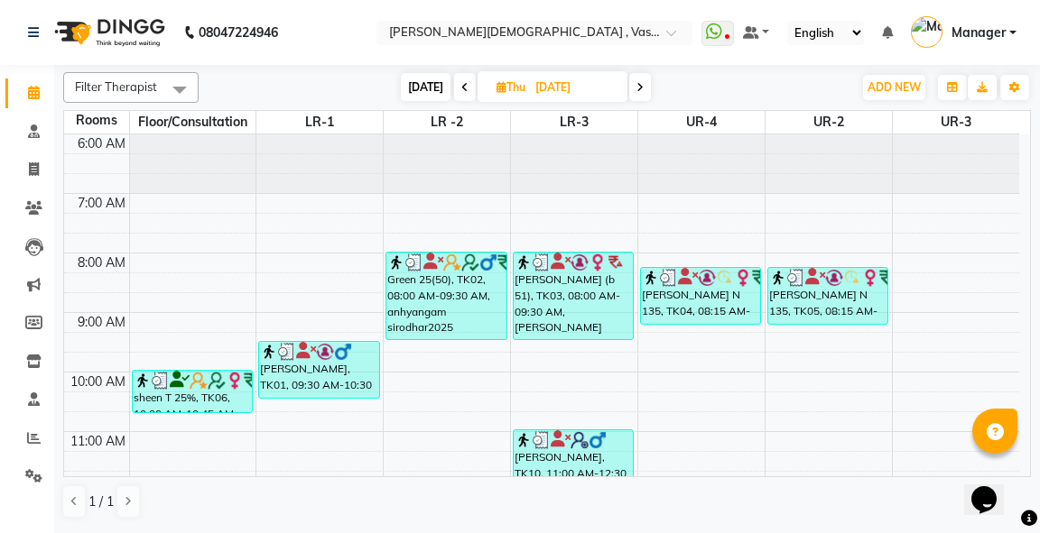
click at [503, 83] on span "Thu" at bounding box center [511, 87] width 38 height 14
select select "8"
select select "2025"
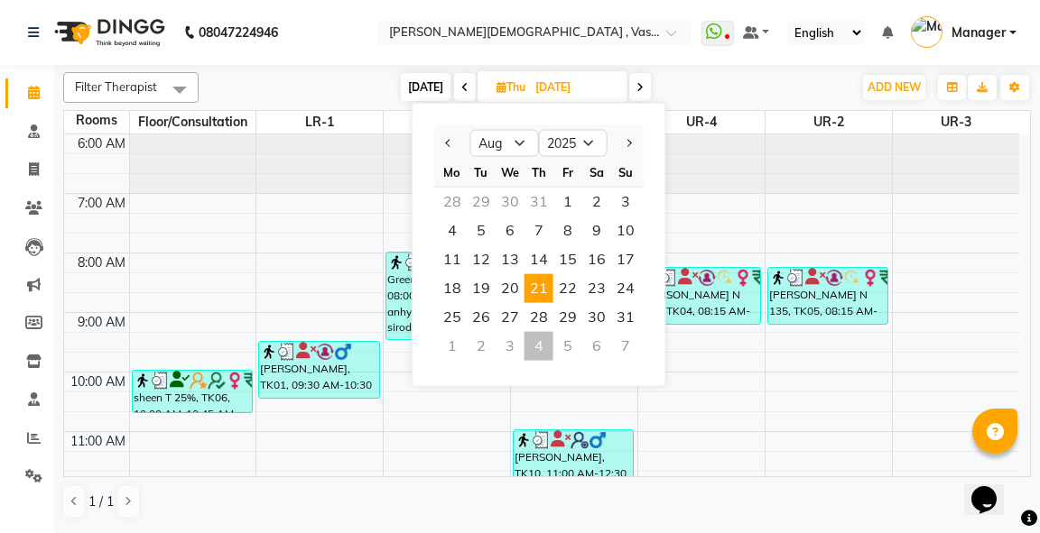
click at [543, 348] on div "4" at bounding box center [538, 346] width 29 height 29
type input "[DATE]"
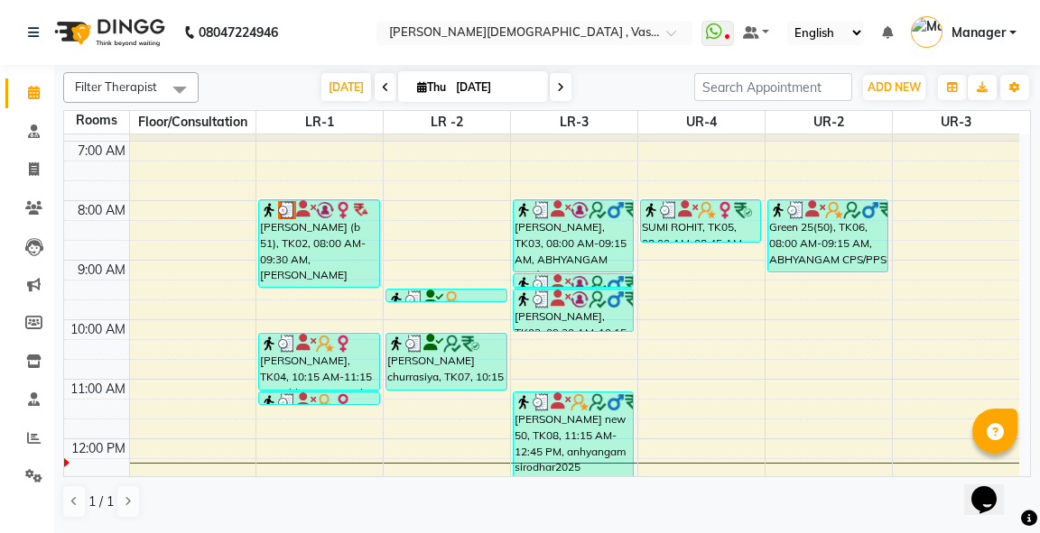
scroll to position [38, 0]
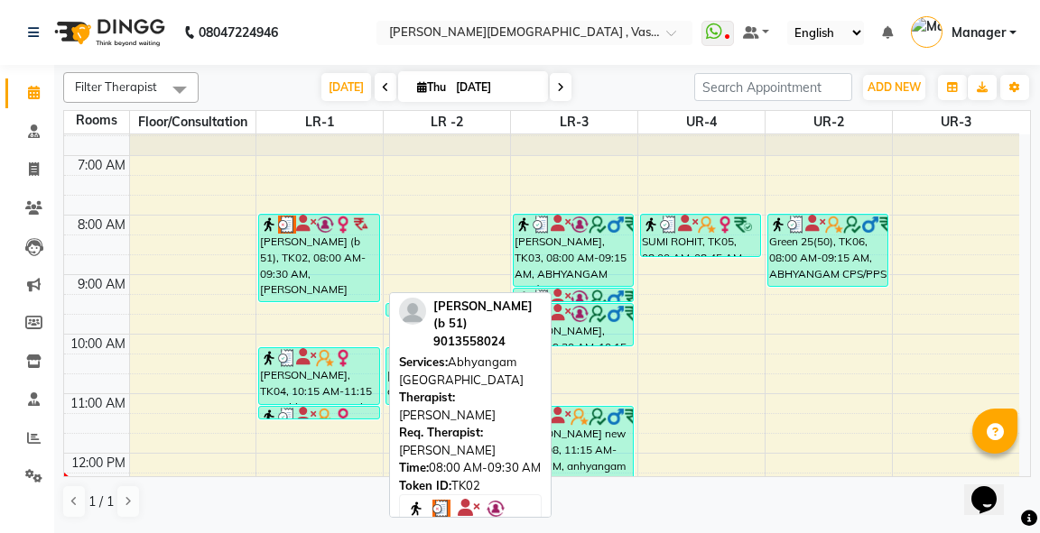
click at [316, 255] on div "[PERSON_NAME] (b 51), TK02, 08:00 AM-09:30 AM, [PERSON_NAME]" at bounding box center [318, 258] width 119 height 87
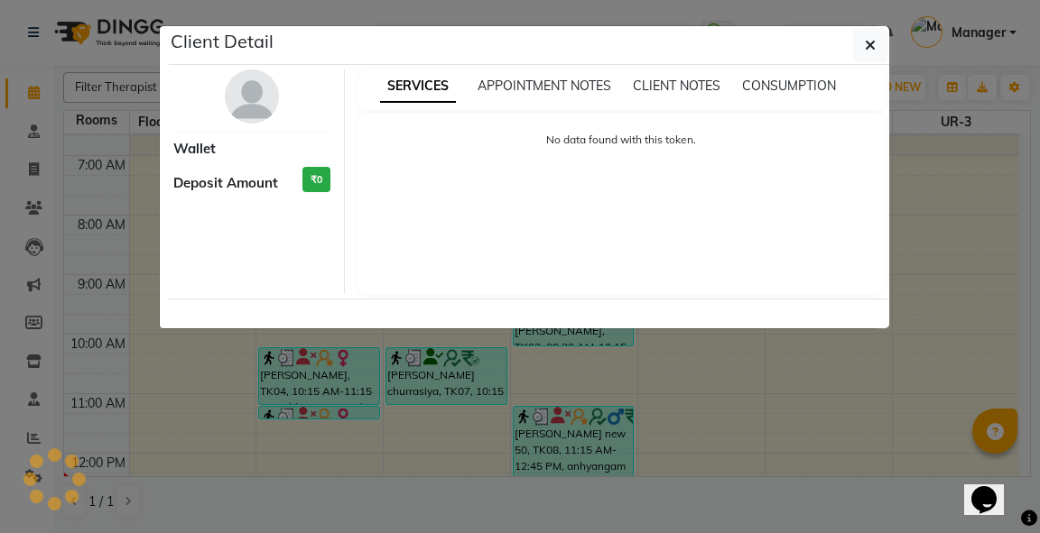
select select "3"
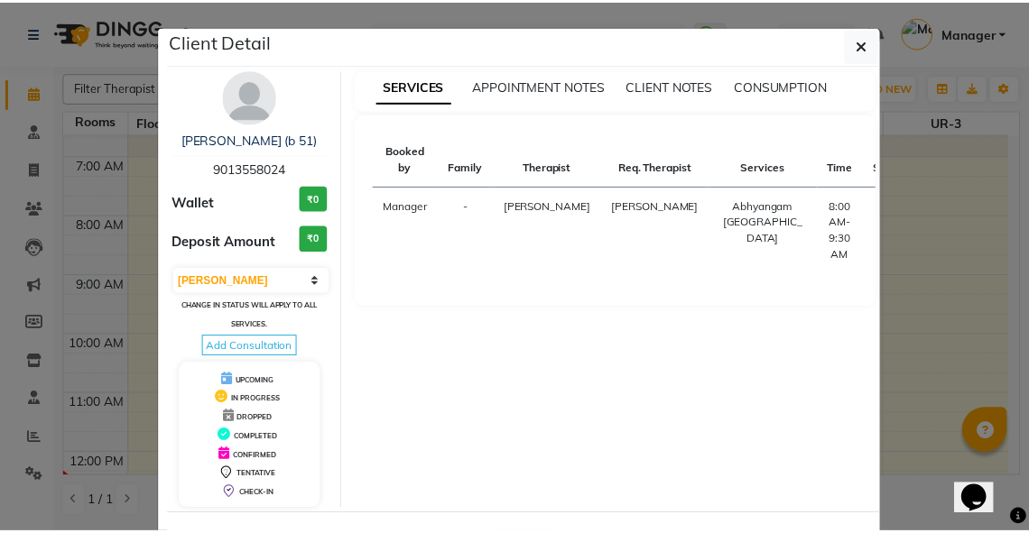
scroll to position [70, 0]
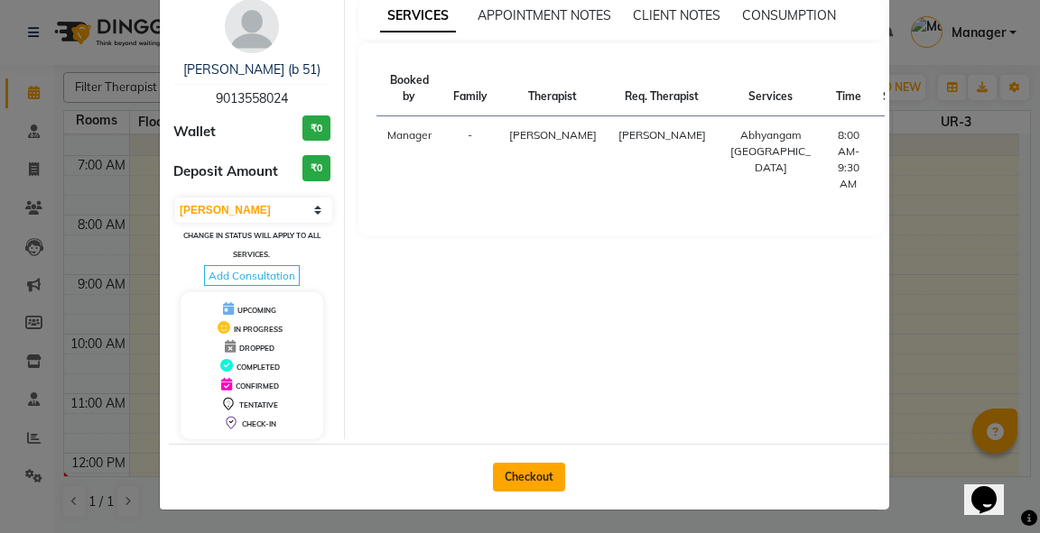
click at [515, 467] on button "Checkout" at bounding box center [529, 477] width 72 height 29
select select "service"
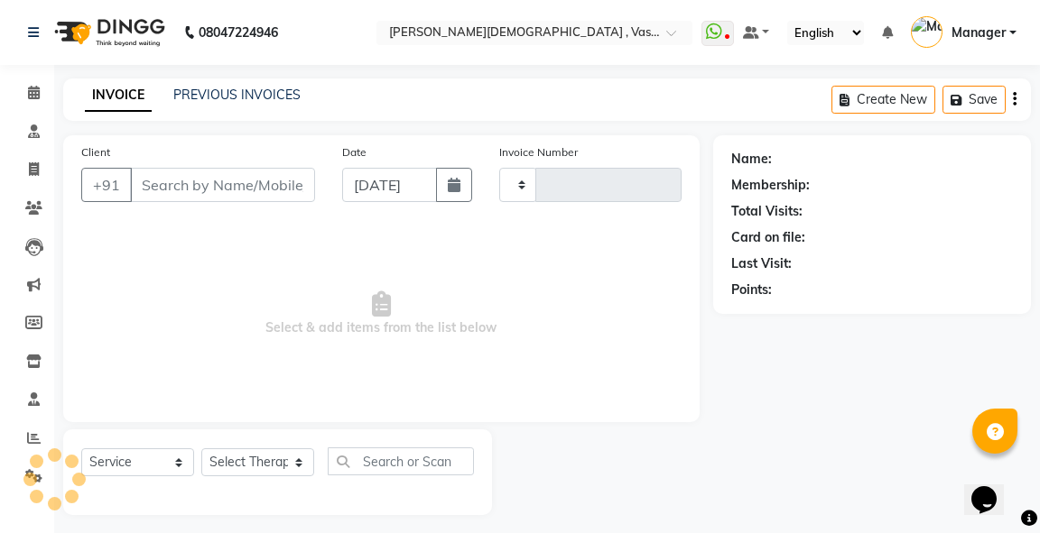
type input "2778"
select select "5571"
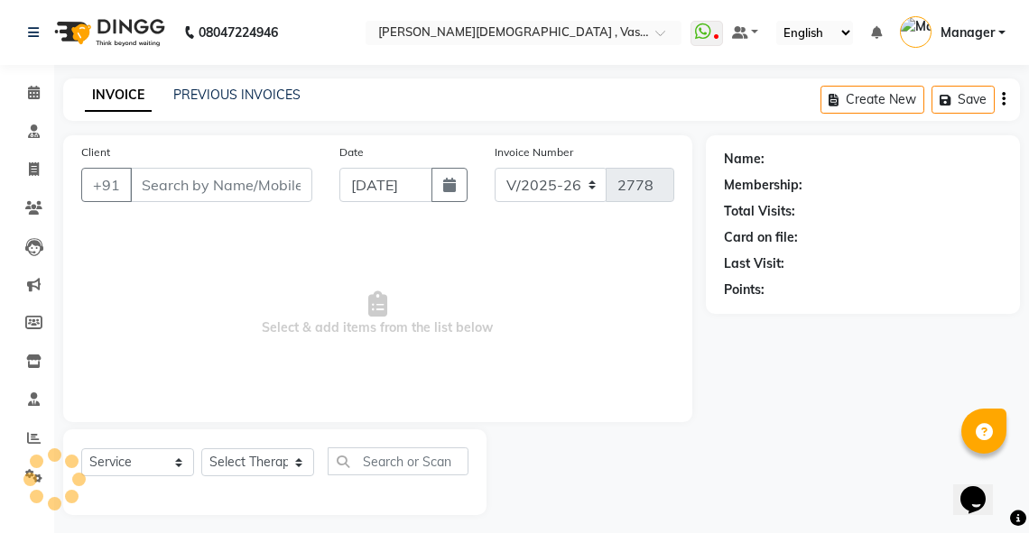
type input "9013558024"
select select "79242"
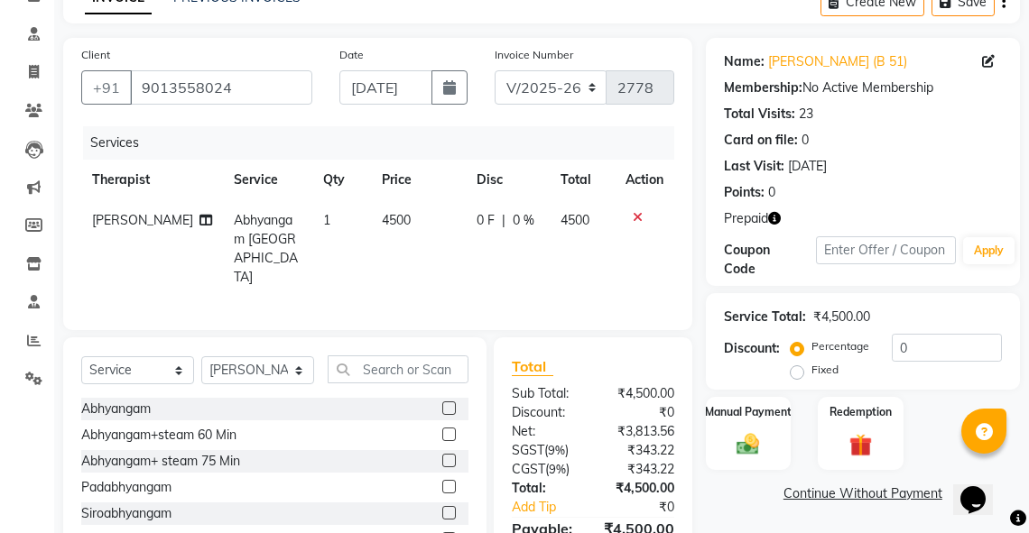
scroll to position [190, 0]
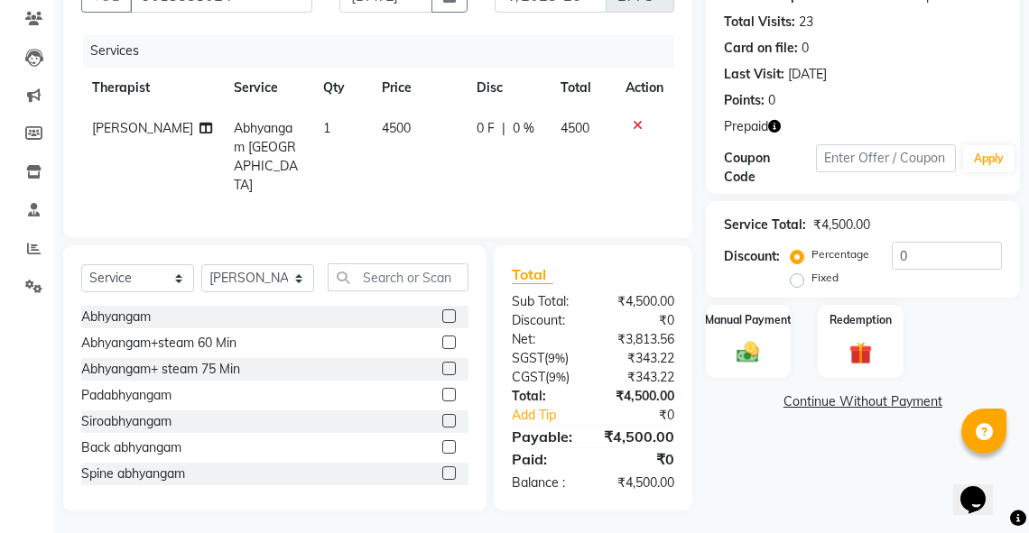
click at [811, 280] on label "Fixed" at bounding box center [824, 278] width 27 height 16
click at [797, 280] on input "Fixed" at bounding box center [800, 278] width 13 height 13
radio input "true"
drag, startPoint x: 921, startPoint y: 248, endPoint x: 848, endPoint y: 261, distance: 74.2
click at [848, 261] on div "Percentage Fixed 0" at bounding box center [898, 266] width 208 height 49
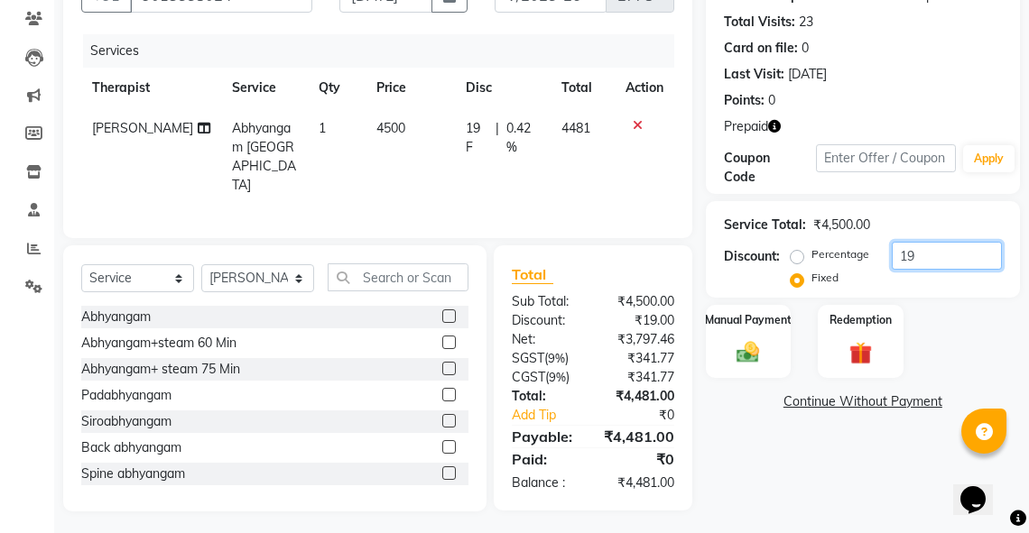
type input "1"
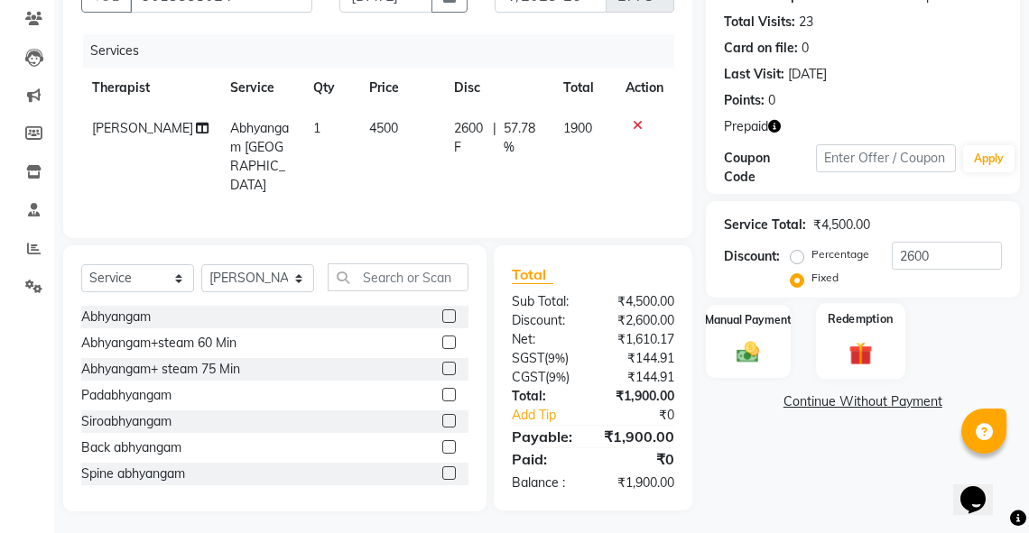
click at [879, 353] on img at bounding box center [860, 353] width 39 height 30
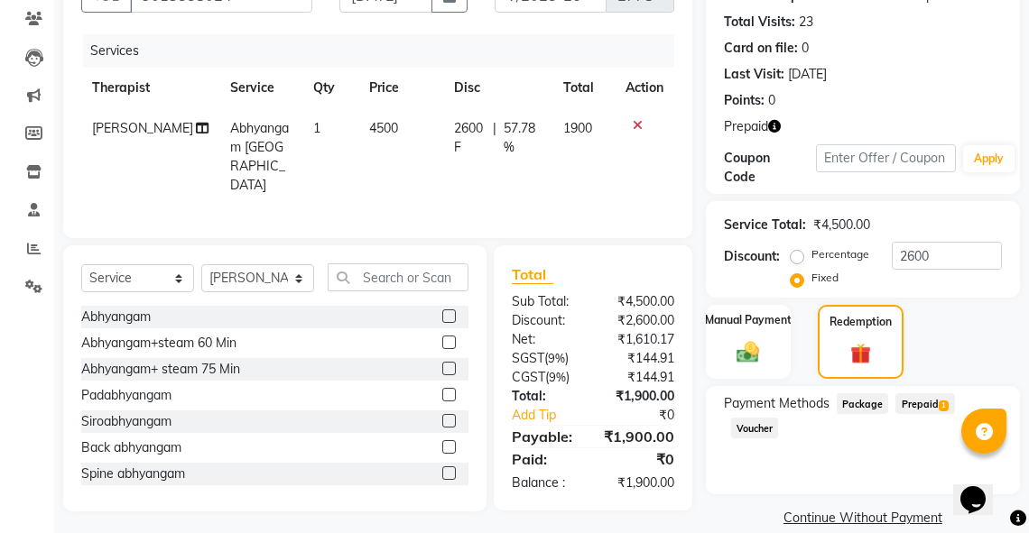
click at [918, 404] on span "Prepaid 1" at bounding box center [924, 404] width 59 height 21
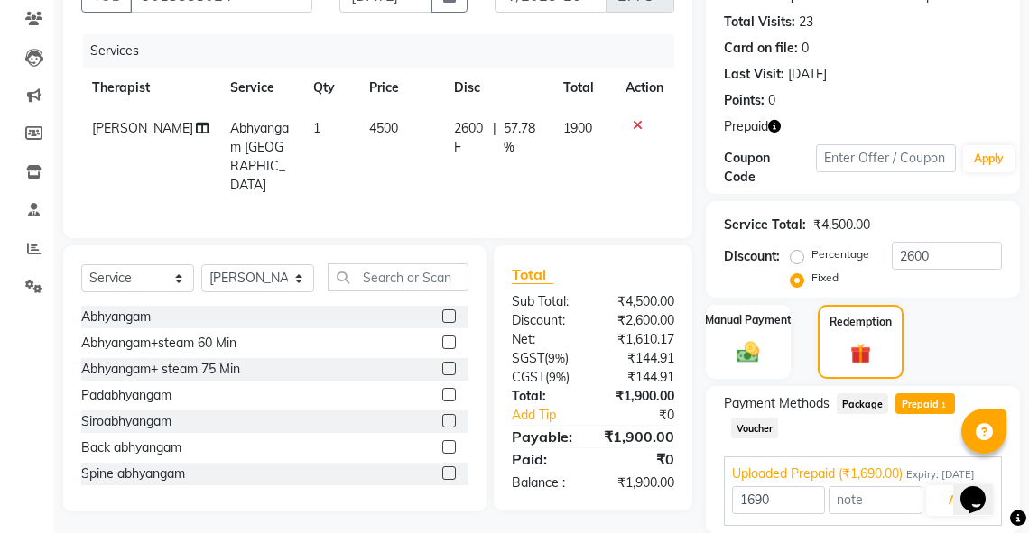
scroll to position [273, 0]
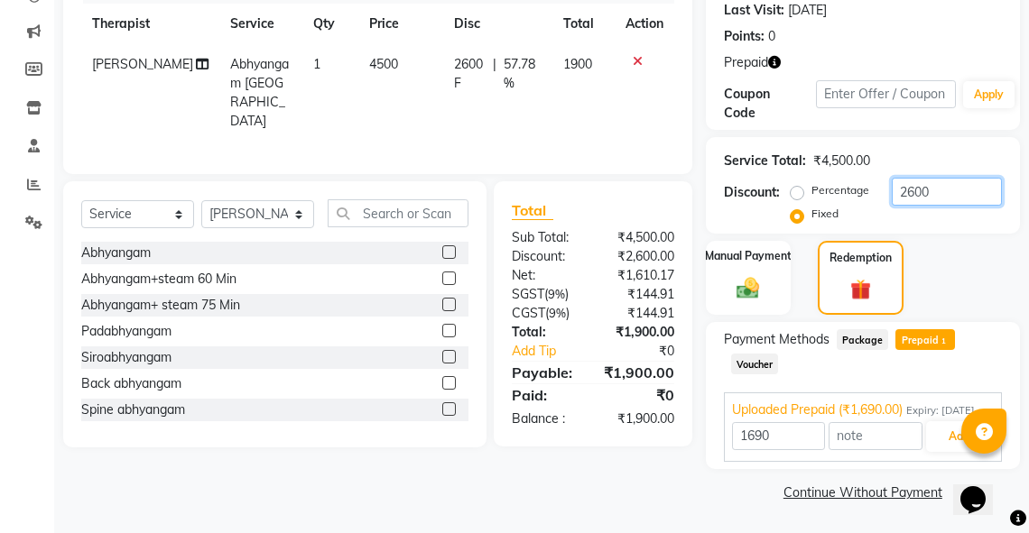
drag, startPoint x: 941, startPoint y: 173, endPoint x: 881, endPoint y: 179, distance: 60.7
click at [881, 179] on div "Percentage Fixed 2600" at bounding box center [898, 202] width 208 height 49
type input "3000"
click at [920, 329] on span "Prepaid 1" at bounding box center [924, 339] width 59 height 21
type input "1500"
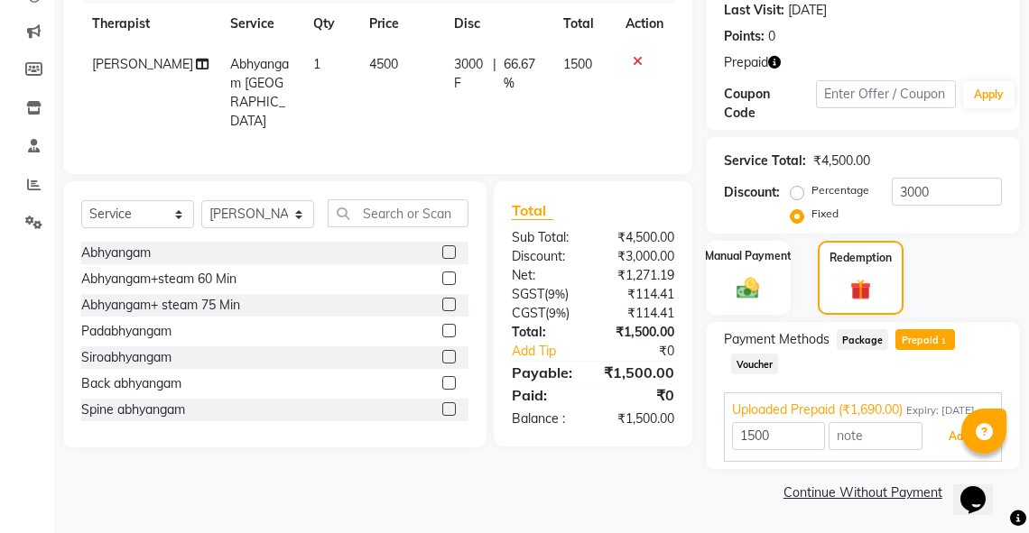
drag, startPoint x: 946, startPoint y: 440, endPoint x: 976, endPoint y: 434, distance: 30.4
click at [954, 437] on button "Add" at bounding box center [959, 436] width 66 height 31
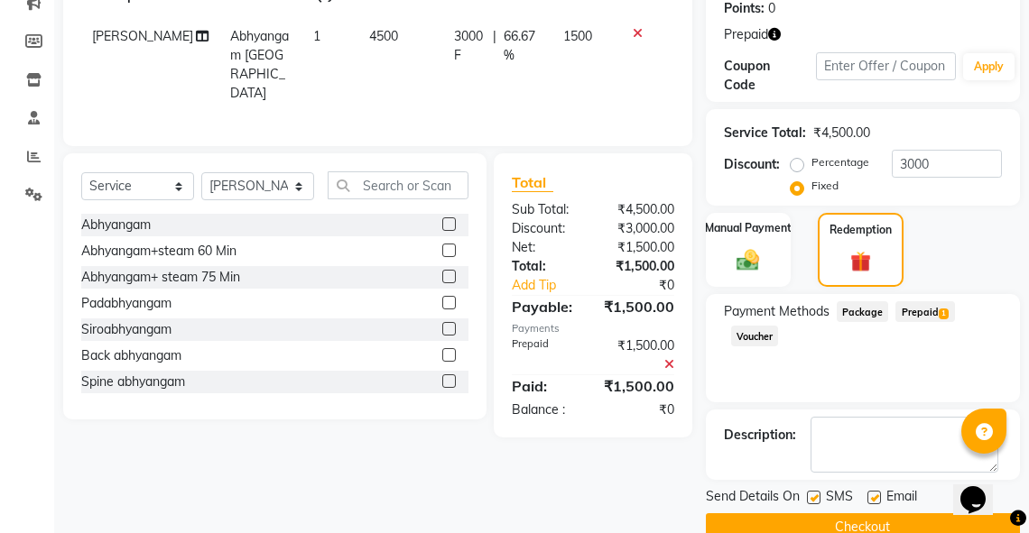
scroll to position [315, 0]
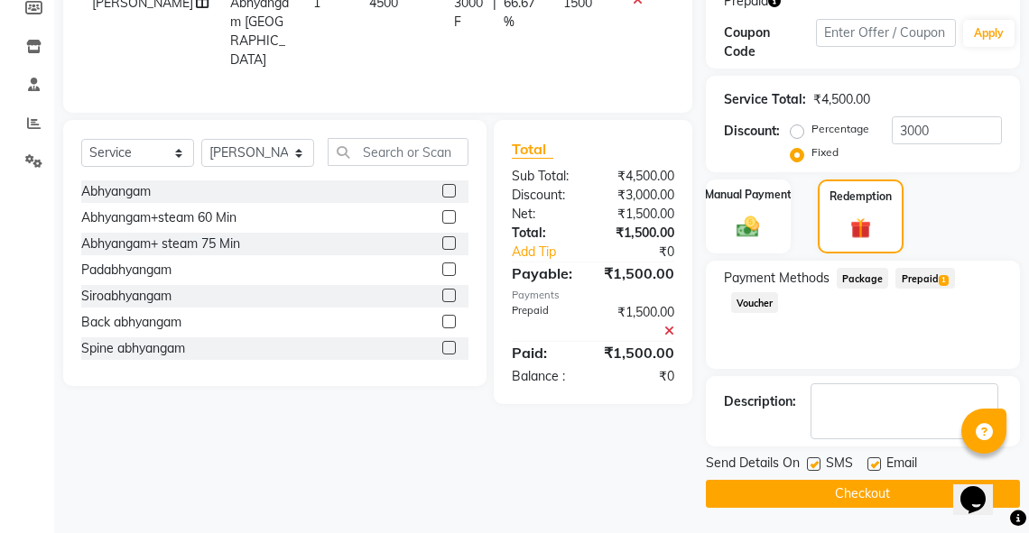
click at [884, 488] on button "Checkout" at bounding box center [863, 494] width 314 height 28
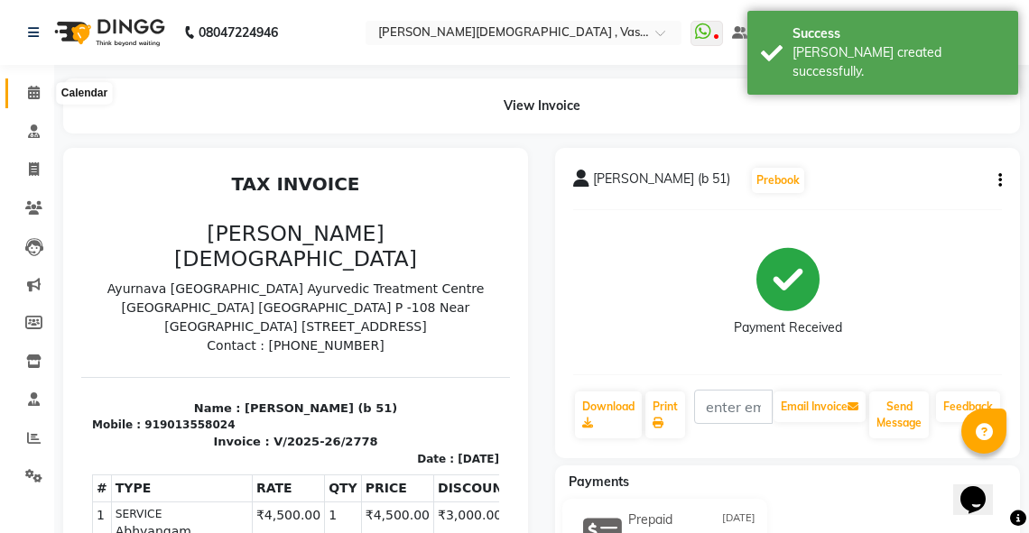
click at [33, 90] on icon at bounding box center [34, 93] width 12 height 14
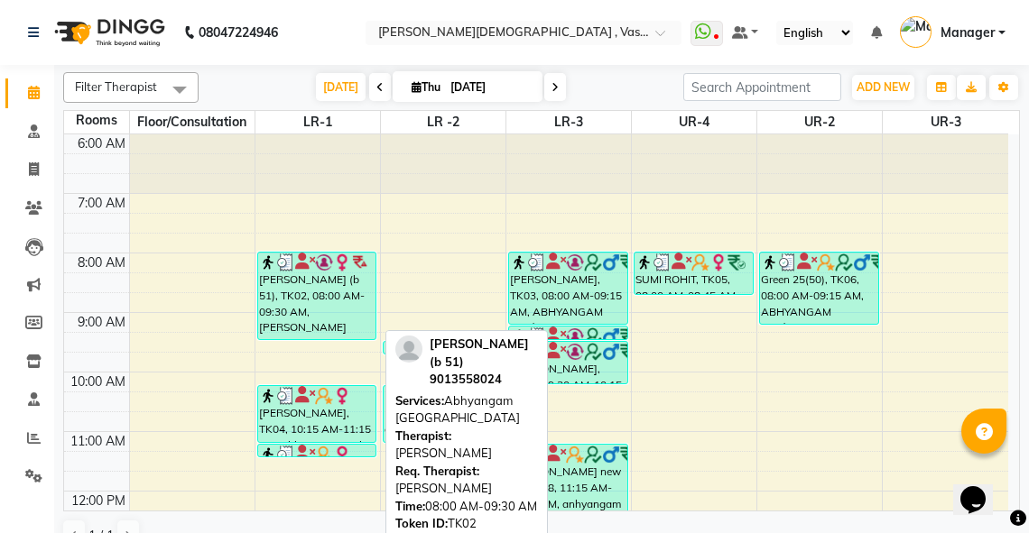
click at [312, 301] on div "[PERSON_NAME] (b 51), TK02, 08:00 AM-09:30 AM, [PERSON_NAME]" at bounding box center [317, 296] width 118 height 87
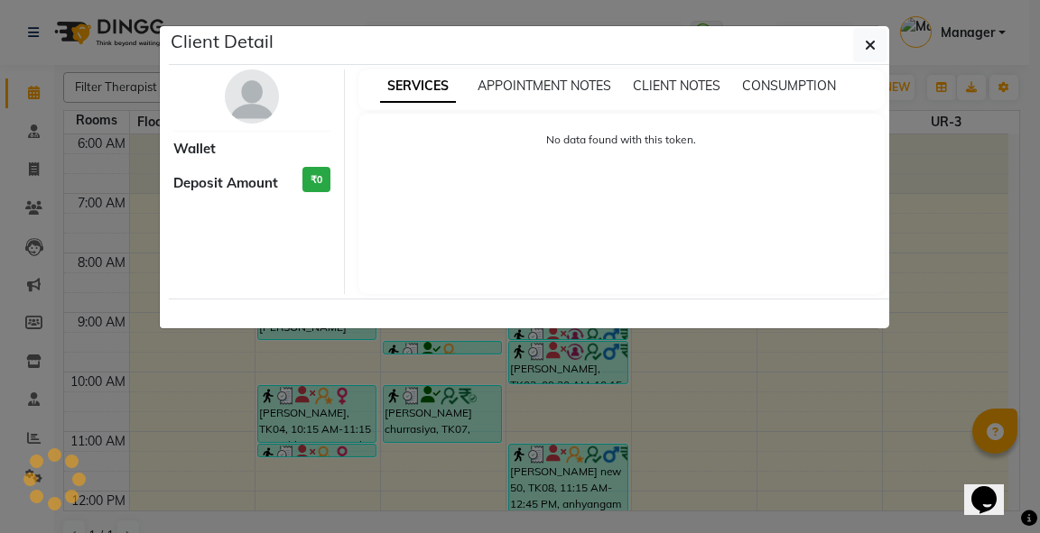
select select "3"
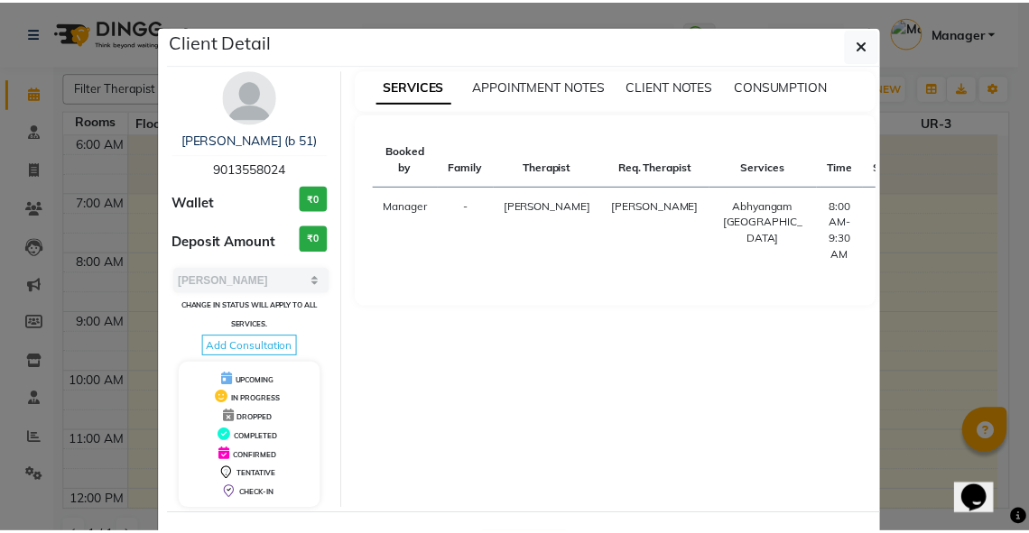
scroll to position [70, 0]
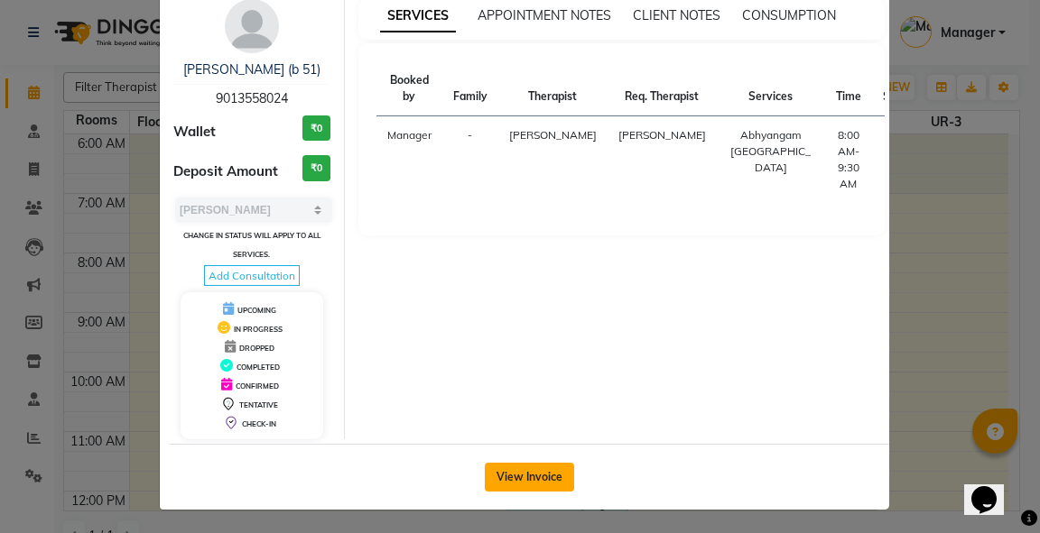
click at [507, 469] on button "View Invoice" at bounding box center [529, 477] width 89 height 29
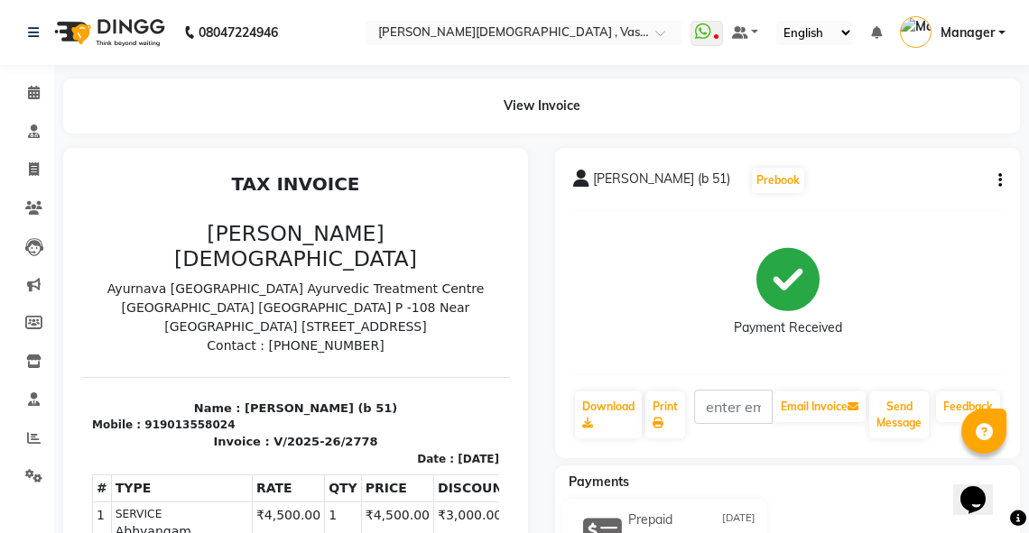
click at [1002, 175] on div "[PERSON_NAME] (b 51) Prebook Payment Received Download Print Email Invoice Send…" at bounding box center [787, 303] width 465 height 310
click at [998, 181] on icon "button" at bounding box center [1000, 181] width 4 height 1
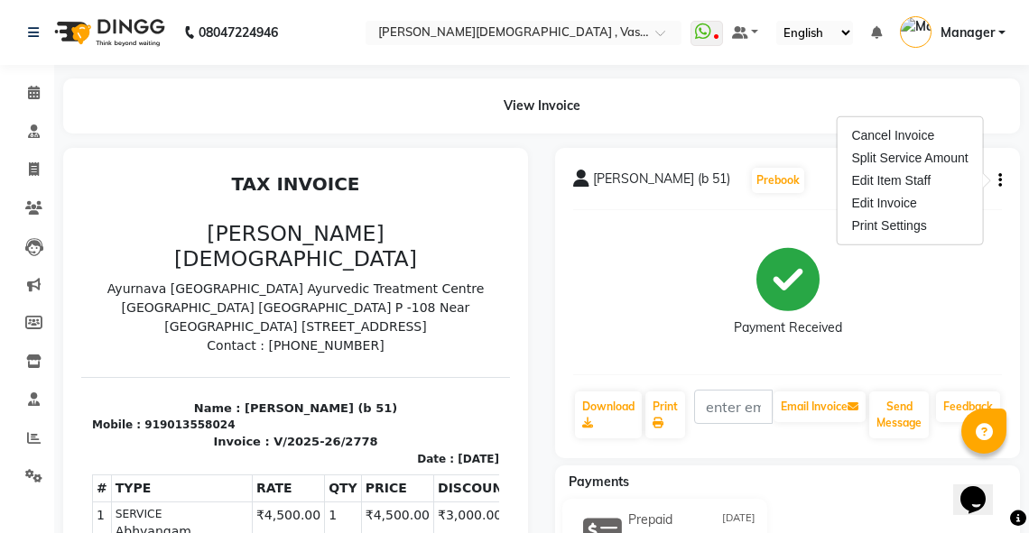
click at [758, 125] on div "View Invoice" at bounding box center [541, 106] width 957 height 55
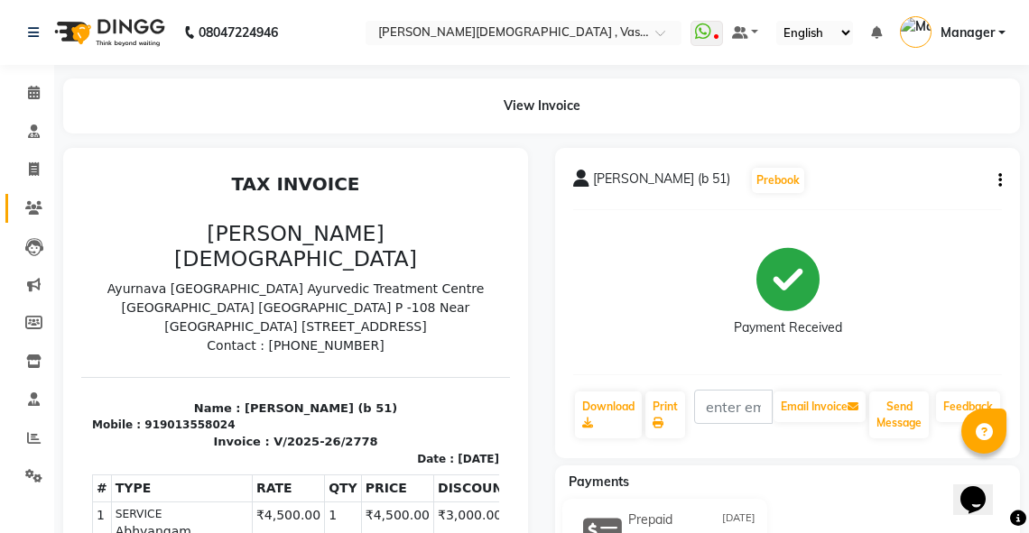
click at [32, 197] on link "Clients" at bounding box center [26, 209] width 43 height 30
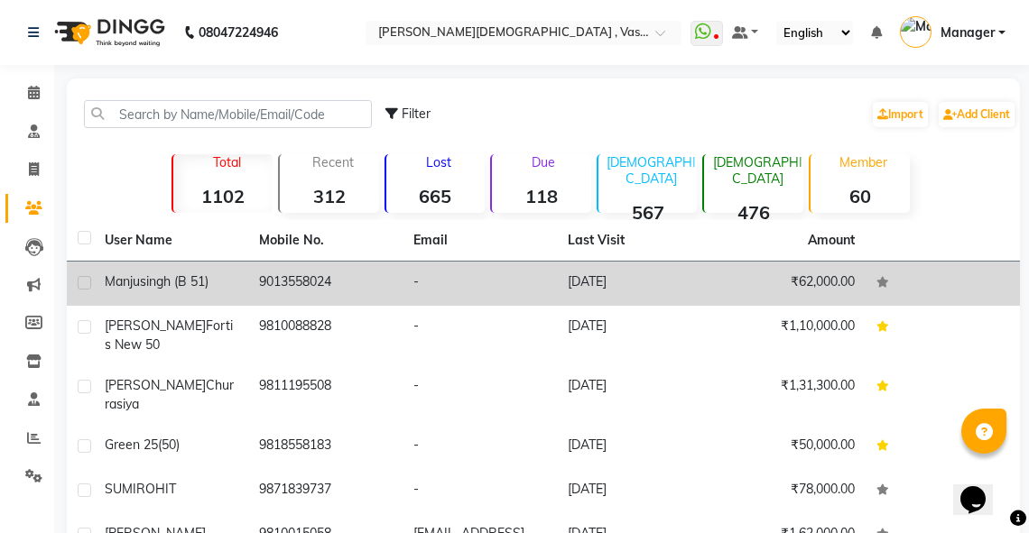
click at [170, 285] on span "singh (b 51)" at bounding box center [174, 281] width 69 height 16
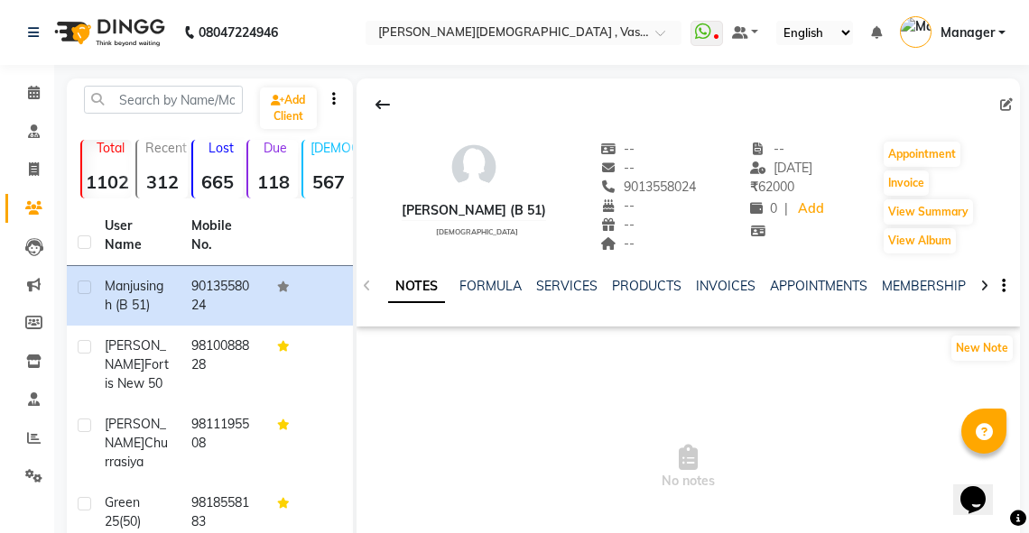
click at [998, 104] on div at bounding box center [688, 105] width 663 height 34
click at [1005, 105] on icon at bounding box center [1006, 104] width 13 height 13
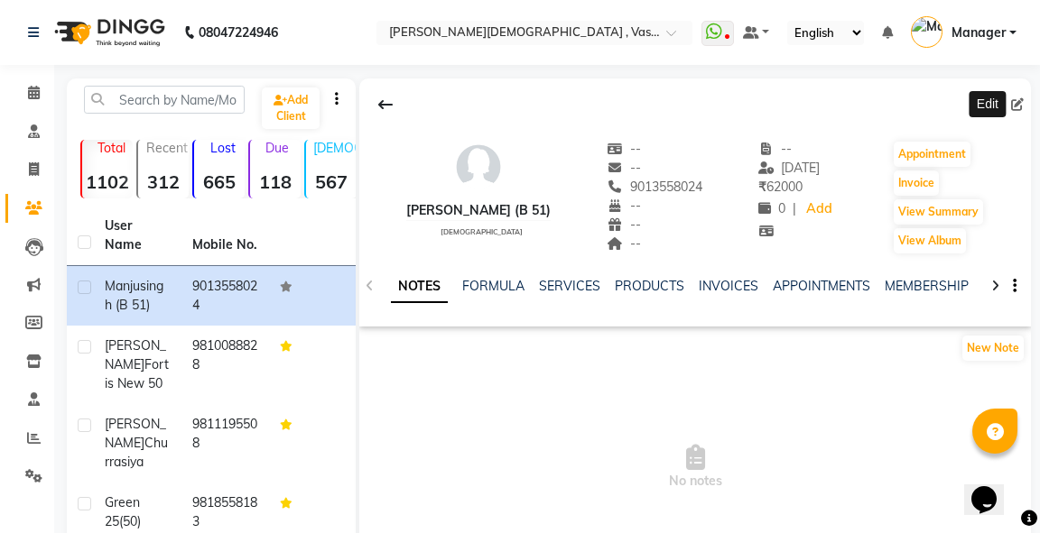
select select "[DEMOGRAPHIC_DATA]"
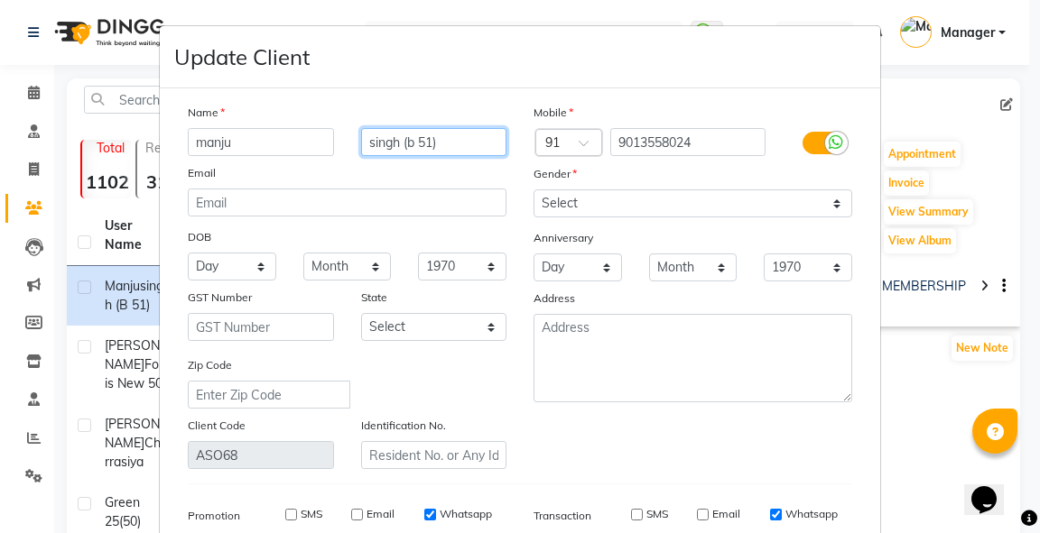
click at [426, 143] on input "singh (b 51)" at bounding box center [434, 142] width 146 height 28
type input "[PERSON_NAME] (N 186)"
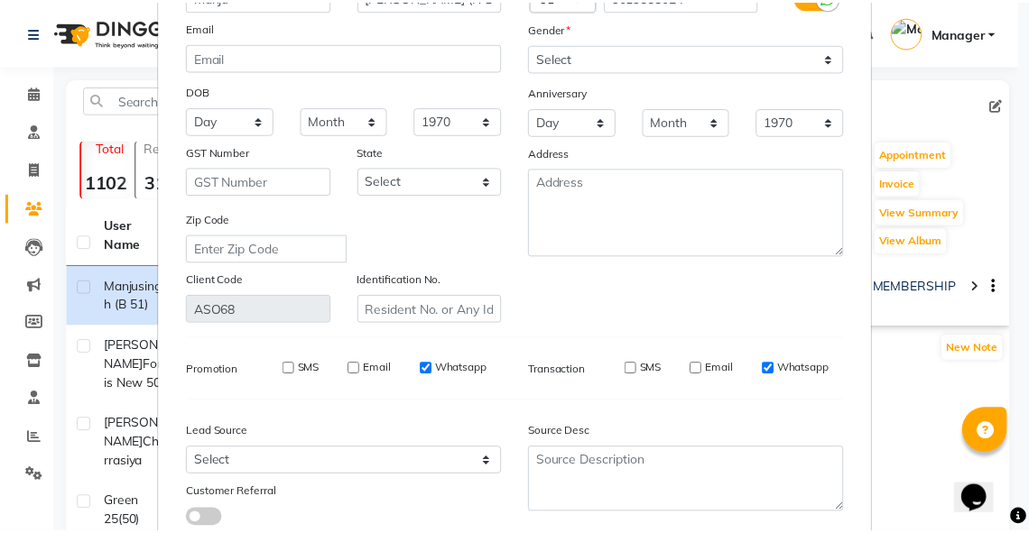
scroll to position [276, 0]
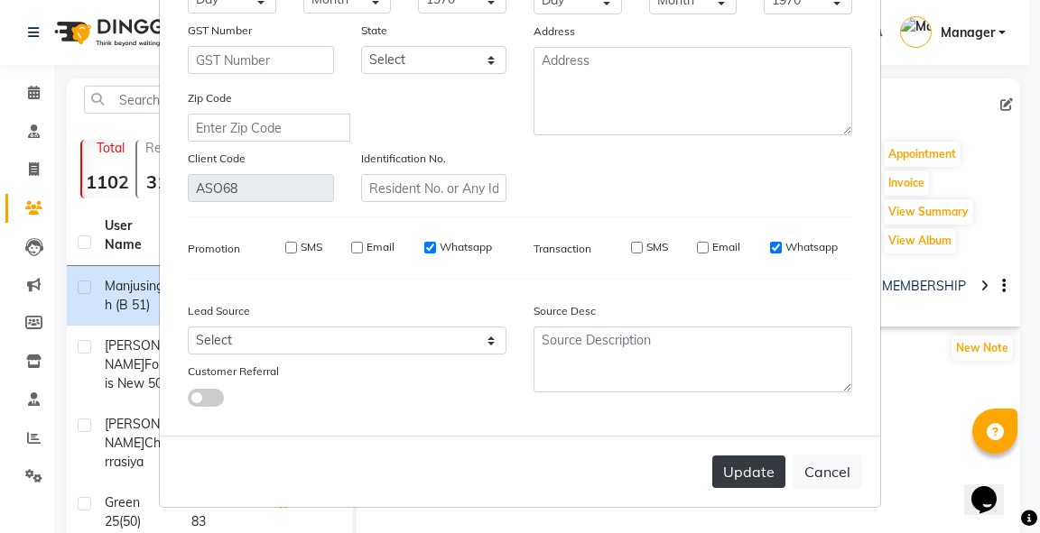
click at [727, 469] on button "Update" at bounding box center [748, 472] width 73 height 32
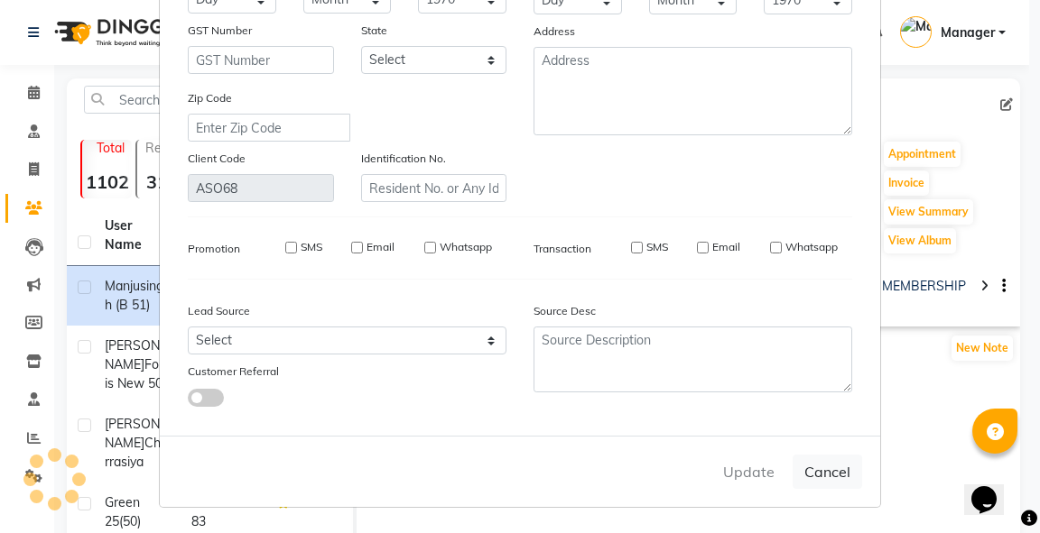
select select
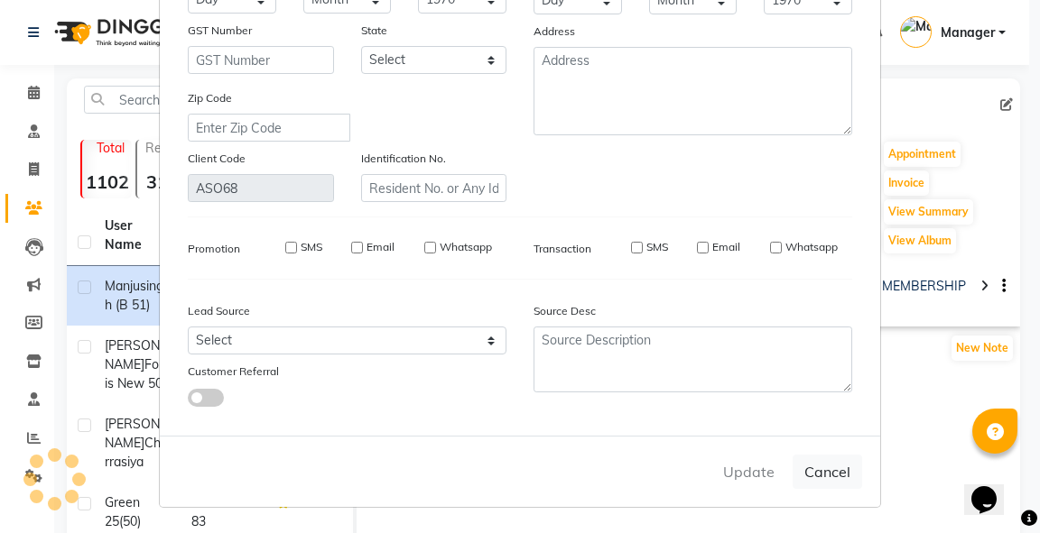
select select
checkbox input "false"
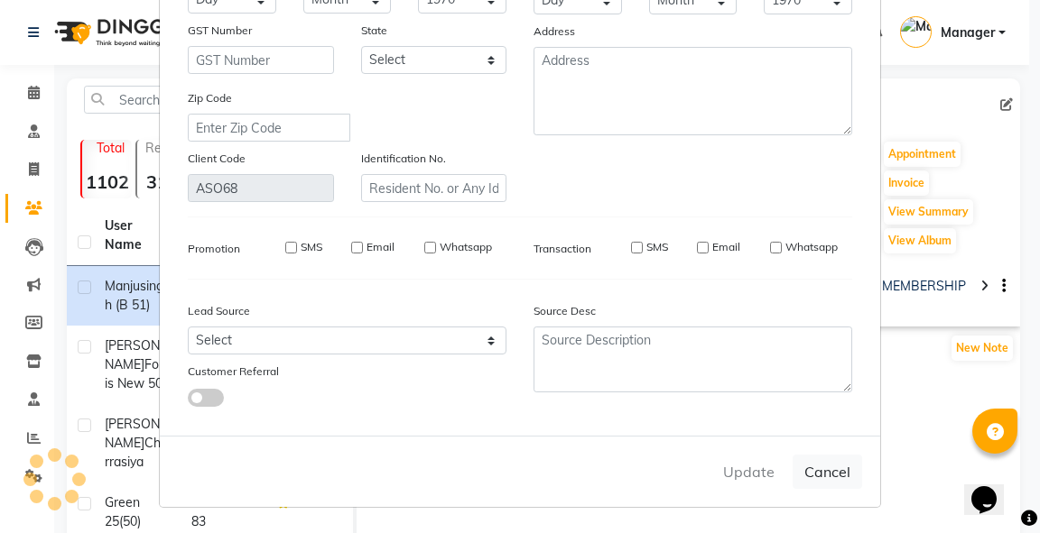
checkbox input "false"
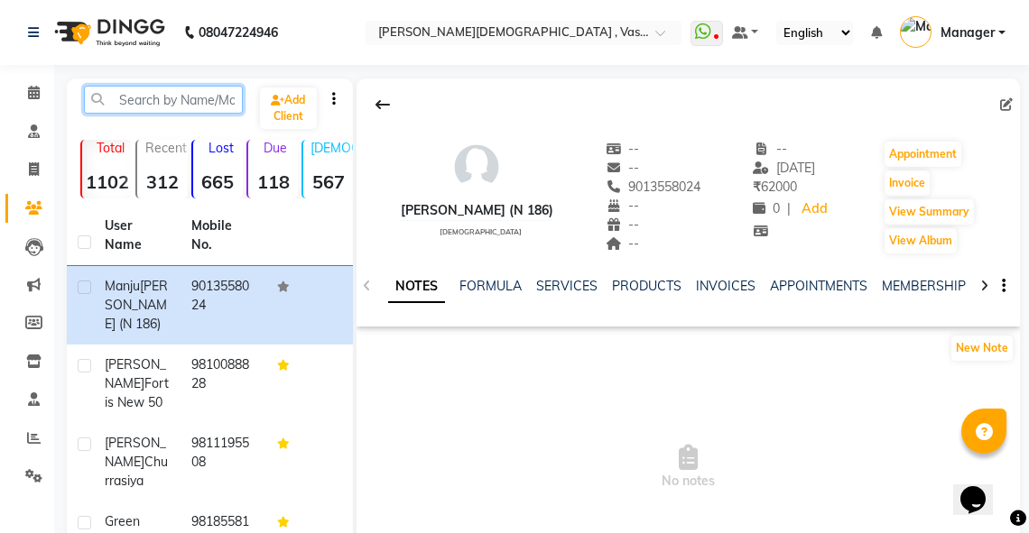
click at [146, 103] on input "text" at bounding box center [163, 100] width 159 height 28
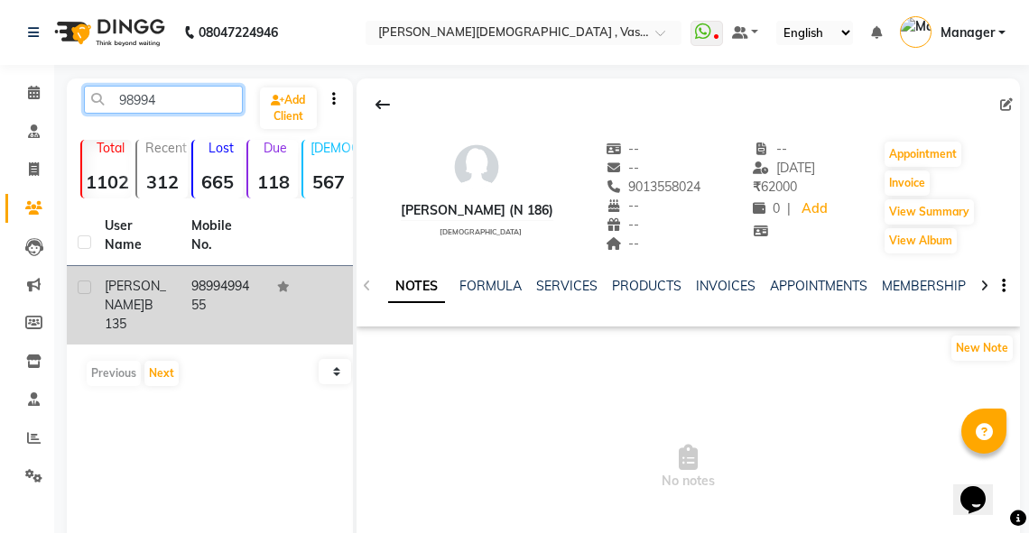
type input "98994"
click at [214, 282] on td "9899499455" at bounding box center [224, 305] width 87 height 79
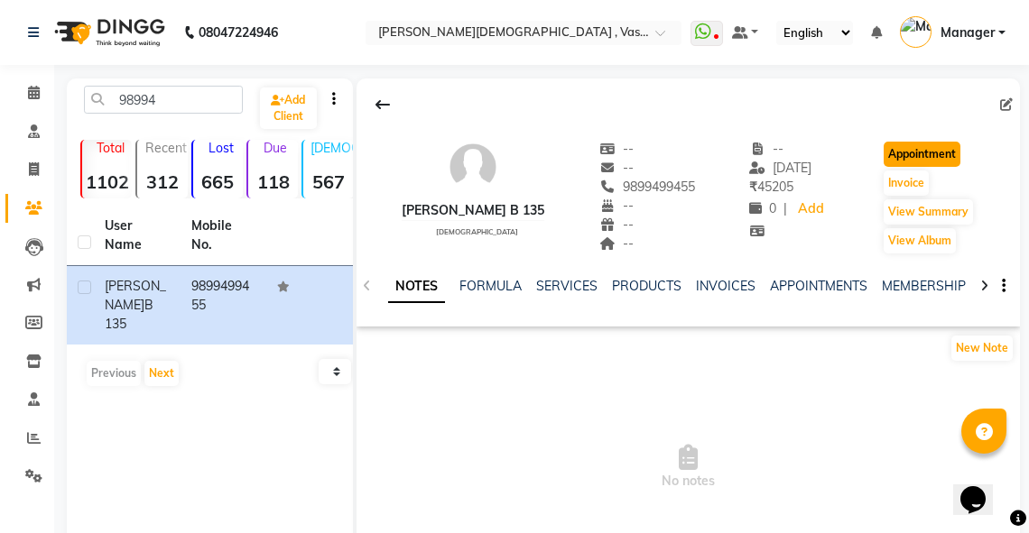
click at [930, 153] on button "Appointment" at bounding box center [922, 154] width 77 height 25
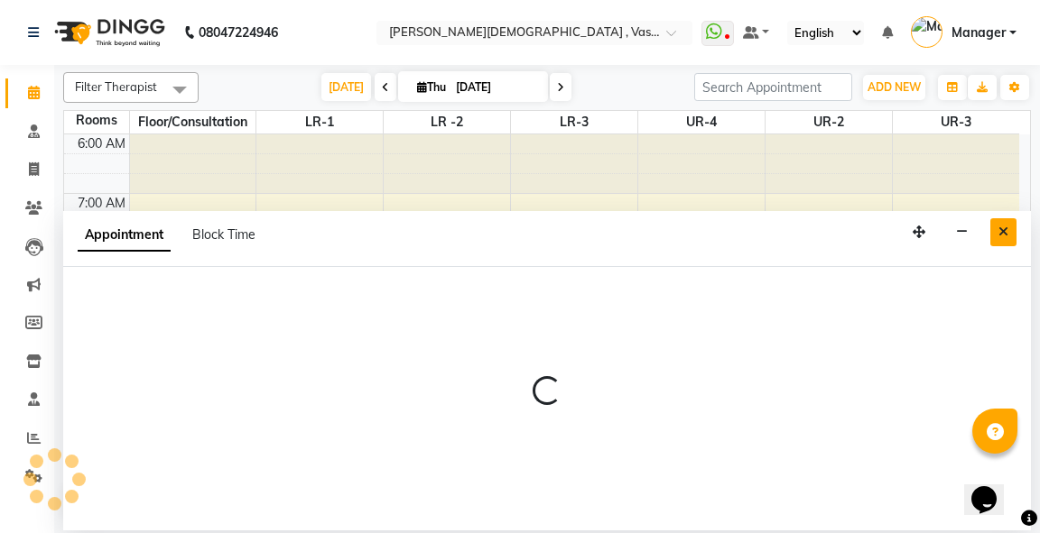
scroll to position [354, 0]
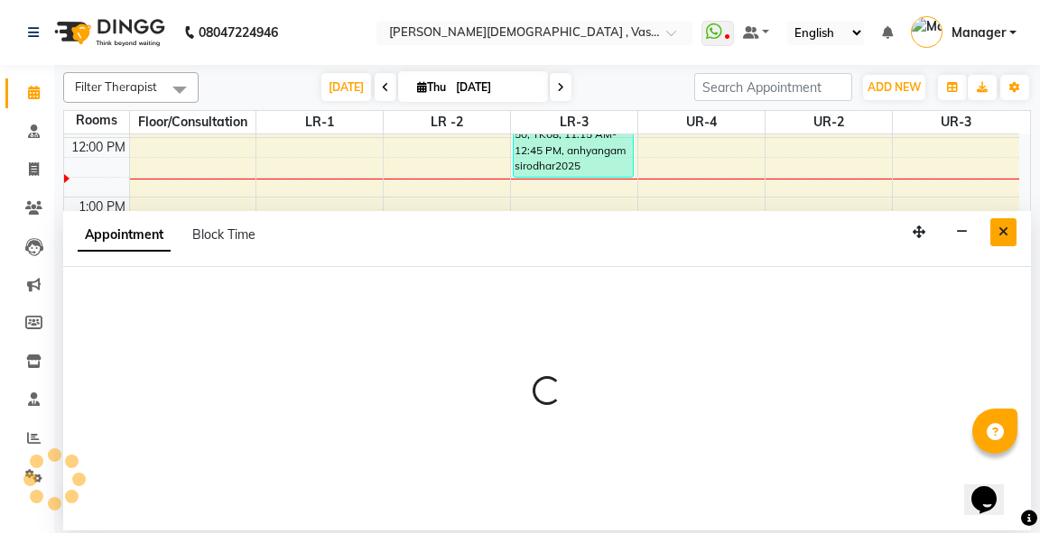
select select "420"
select select "tentative"
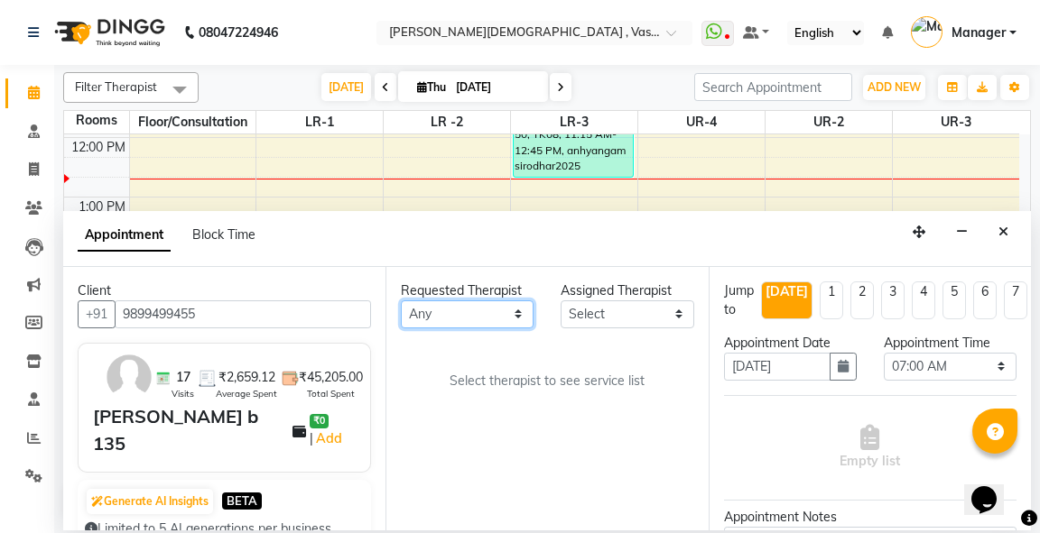
click at [514, 310] on select "Any [PERSON_NAME] V [PERSON_NAME] [PERSON_NAME] A K [PERSON_NAME] N [PERSON_NAM…" at bounding box center [467, 315] width 133 height 28
select select "48503"
click at [401, 301] on select "Any [PERSON_NAME] V [PERSON_NAME] [PERSON_NAME] A K [PERSON_NAME] N [PERSON_NAM…" at bounding box center [467, 315] width 133 height 28
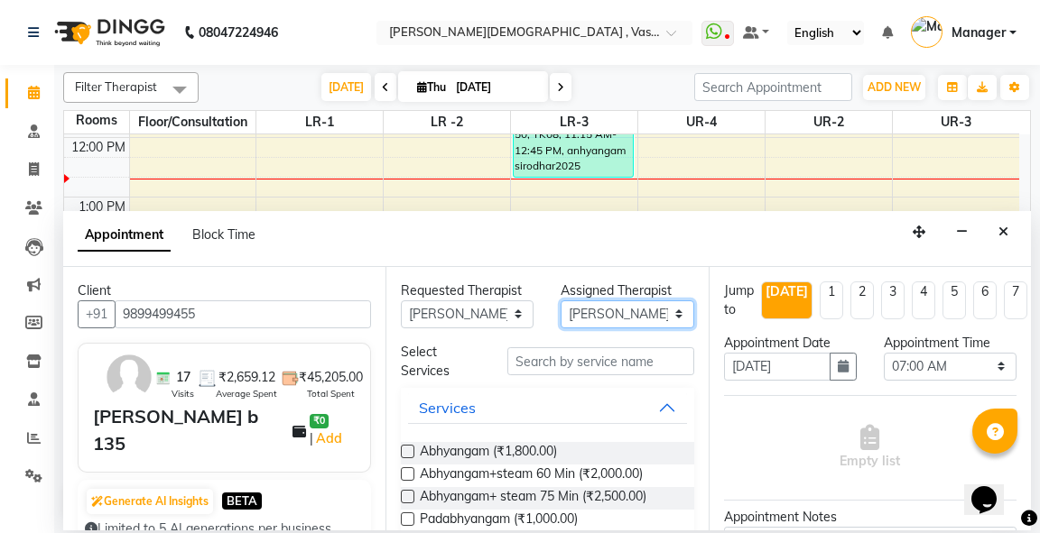
click at [634, 319] on select "Select [PERSON_NAME] V [PERSON_NAME] [PERSON_NAME] A K [PERSON_NAME] N [PERSON_…" at bounding box center [626, 315] width 133 height 28
select select "39036"
click at [560, 301] on select "Select [PERSON_NAME] V [PERSON_NAME] [PERSON_NAME] A K [PERSON_NAME] N [PERSON_…" at bounding box center [626, 315] width 133 height 28
click at [403, 475] on label at bounding box center [408, 475] width 14 height 14
click at [403, 475] on input "checkbox" at bounding box center [407, 476] width 12 height 12
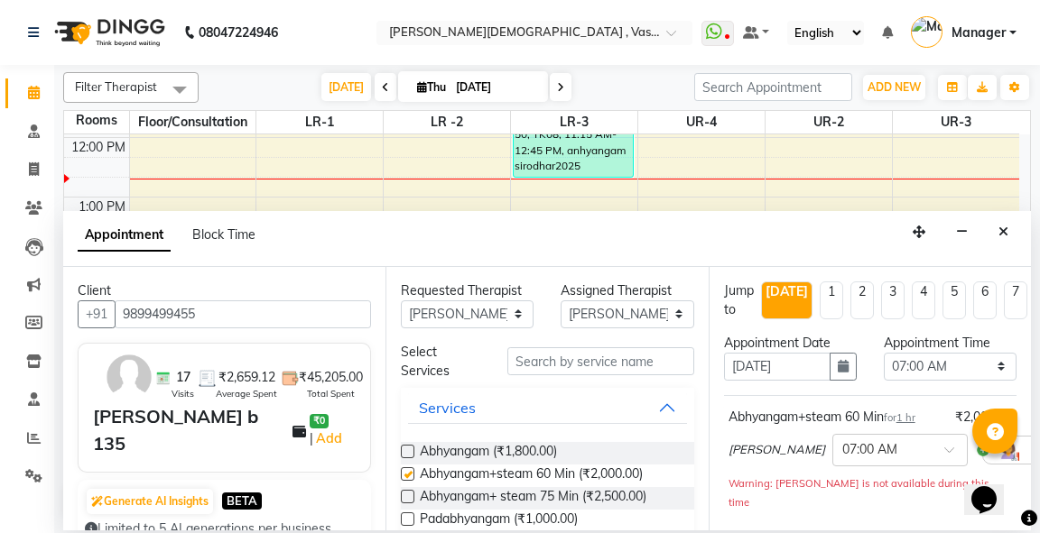
checkbox input "false"
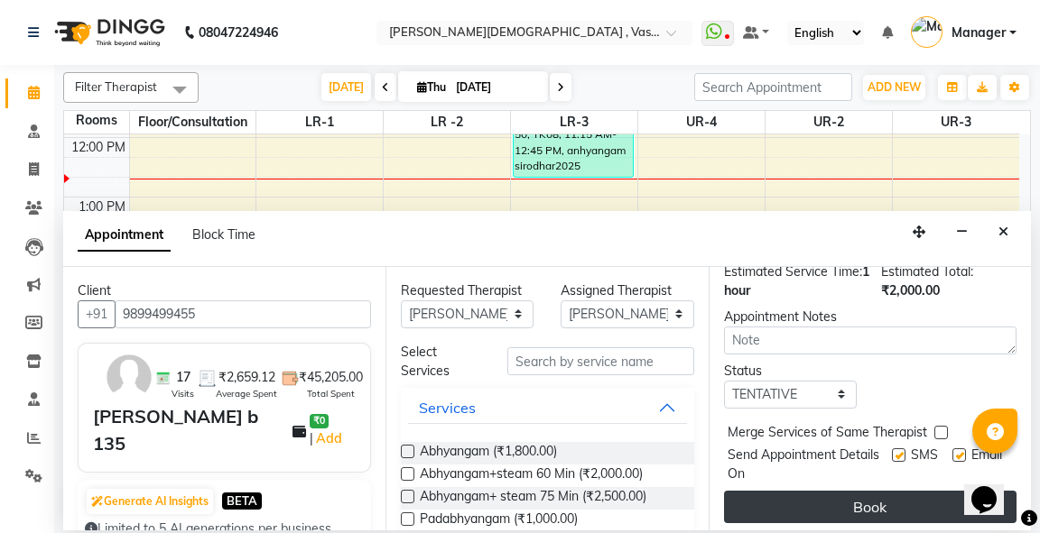
click at [866, 491] on button "Book" at bounding box center [870, 507] width 292 height 32
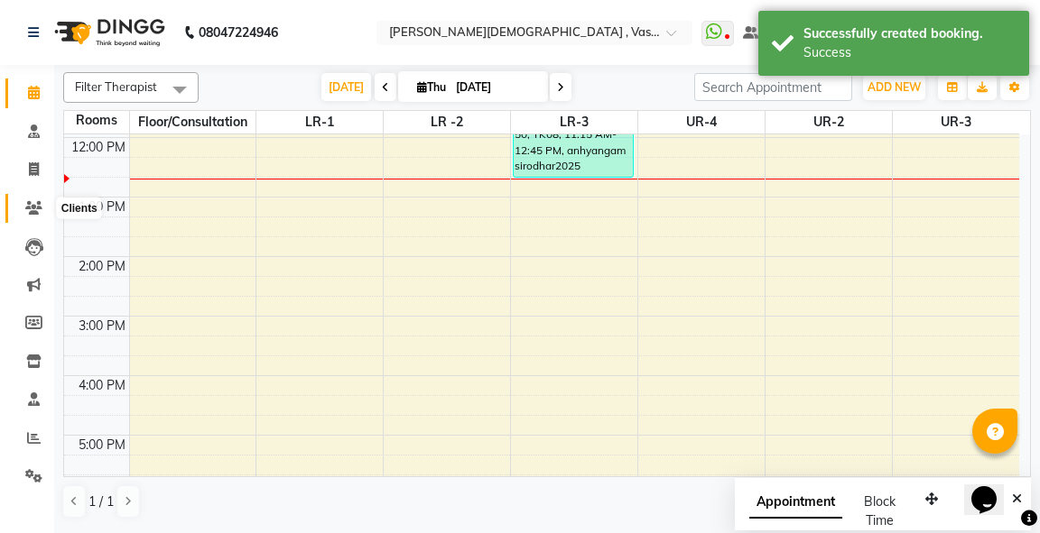
click at [32, 206] on icon at bounding box center [33, 208] width 17 height 14
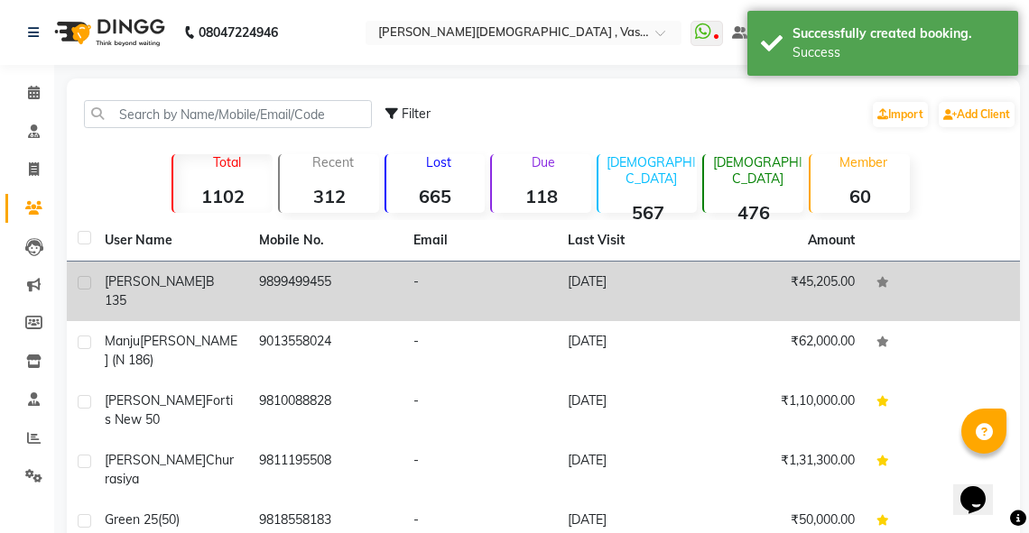
click at [193, 284] on div "[PERSON_NAME] b 135" at bounding box center [171, 292] width 133 height 38
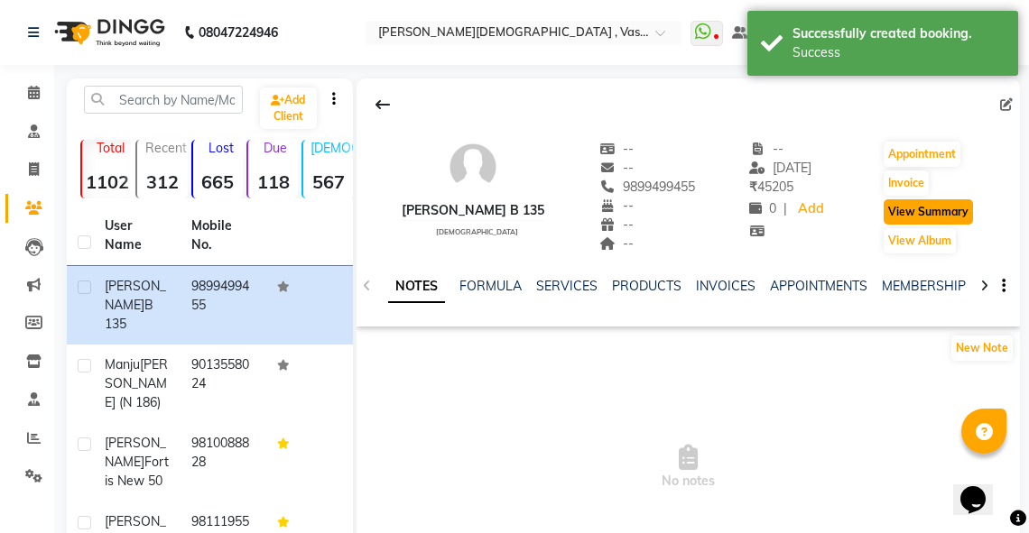
click at [949, 212] on button "View Summary" at bounding box center [928, 211] width 89 height 25
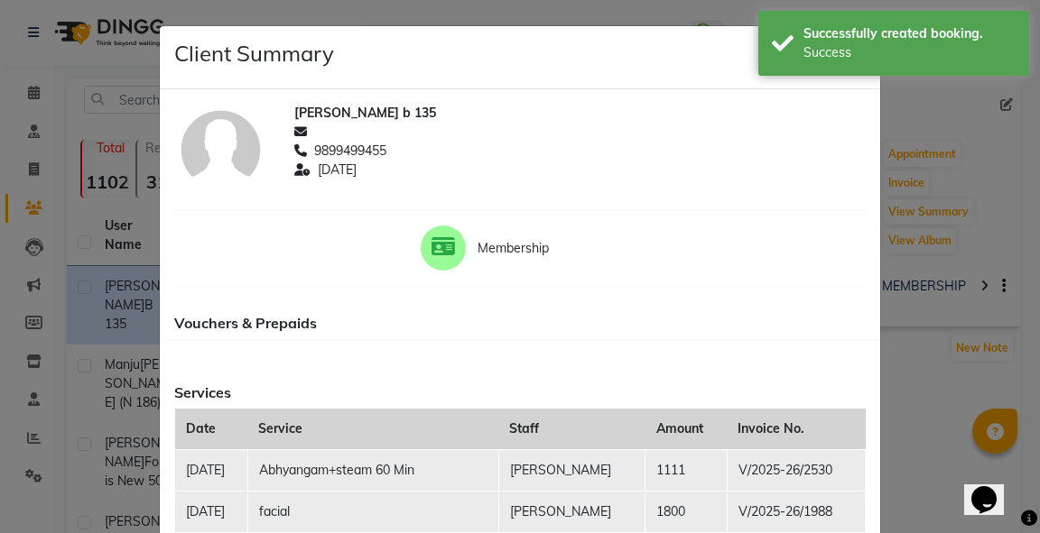
click at [978, 285] on ngb-modal-window "Client Summary Print [PERSON_NAME] b 135 9899499455 [DATE] Membership Vouchers …" at bounding box center [520, 266] width 1040 height 533
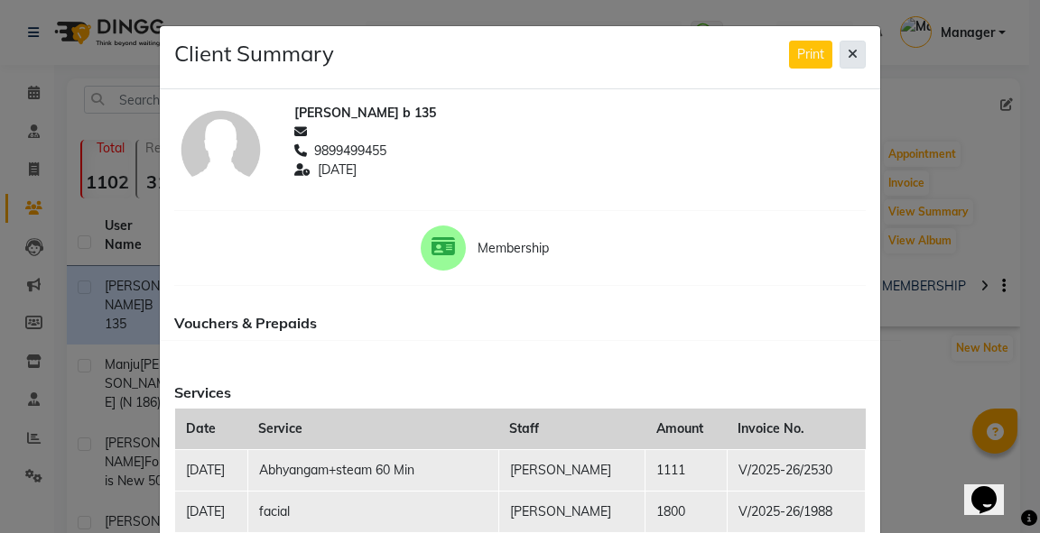
click at [848, 54] on icon at bounding box center [853, 54] width 10 height 13
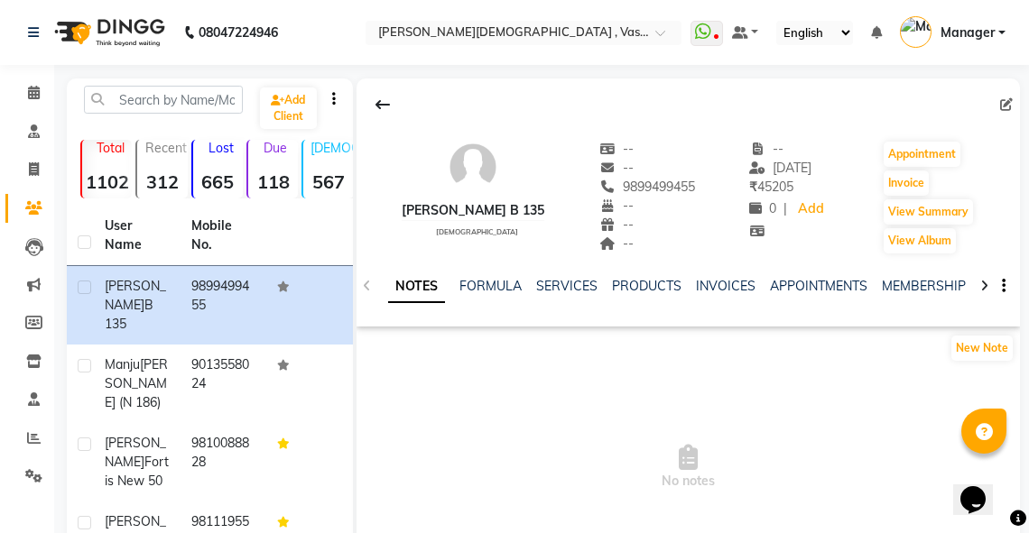
click at [984, 285] on icon at bounding box center [984, 286] width 8 height 13
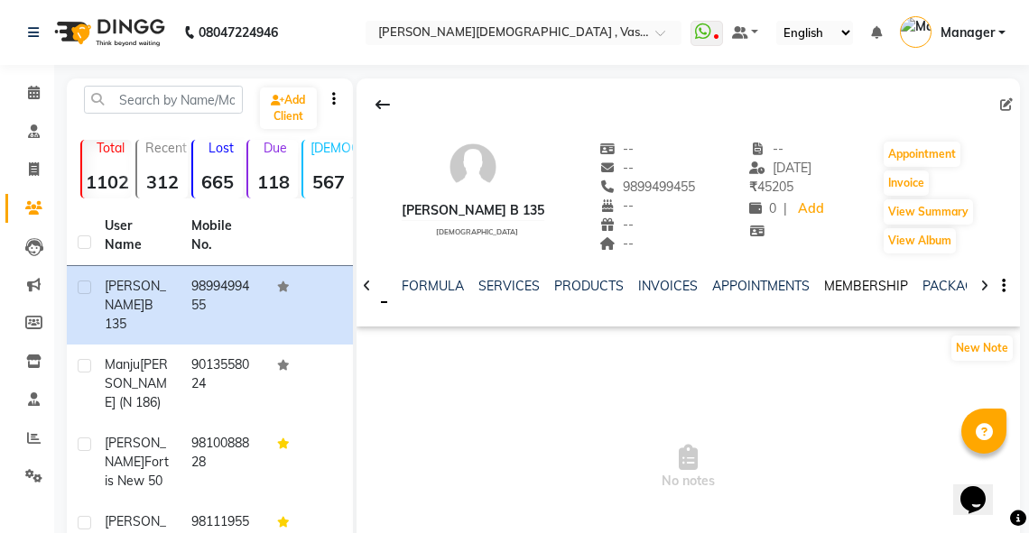
click at [863, 283] on link "MEMBERSHIP" at bounding box center [866, 286] width 84 height 16
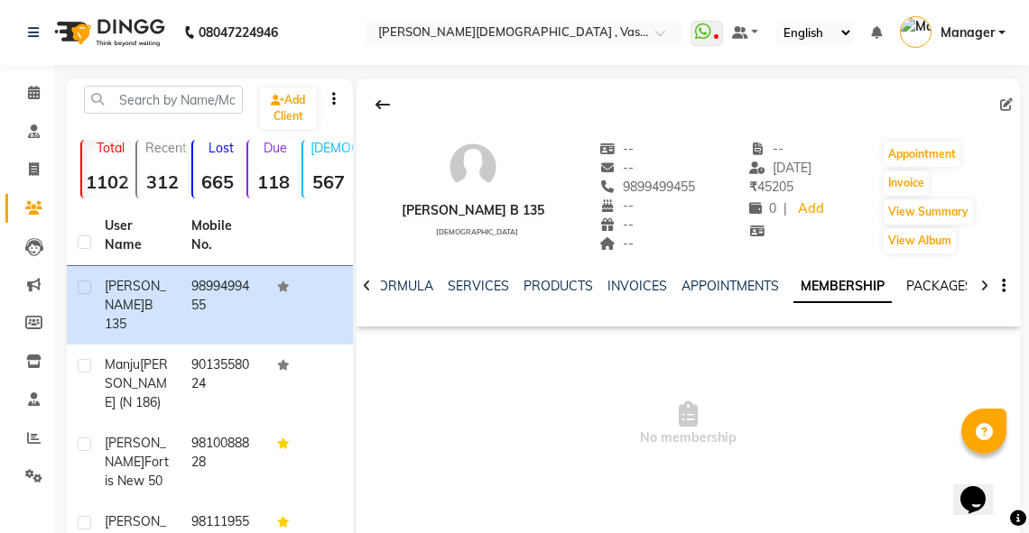
click at [924, 289] on link "PACKAGES" at bounding box center [939, 286] width 67 height 16
click at [986, 285] on icon at bounding box center [984, 286] width 8 height 13
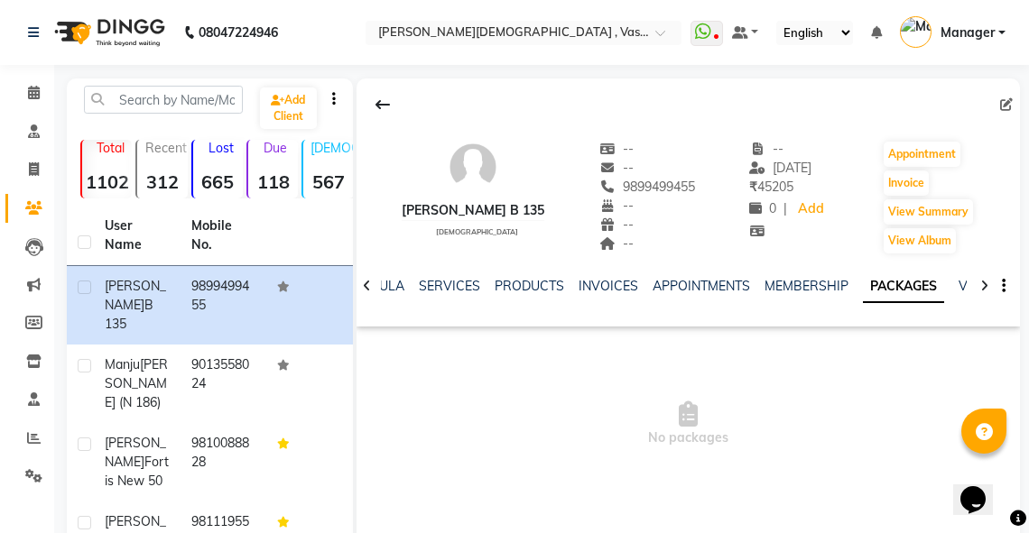
click at [968, 284] on div "NOTES FORMULA SERVICES PRODUCTS INVOICES APPOINTMENTS MEMBERSHIP PACKAGES VOUCH…" at bounding box center [688, 286] width 663 height 62
click at [961, 284] on link "VOUCHERS" at bounding box center [994, 286] width 71 height 16
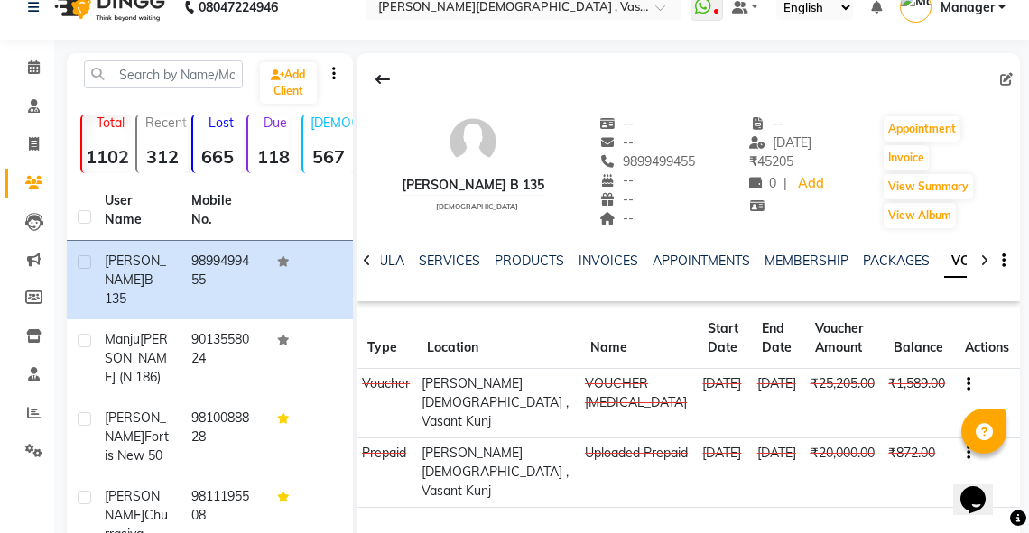
scroll to position [61, 0]
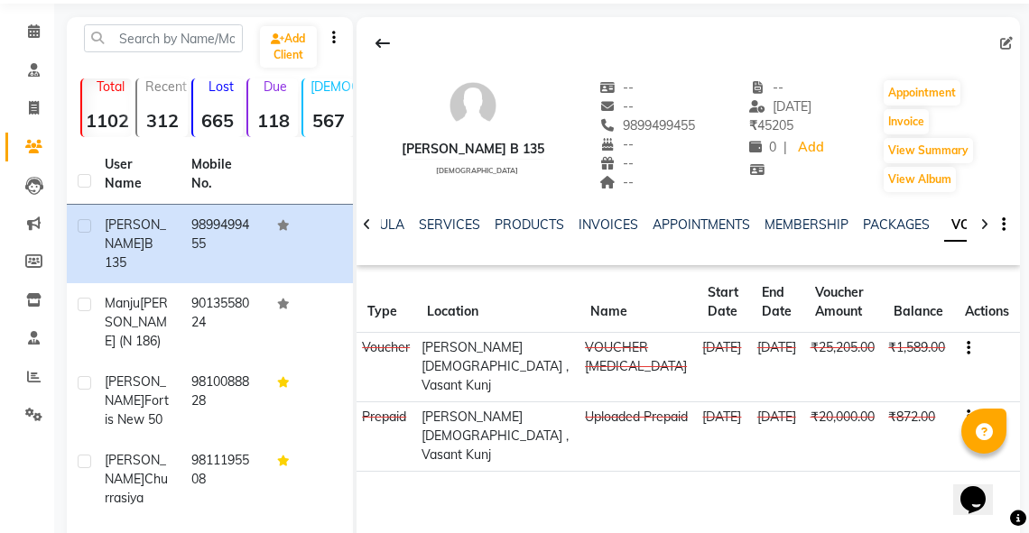
click at [968, 348] on icon "button" at bounding box center [969, 348] width 4 height 1
click at [894, 352] on div "Edit" at bounding box center [883, 347] width 113 height 23
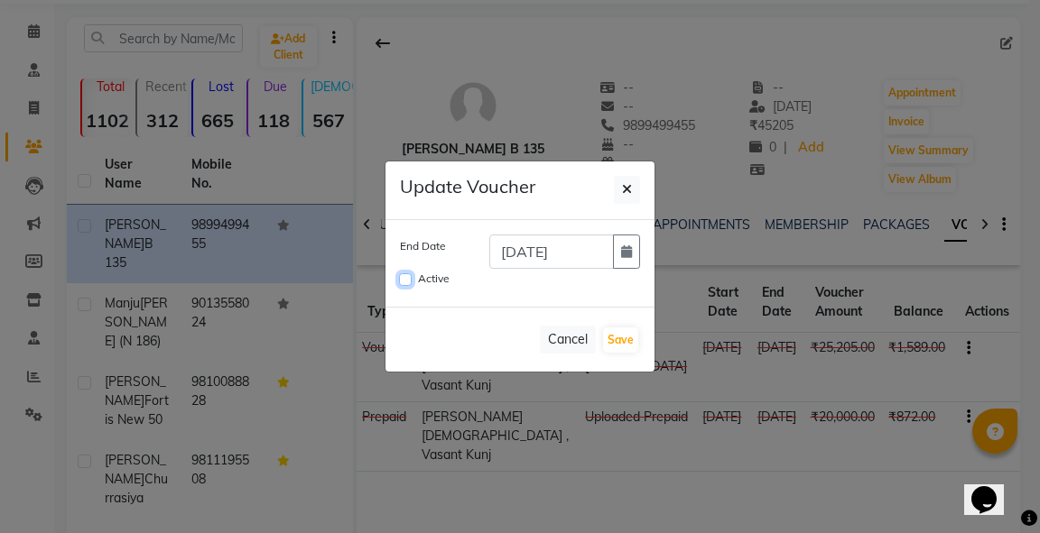
click at [410, 280] on input "Active" at bounding box center [405, 279] width 13 height 13
checkbox input "true"
click at [621, 253] on icon "button" at bounding box center [626, 251] width 11 height 13
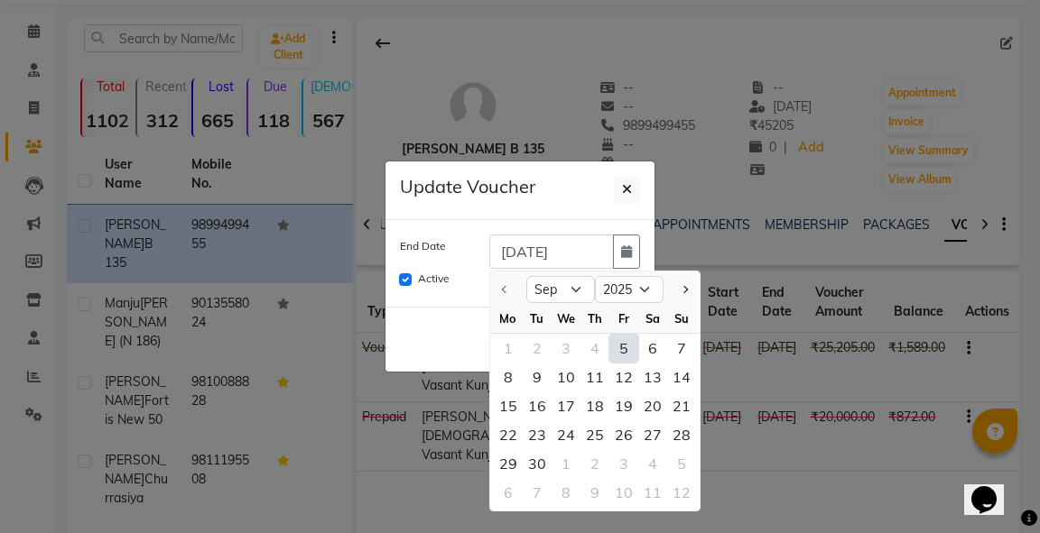
drag, startPoint x: 592, startPoint y: 429, endPoint x: 560, endPoint y: 412, distance: 36.7
click at [591, 429] on div "25" at bounding box center [594, 435] width 29 height 29
type input "[DATE]"
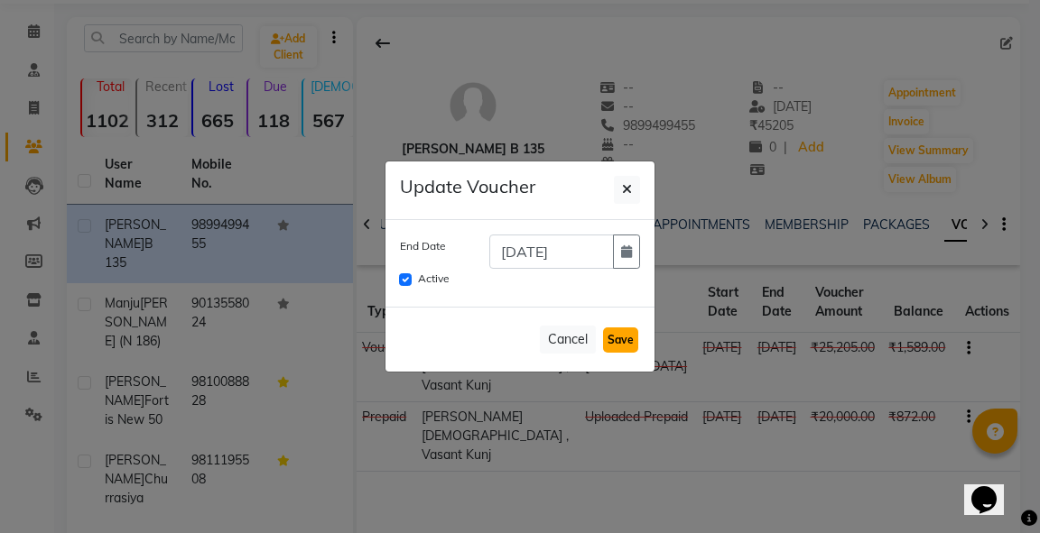
click at [618, 339] on button "Save" at bounding box center [620, 340] width 35 height 25
checkbox input "false"
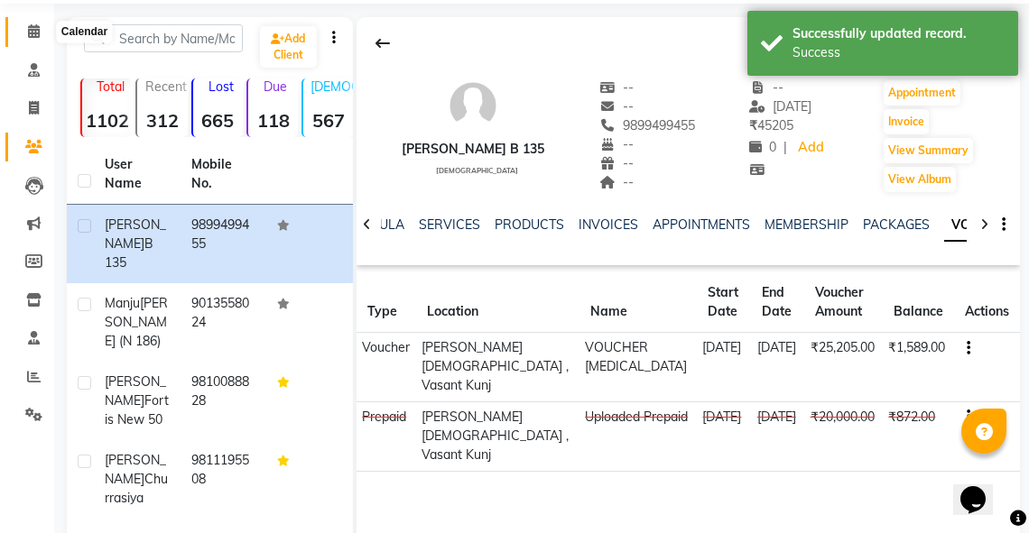
click at [37, 24] on icon at bounding box center [34, 31] width 12 height 14
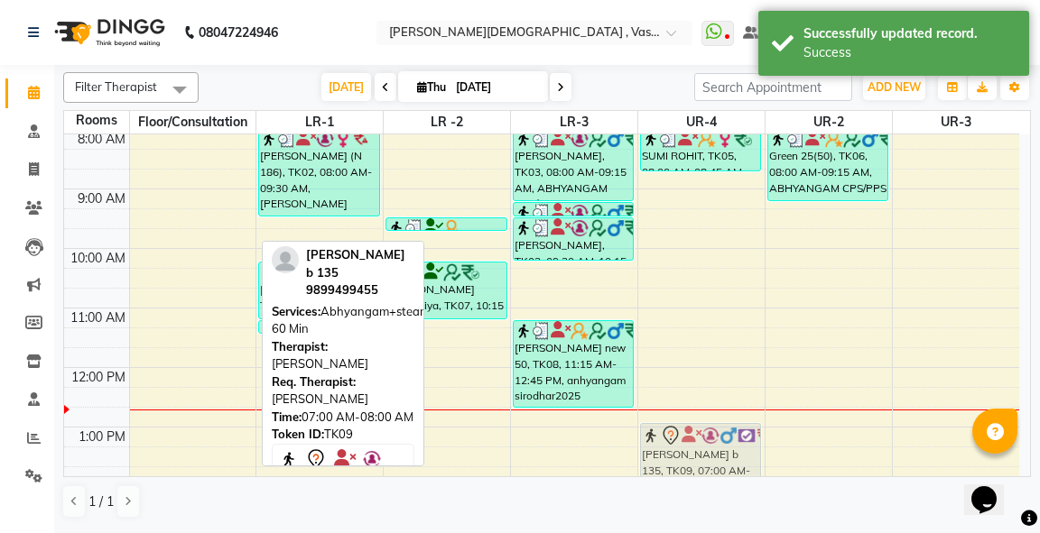
scroll to position [125, 0]
drag, startPoint x: 152, startPoint y: 213, endPoint x: 711, endPoint y: 433, distance: 601.4
click at [711, 433] on tr "[PERSON_NAME] b 135, TK09, 07:00 AM-08:00 AM, Abhyangam+steam 60 [PERSON_NAME] …" at bounding box center [541, 456] width 955 height 893
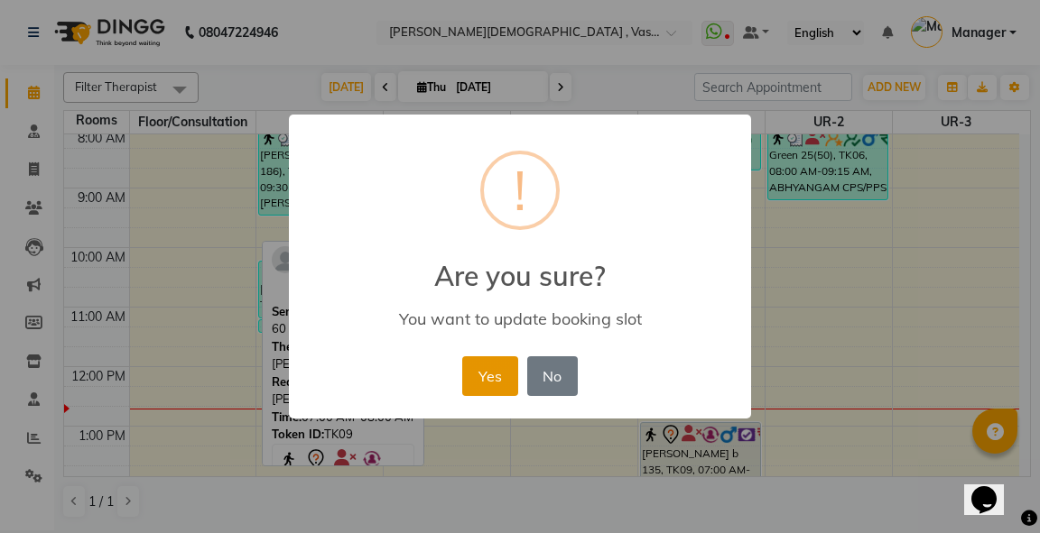
click at [480, 366] on button "Yes" at bounding box center [489, 377] width 55 height 40
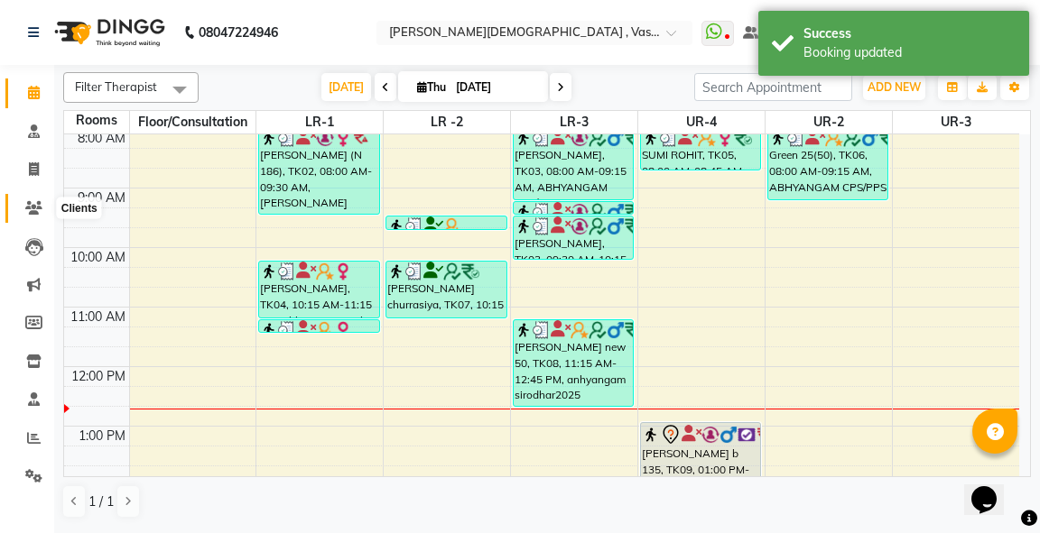
click at [29, 208] on icon at bounding box center [33, 208] width 17 height 14
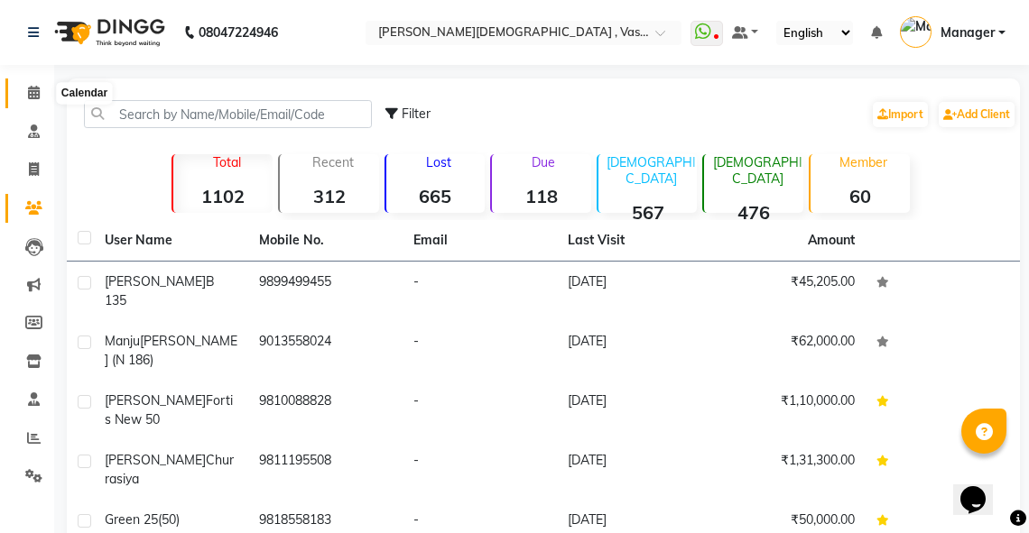
click at [33, 86] on icon at bounding box center [34, 93] width 12 height 14
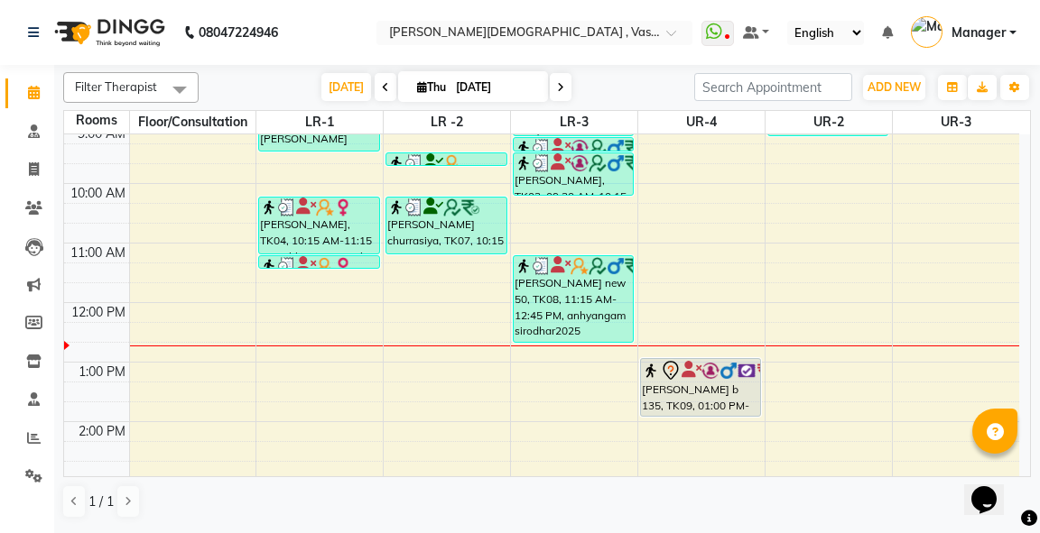
scroll to position [203, 0]
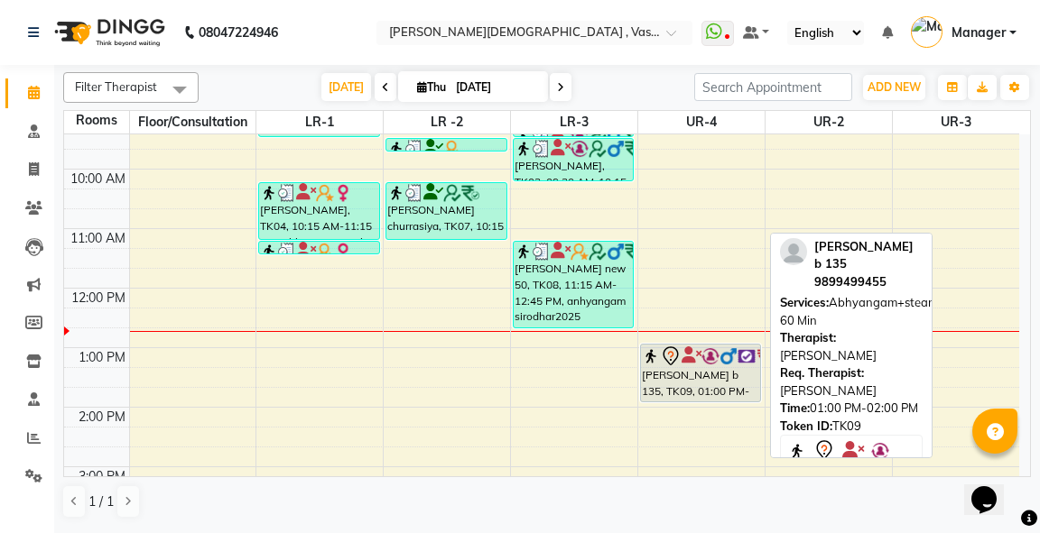
click at [682, 367] on div "[PERSON_NAME] b 135, TK09, 01:00 PM-02:00 PM, Abhyangam+steam 60 Min" at bounding box center [700, 373] width 119 height 57
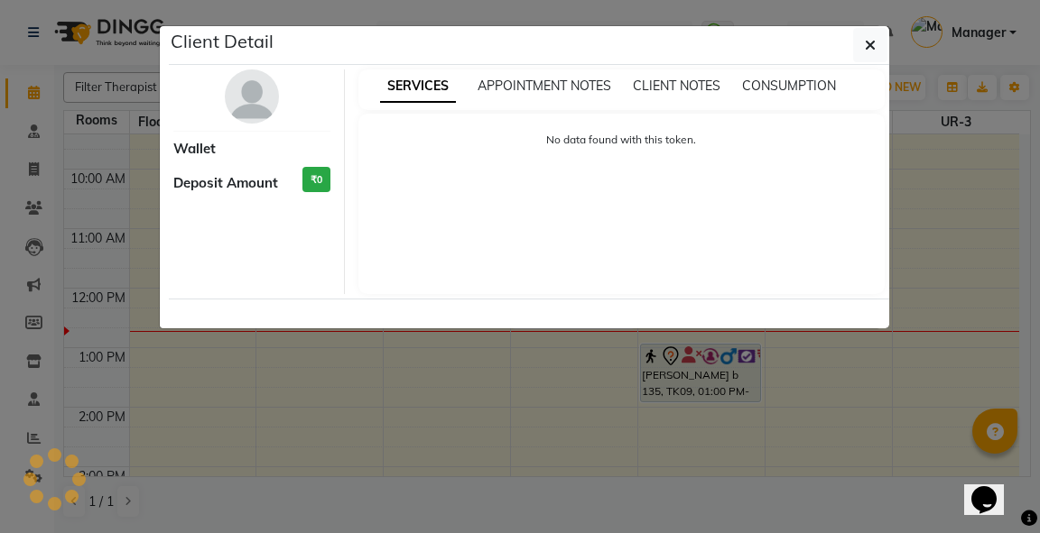
select select "7"
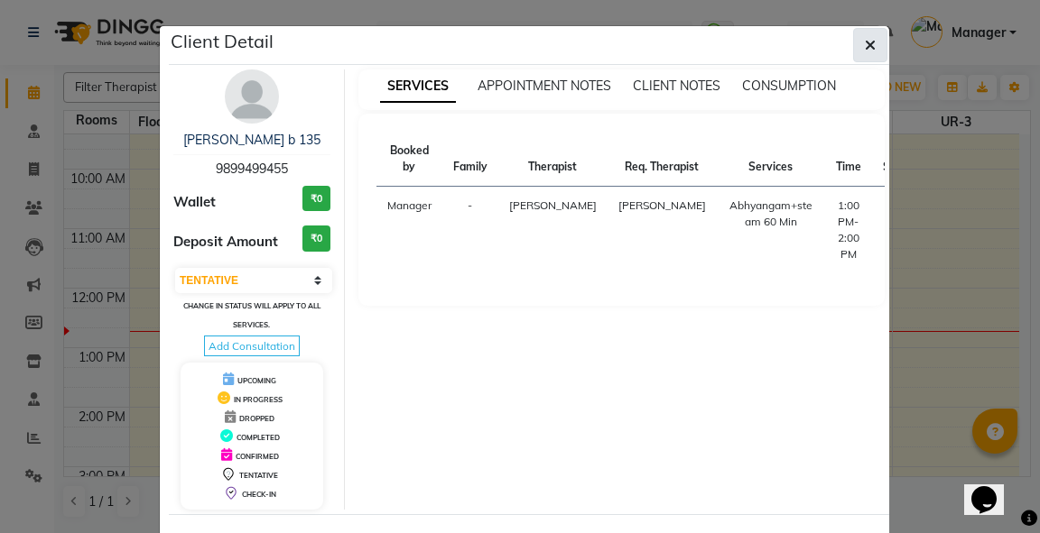
click at [865, 40] on icon "button" at bounding box center [870, 45] width 11 height 14
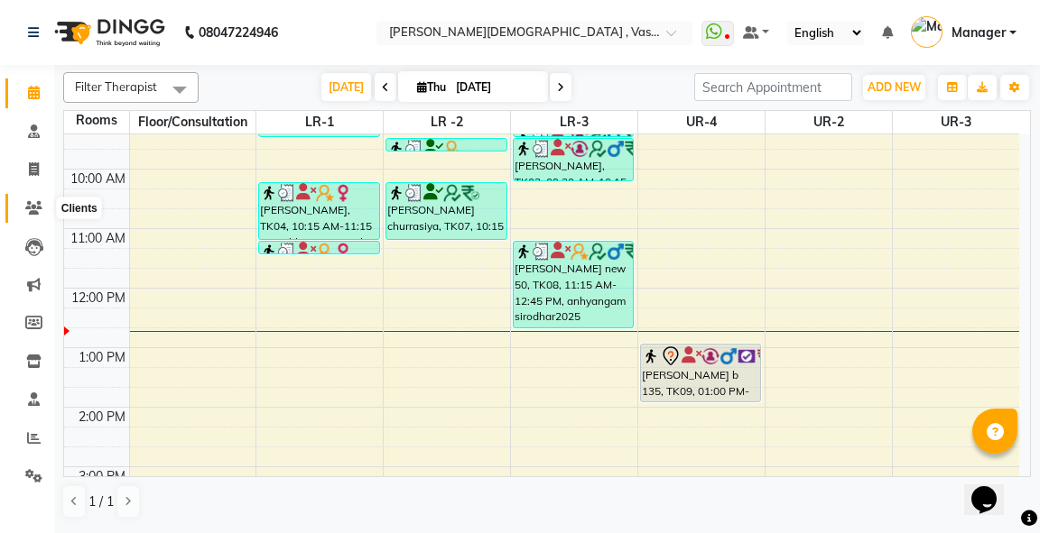
click at [27, 204] on icon at bounding box center [33, 208] width 17 height 14
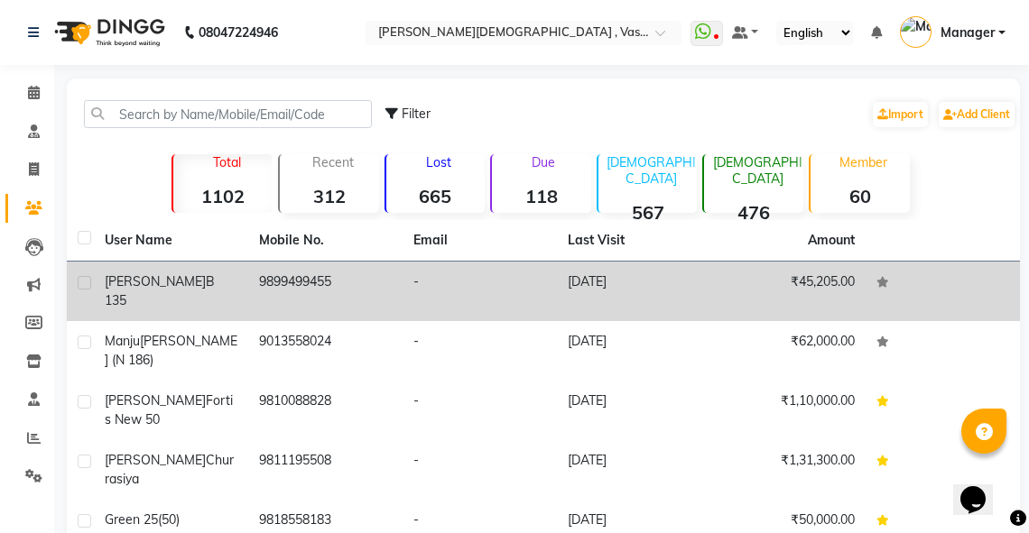
click at [146, 283] on span "b 135" at bounding box center [160, 290] width 110 height 35
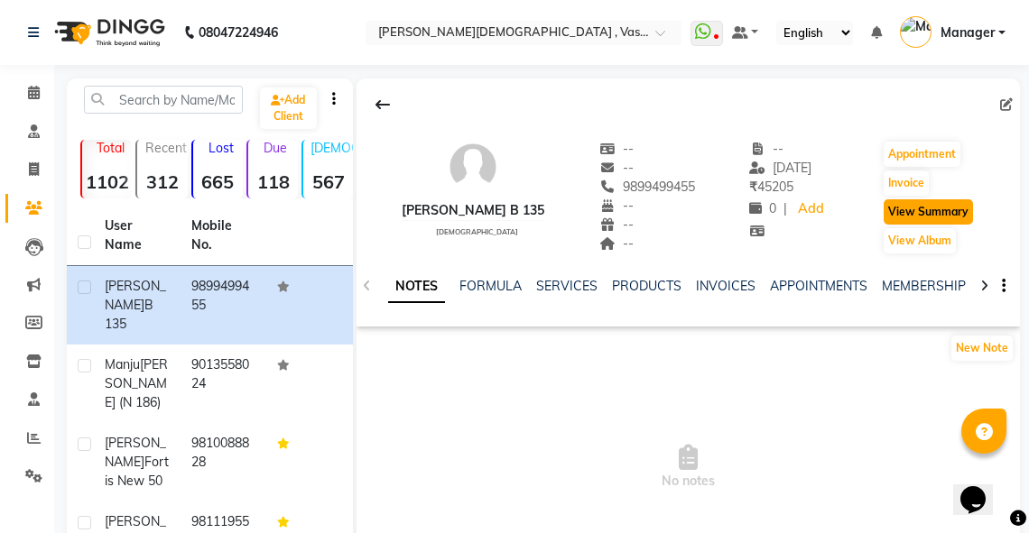
click at [896, 218] on button "View Summary" at bounding box center [928, 211] width 89 height 25
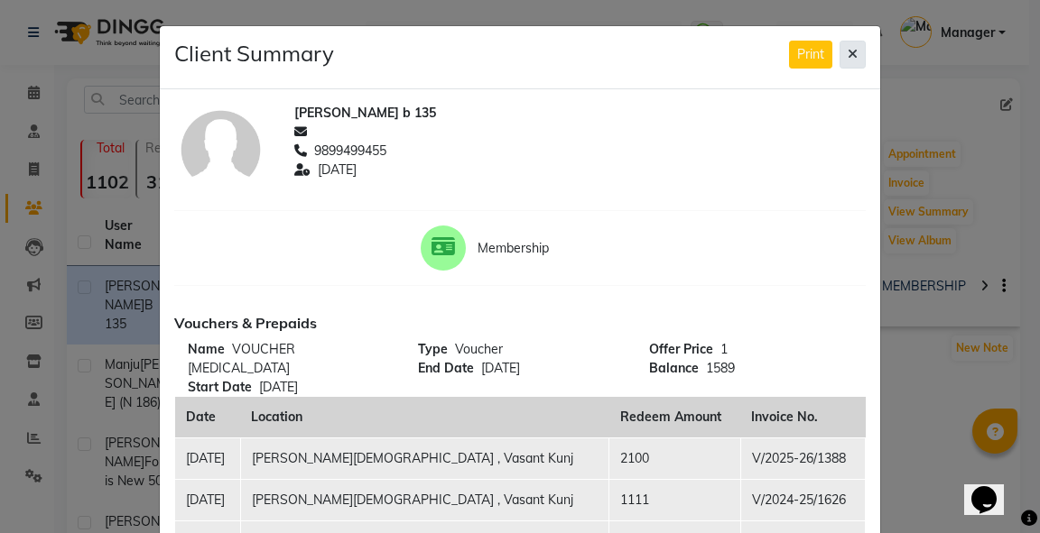
click at [841, 56] on button at bounding box center [852, 55] width 26 height 28
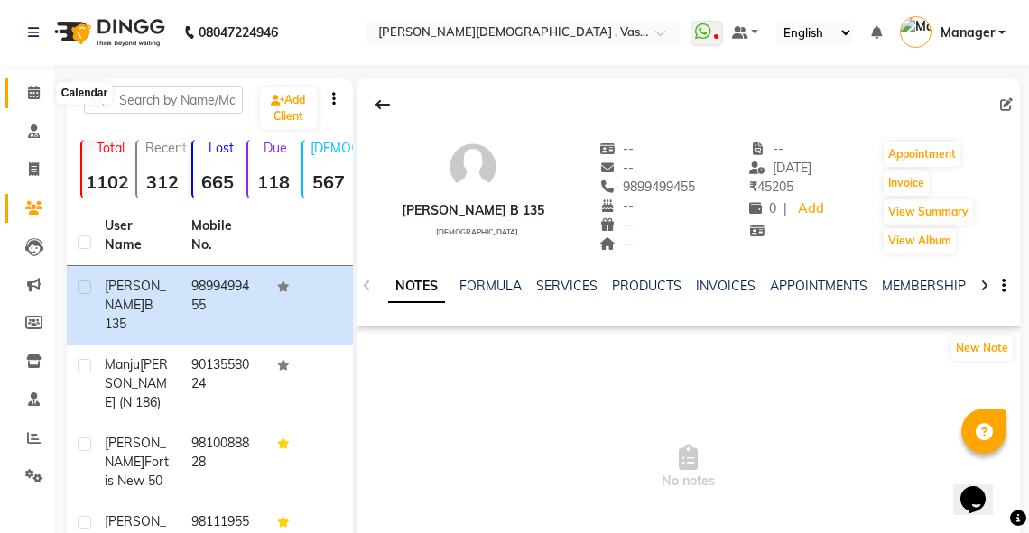
drag, startPoint x: 26, startPoint y: 87, endPoint x: 47, endPoint y: 90, distance: 21.1
click at [25, 87] on span at bounding box center [34, 93] width 32 height 21
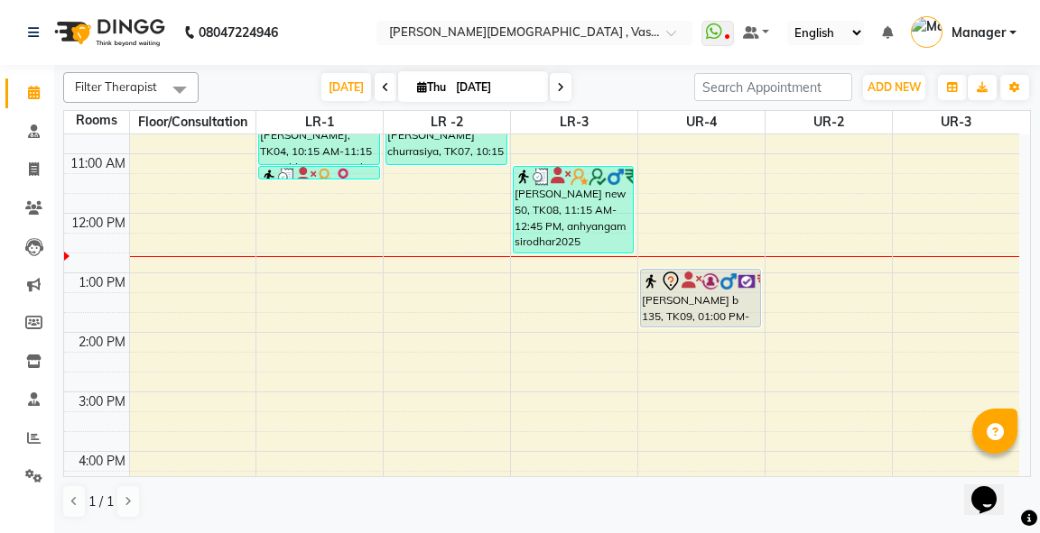
scroll to position [267, 0]
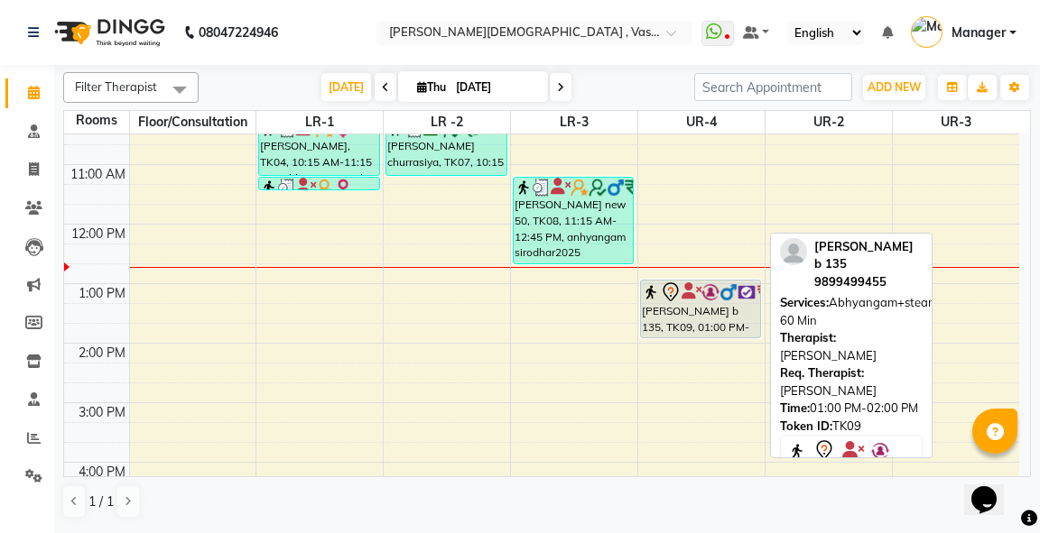
click at [670, 300] on icon at bounding box center [671, 293] width 22 height 22
select select "7"
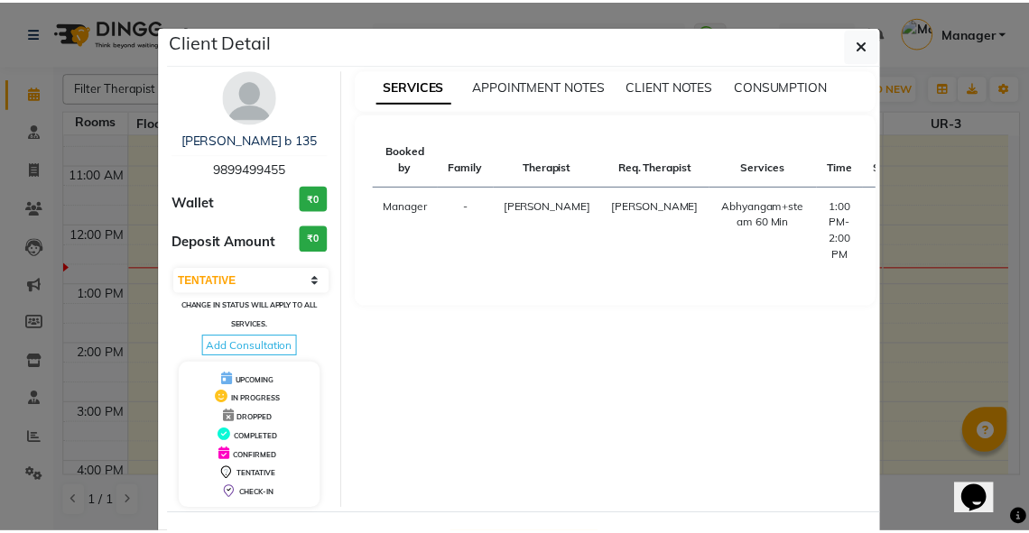
scroll to position [70, 0]
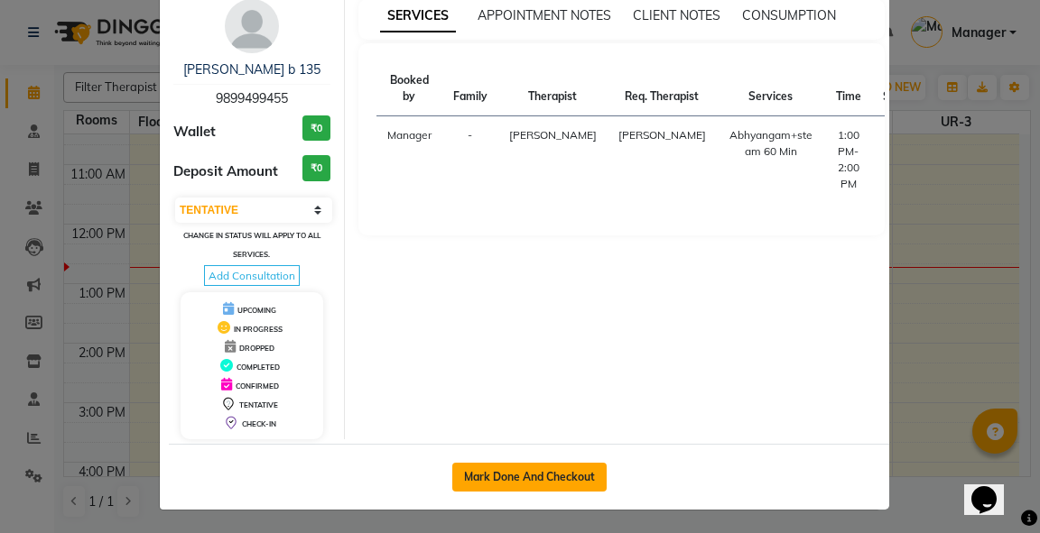
click at [527, 470] on button "Mark Done And Checkout" at bounding box center [529, 477] width 154 height 29
select select "5571"
select select "service"
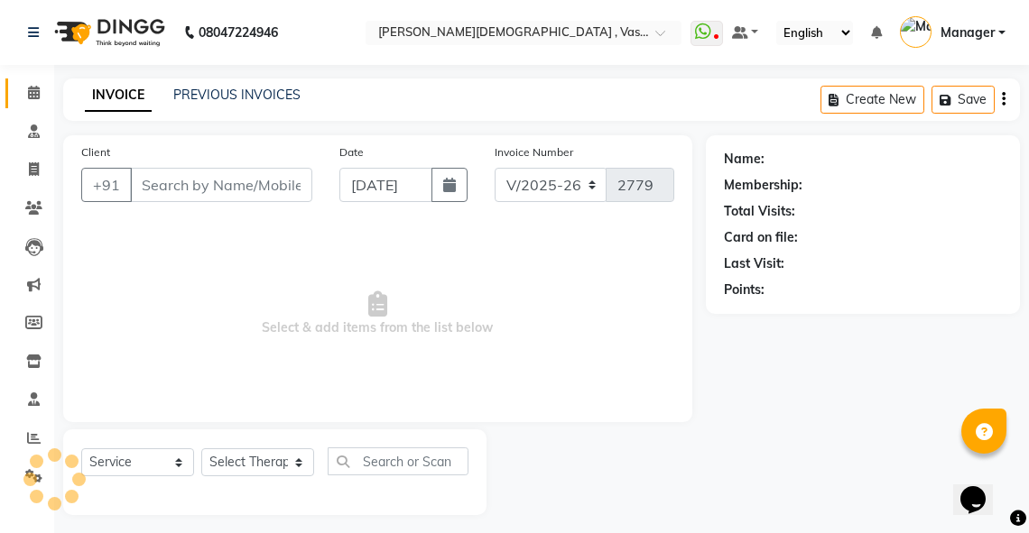
type input "9899499455"
select select "39036"
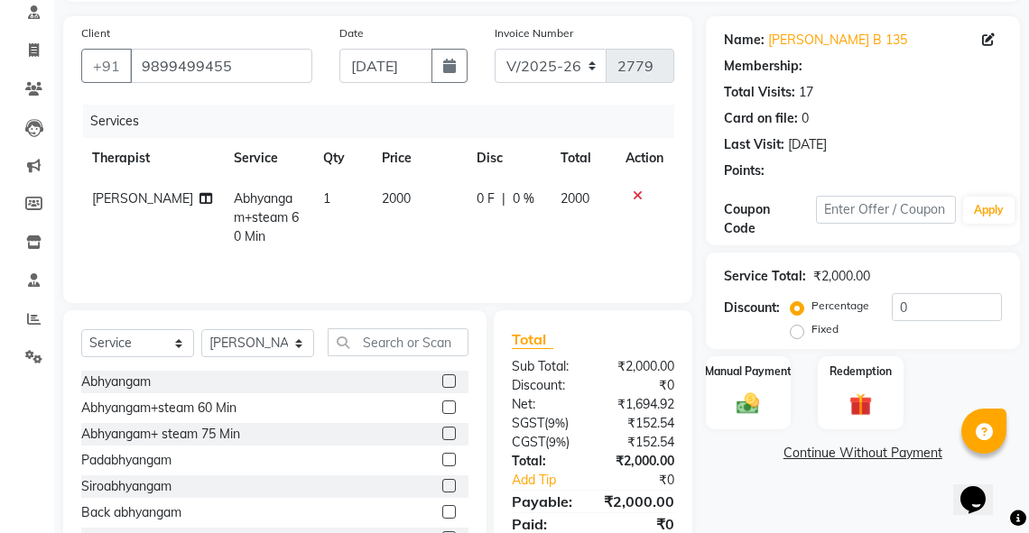
scroll to position [190, 0]
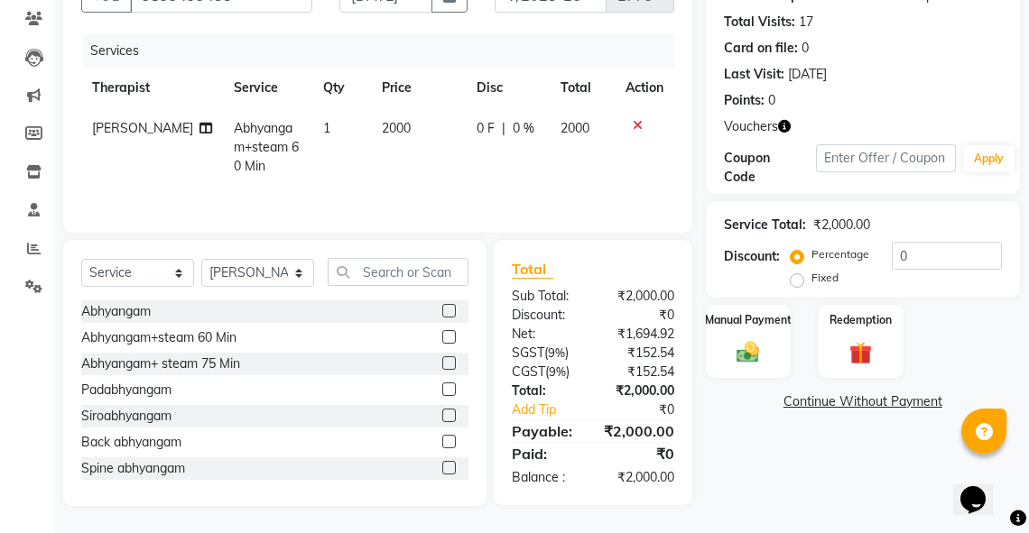
click at [811, 278] on label "Fixed" at bounding box center [824, 278] width 27 height 16
click at [794, 278] on input "Fixed" at bounding box center [800, 278] width 13 height 13
radio input "true"
drag, startPoint x: 942, startPoint y: 256, endPoint x: 881, endPoint y: 246, distance: 62.2
click at [881, 246] on div "Percentage Fixed 0" at bounding box center [898, 266] width 208 height 49
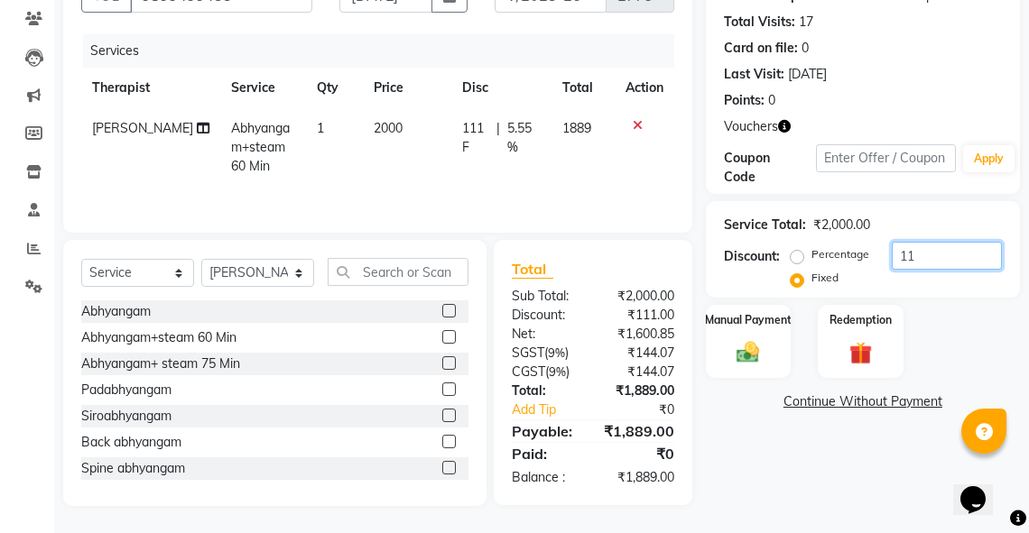
type input "1"
type input "889"
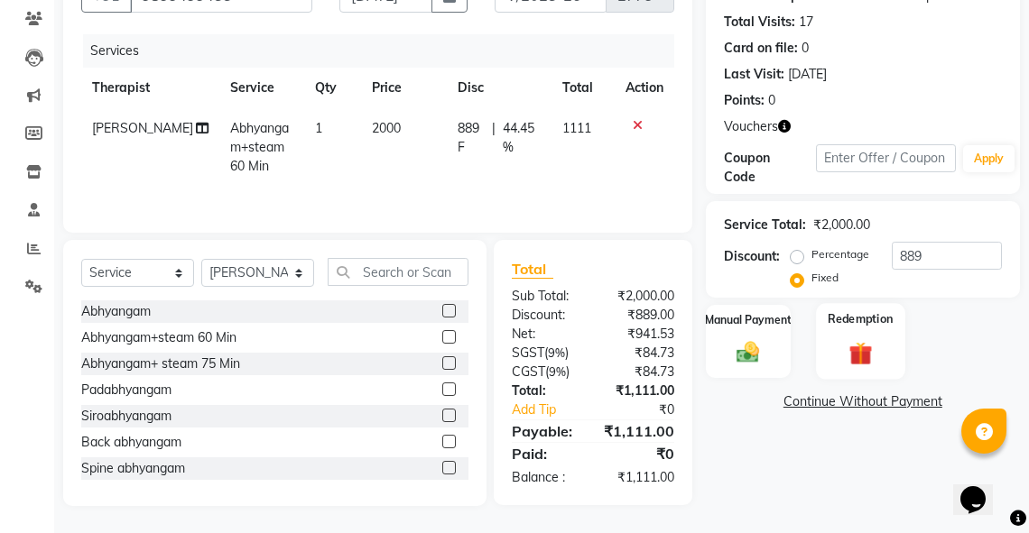
click at [863, 329] on div "Redemption" at bounding box center [860, 341] width 88 height 77
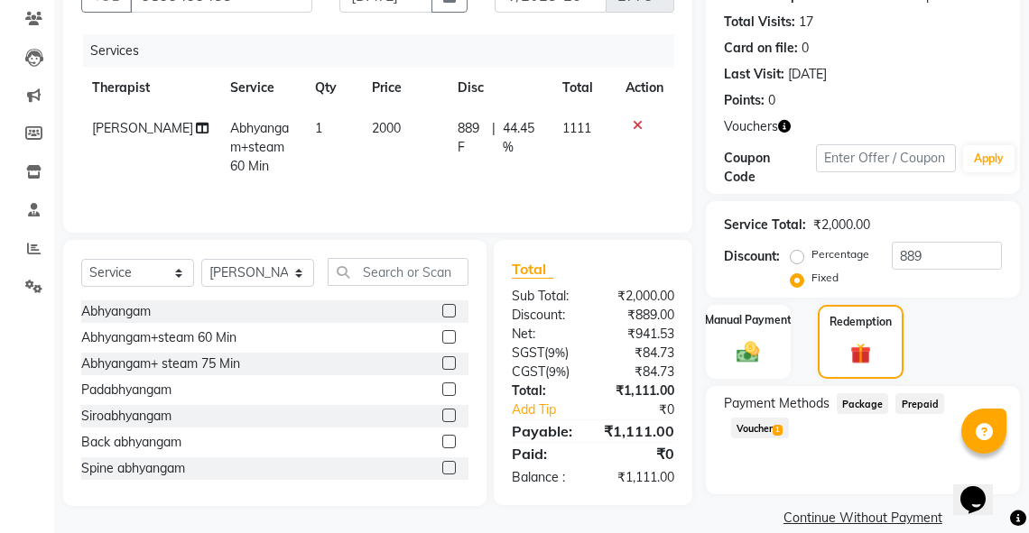
click at [755, 430] on span "Voucher 1" at bounding box center [760, 428] width 58 height 21
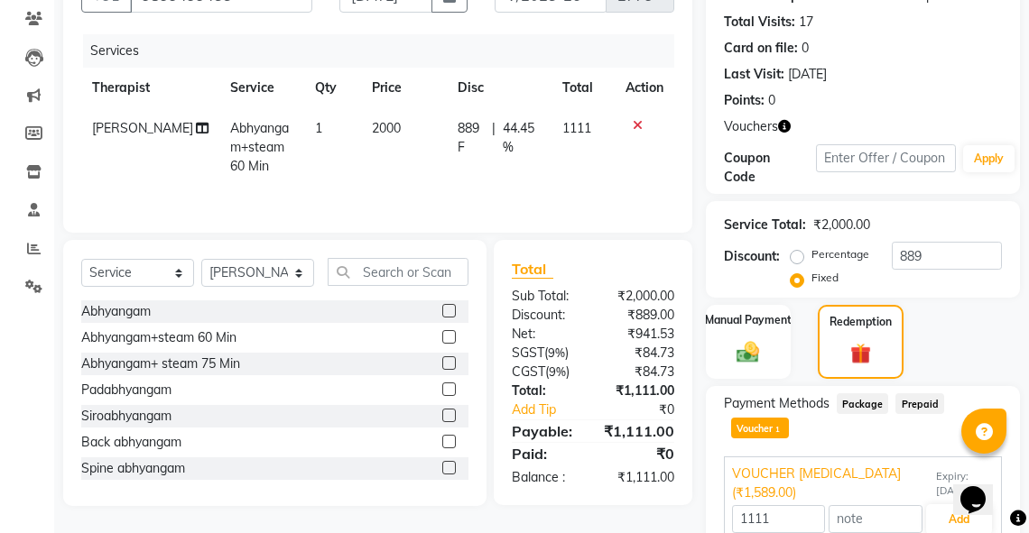
scroll to position [254, 0]
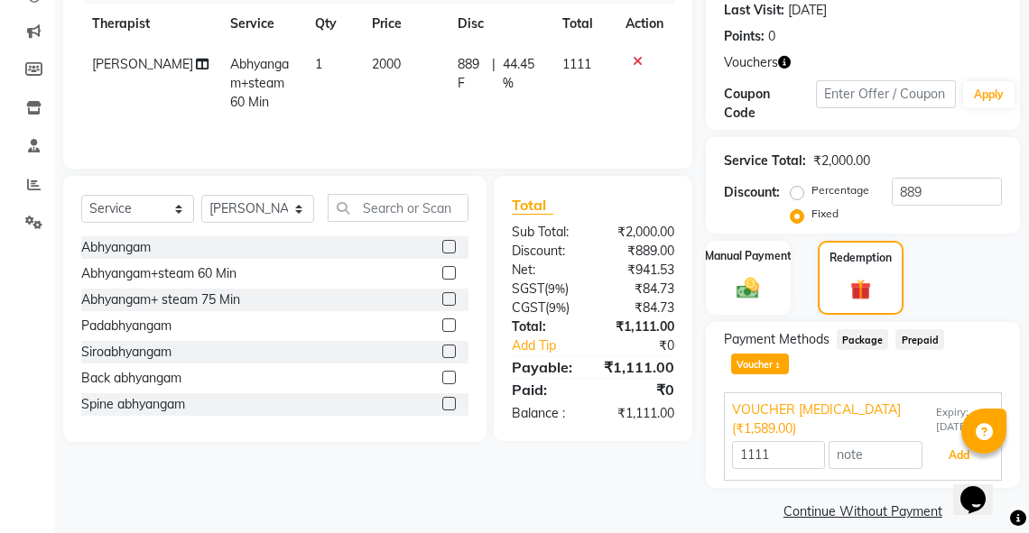
drag, startPoint x: 949, startPoint y: 440, endPoint x: 1034, endPoint y: 416, distance: 89.1
click at [949, 440] on button "Add" at bounding box center [959, 455] width 66 height 31
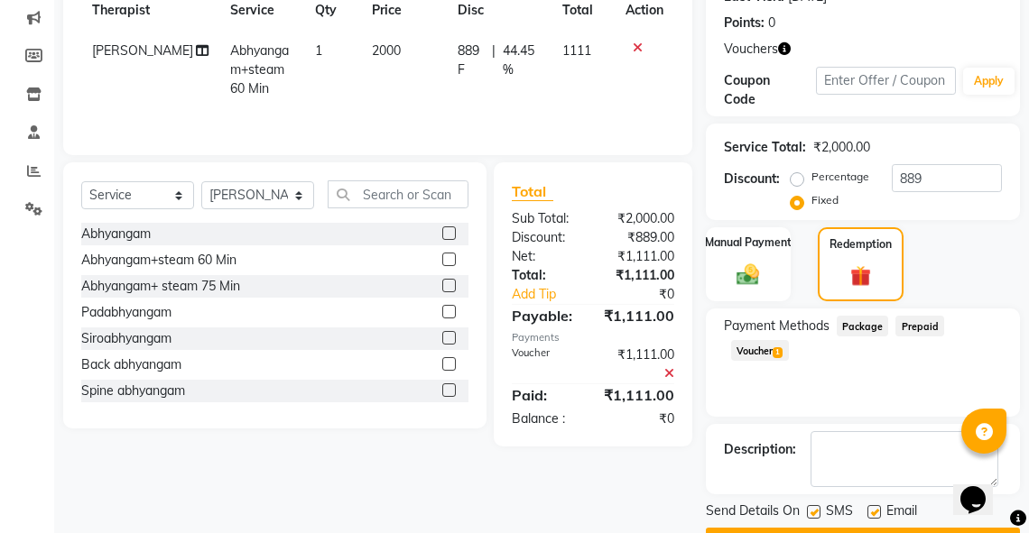
scroll to position [315, 0]
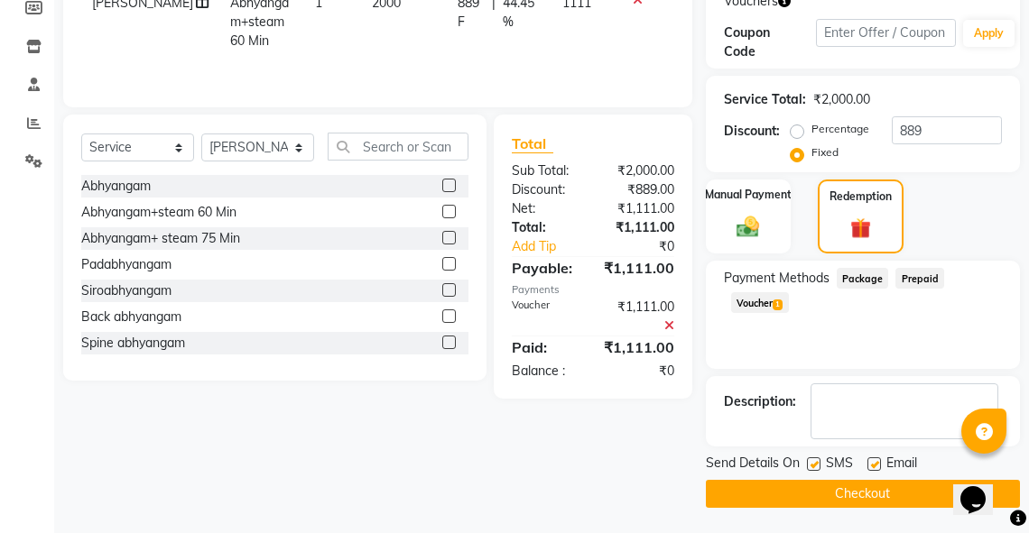
click at [888, 495] on button "Checkout" at bounding box center [863, 494] width 314 height 28
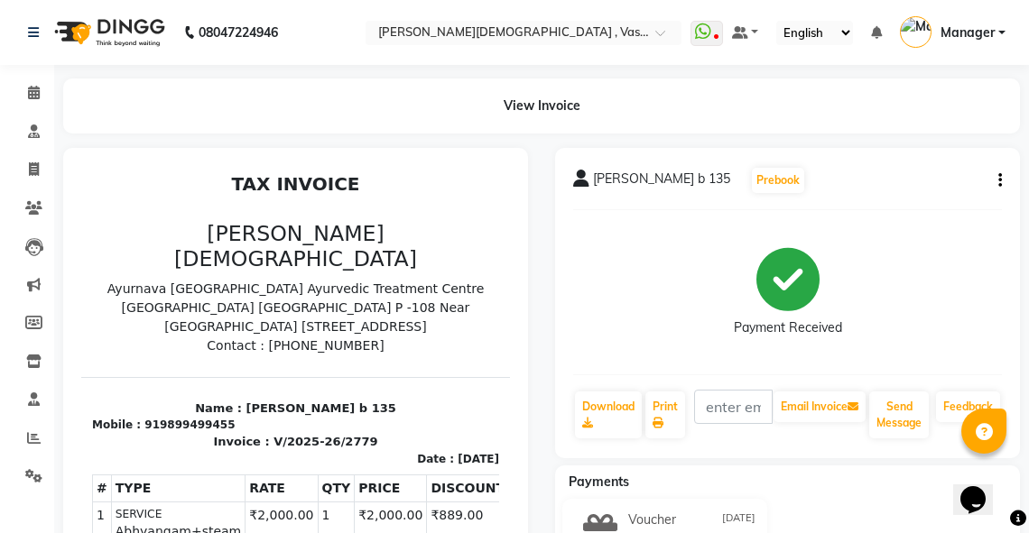
click at [445, 502] on td "₹889.00" at bounding box center [468, 533] width 82 height 62
